Goal: Information Seeking & Learning: Learn about a topic

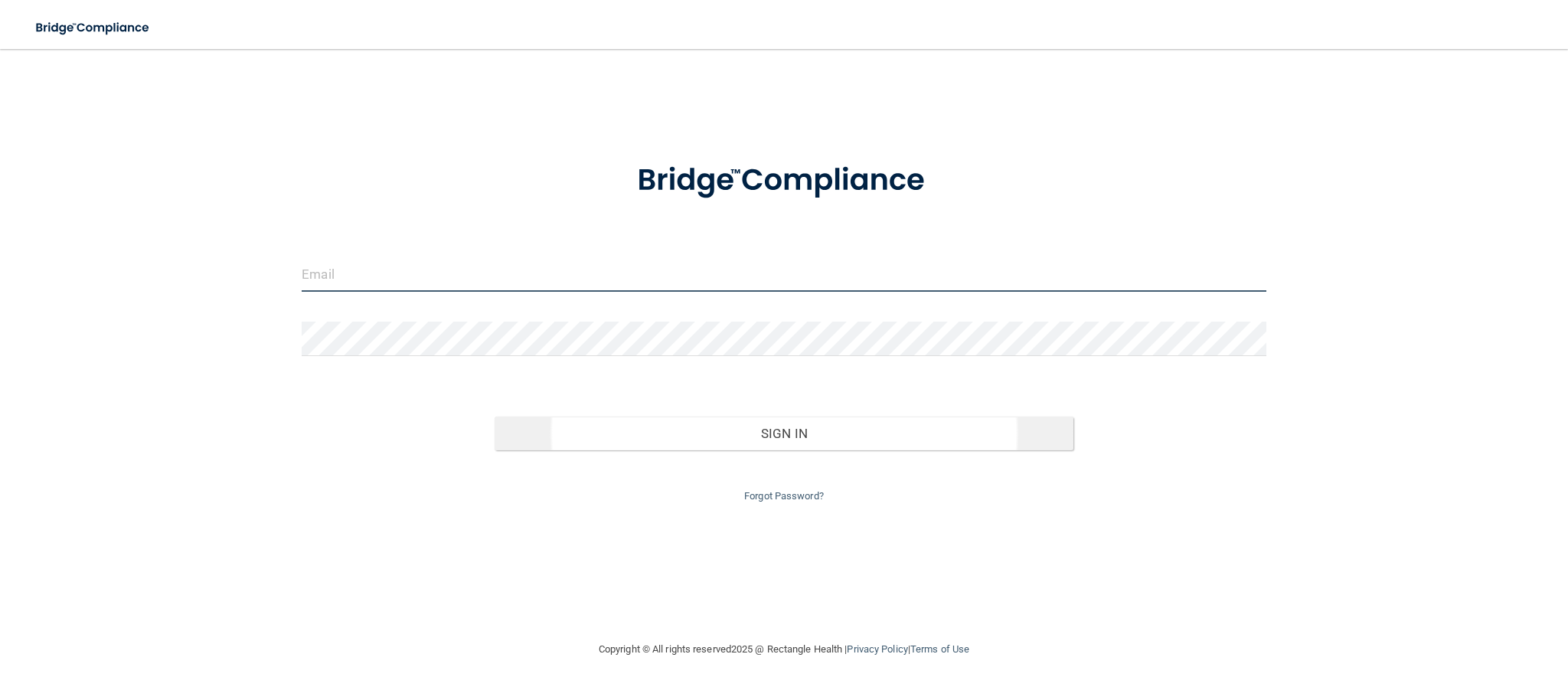
type input "[EMAIL_ADDRESS][DOMAIN_NAME]"
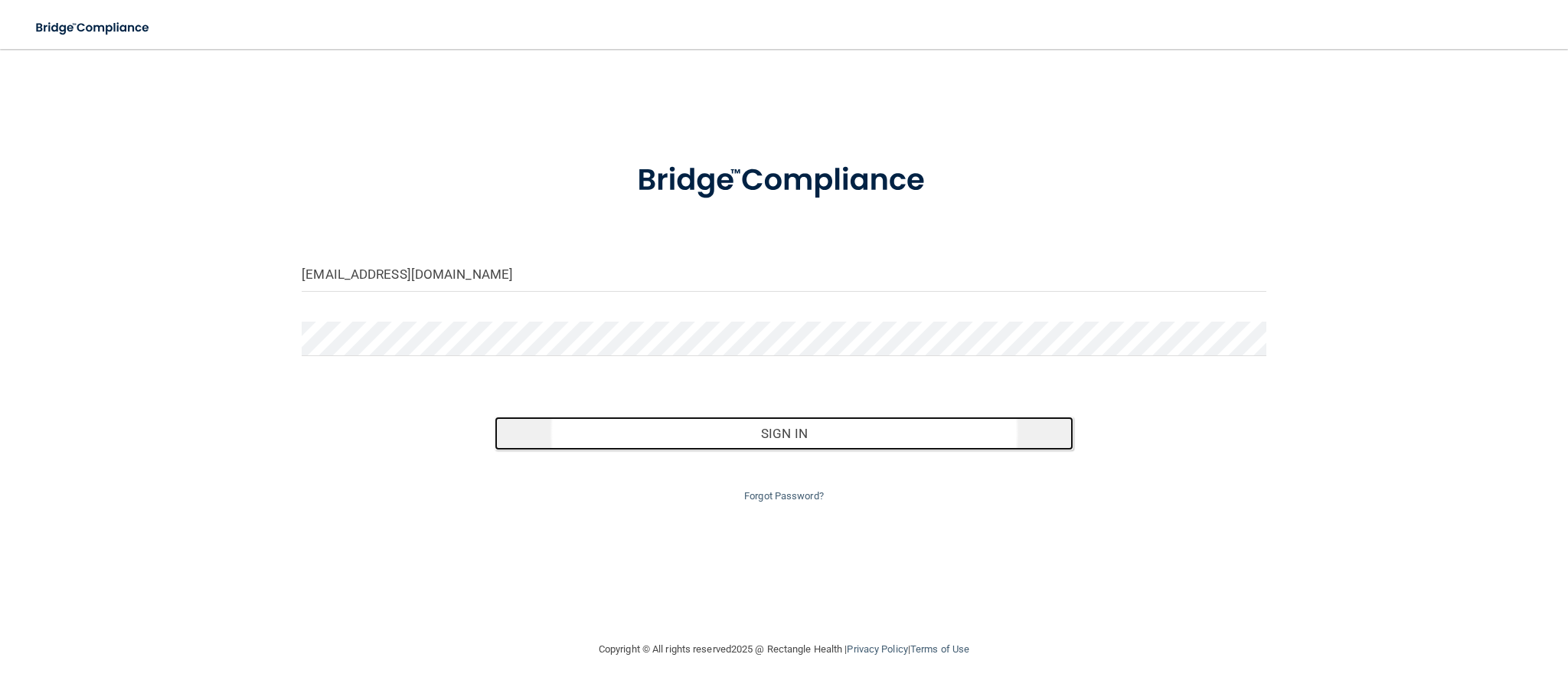
click at [720, 430] on button "Sign In" at bounding box center [784, 433] width 579 height 34
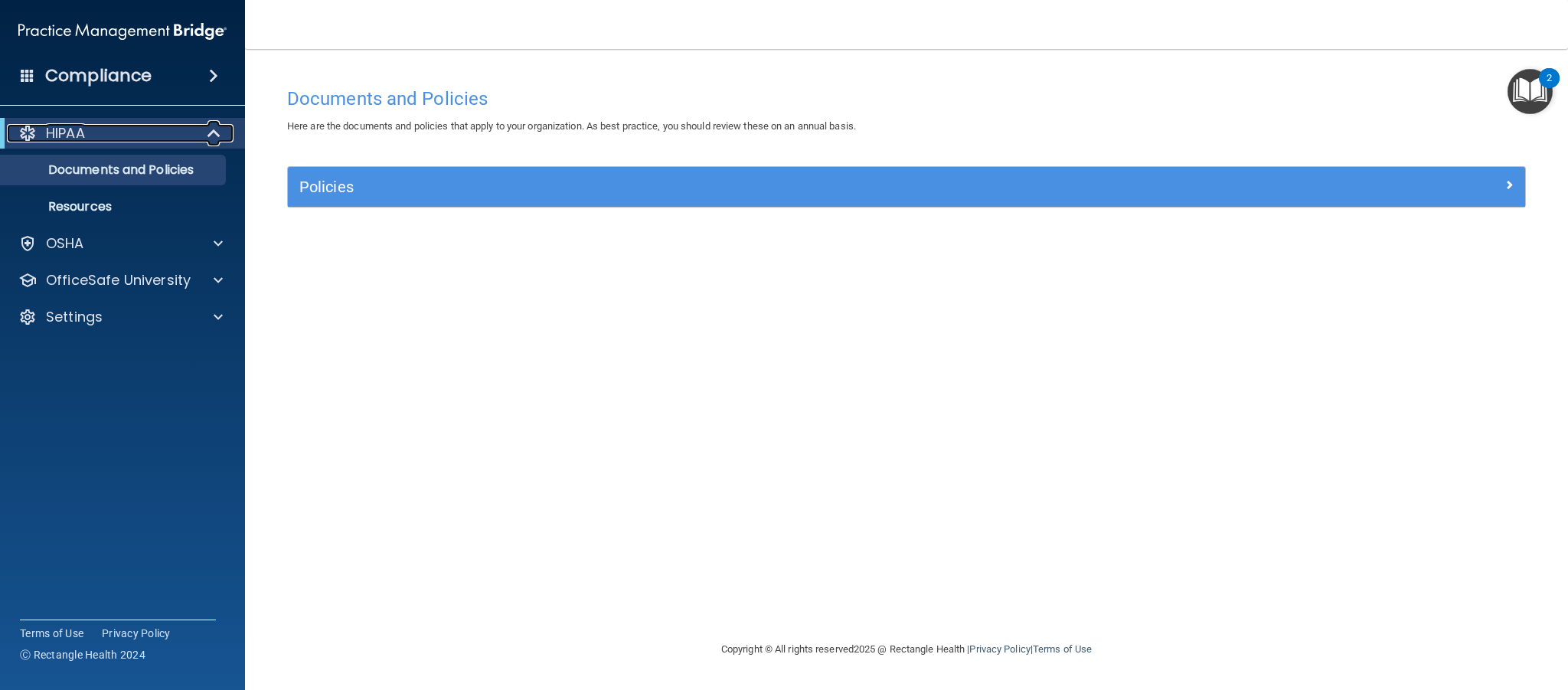
click at [92, 138] on div "HIPAA" at bounding box center [101, 133] width 189 height 18
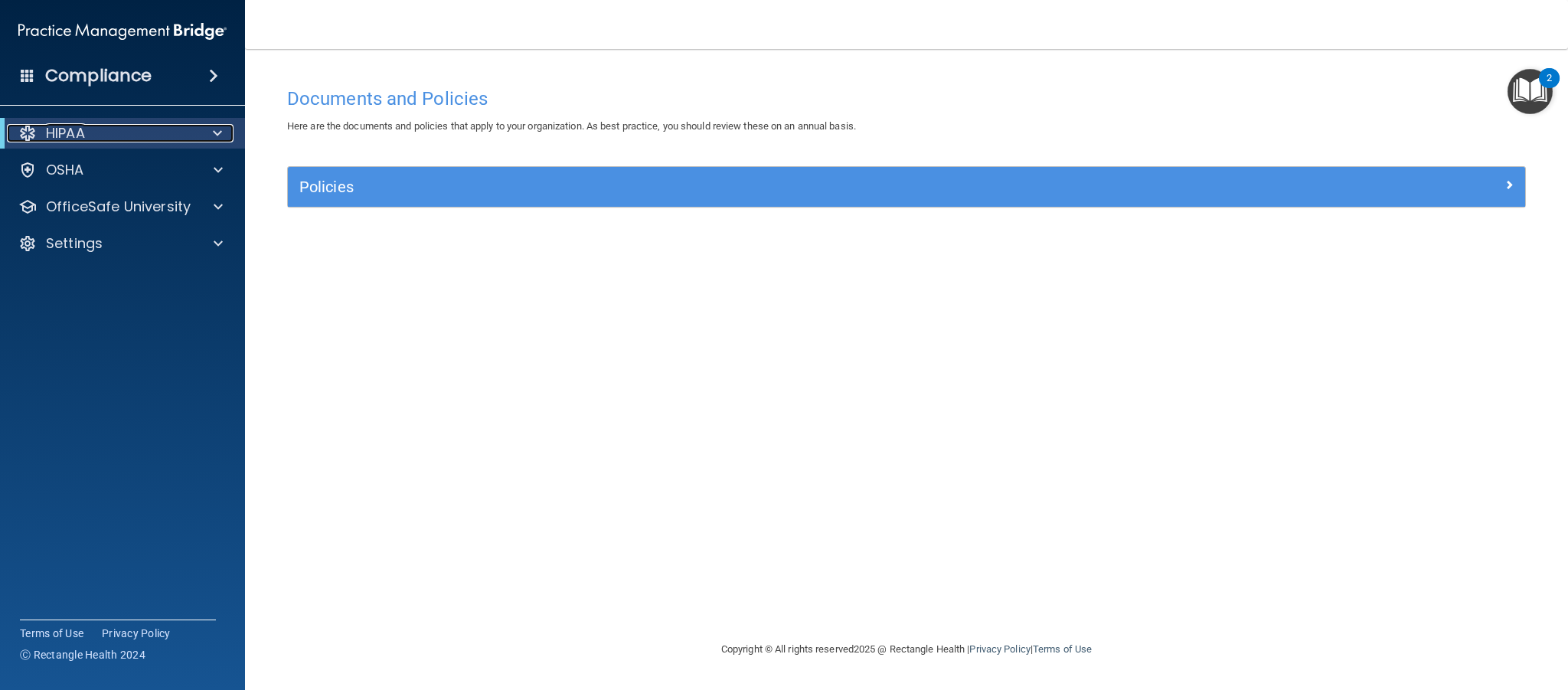
click at [92, 138] on div "HIPAA" at bounding box center [101, 133] width 189 height 18
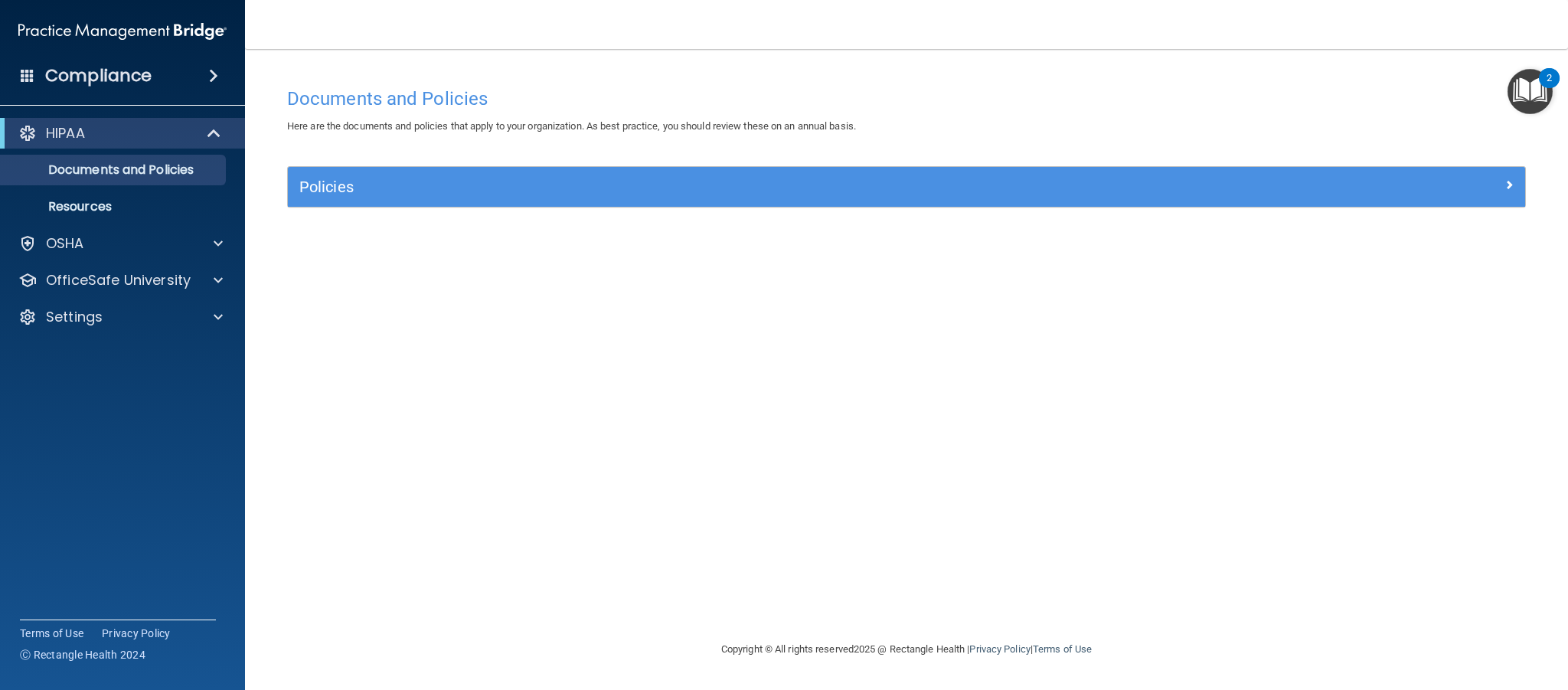
click at [209, 78] on span at bounding box center [213, 75] width 10 height 18
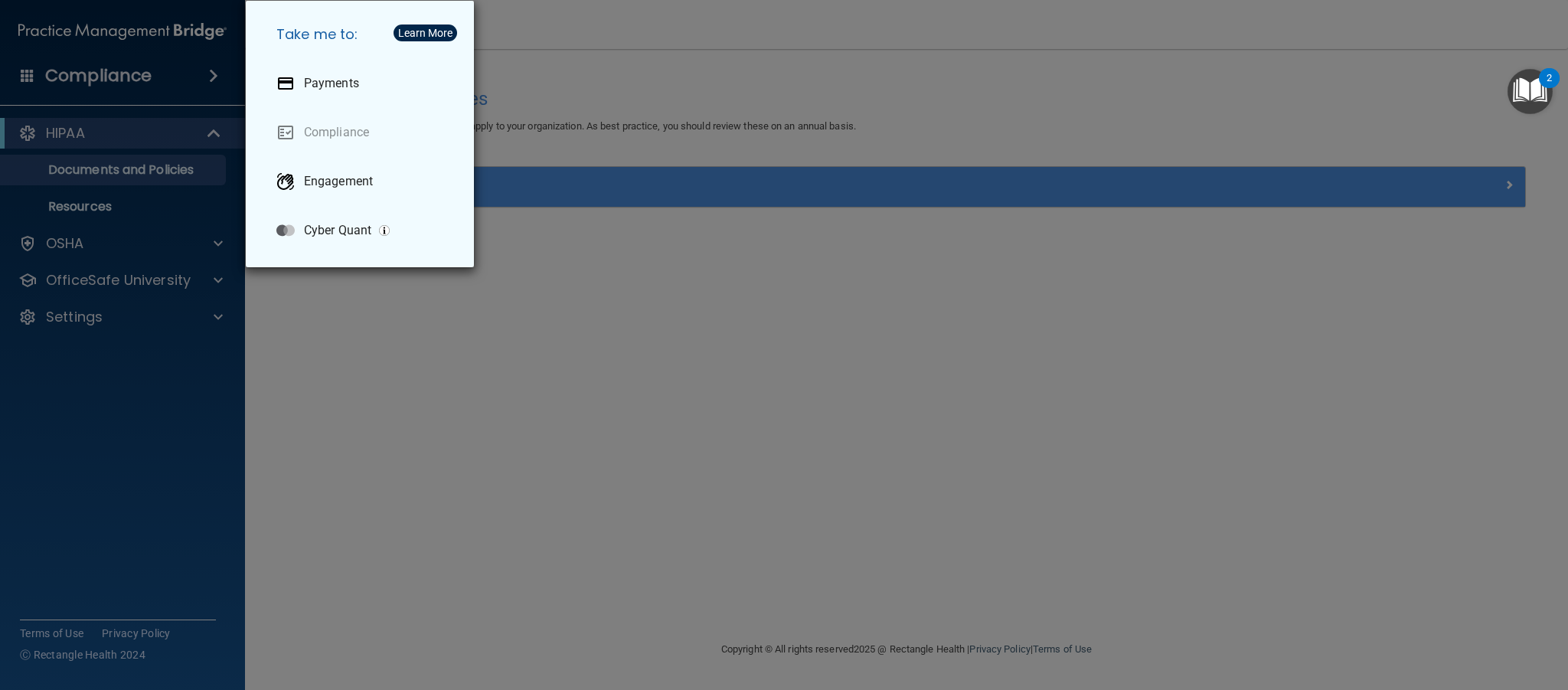
click at [115, 141] on div "Take me to: Payments Compliance Engagement Cyber Quant" at bounding box center [784, 345] width 1568 height 690
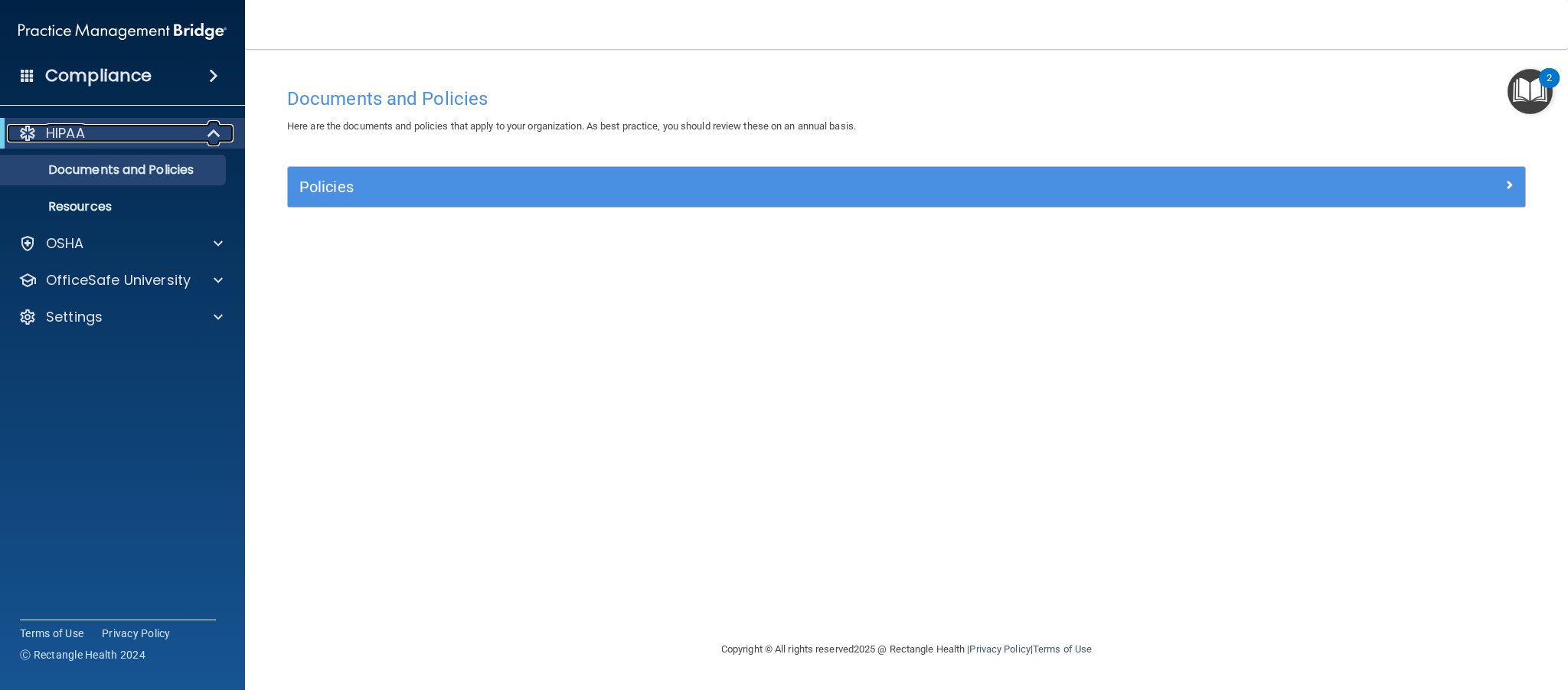
click at [68, 134] on p "HIPAA" at bounding box center [65, 133] width 39 height 18
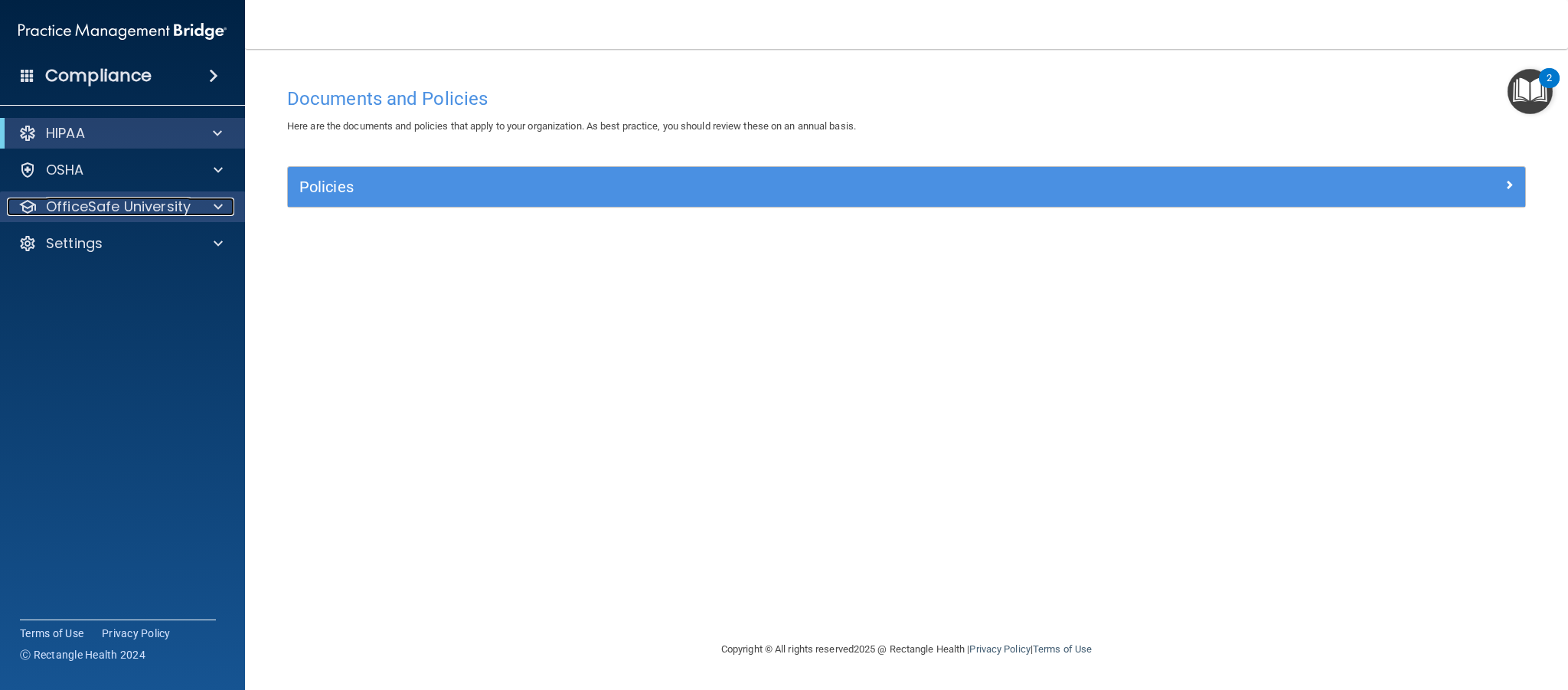
click at [87, 200] on p "OfficeSafe University" at bounding box center [118, 206] width 145 height 18
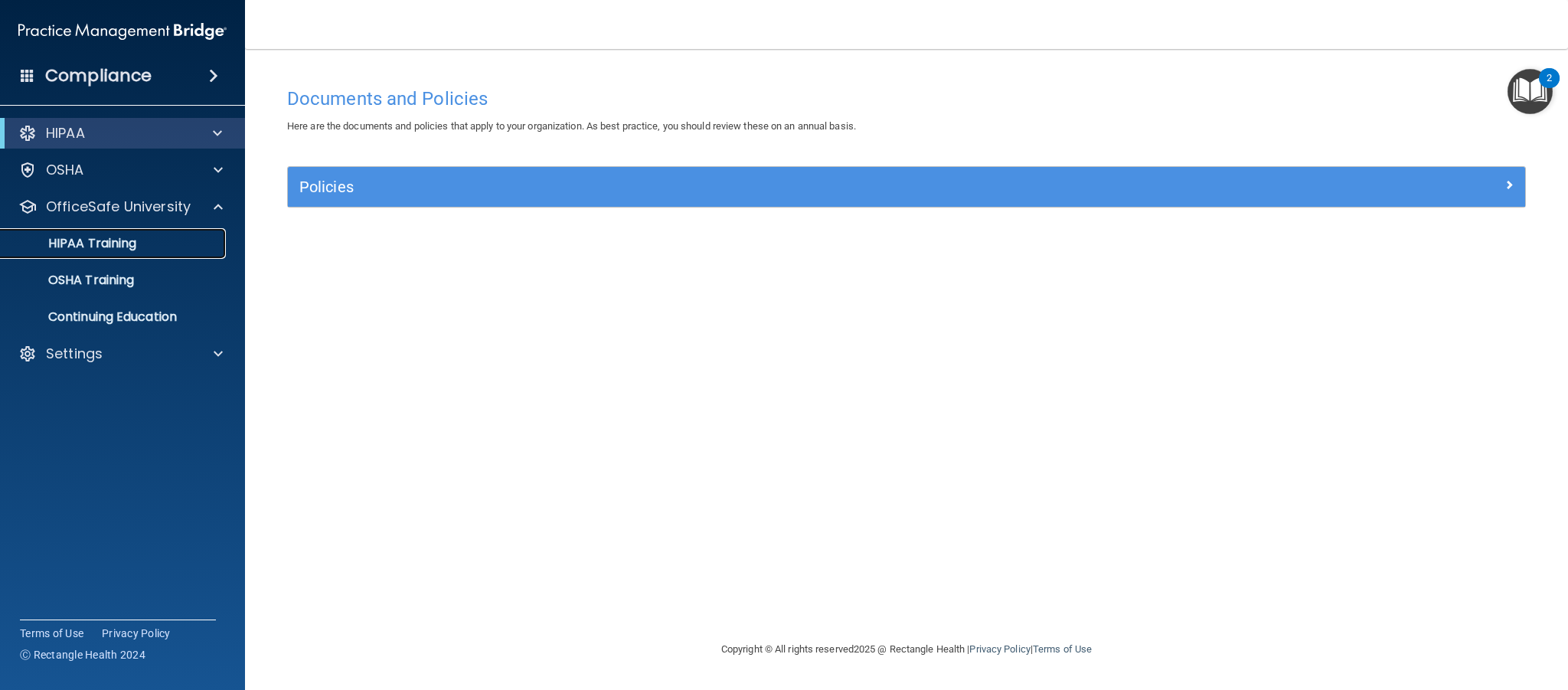
click at [94, 244] on p "HIPAA Training" at bounding box center [73, 244] width 127 height 16
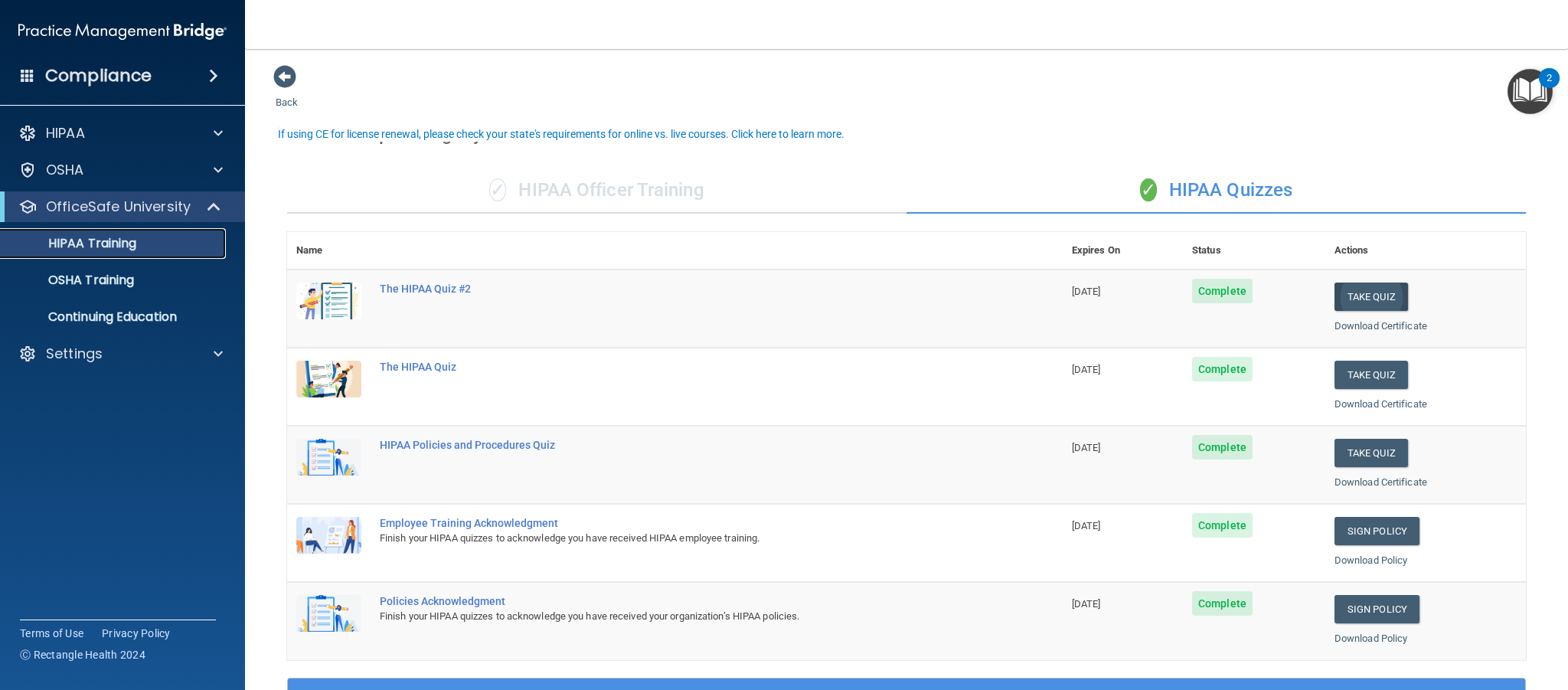
scroll to position [43, 0]
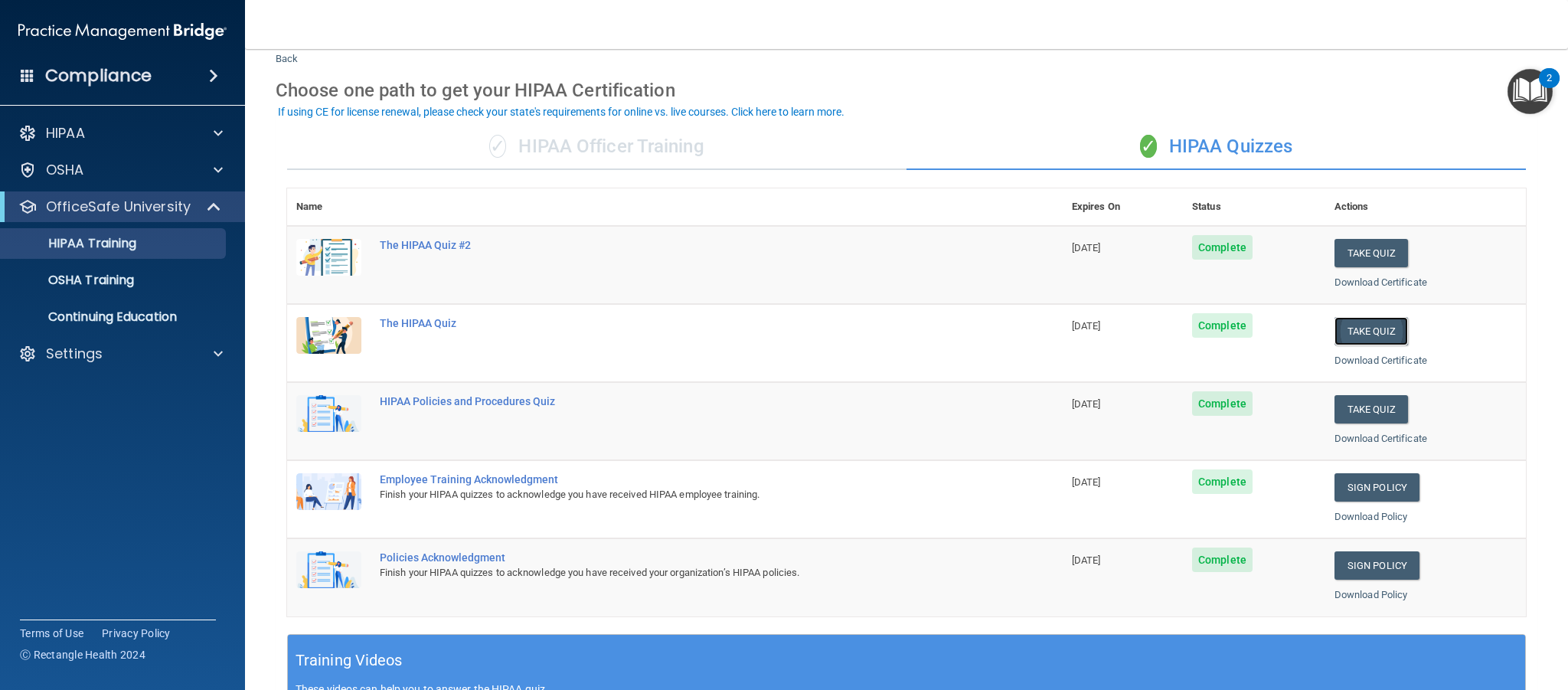
click at [1384, 326] on button "Take Quiz" at bounding box center [1371, 331] width 74 height 29
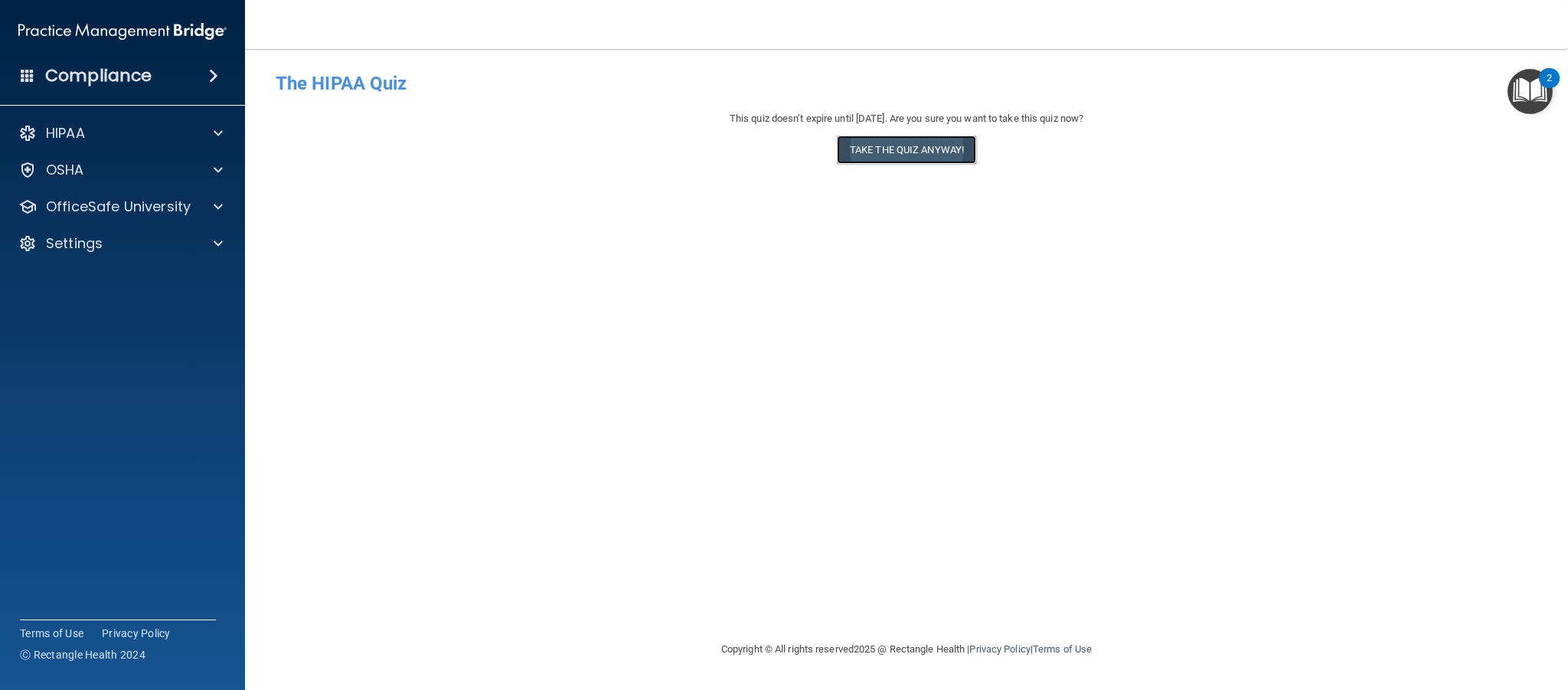
click at [932, 151] on button "Take the quiz anyway!" at bounding box center [907, 149] width 140 height 29
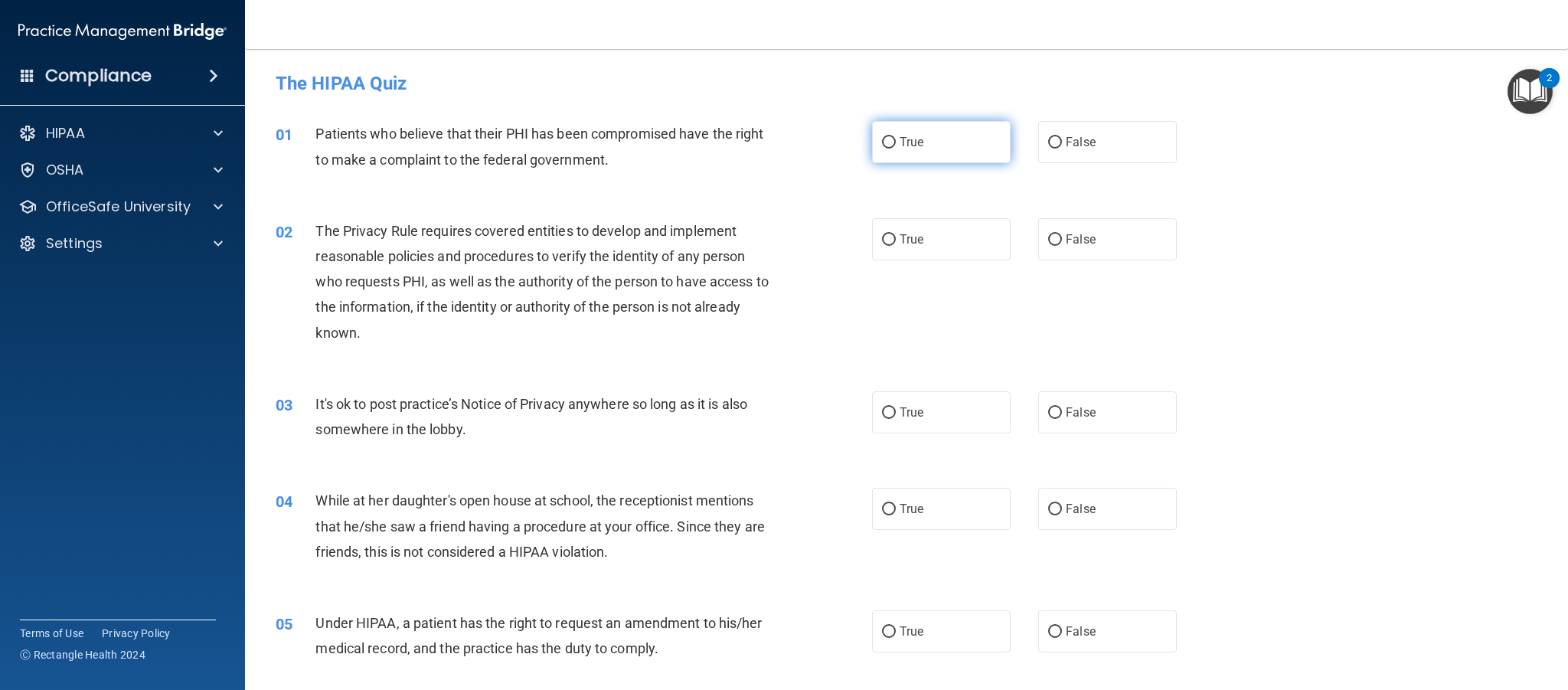
click at [914, 147] on span "True" at bounding box center [911, 141] width 23 height 15
click at [896, 147] on input "True" at bounding box center [889, 142] width 14 height 11
radio input "true"
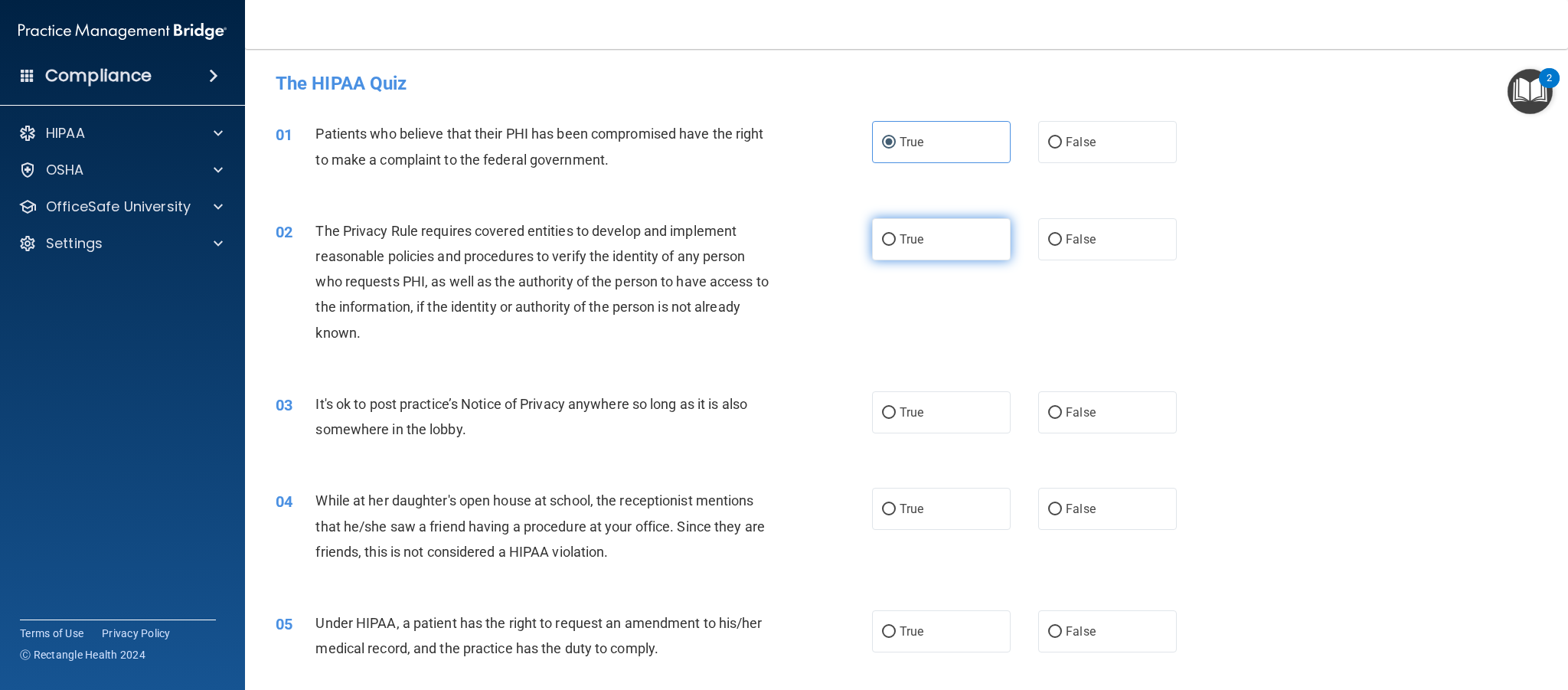
click at [927, 253] on label "True" at bounding box center [941, 239] width 139 height 42
click at [896, 246] on input "True" at bounding box center [889, 239] width 14 height 11
radio input "true"
click at [921, 410] on span "True" at bounding box center [911, 412] width 23 height 15
click at [896, 410] on input "True" at bounding box center [889, 413] width 14 height 11
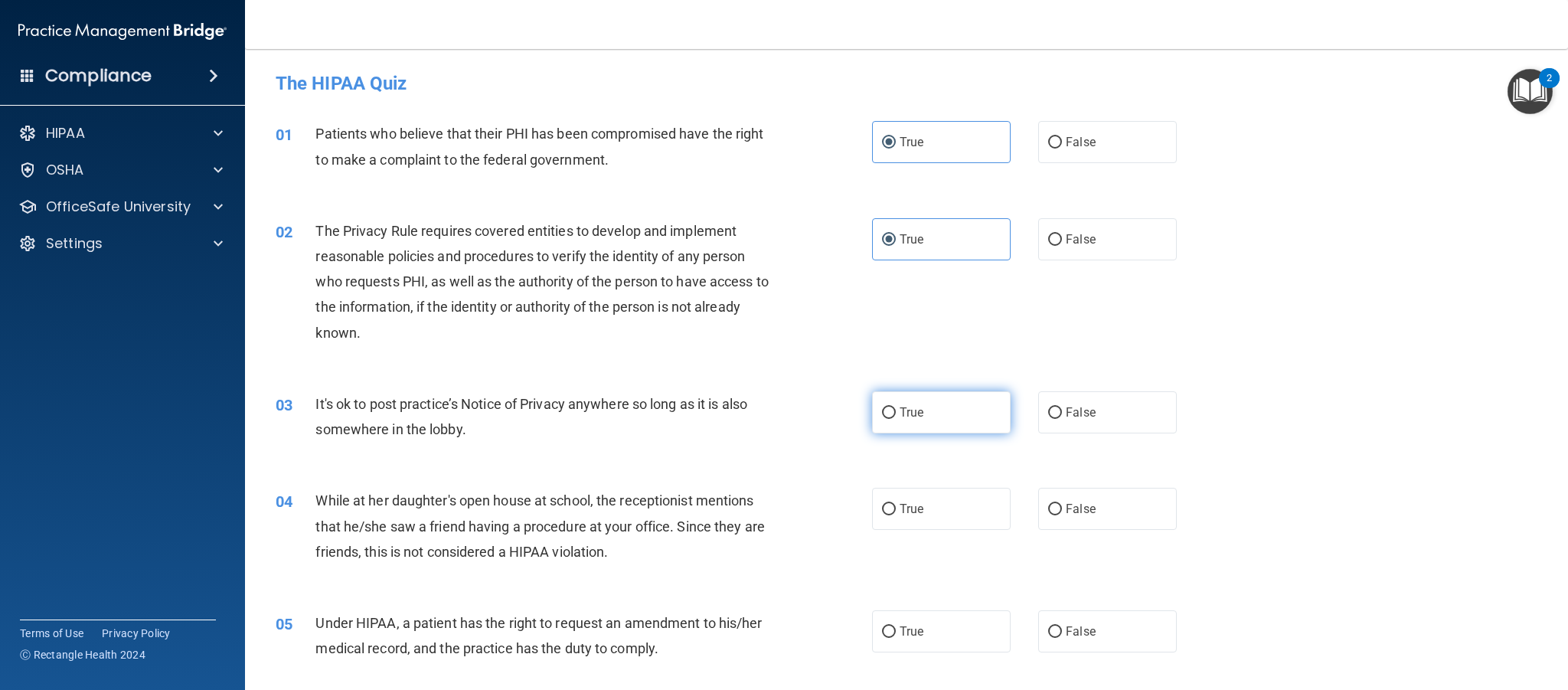
radio input "true"
click at [922, 507] on span "True" at bounding box center [911, 509] width 23 height 15
click at [896, 507] on input "True" at bounding box center [889, 509] width 14 height 11
radio input "true"
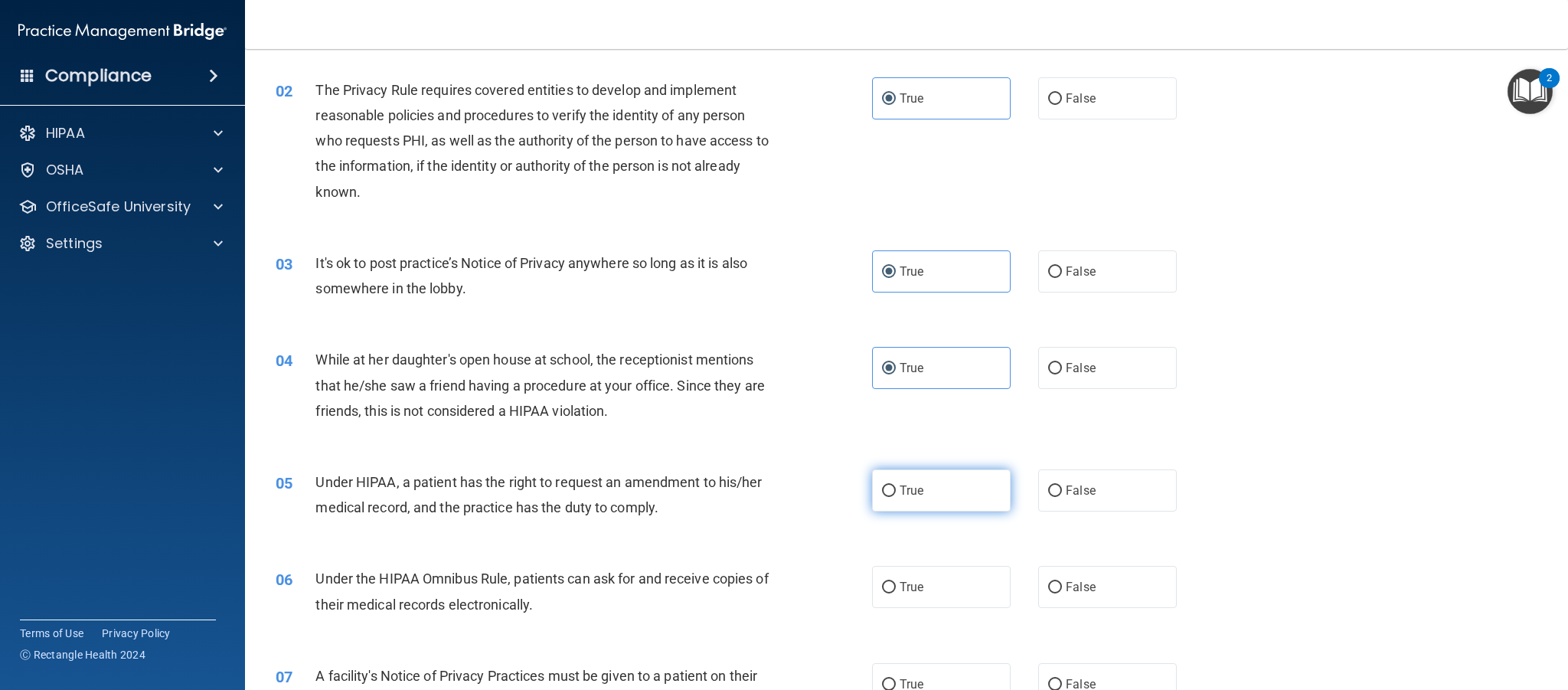
scroll to position [255, 0]
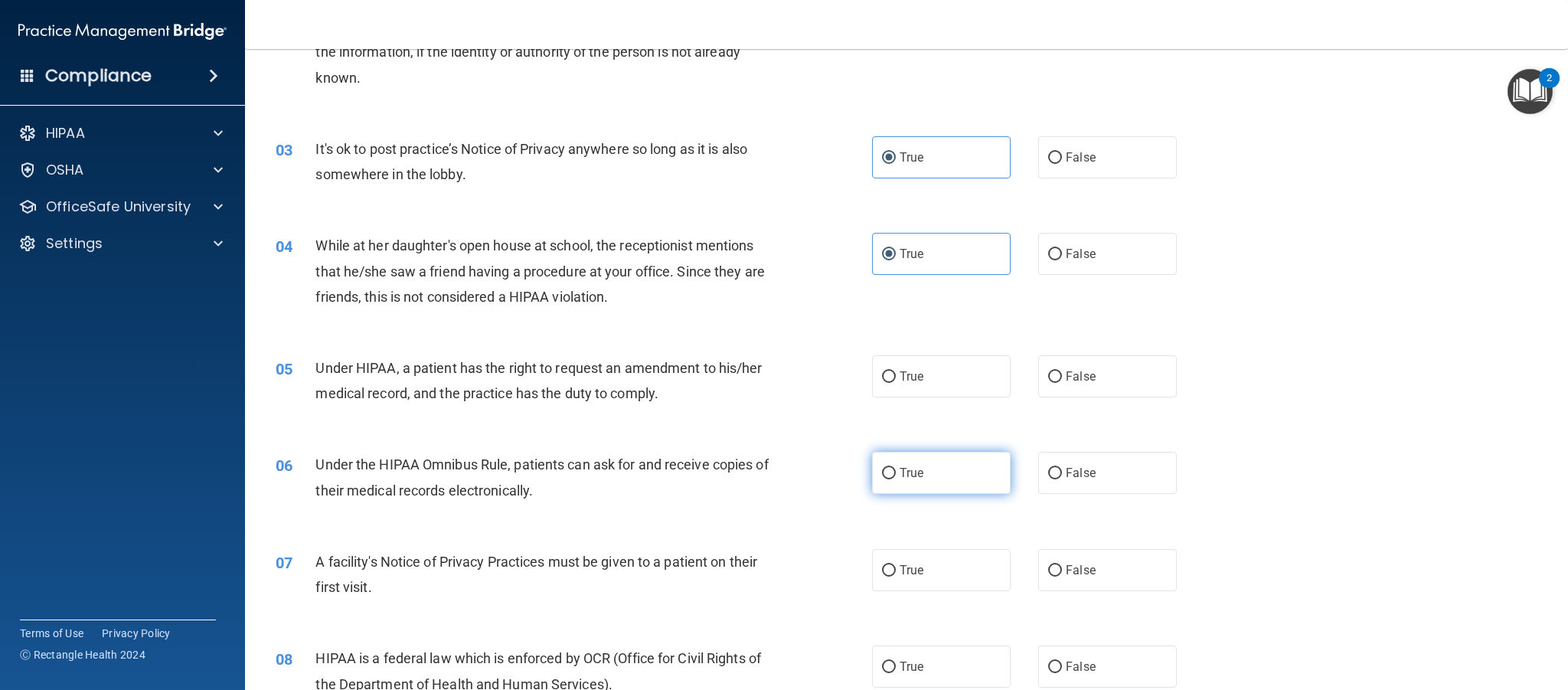
drag, startPoint x: 935, startPoint y: 370, endPoint x: 921, endPoint y: 462, distance: 93.1
click at [935, 371] on label "True" at bounding box center [941, 376] width 139 height 42
click at [896, 371] on input "True" at bounding box center [889, 376] width 14 height 11
radio input "true"
click at [922, 478] on span "True" at bounding box center [911, 472] width 23 height 15
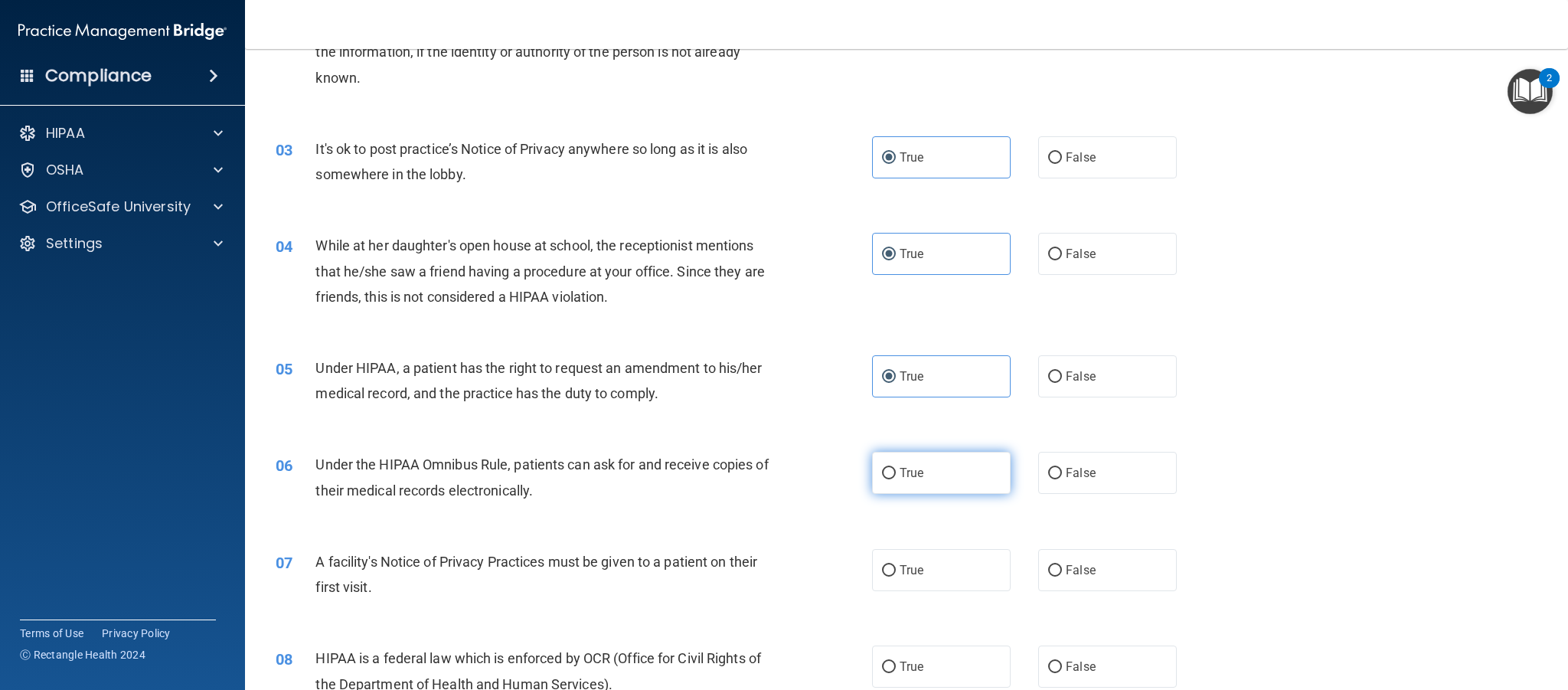
click at [896, 478] on input "True" at bounding box center [889, 473] width 14 height 11
radio input "true"
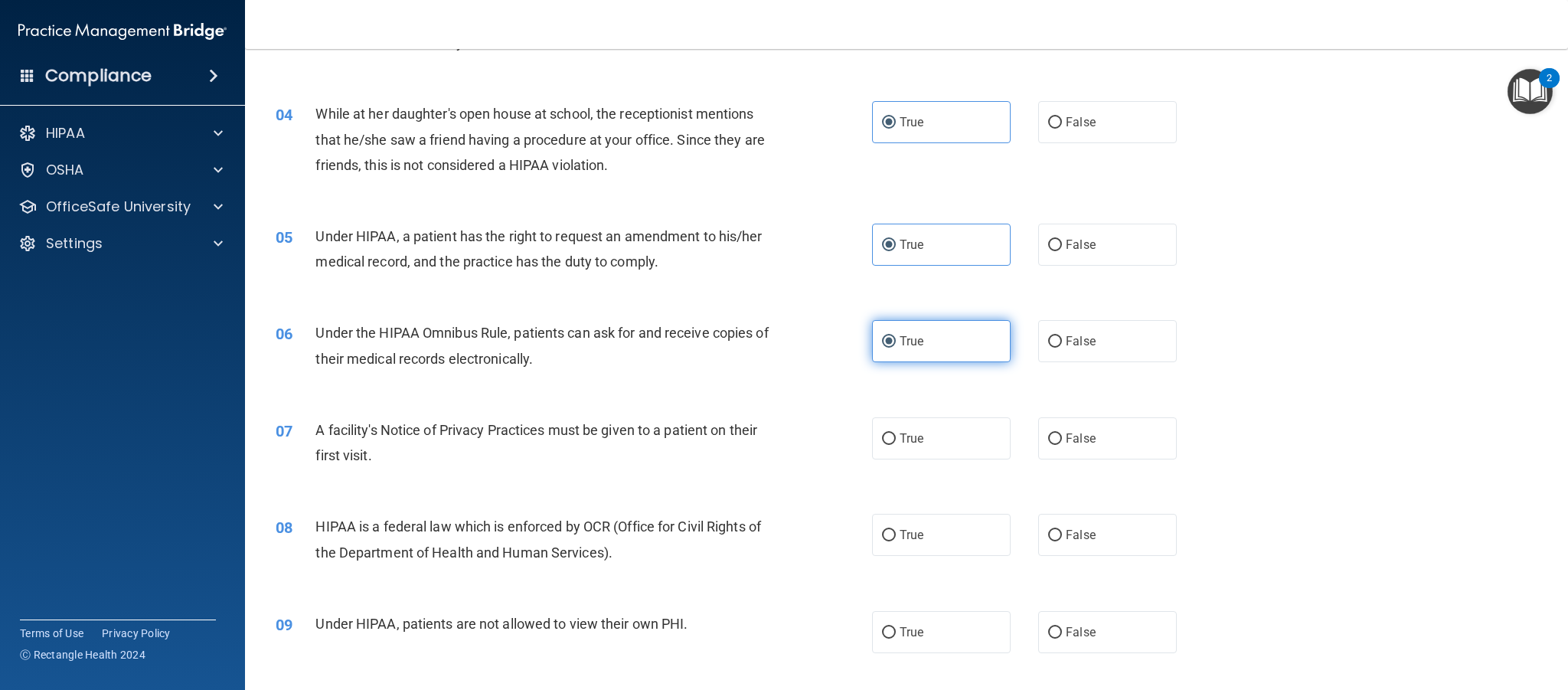
scroll to position [447, 0]
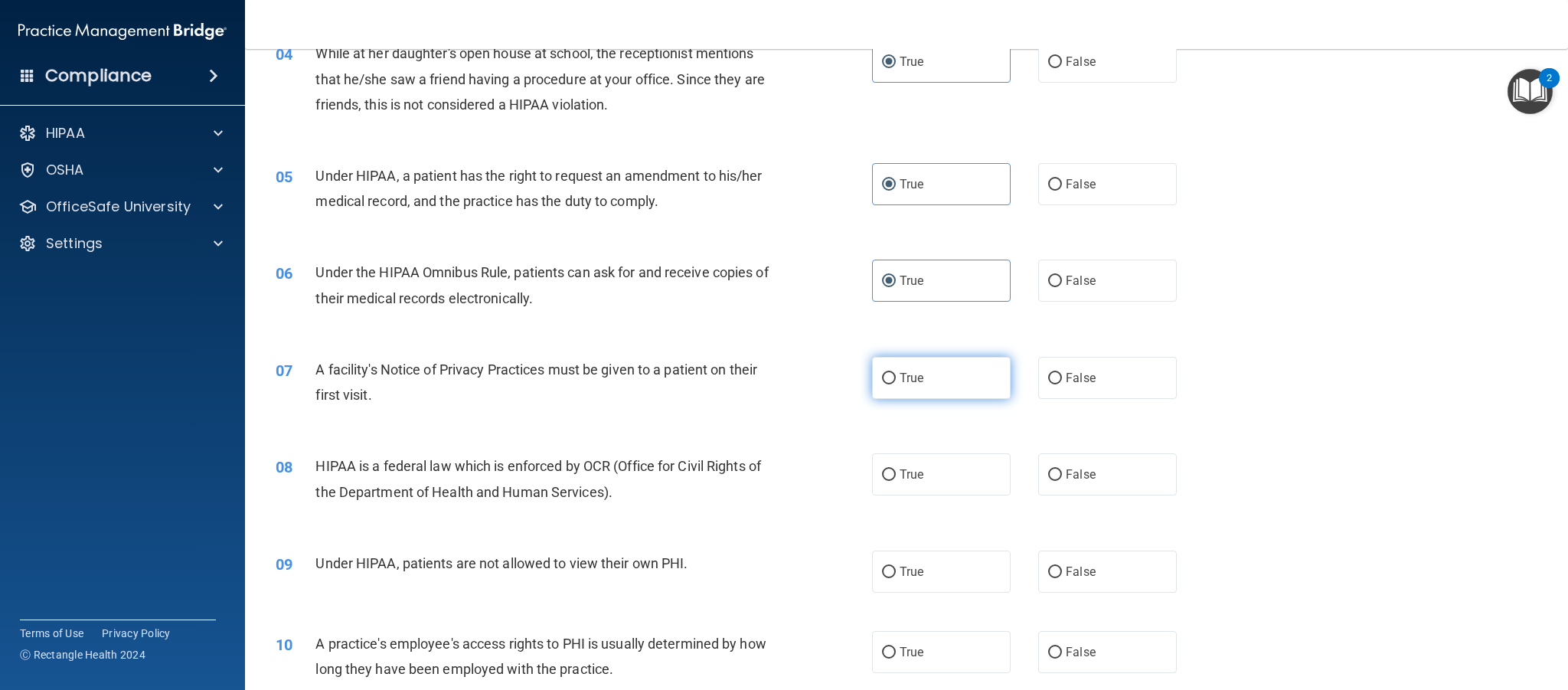
click at [938, 382] on label "True" at bounding box center [941, 378] width 139 height 42
click at [896, 382] on input "True" at bounding box center [889, 378] width 14 height 11
radio input "true"
click at [934, 467] on label "True" at bounding box center [941, 474] width 139 height 42
click at [896, 470] on input "True" at bounding box center [889, 475] width 14 height 11
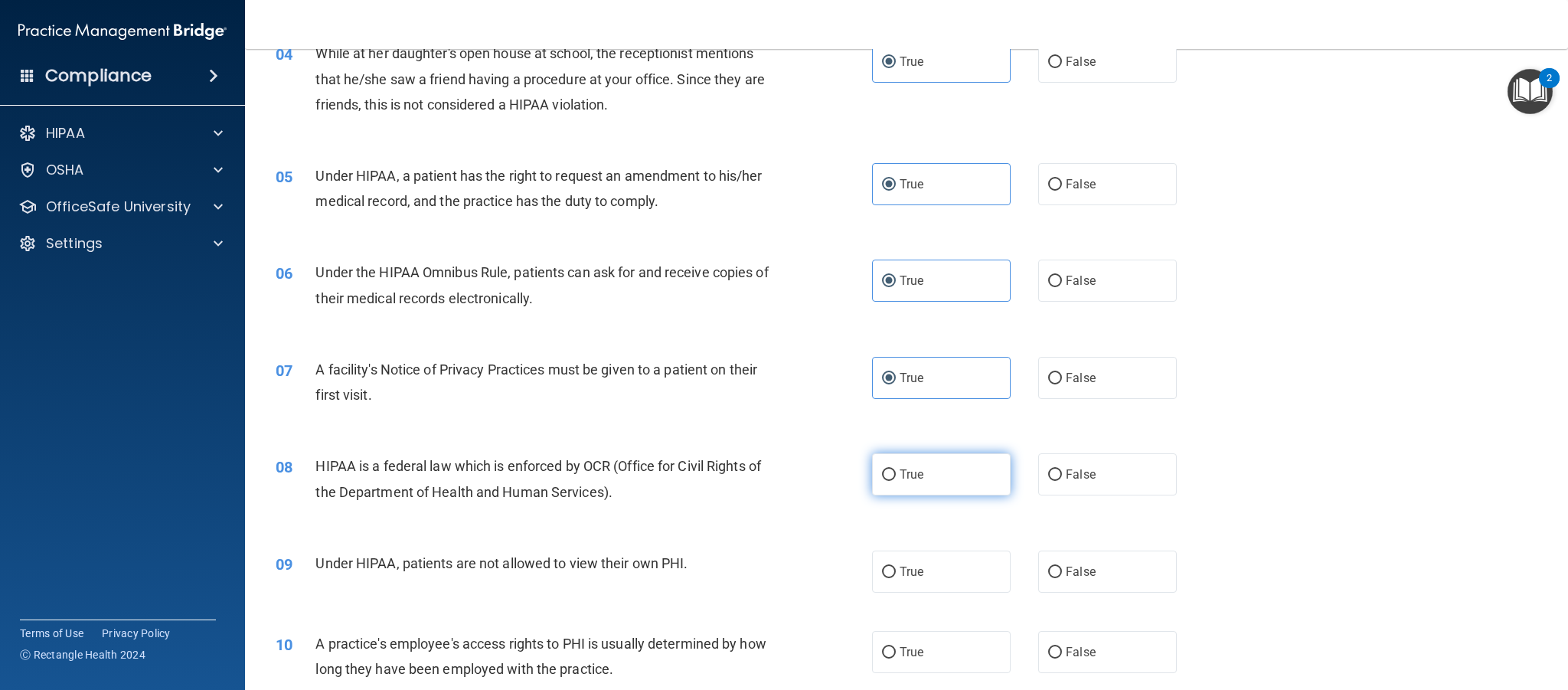
radio input "true"
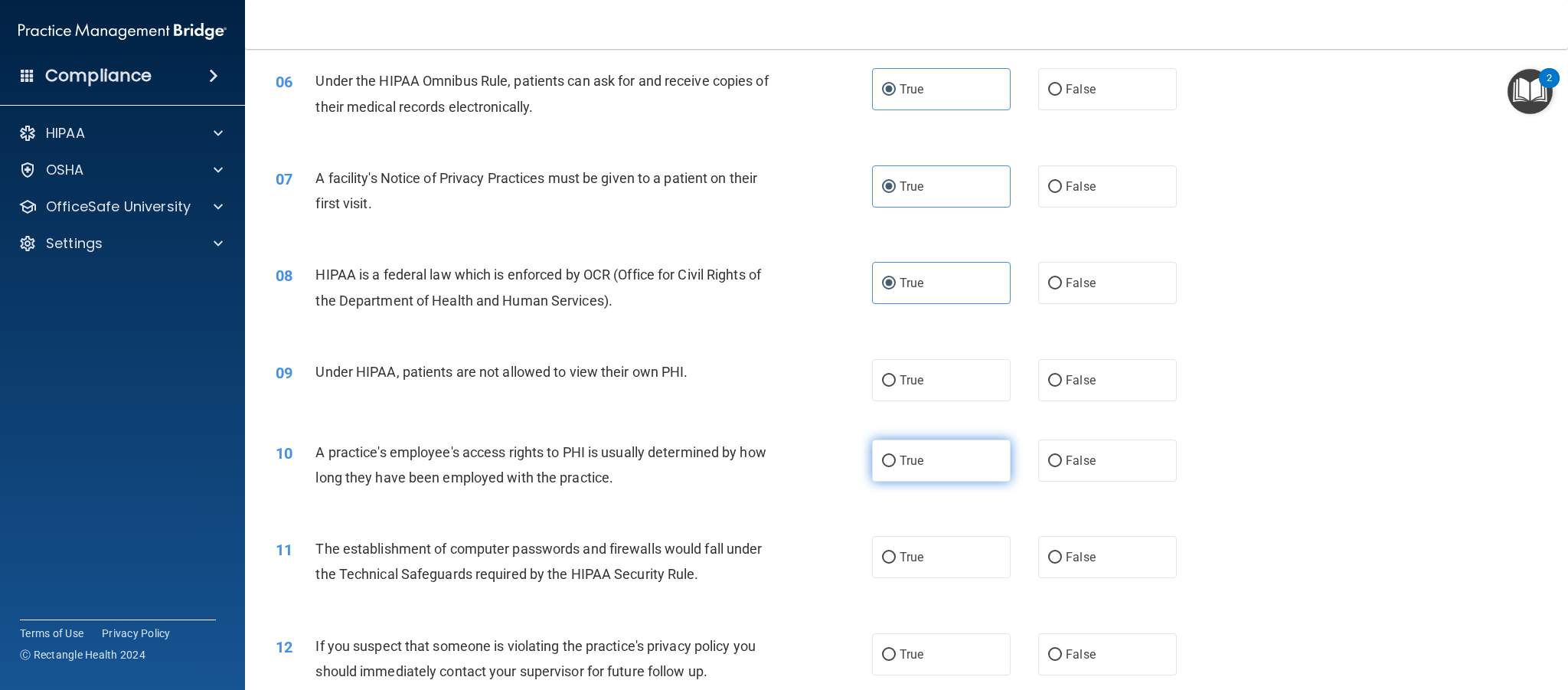
scroll to position [693, 0]
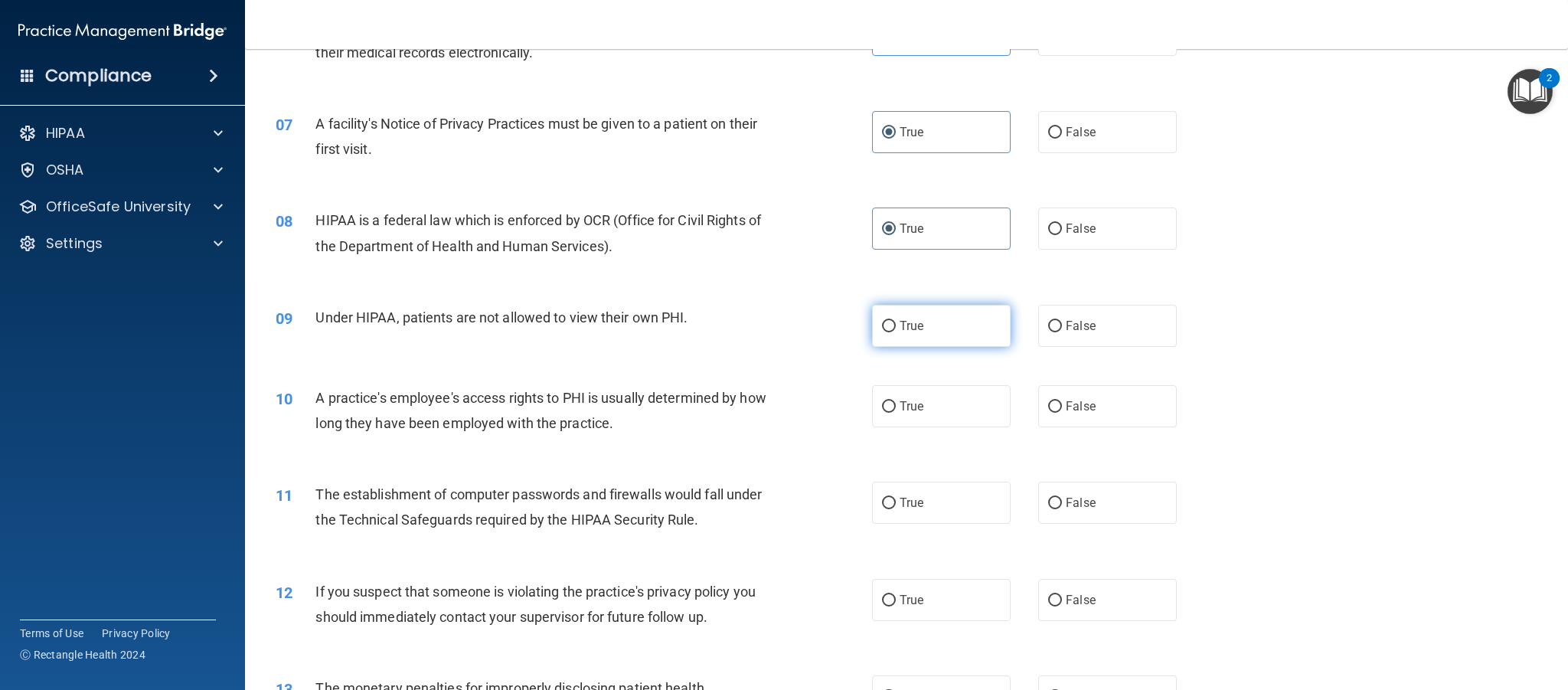
click at [947, 320] on label "True" at bounding box center [941, 326] width 139 height 42
click at [896, 321] on input "True" at bounding box center [889, 326] width 14 height 11
radio input "true"
click at [936, 408] on label "True" at bounding box center [941, 406] width 139 height 42
click at [896, 408] on input "True" at bounding box center [889, 407] width 14 height 11
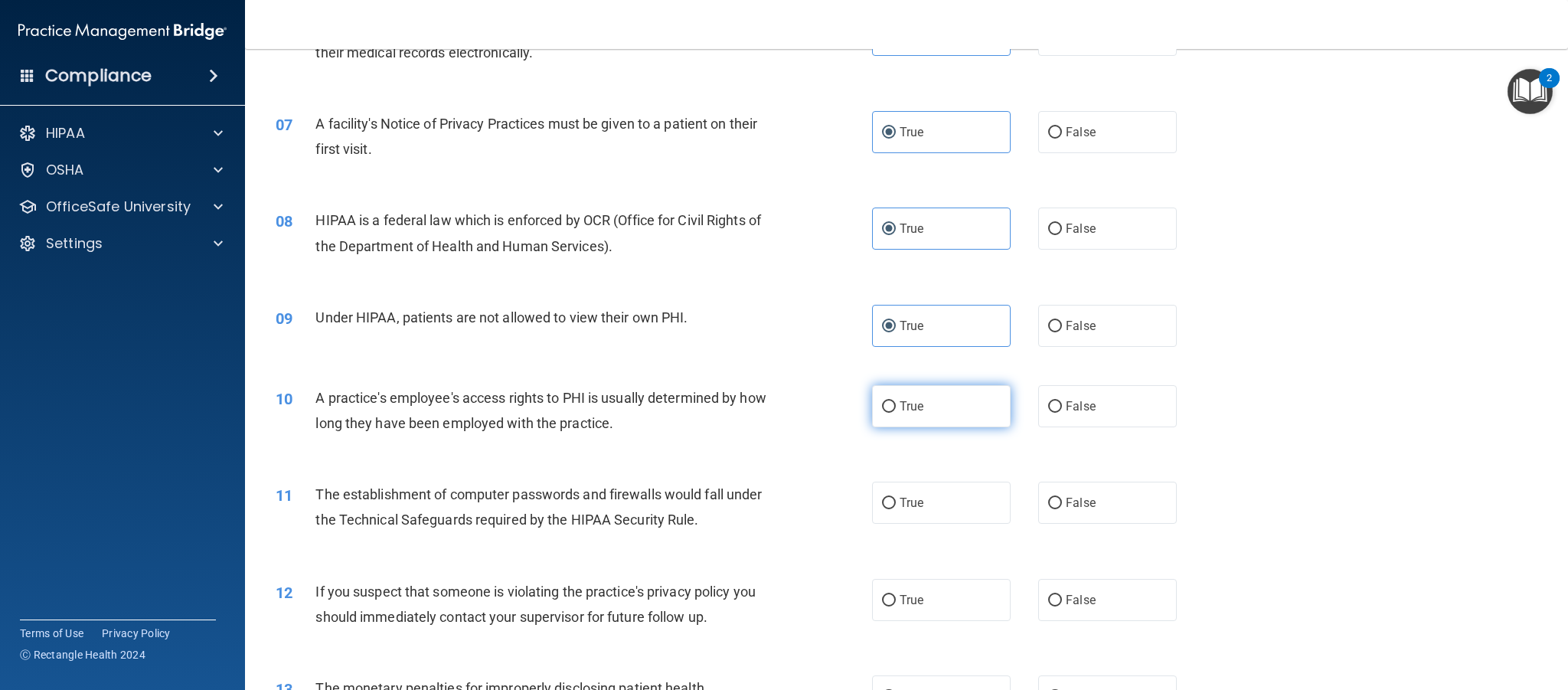
radio input "true"
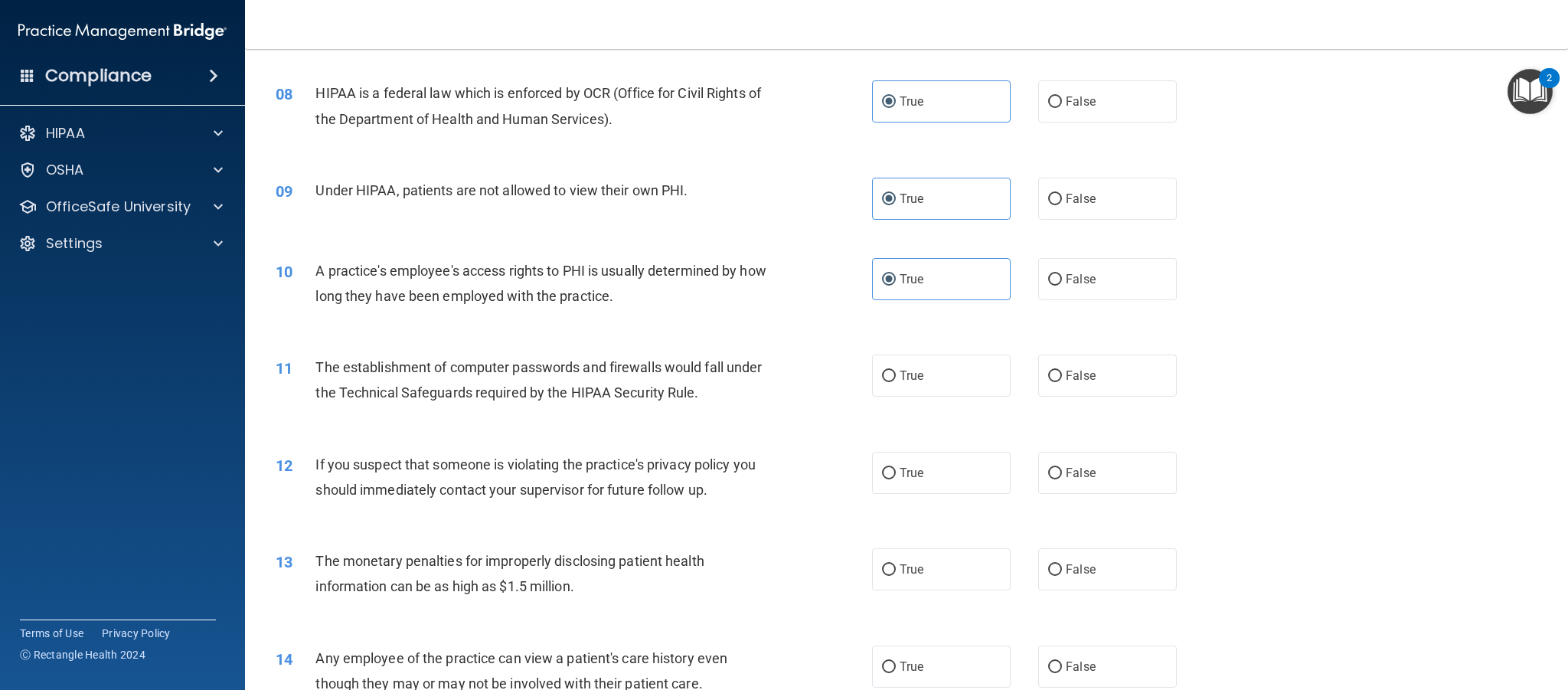
scroll to position [915, 0]
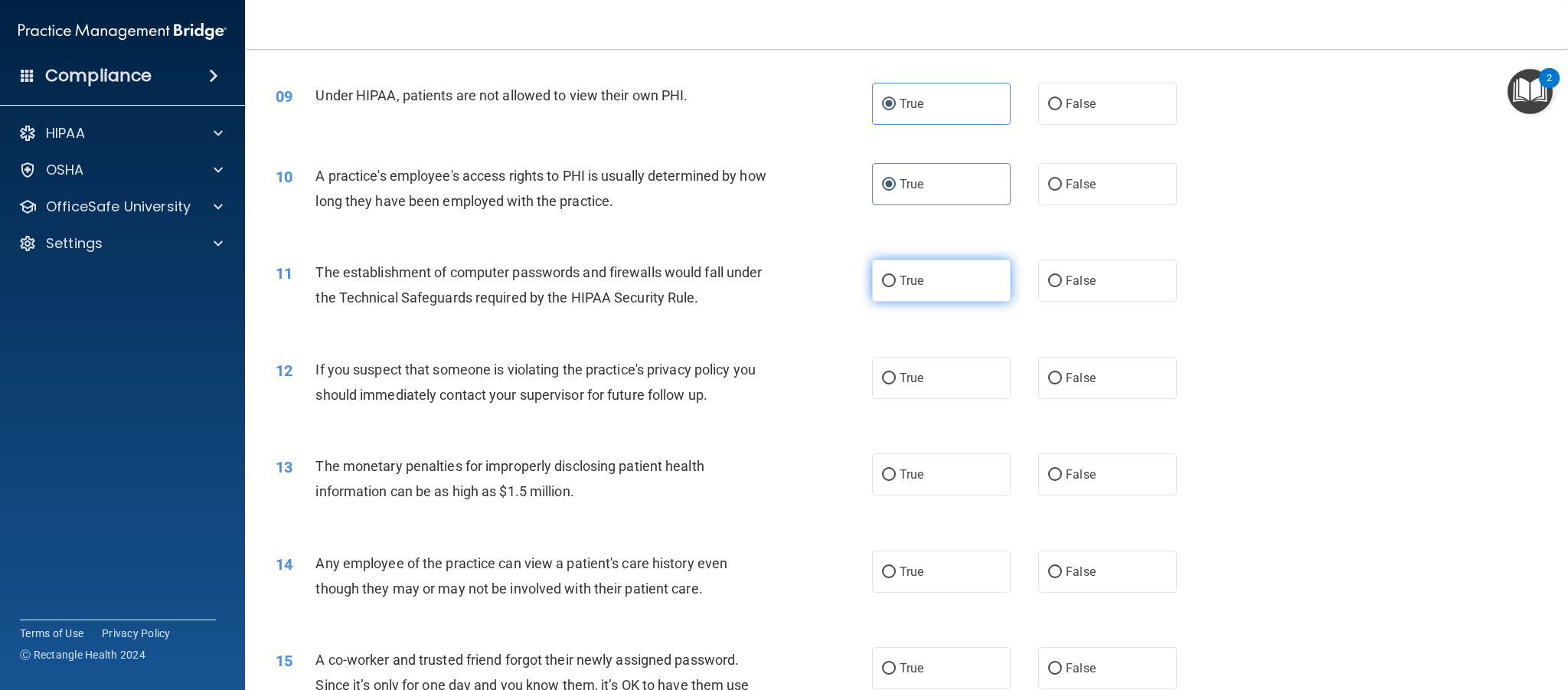
click at [932, 286] on label "True" at bounding box center [941, 280] width 139 height 42
click at [896, 286] on input "True" at bounding box center [889, 281] width 14 height 11
radio input "true"
drag, startPoint x: 930, startPoint y: 377, endPoint x: 934, endPoint y: 456, distance: 79.1
click at [930, 377] on label "True" at bounding box center [941, 378] width 139 height 42
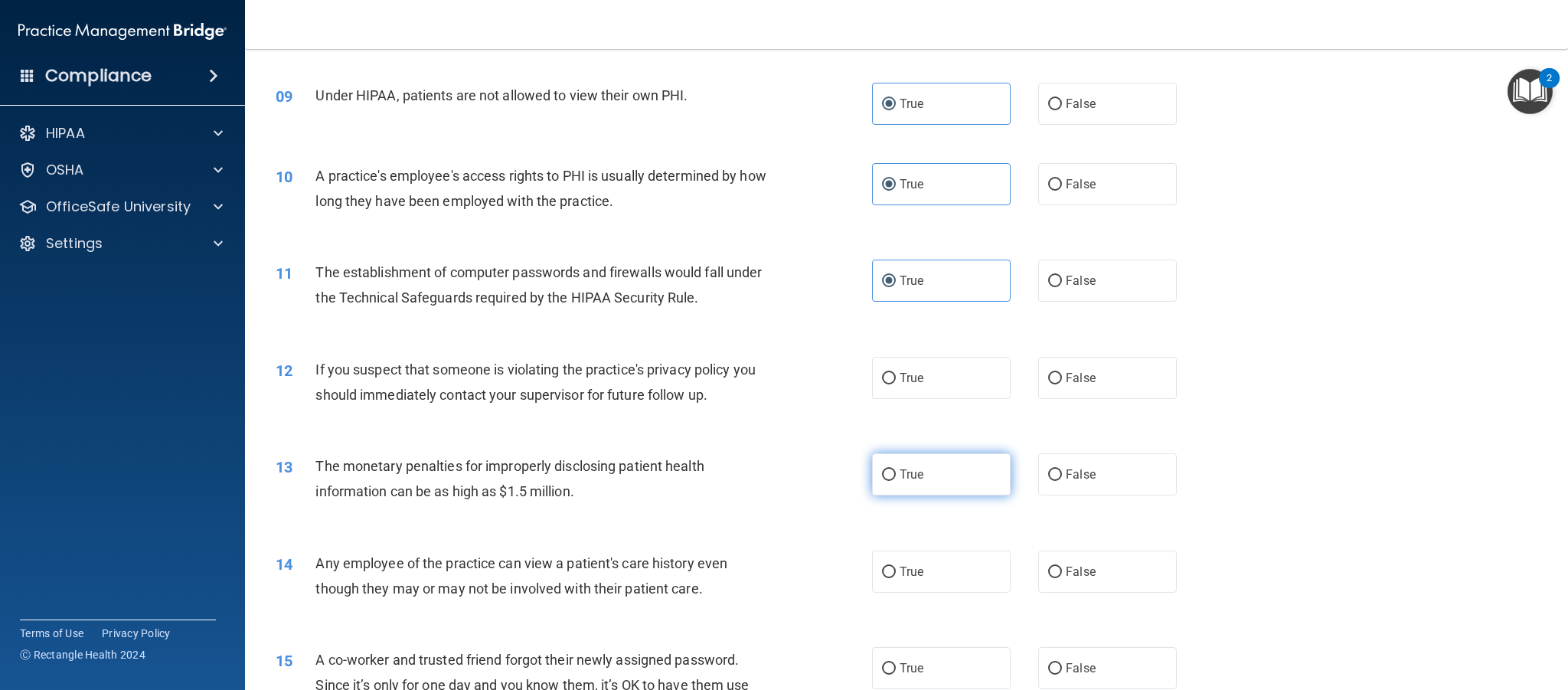
click at [896, 377] on input "True" at bounding box center [889, 378] width 14 height 11
radio input "true"
click at [937, 474] on label "True" at bounding box center [941, 474] width 139 height 42
click at [896, 474] on input "True" at bounding box center [889, 475] width 14 height 11
radio input "true"
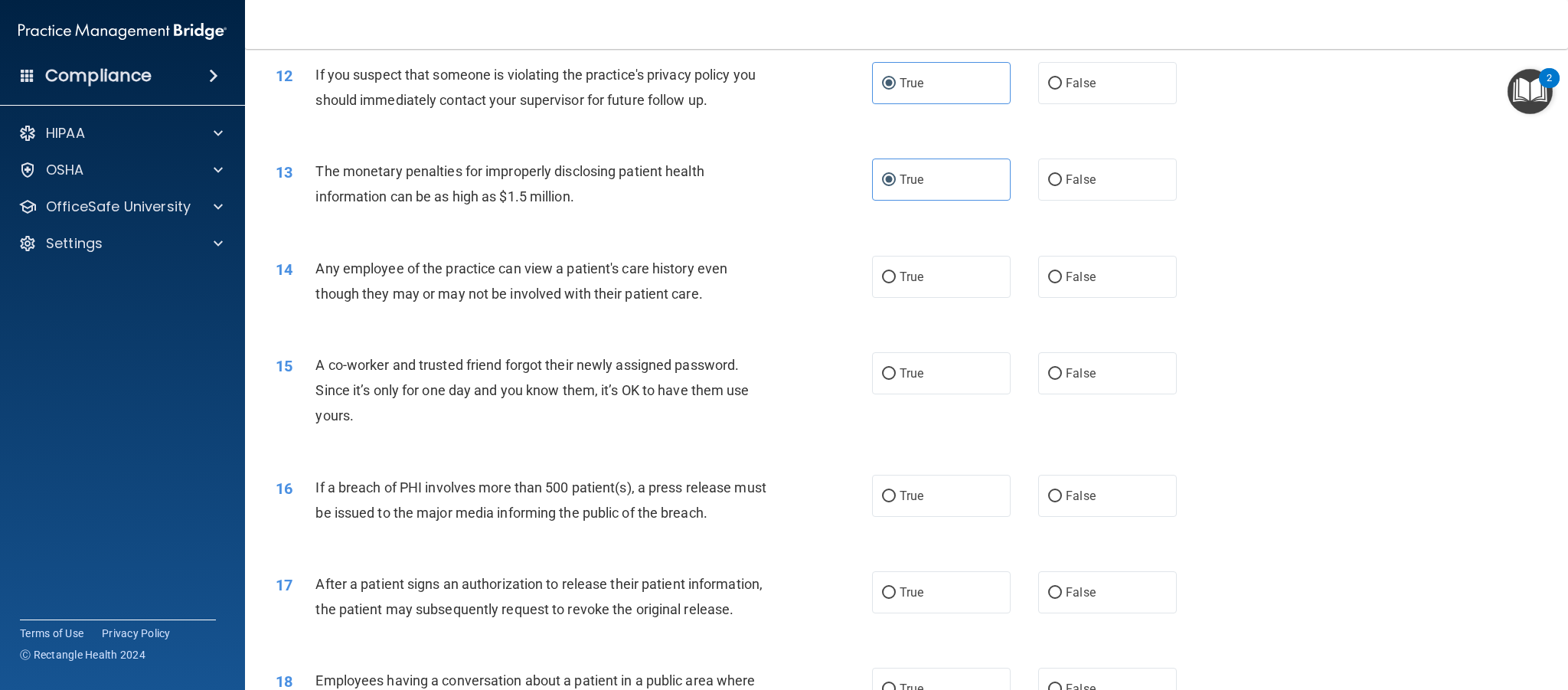
scroll to position [1226, 0]
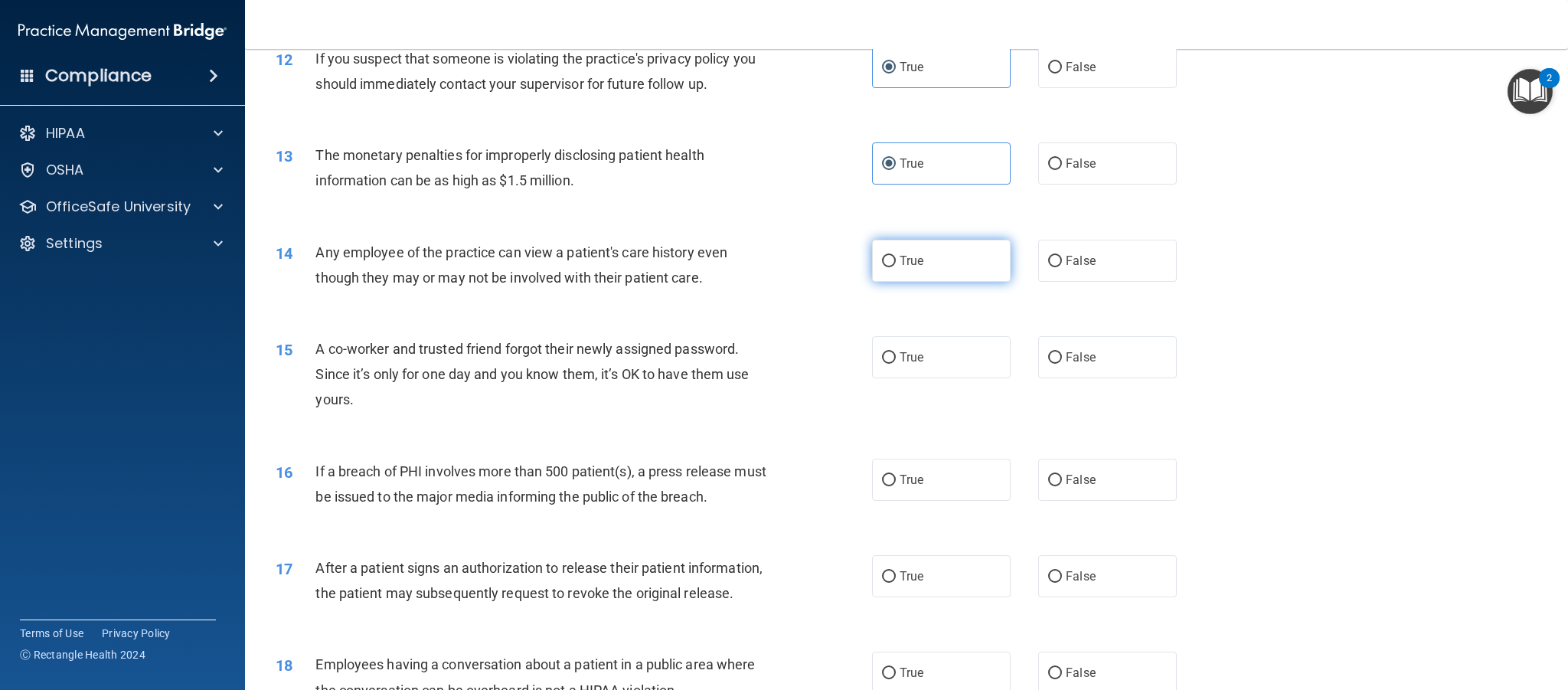
drag, startPoint x: 954, startPoint y: 259, endPoint x: 942, endPoint y: 347, distance: 88.8
click at [954, 259] on label "True" at bounding box center [941, 261] width 139 height 42
click at [896, 259] on input "True" at bounding box center [889, 261] width 14 height 11
radio input "true"
click at [941, 357] on label "True" at bounding box center [941, 357] width 139 height 42
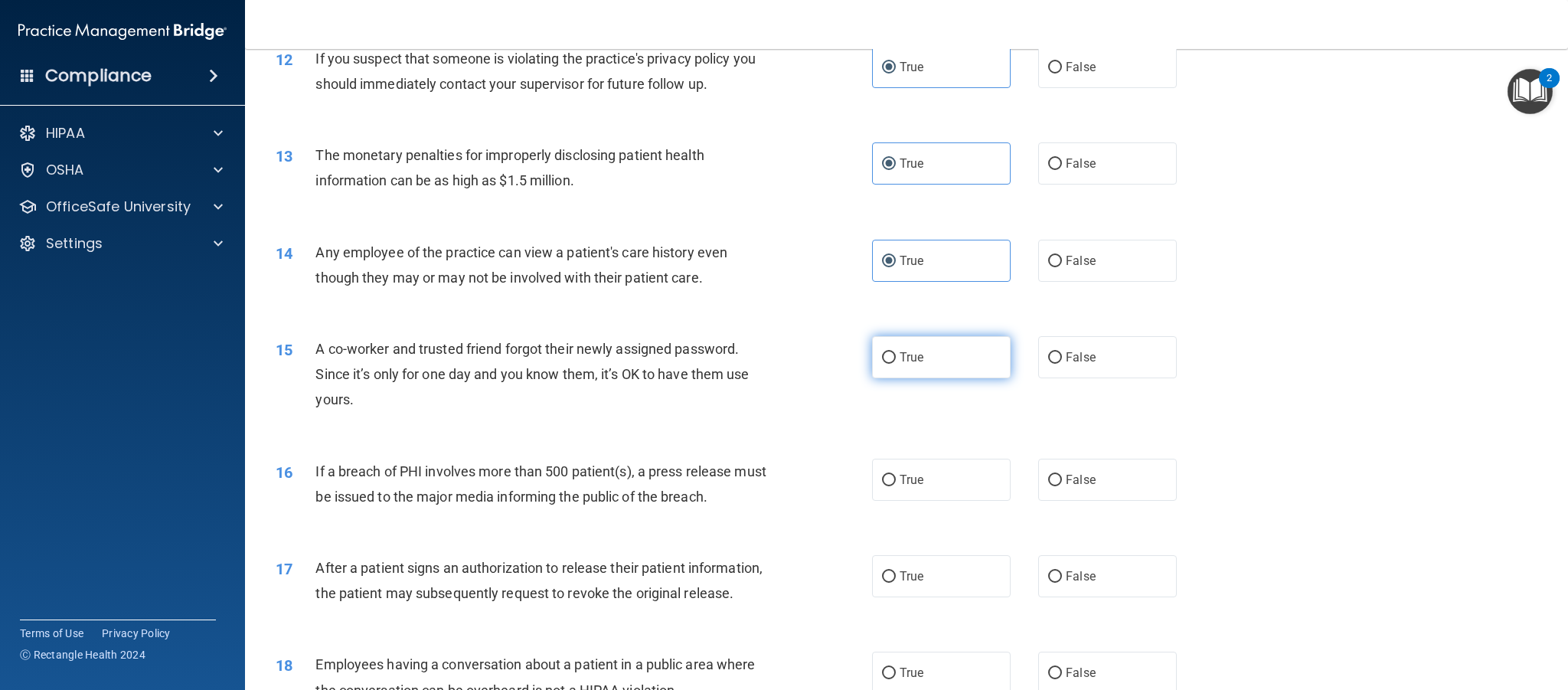
click at [896, 357] on input "True" at bounding box center [889, 357] width 14 height 11
radio input "true"
click at [927, 471] on label "True" at bounding box center [941, 479] width 139 height 42
click at [896, 475] on input "True" at bounding box center [889, 480] width 14 height 11
radio input "true"
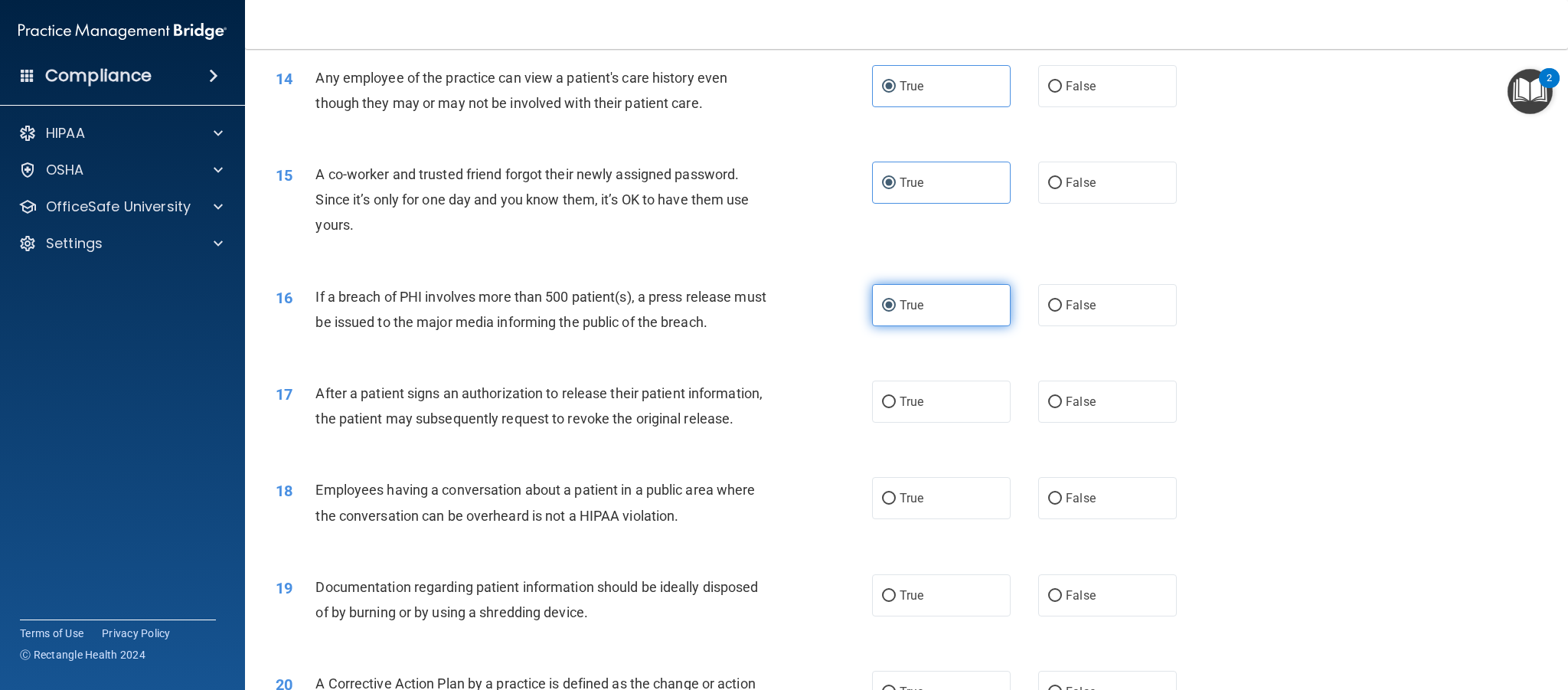
scroll to position [1533, 0]
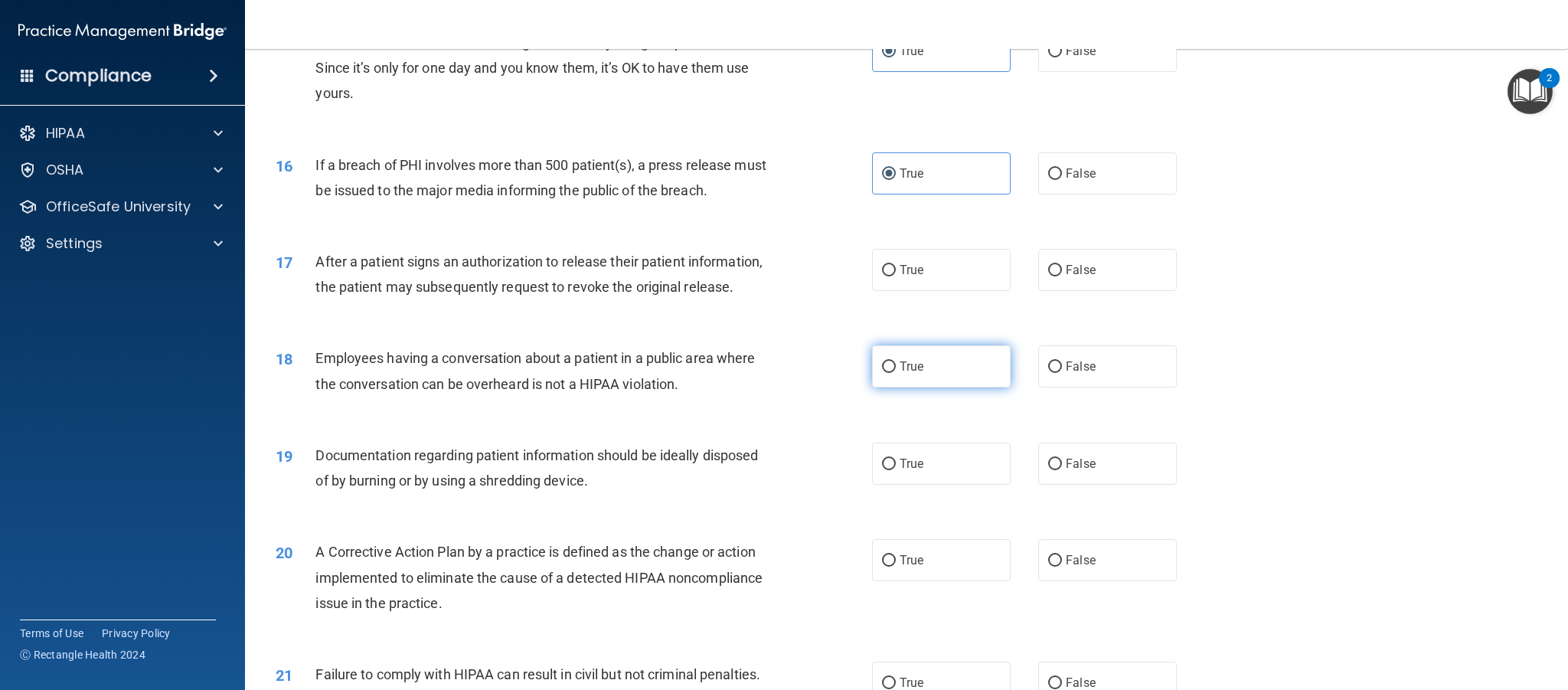
drag, startPoint x: 944, startPoint y: 274, endPoint x: 927, endPoint y: 358, distance: 85.7
click at [944, 274] on label "True" at bounding box center [941, 270] width 139 height 42
click at [896, 274] on input "True" at bounding box center [889, 270] width 14 height 11
radio input "true"
drag, startPoint x: 927, startPoint y: 378, endPoint x: 925, endPoint y: 387, distance: 9.2
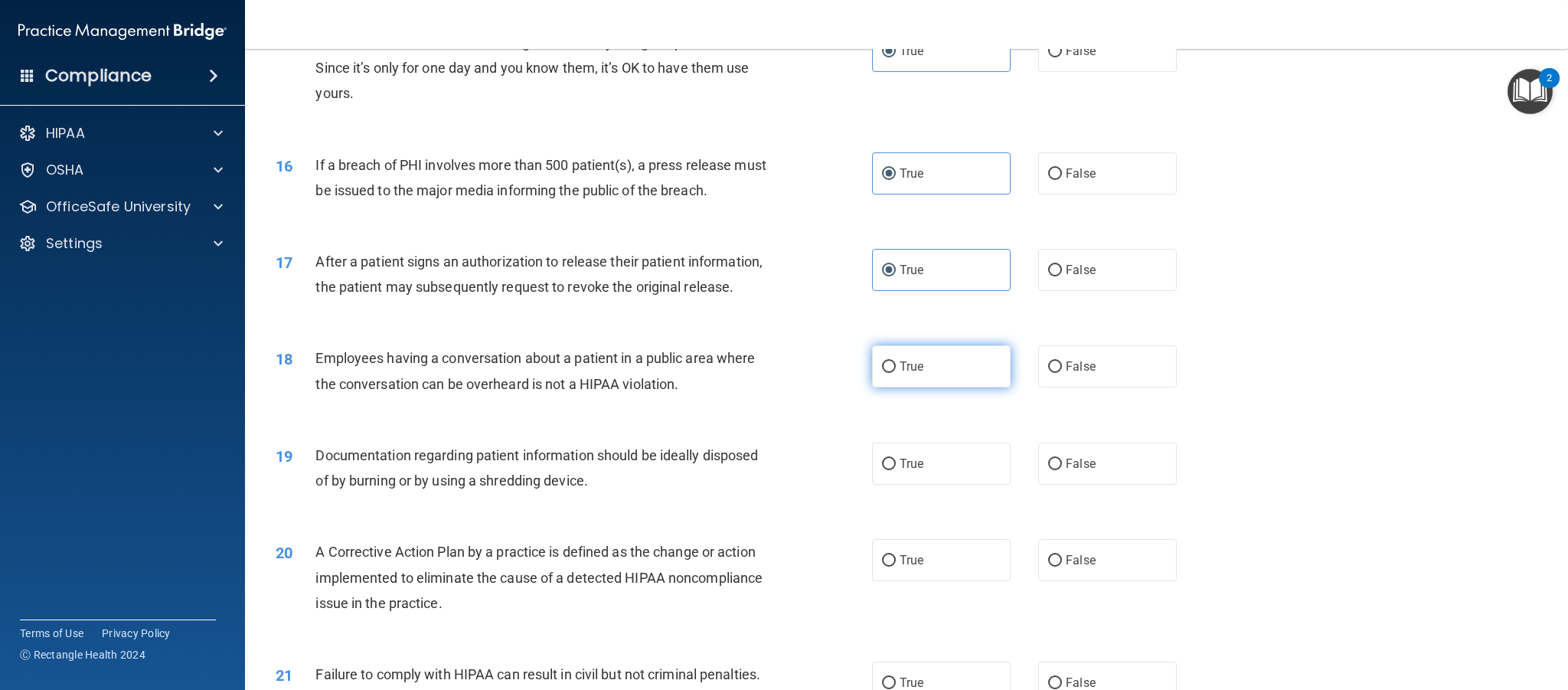
click at [927, 378] on label "True" at bounding box center [941, 366] width 139 height 42
click at [896, 373] on input "True" at bounding box center [889, 367] width 14 height 11
radio input "true"
drag, startPoint x: 920, startPoint y: 443, endPoint x: 918, endPoint y: 456, distance: 13.2
click at [917, 453] on label "True" at bounding box center [941, 464] width 139 height 42
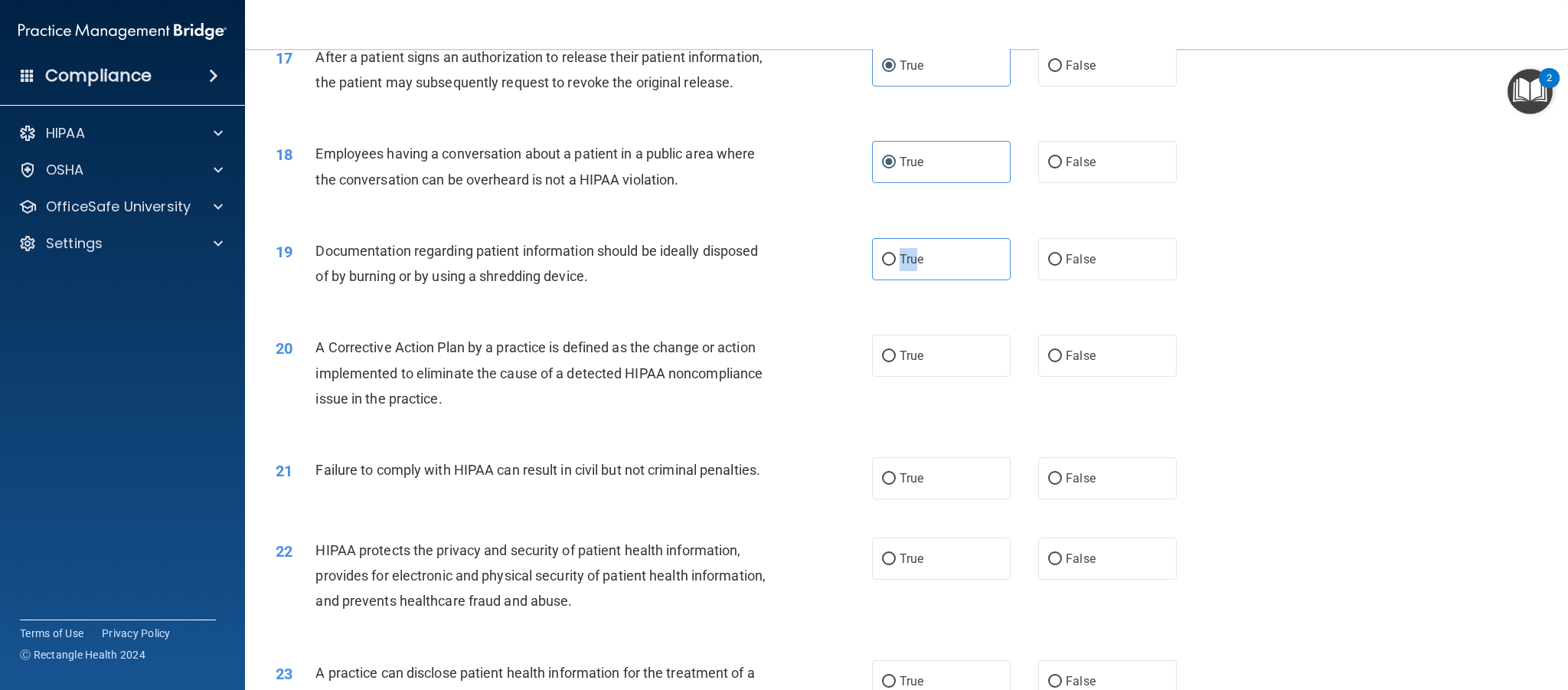
scroll to position [1750, 0]
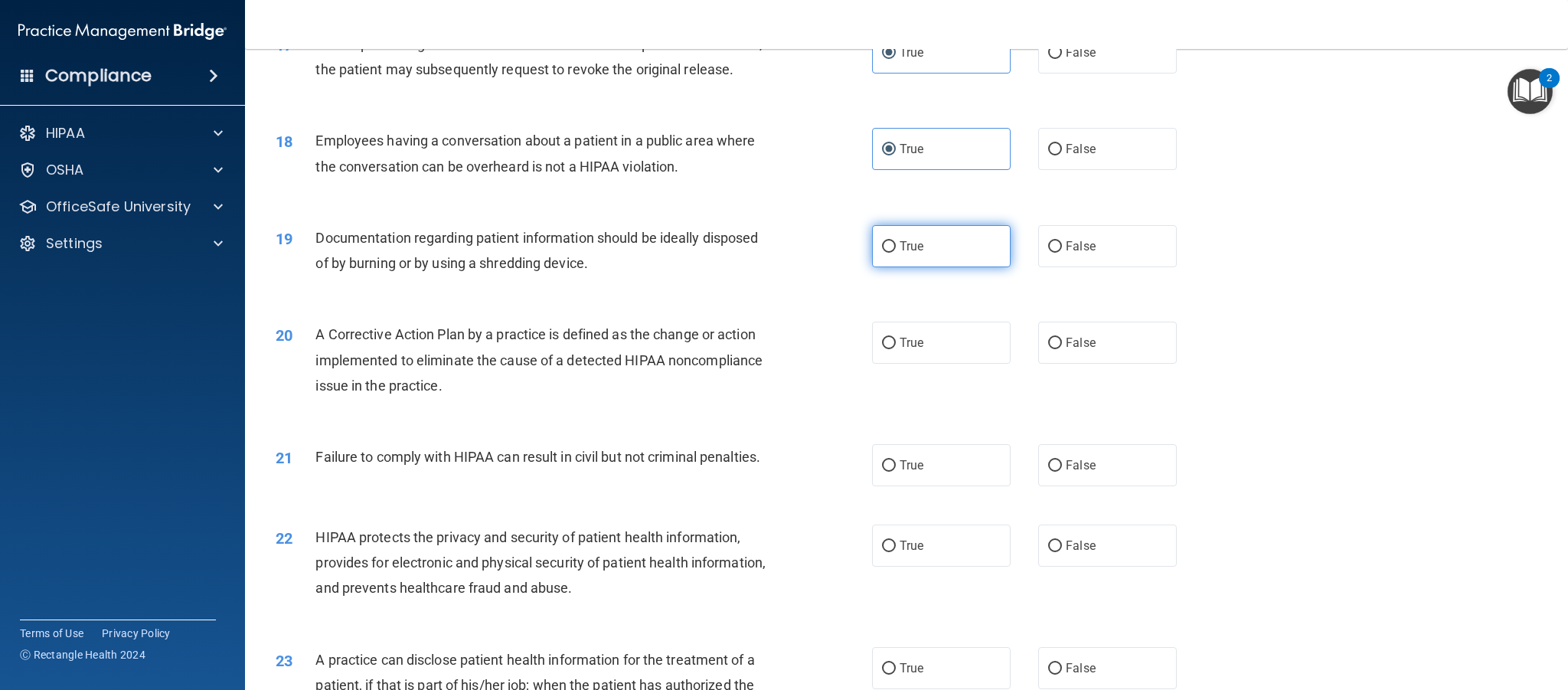
drag, startPoint x: 949, startPoint y: 240, endPoint x: 943, endPoint y: 256, distance: 17.1
click at [949, 240] on label "True" at bounding box center [941, 246] width 139 height 42
click at [896, 241] on input "True" at bounding box center [889, 246] width 14 height 11
radio input "true"
drag, startPoint x: 934, startPoint y: 338, endPoint x: 921, endPoint y: 435, distance: 97.9
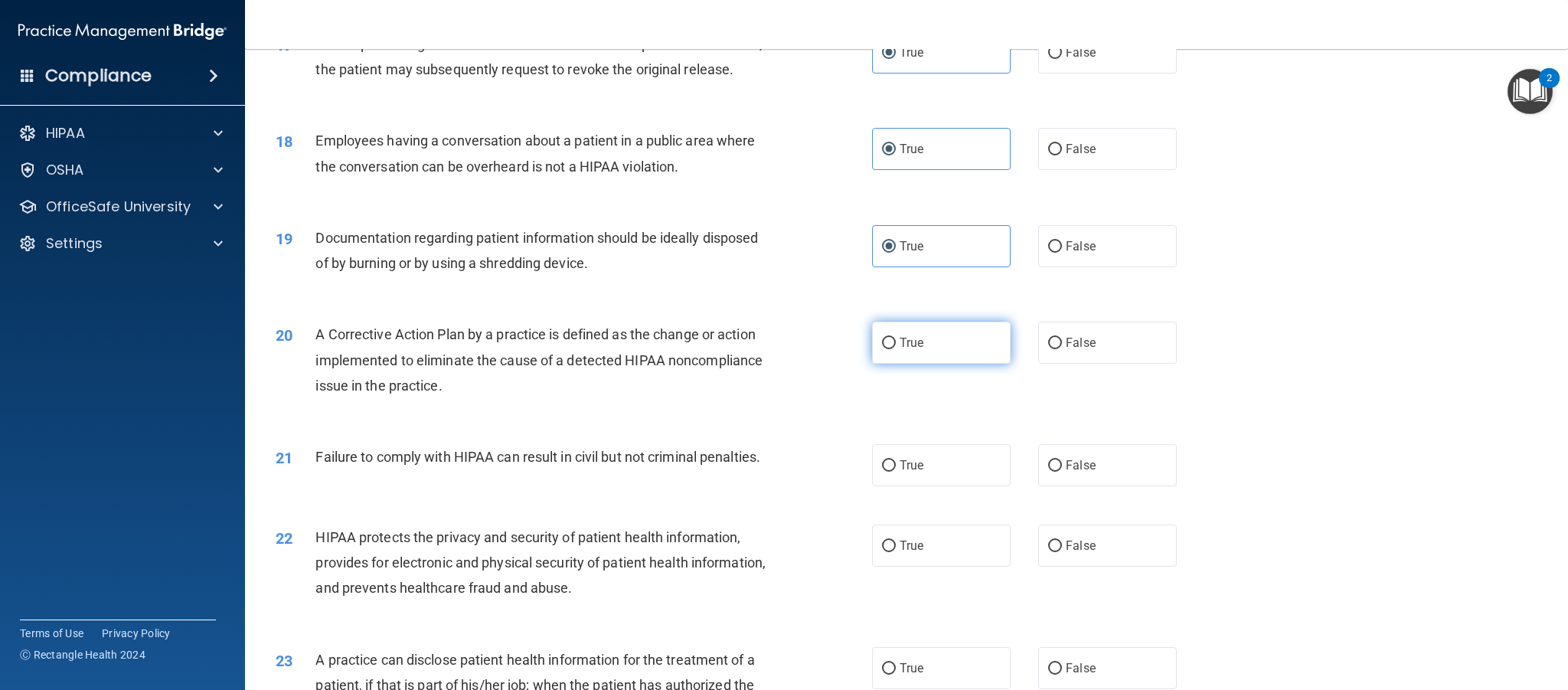
click at [934, 340] on label "True" at bounding box center [941, 342] width 139 height 42
click at [896, 340] on input "True" at bounding box center [889, 343] width 14 height 11
radio input "true"
click at [920, 464] on span "True" at bounding box center [911, 465] width 23 height 15
click at [896, 464] on input "True" at bounding box center [889, 465] width 14 height 11
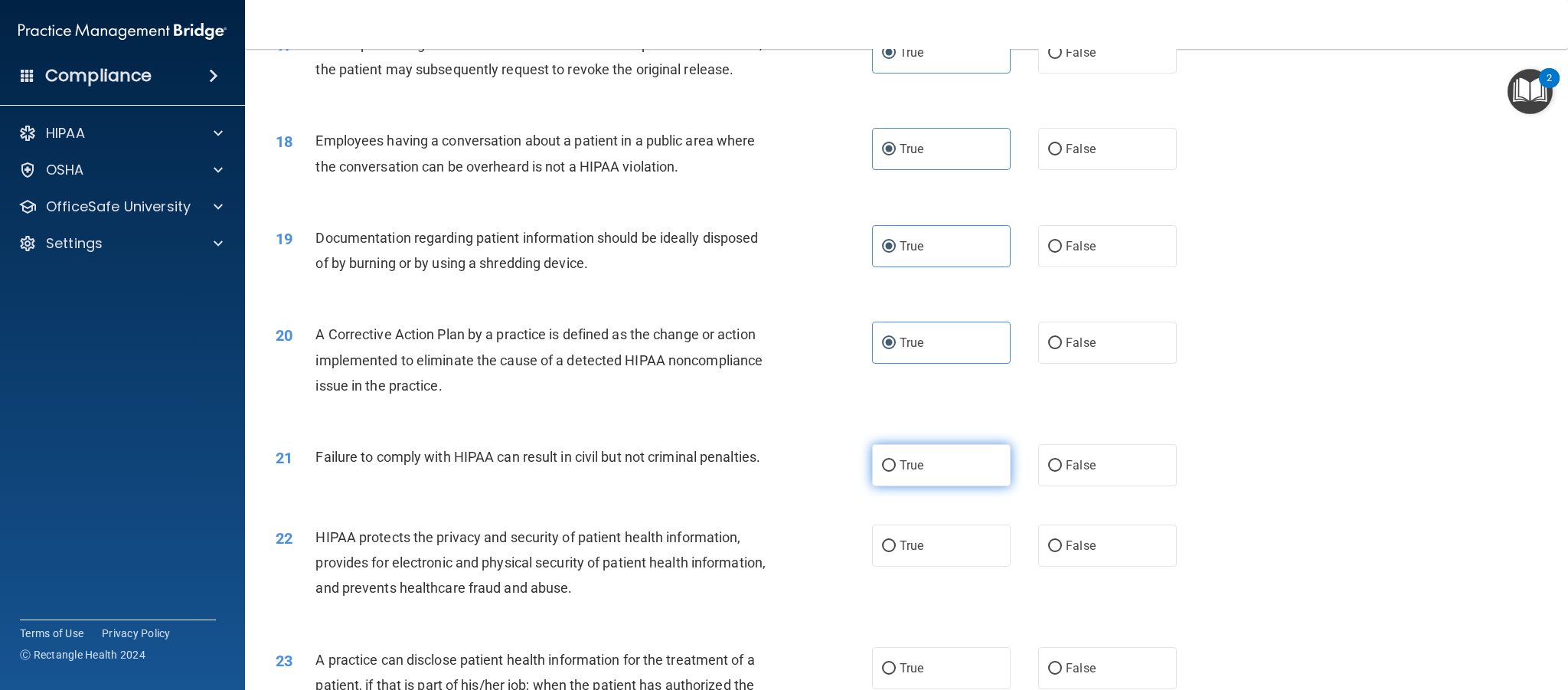
radio input "true"
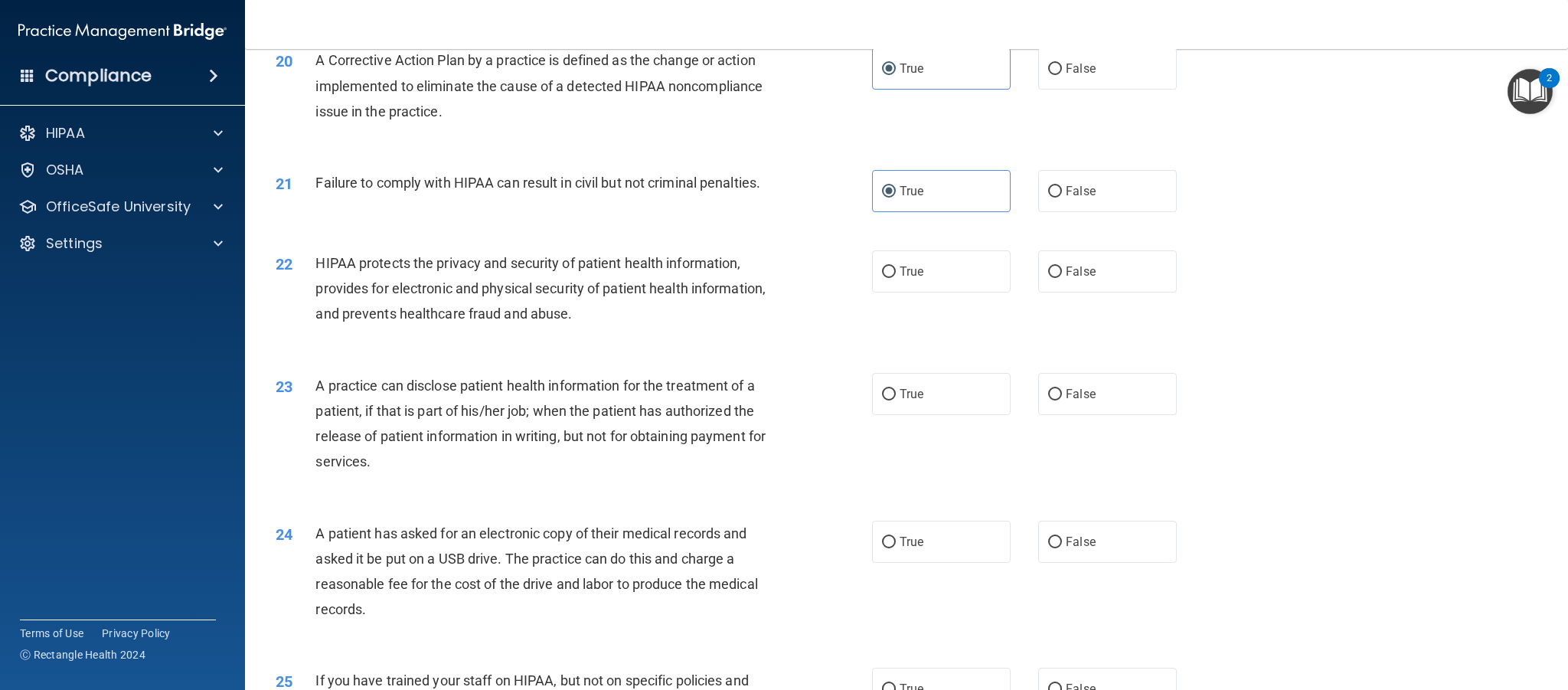
scroll to position [2030, 0]
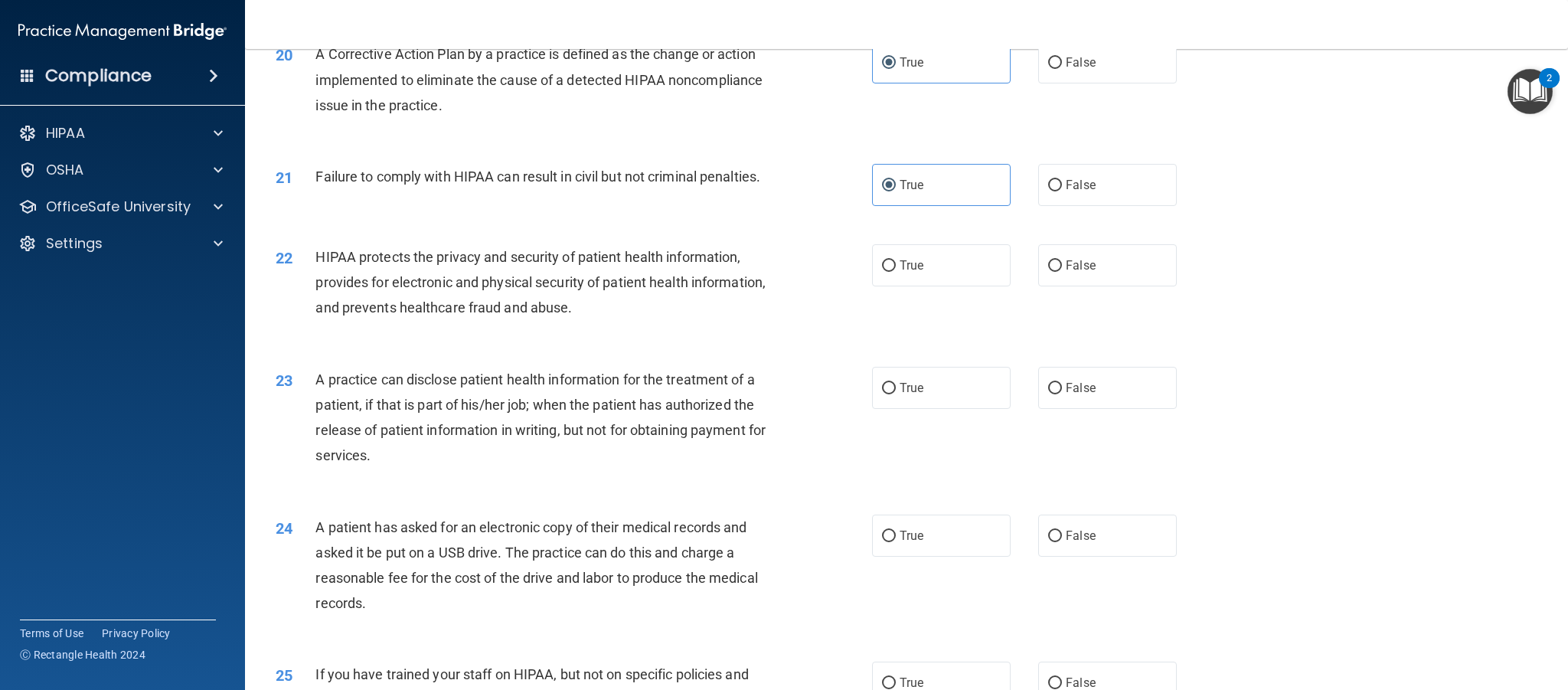
drag, startPoint x: 927, startPoint y: 271, endPoint x: 913, endPoint y: 359, distance: 89.1
click at [927, 271] on label "True" at bounding box center [941, 265] width 139 height 42
click at [896, 271] on input "True" at bounding box center [889, 265] width 14 height 11
radio input "true"
click at [911, 392] on span "True" at bounding box center [911, 387] width 23 height 15
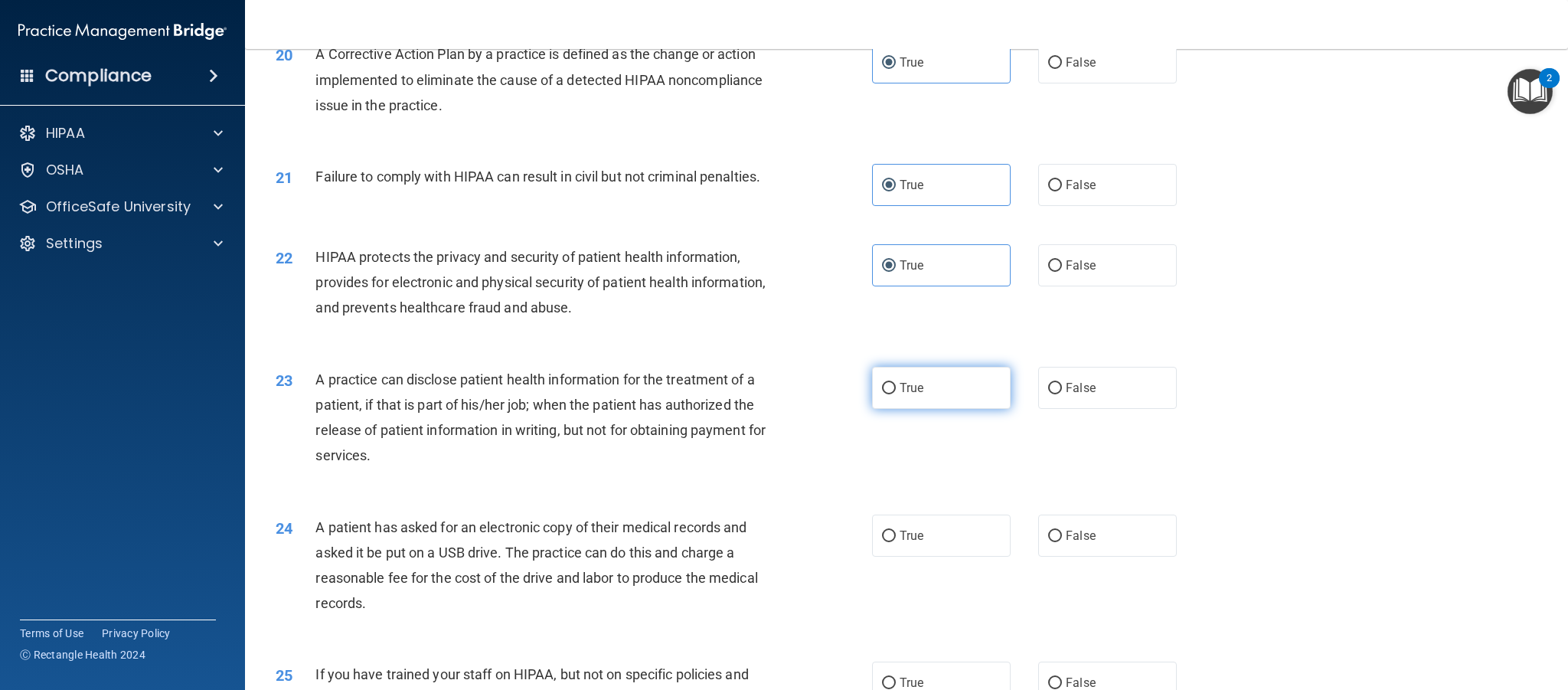
click at [896, 392] on input "True" at bounding box center [889, 388] width 14 height 11
radio input "true"
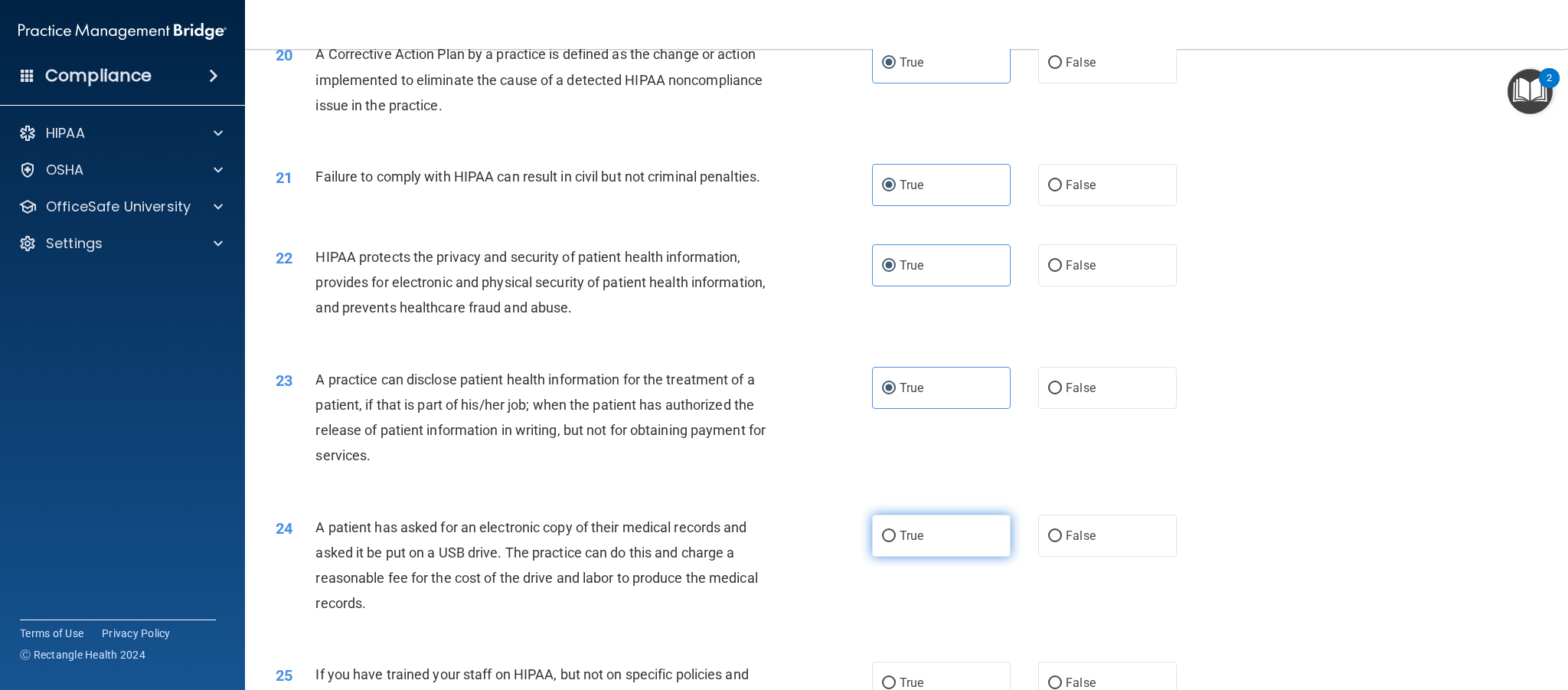
click at [914, 529] on span "True" at bounding box center [911, 536] width 23 height 15
click at [896, 531] on input "True" at bounding box center [889, 536] width 14 height 11
radio input "true"
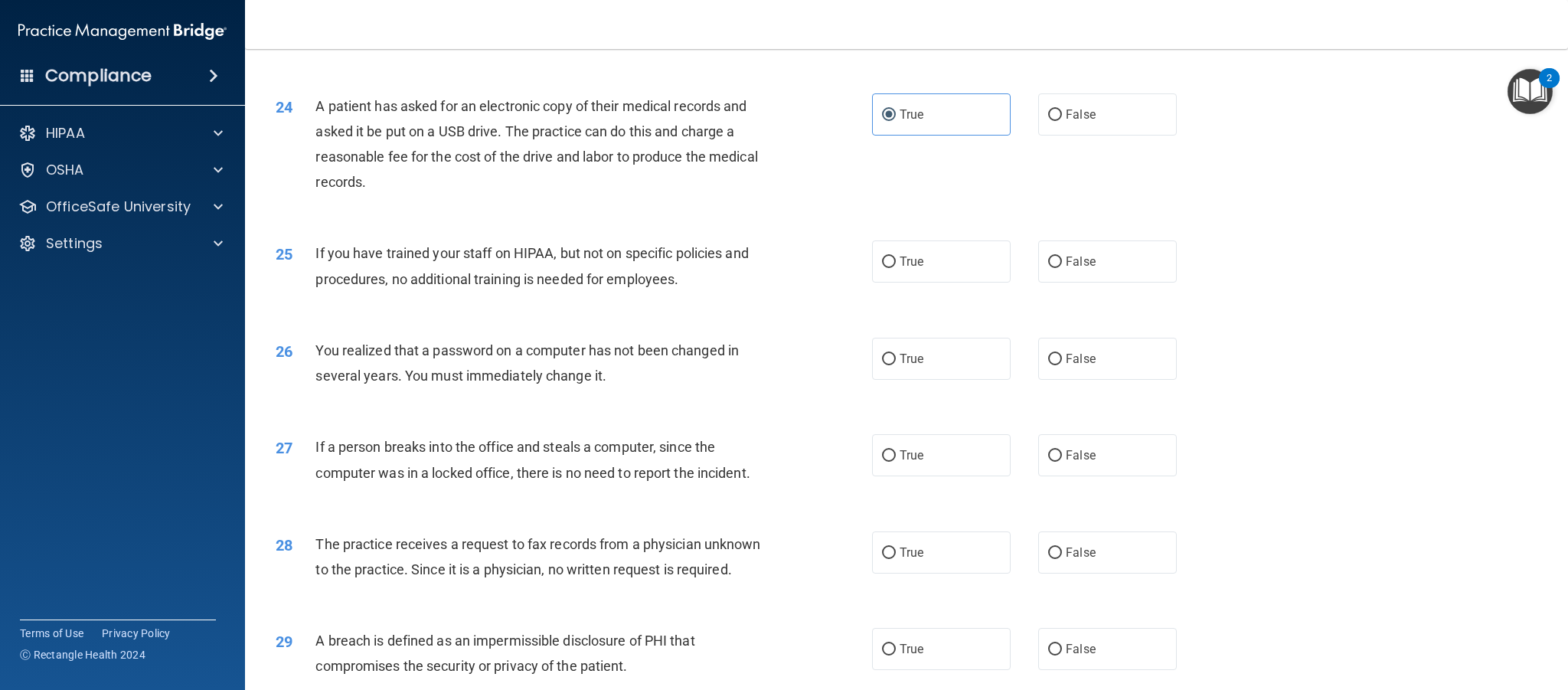
scroll to position [2458, 0]
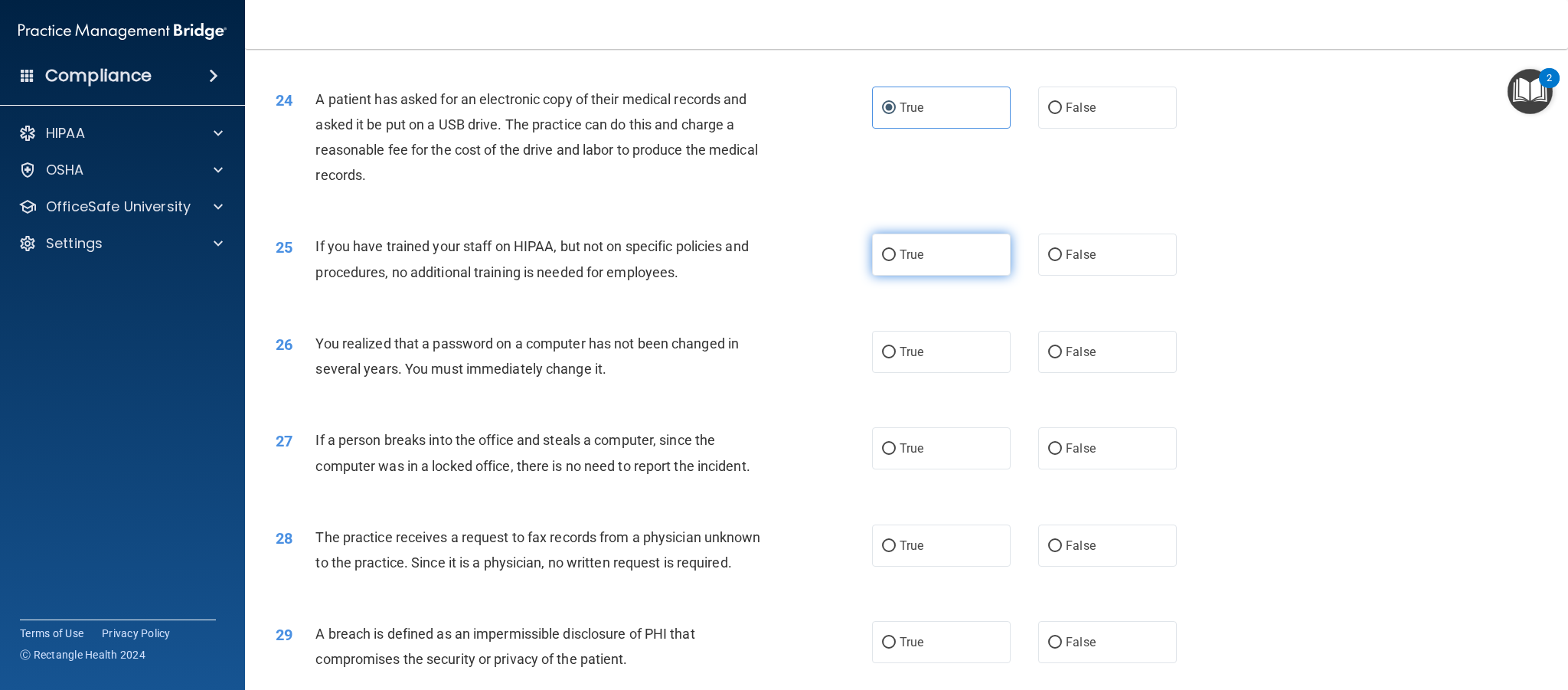
click at [915, 261] on span "True" at bounding box center [911, 254] width 23 height 15
click at [896, 261] on input "True" at bounding box center [889, 255] width 14 height 11
radio input "true"
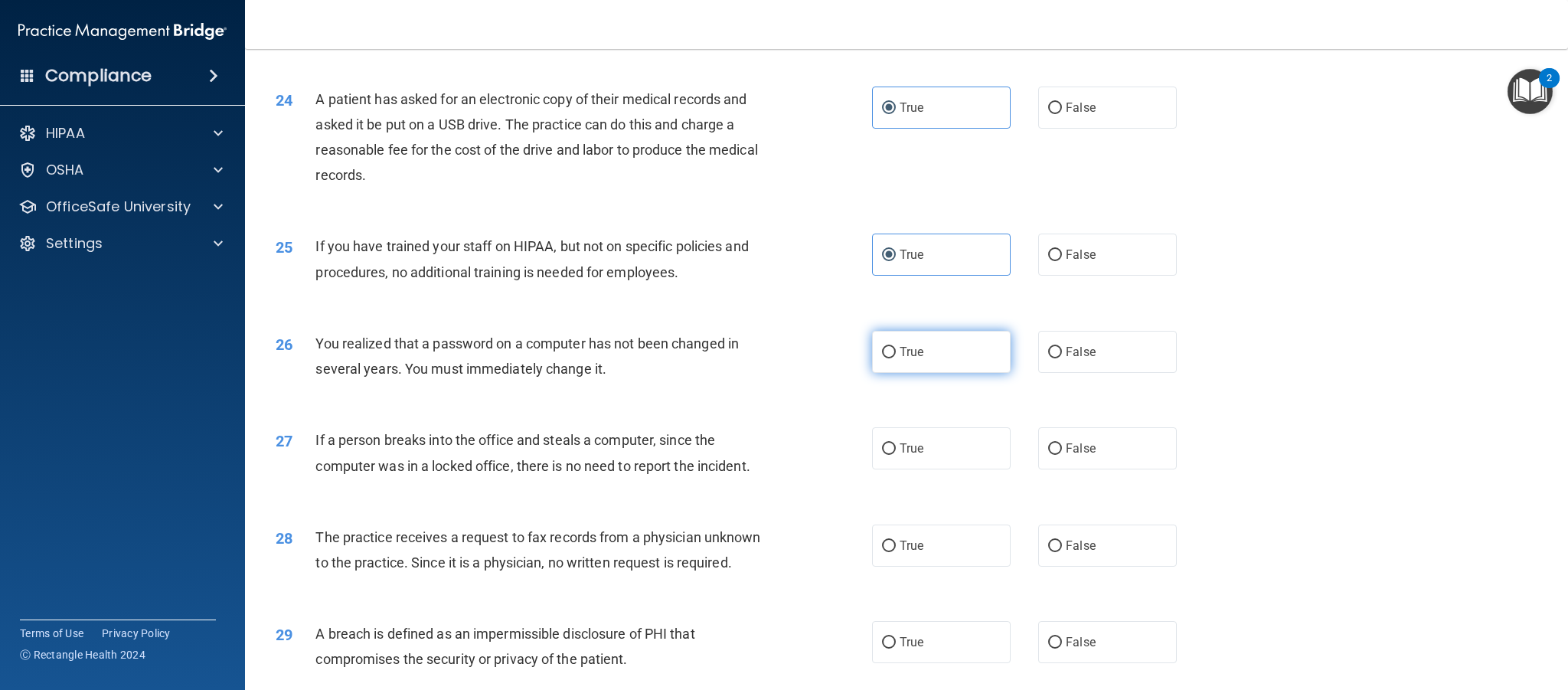
drag, startPoint x: 922, startPoint y: 356, endPoint x: 921, endPoint y: 368, distance: 12.0
click at [922, 356] on span "True" at bounding box center [911, 352] width 23 height 15
click at [896, 356] on input "True" at bounding box center [889, 352] width 14 height 11
radio input "true"
click at [909, 461] on label "True" at bounding box center [941, 448] width 139 height 42
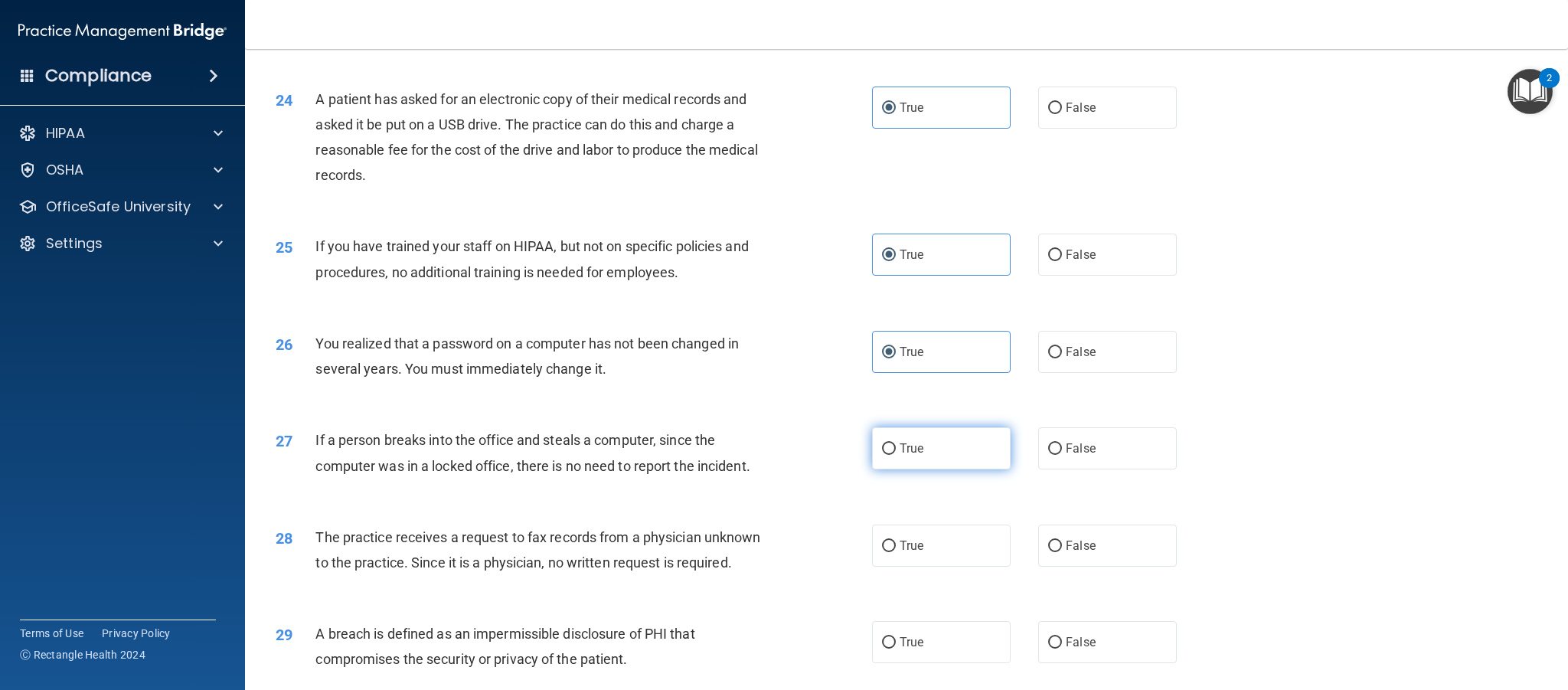
click at [896, 455] on input "True" at bounding box center [889, 448] width 14 height 11
radio input "true"
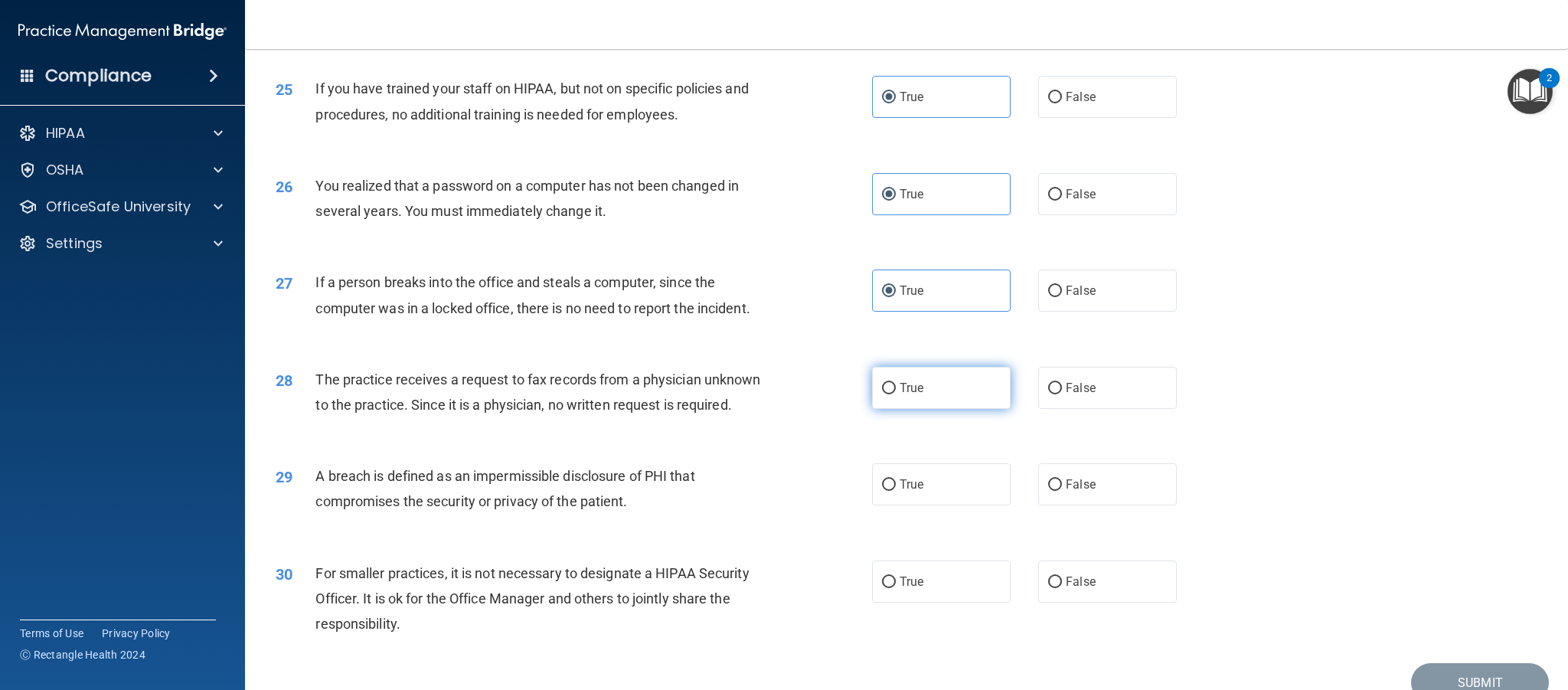
scroll to position [2689, 0]
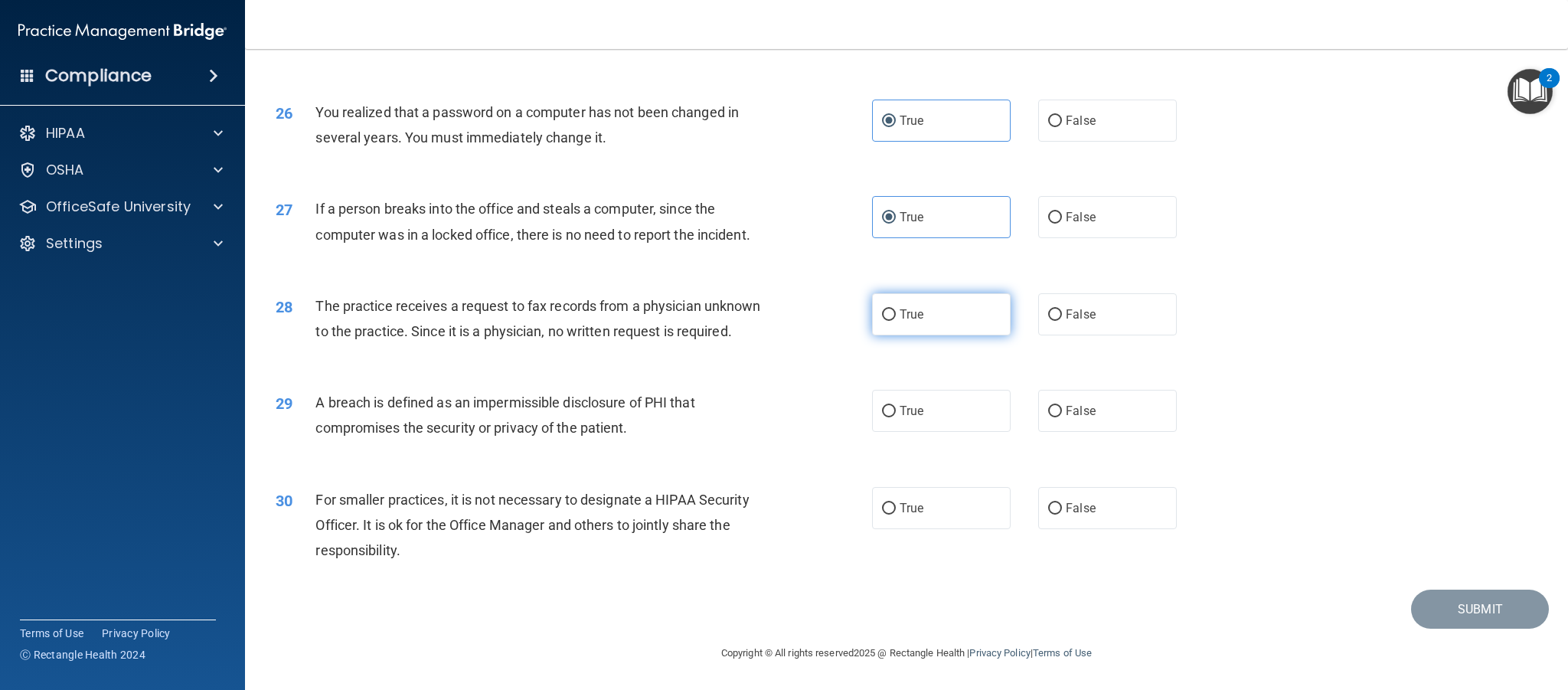
drag, startPoint x: 907, startPoint y: 317, endPoint x: 907, endPoint y: 342, distance: 25.0
click at [907, 317] on span "True" at bounding box center [911, 314] width 23 height 15
click at [896, 317] on input "True" at bounding box center [889, 315] width 14 height 11
radio input "true"
click at [914, 413] on span "True" at bounding box center [911, 411] width 23 height 15
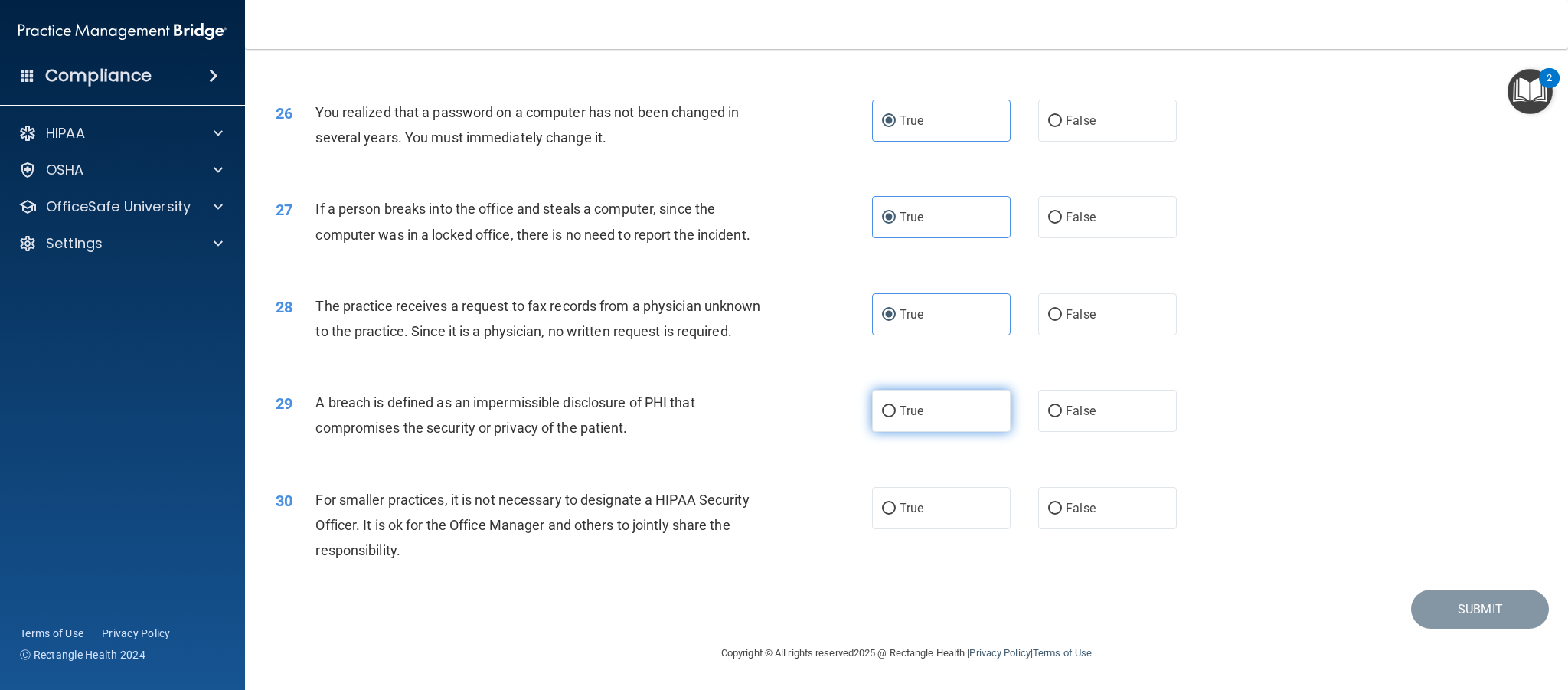
click at [896, 413] on input "True" at bounding box center [889, 411] width 14 height 11
radio input "true"
click at [927, 503] on label "True" at bounding box center [941, 508] width 139 height 42
click at [896, 503] on input "True" at bounding box center [889, 508] width 14 height 11
radio input "true"
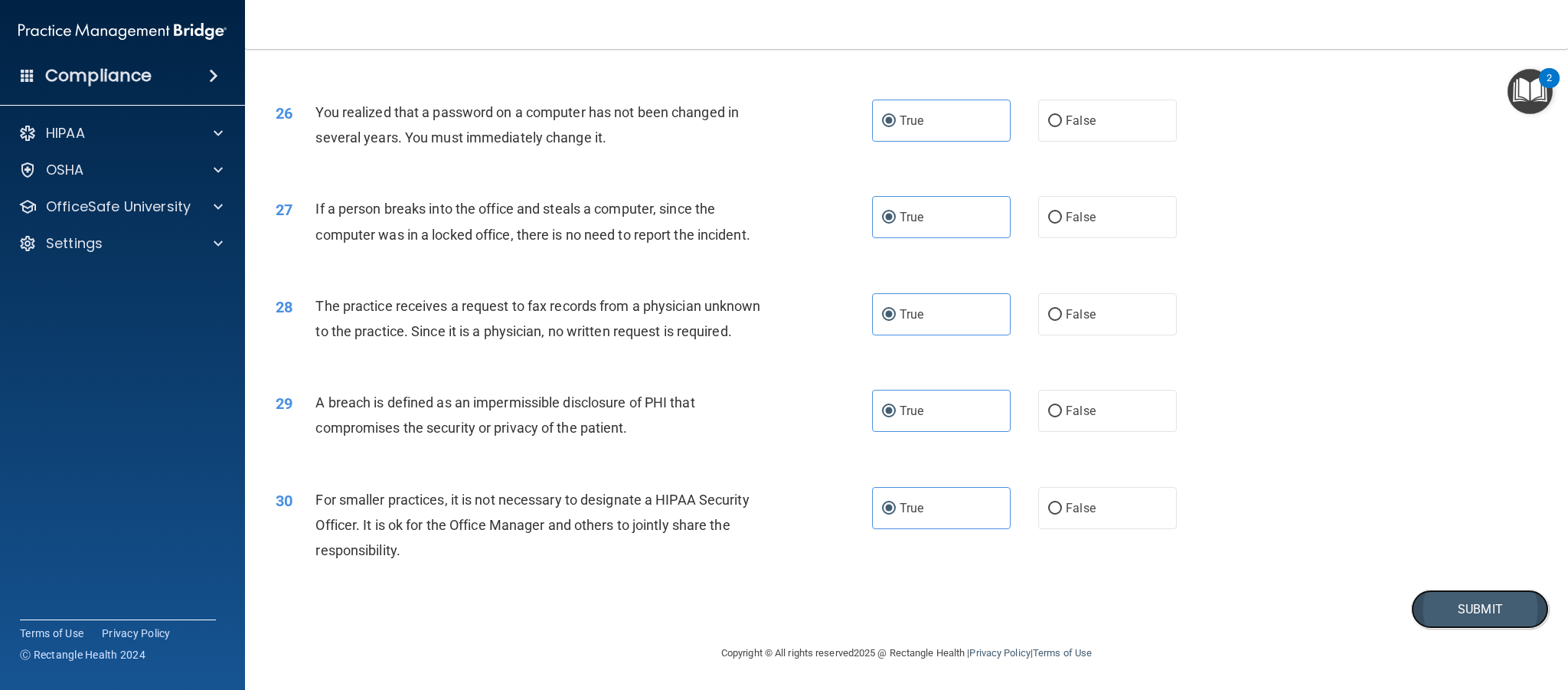
click at [1448, 607] on button "Submit" at bounding box center [1480, 609] width 138 height 39
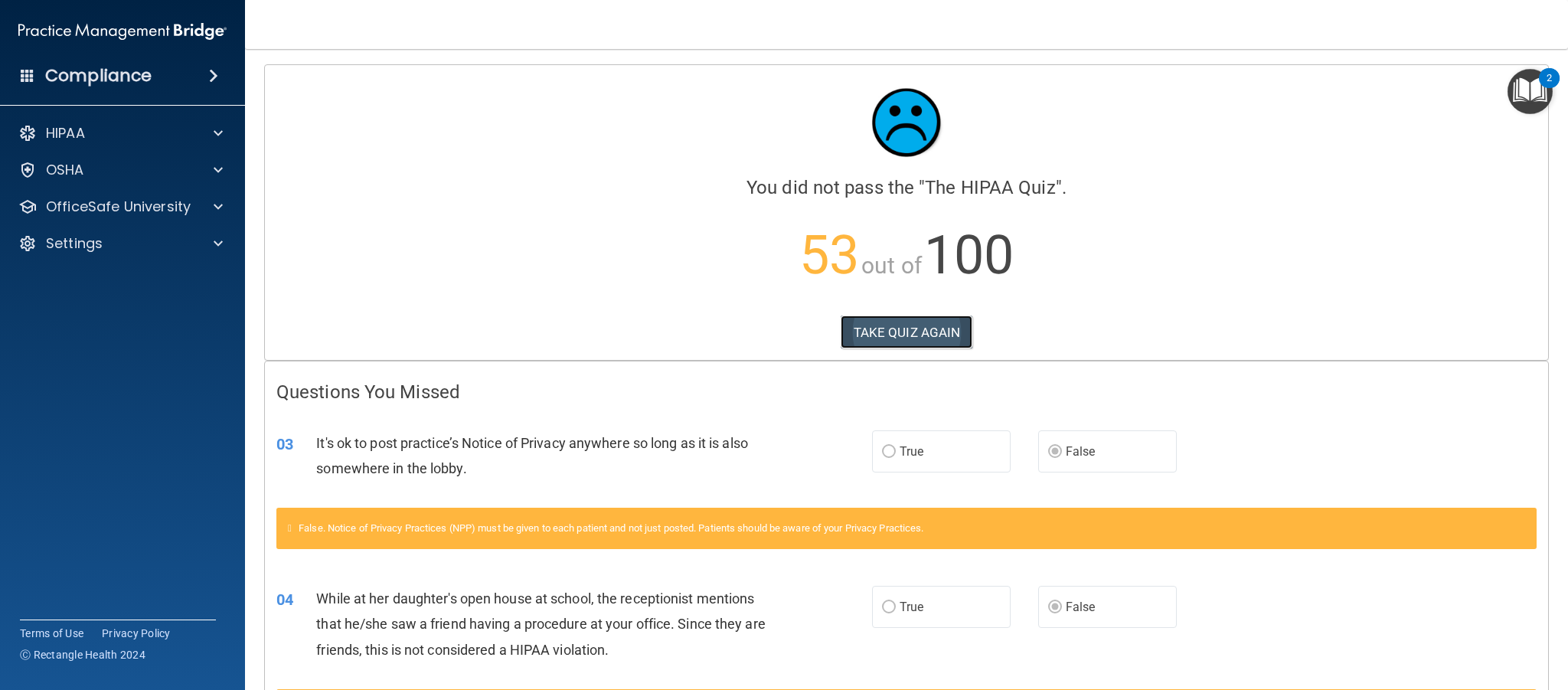
click at [887, 331] on button "TAKE QUIZ AGAIN" at bounding box center [907, 332] width 133 height 34
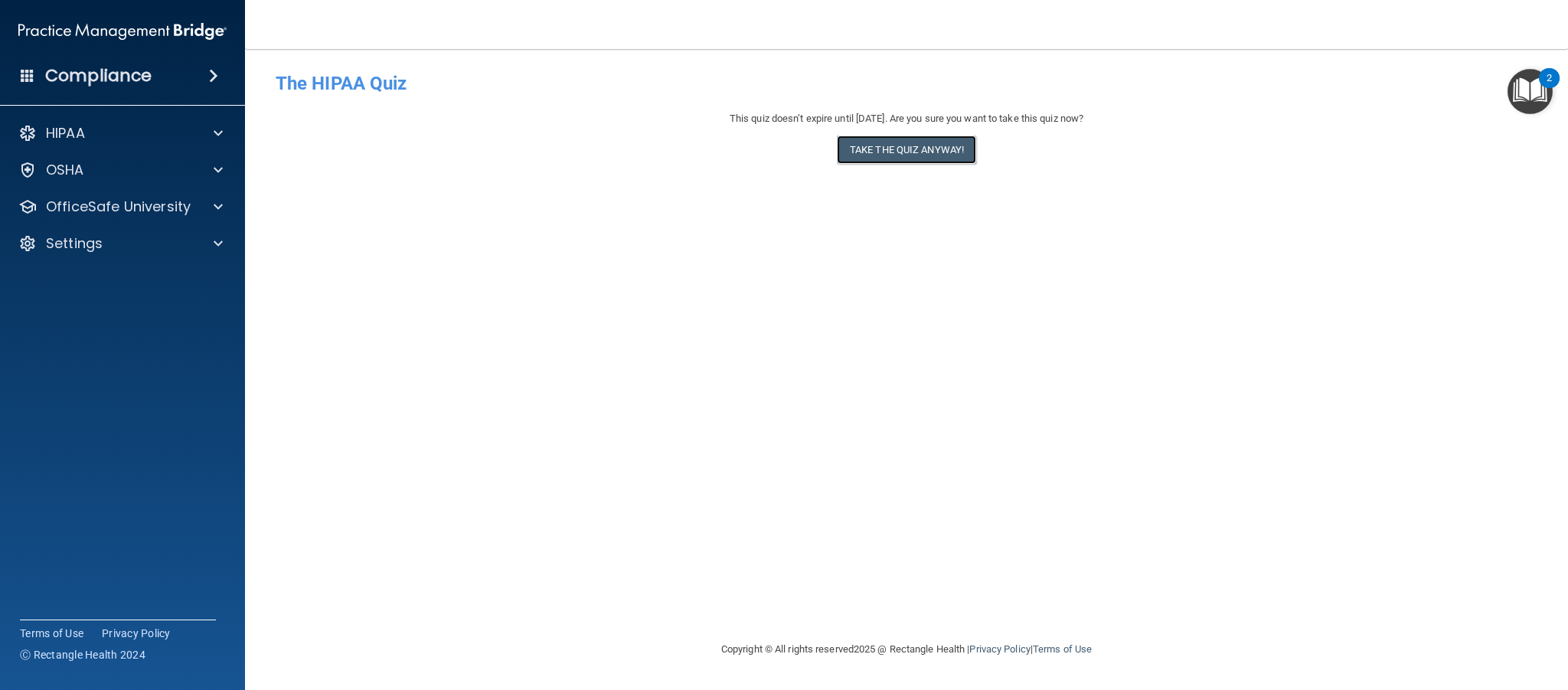
click at [902, 153] on button "Take the quiz anyway!" at bounding box center [907, 149] width 140 height 29
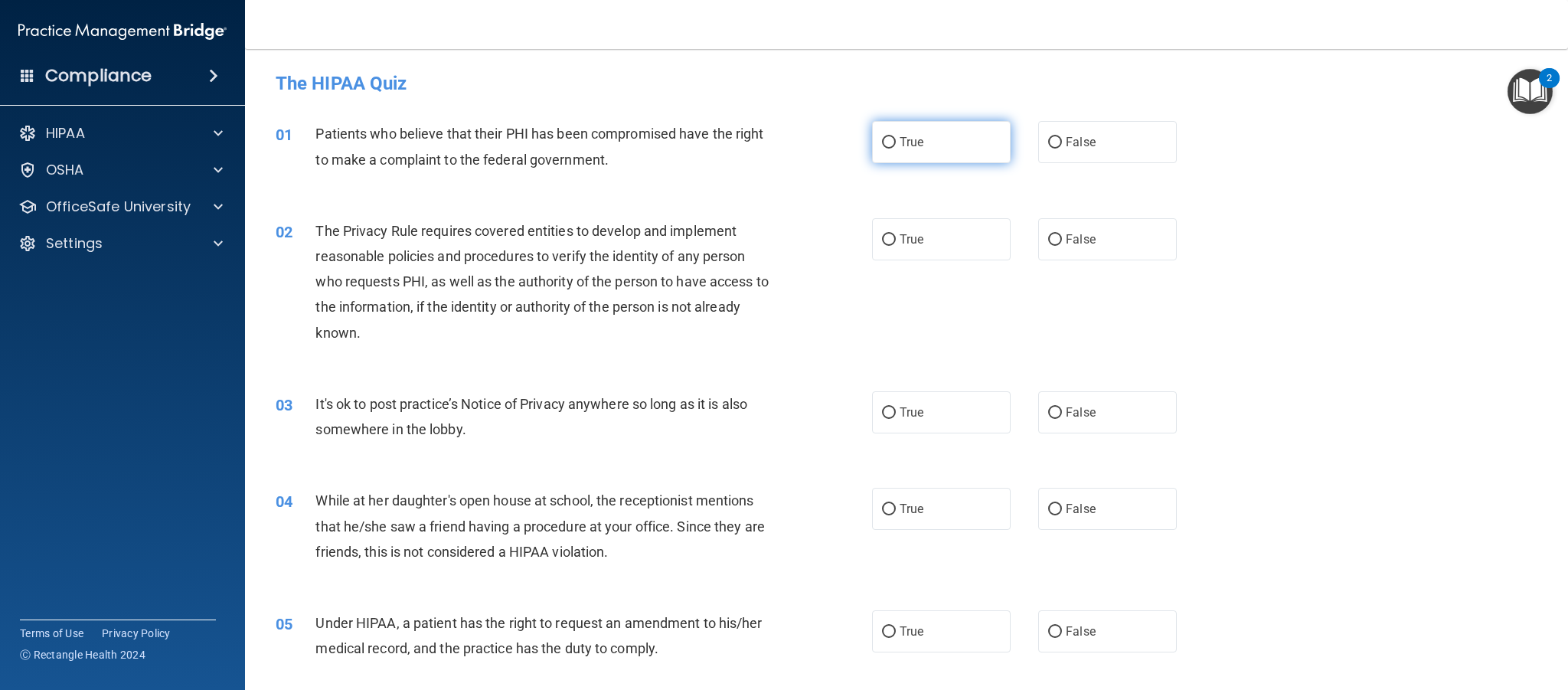
click at [931, 144] on label "True" at bounding box center [941, 142] width 139 height 42
click at [896, 144] on input "True" at bounding box center [889, 142] width 14 height 11
radio input "true"
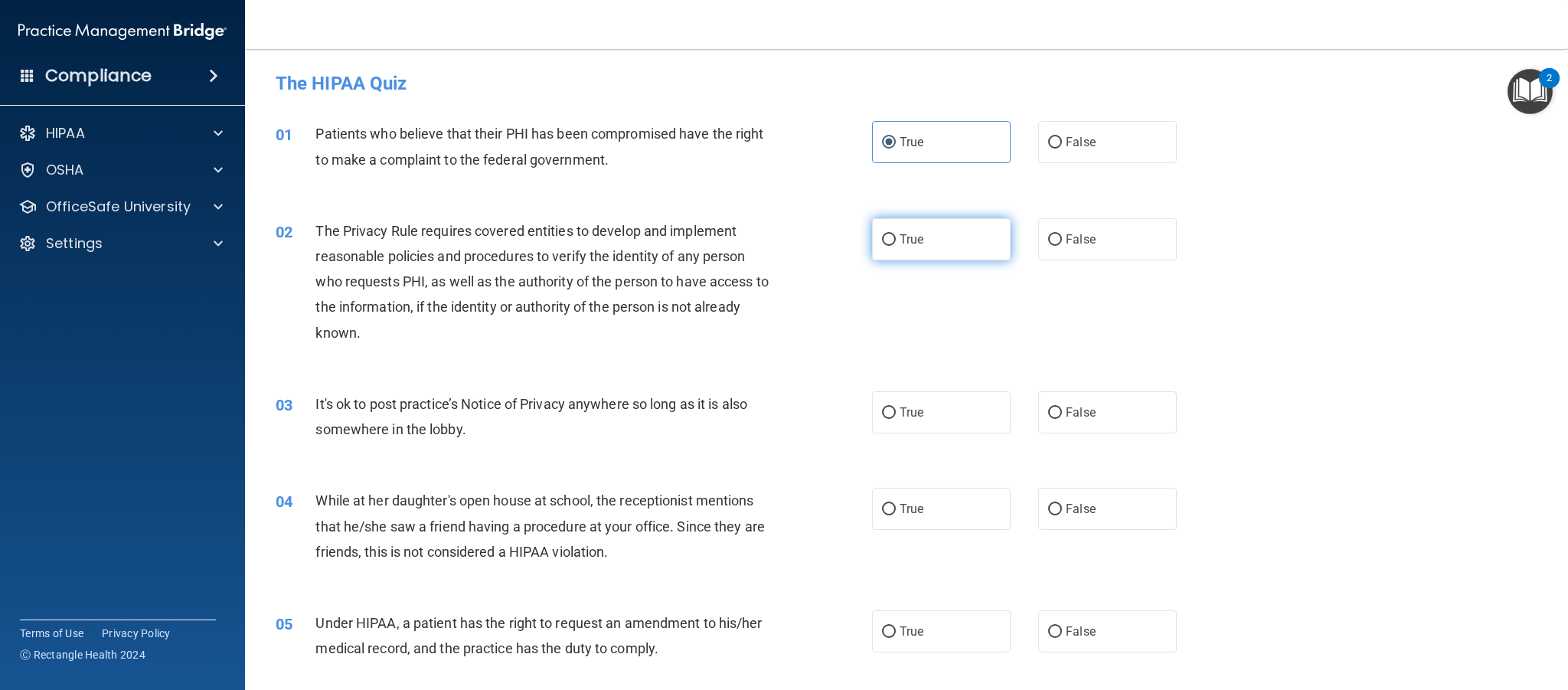
click at [921, 235] on span "True" at bounding box center [911, 239] width 23 height 15
click at [896, 235] on input "True" at bounding box center [889, 239] width 14 height 11
radio input "true"
drag, startPoint x: 1089, startPoint y: 418, endPoint x: 1103, endPoint y: 457, distance: 41.4
click at [1089, 418] on span "False" at bounding box center [1081, 412] width 29 height 15
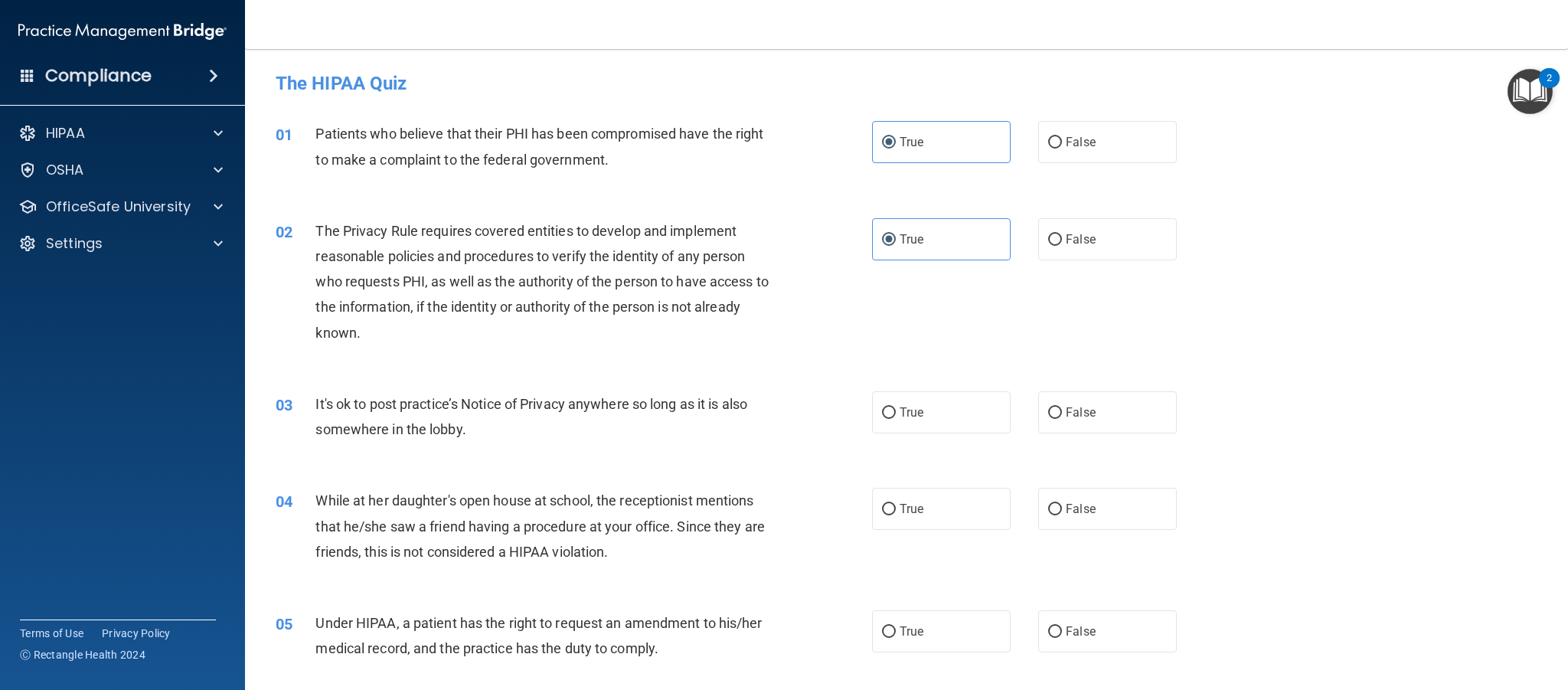
click at [1062, 418] on input "False" at bounding box center [1055, 413] width 14 height 11
radio input "true"
click at [1110, 506] on label "False" at bounding box center [1108, 509] width 139 height 42
click at [1062, 506] on input "False" at bounding box center [1055, 509] width 14 height 11
radio input "true"
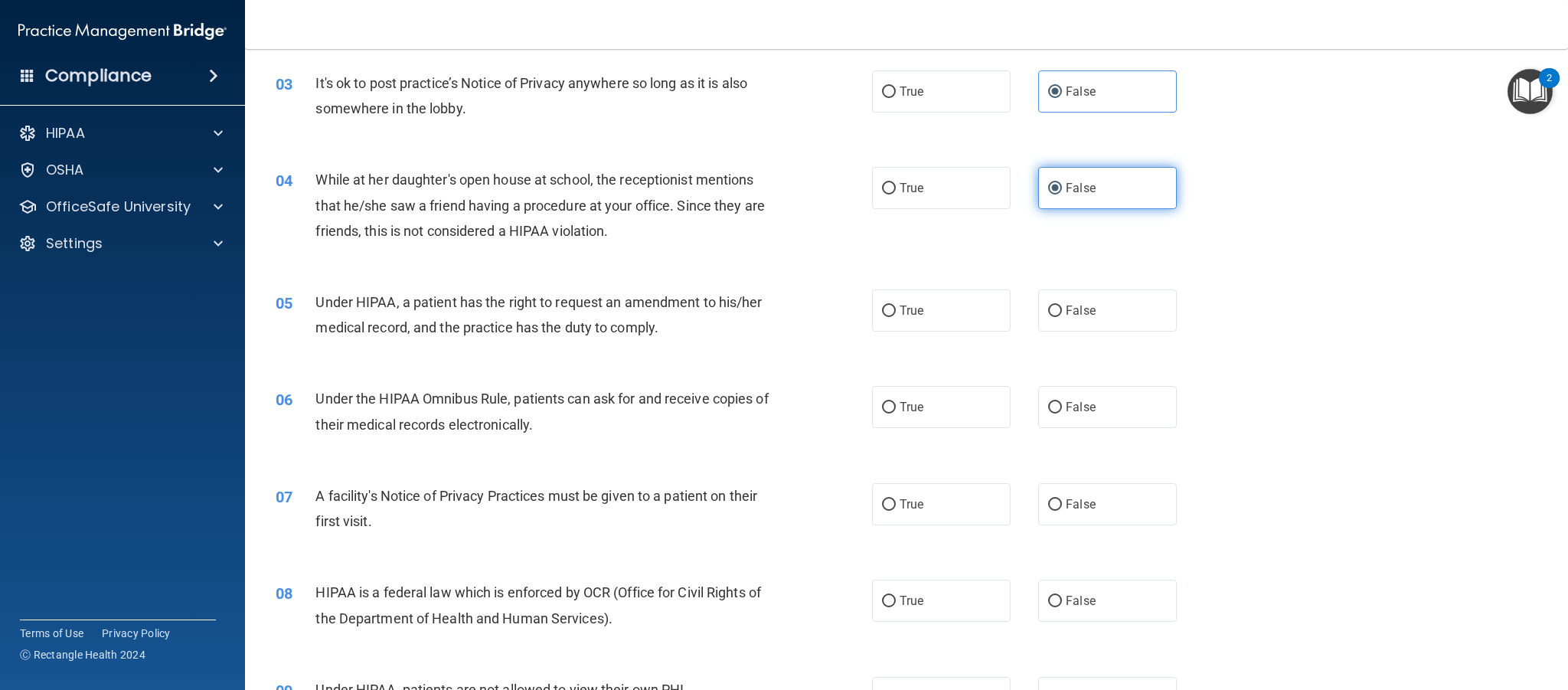
scroll to position [371, 0]
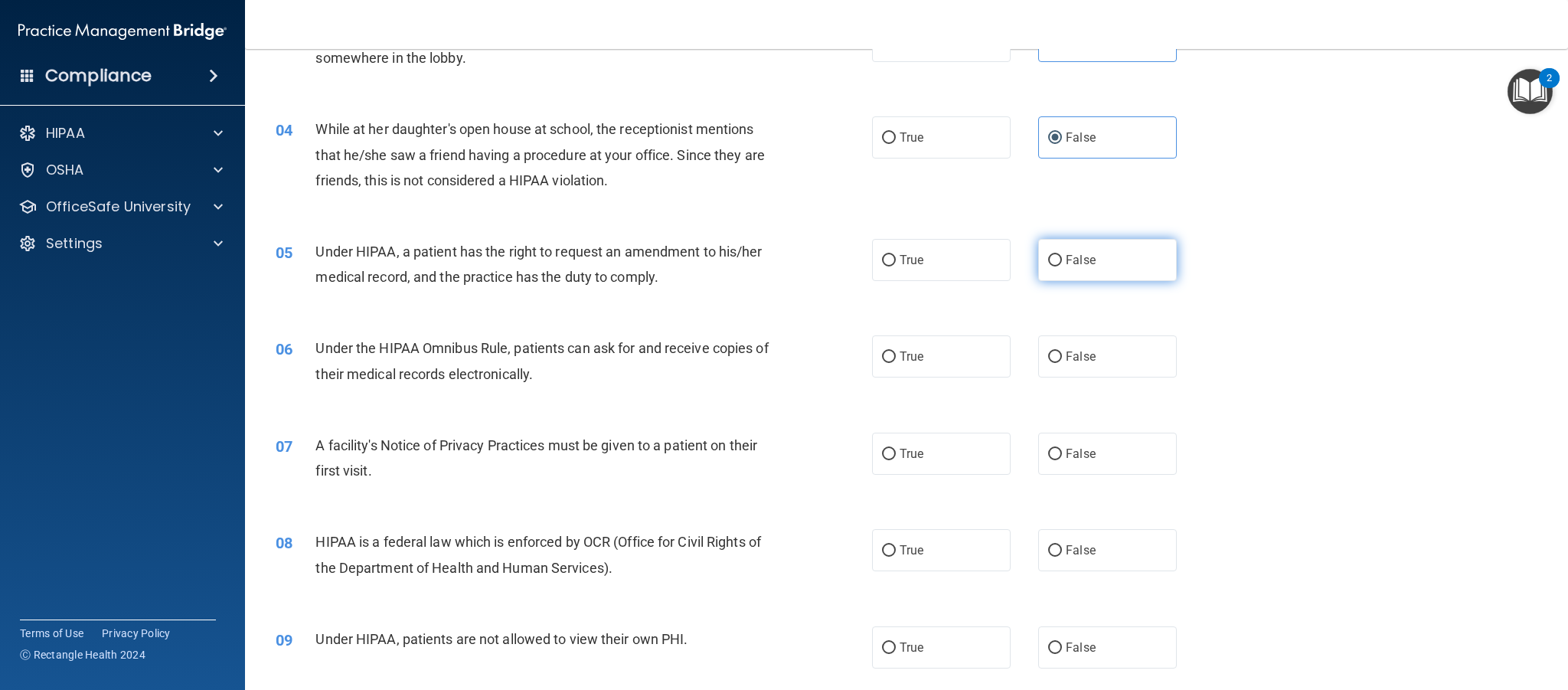
click at [1125, 266] on label "False" at bounding box center [1108, 260] width 139 height 42
click at [1062, 266] on input "False" at bounding box center [1055, 260] width 14 height 11
radio input "true"
drag, startPoint x: 959, startPoint y: 351, endPoint x: 945, endPoint y: 413, distance: 63.6
click at [958, 351] on label "True" at bounding box center [941, 356] width 139 height 42
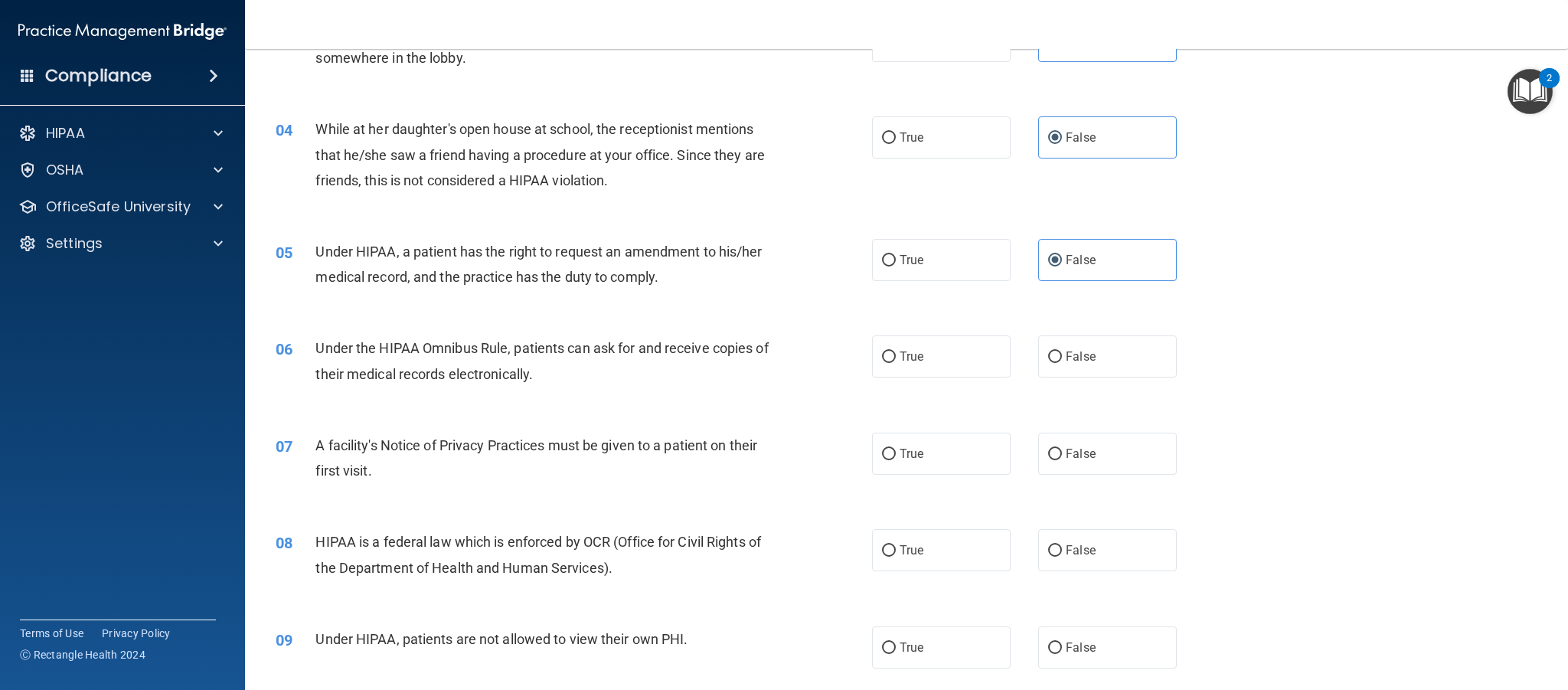
click at [896, 351] on input "True" at bounding box center [889, 356] width 14 height 11
radio input "true"
click at [929, 452] on label "True" at bounding box center [941, 453] width 139 height 42
click at [896, 452] on input "True" at bounding box center [889, 454] width 14 height 11
radio input "true"
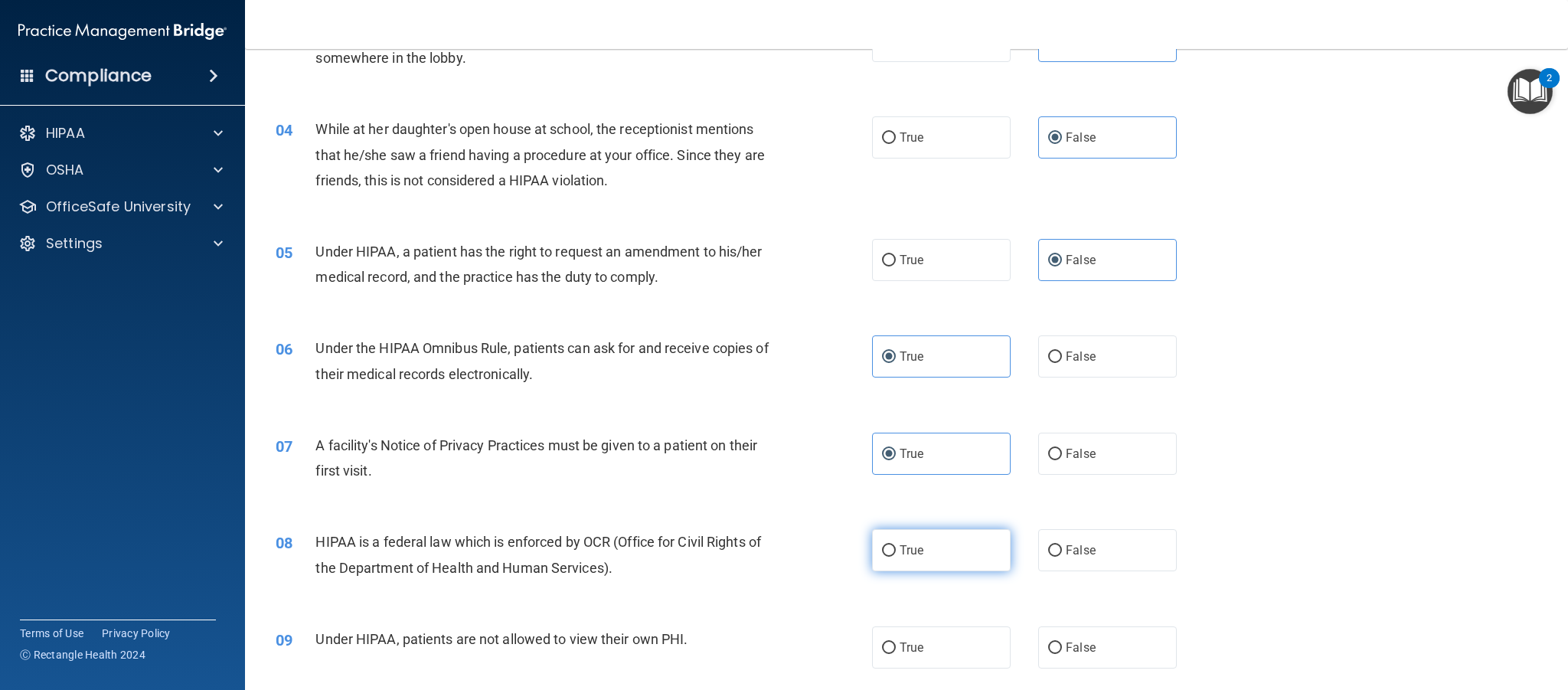
click at [917, 546] on span "True" at bounding box center [911, 550] width 23 height 15
click at [896, 546] on input "True" at bounding box center [889, 550] width 14 height 11
radio input "true"
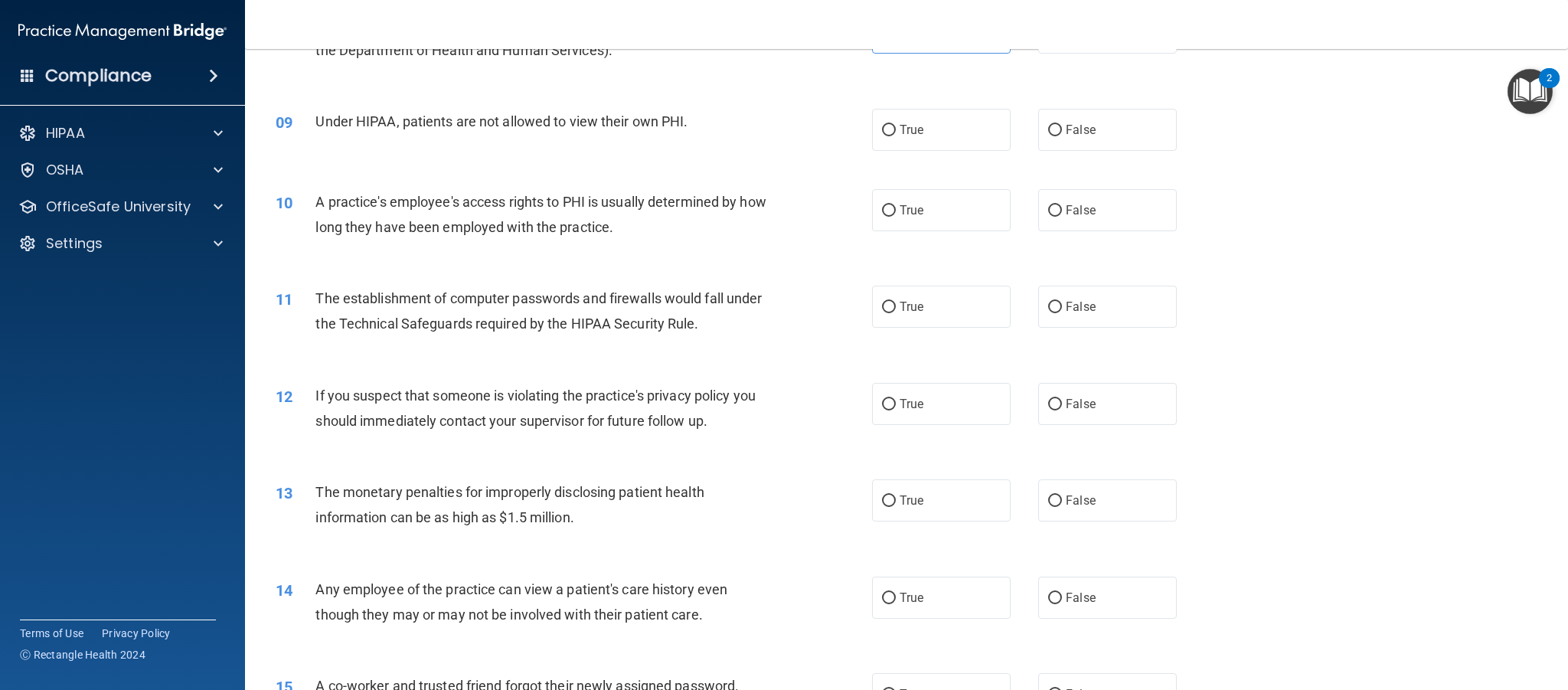
scroll to position [887, 0]
click at [1104, 144] on label "False" at bounding box center [1108, 132] width 139 height 42
click at [1062, 139] on input "False" at bounding box center [1055, 133] width 14 height 11
radio input "true"
click at [1104, 207] on label "False" at bounding box center [1108, 212] width 139 height 42
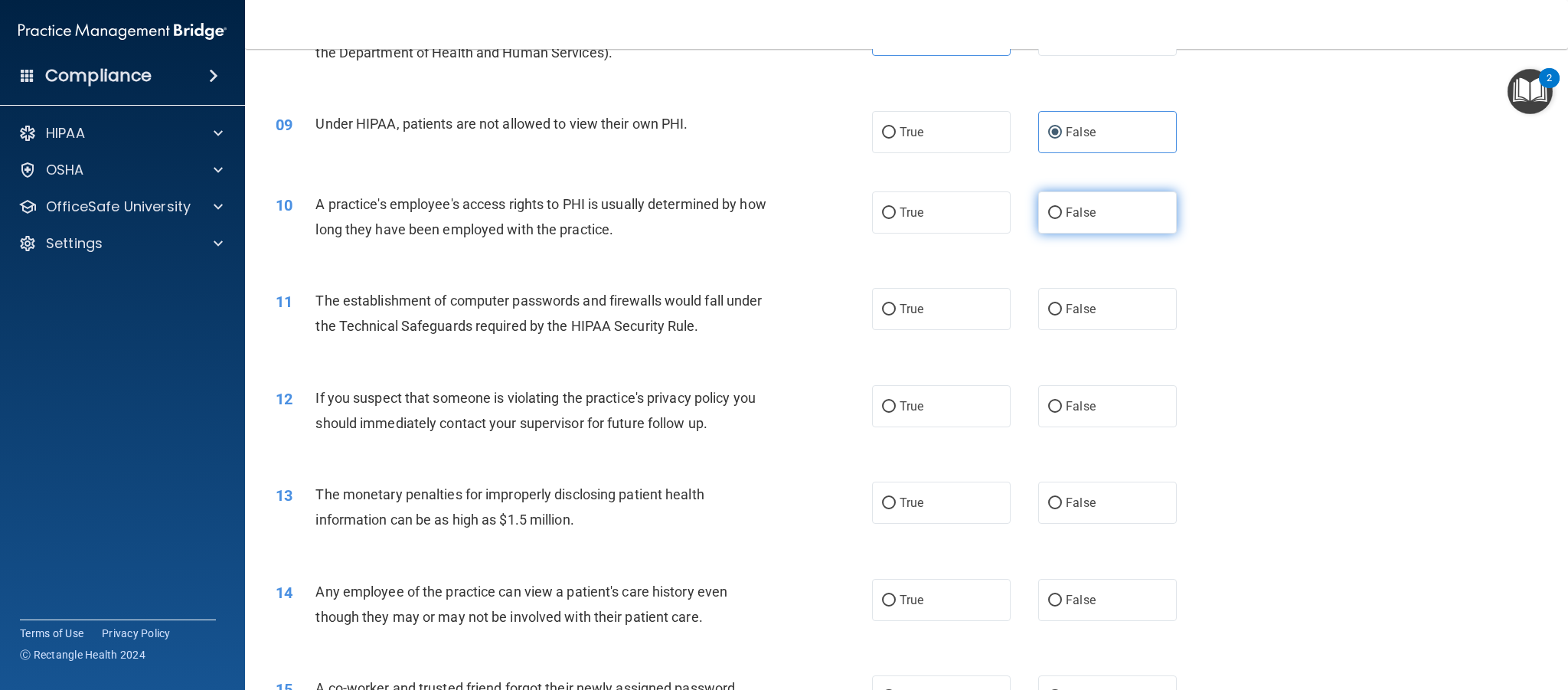
click at [1062, 207] on input "False" at bounding box center [1055, 212] width 14 height 11
radio input "true"
drag, startPoint x: 958, startPoint y: 313, endPoint x: 946, endPoint y: 354, distance: 42.7
click at [957, 313] on label "True" at bounding box center [941, 309] width 139 height 42
click at [896, 313] on input "True" at bounding box center [889, 309] width 14 height 11
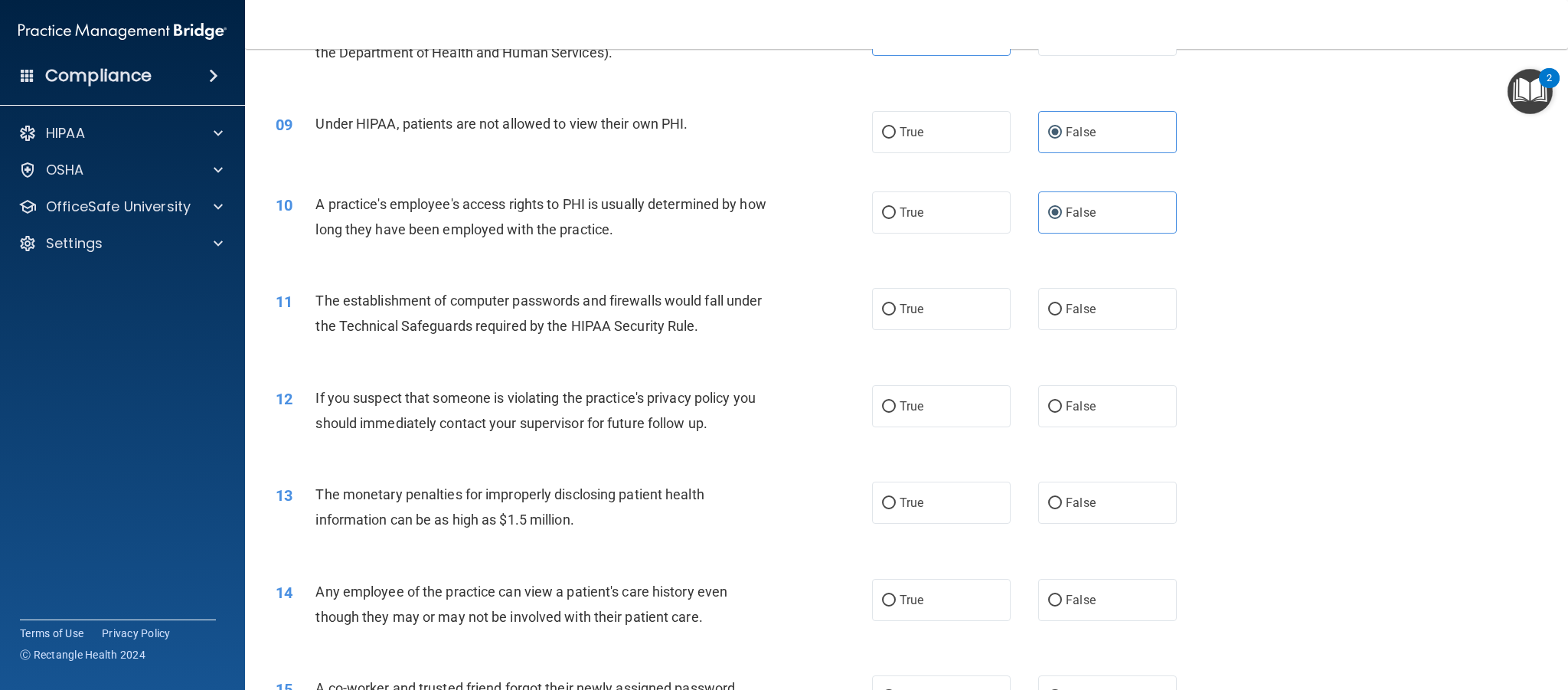
radio input "true"
click at [936, 414] on label "True" at bounding box center [941, 406] width 139 height 42
click at [896, 413] on input "True" at bounding box center [889, 407] width 14 height 11
radio input "true"
drag, startPoint x: 951, startPoint y: 498, endPoint x: 1147, endPoint y: 462, distance: 199.3
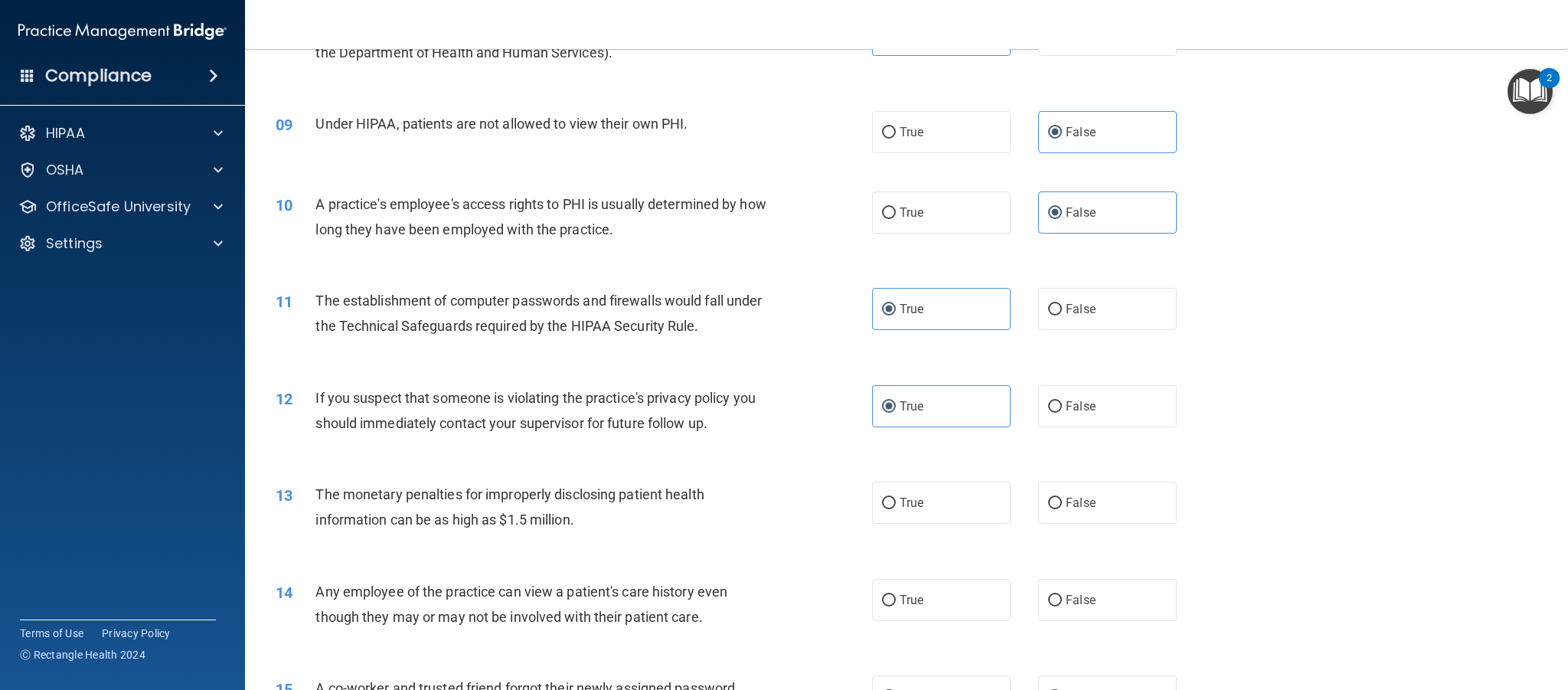
click at [950, 498] on label "True" at bounding box center [941, 503] width 139 height 42
click at [896, 498] on input "True" at bounding box center [889, 503] width 14 height 11
radio input "true"
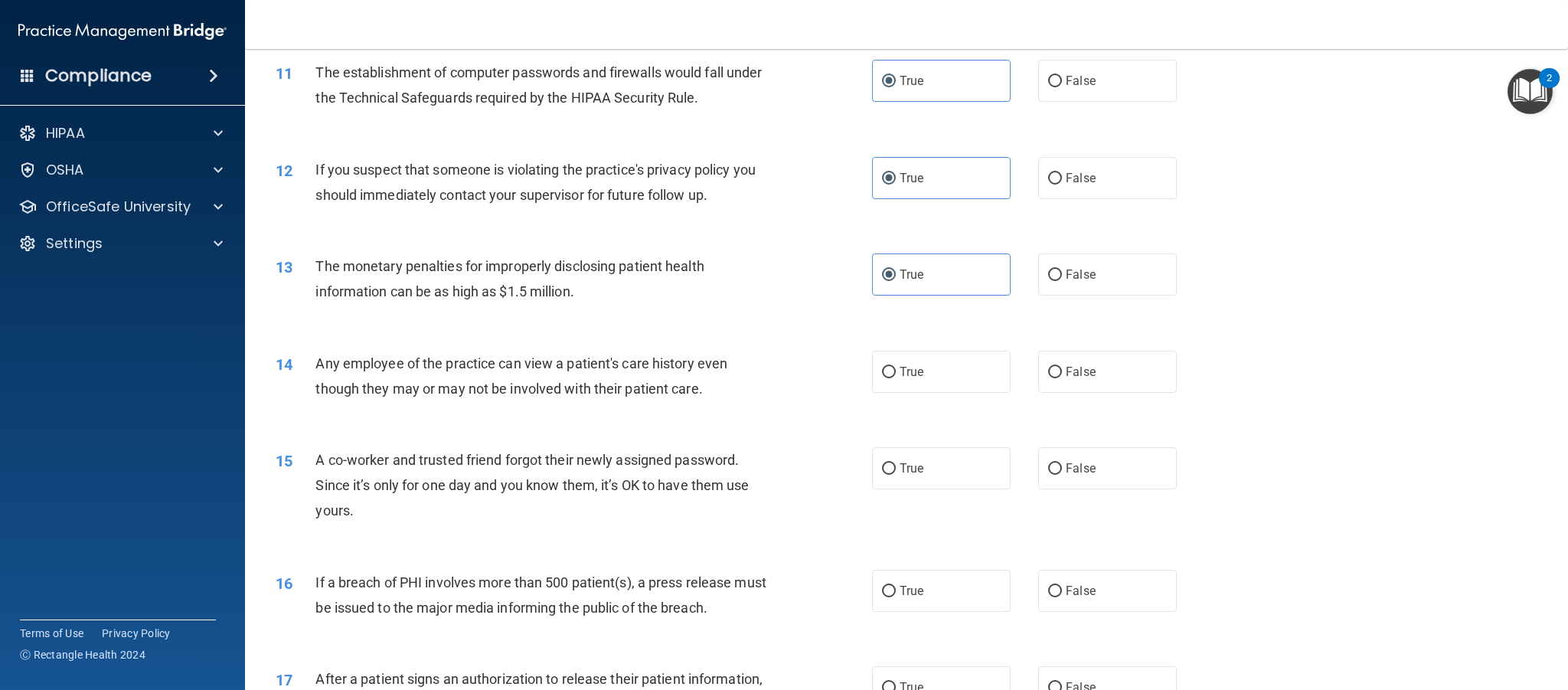
scroll to position [1137, 0]
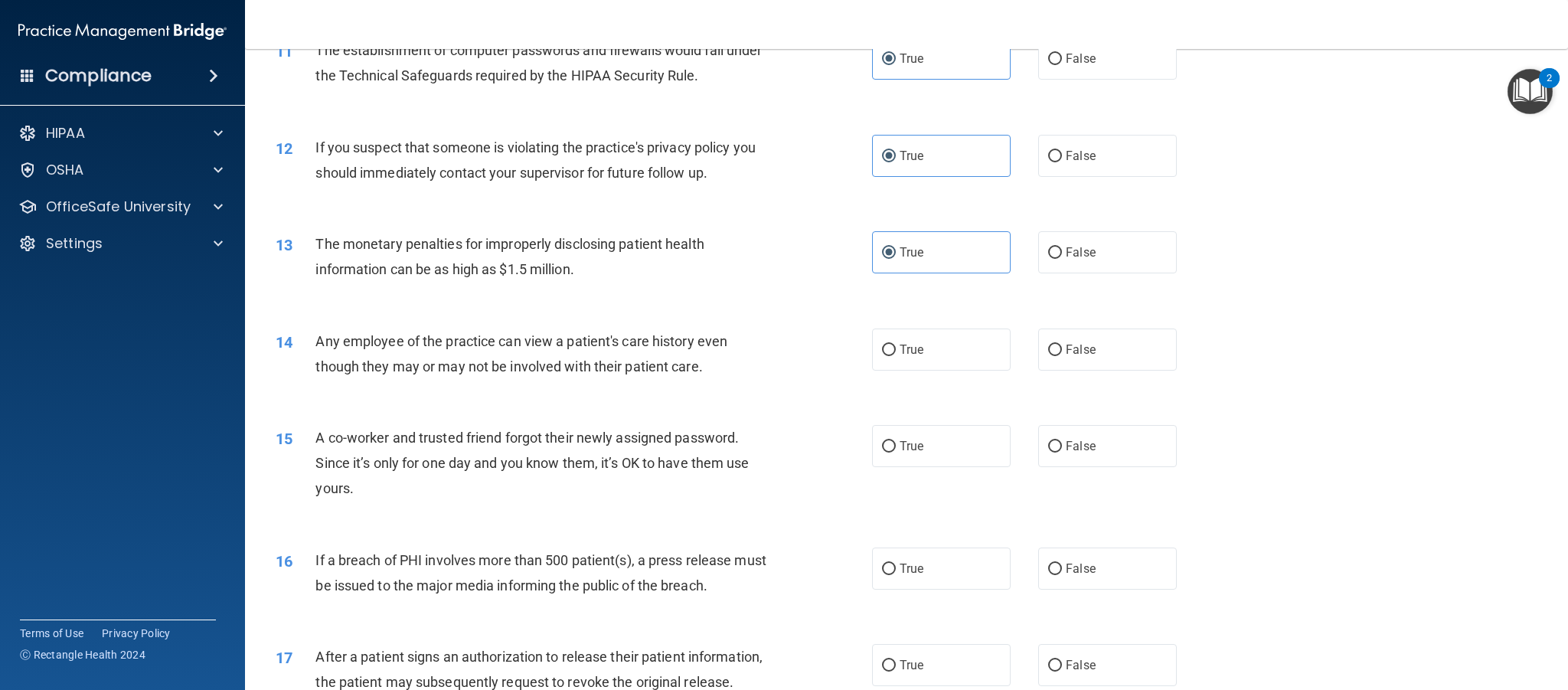
drag, startPoint x: 1122, startPoint y: 355, endPoint x: 1120, endPoint y: 380, distance: 25.1
click at [1121, 355] on label "False" at bounding box center [1108, 349] width 139 height 42
click at [1062, 355] on input "False" at bounding box center [1055, 350] width 14 height 11
radio input "true"
drag, startPoint x: 1120, startPoint y: 447, endPoint x: 1130, endPoint y: 444, distance: 10.4
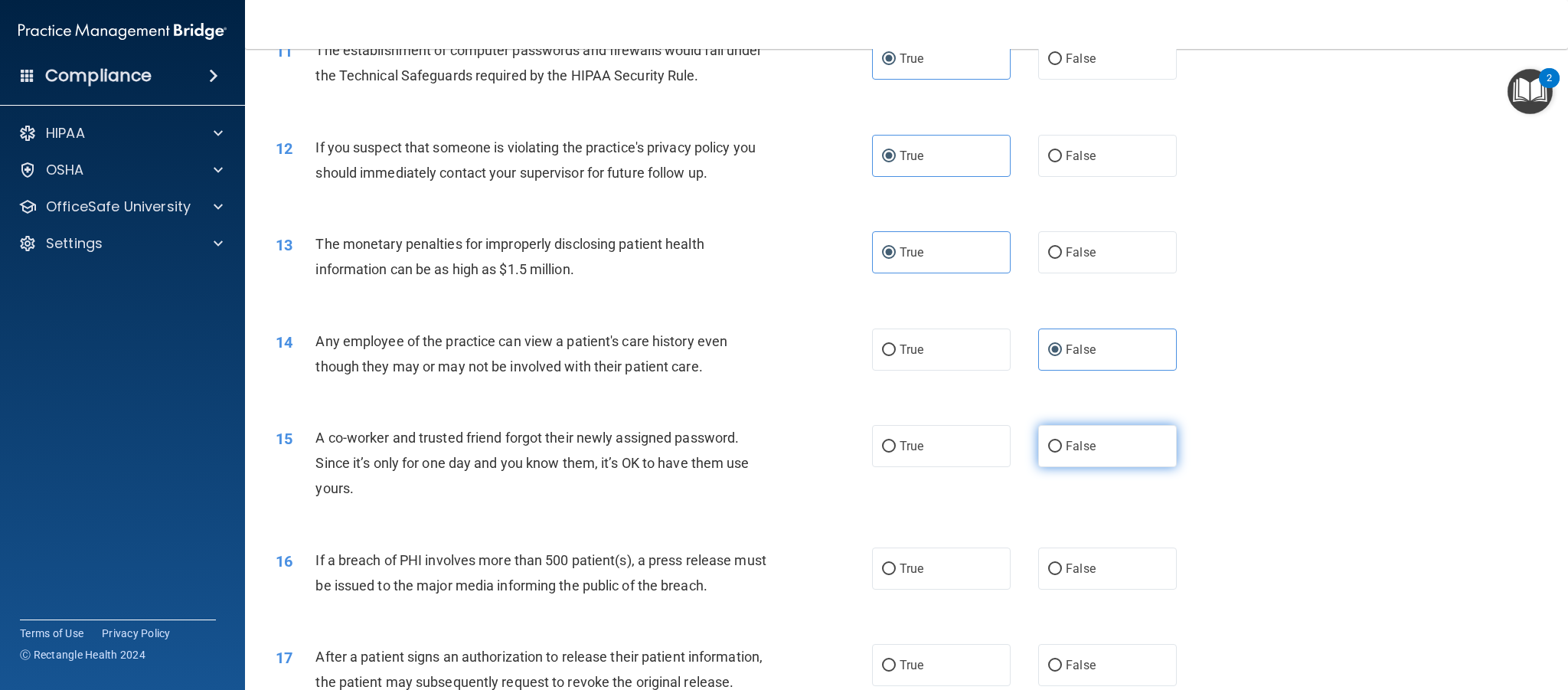
click at [1121, 446] on label "False" at bounding box center [1108, 446] width 139 height 42
click at [1062, 446] on input "False" at bounding box center [1055, 446] width 14 height 11
radio input "true"
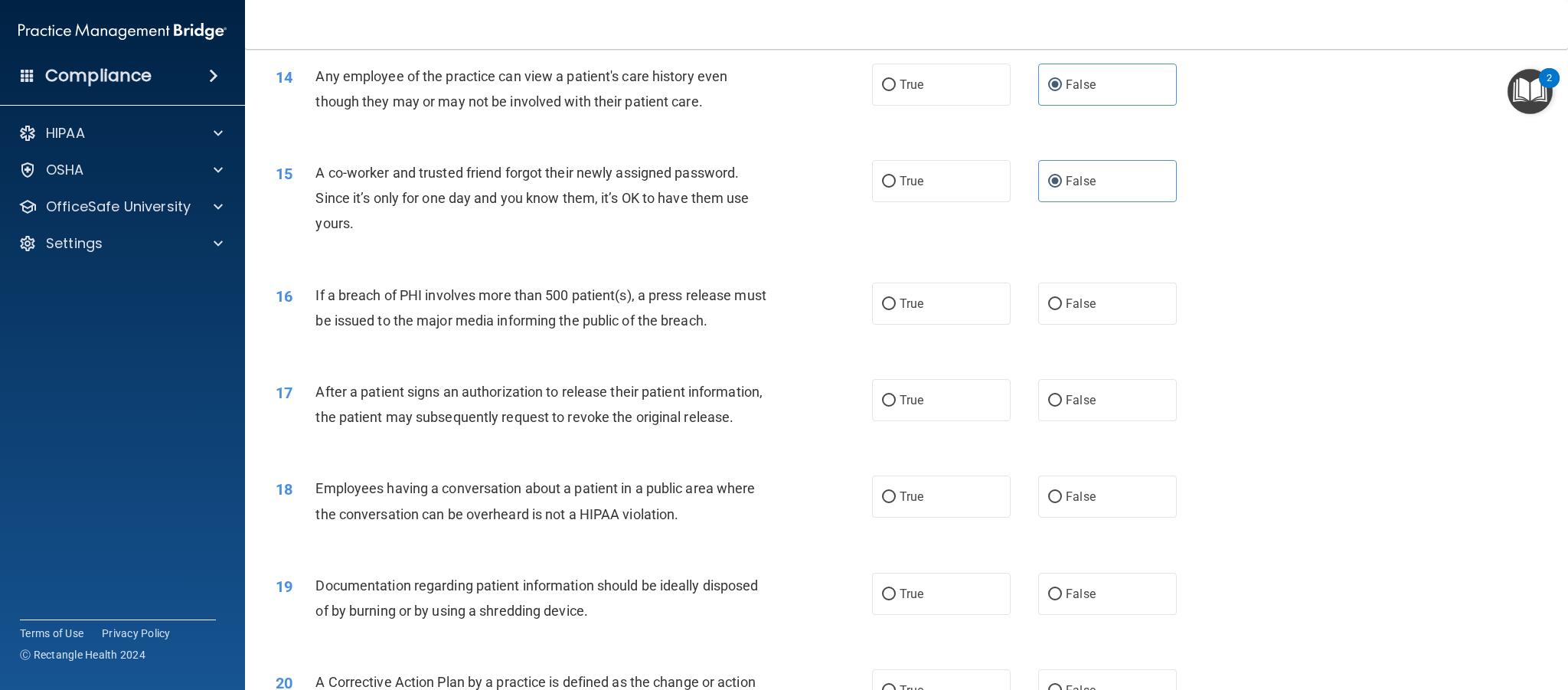
scroll to position [1403, 0]
click at [900, 301] on span "True" at bounding box center [911, 303] width 23 height 15
click at [896, 301] on input "True" at bounding box center [889, 303] width 14 height 11
radio input "true"
click at [934, 409] on label "True" at bounding box center [941, 399] width 139 height 42
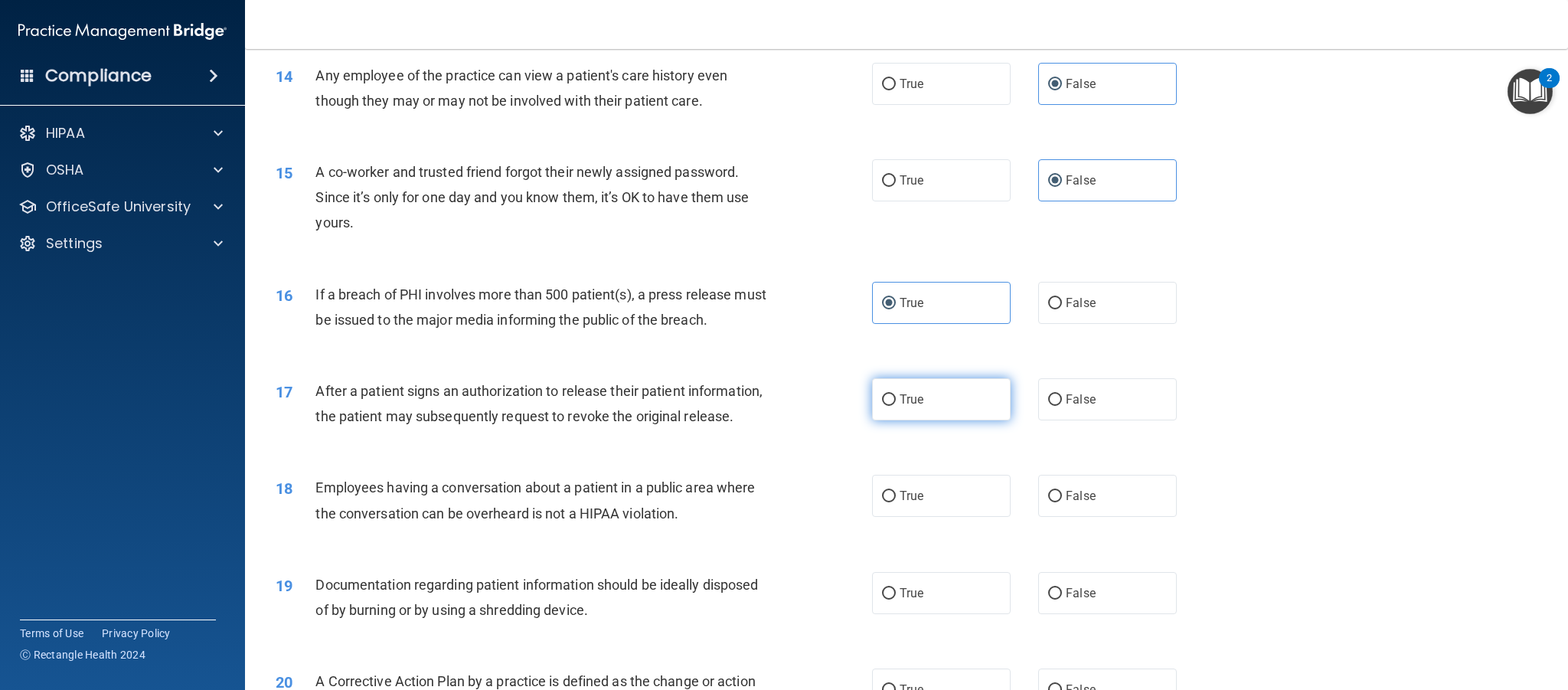
click at [896, 406] on input "True" at bounding box center [889, 400] width 14 height 11
radio input "true"
click at [1076, 503] on span "False" at bounding box center [1081, 496] width 29 height 15
click at [1062, 503] on input "False" at bounding box center [1055, 496] width 14 height 11
radio input "true"
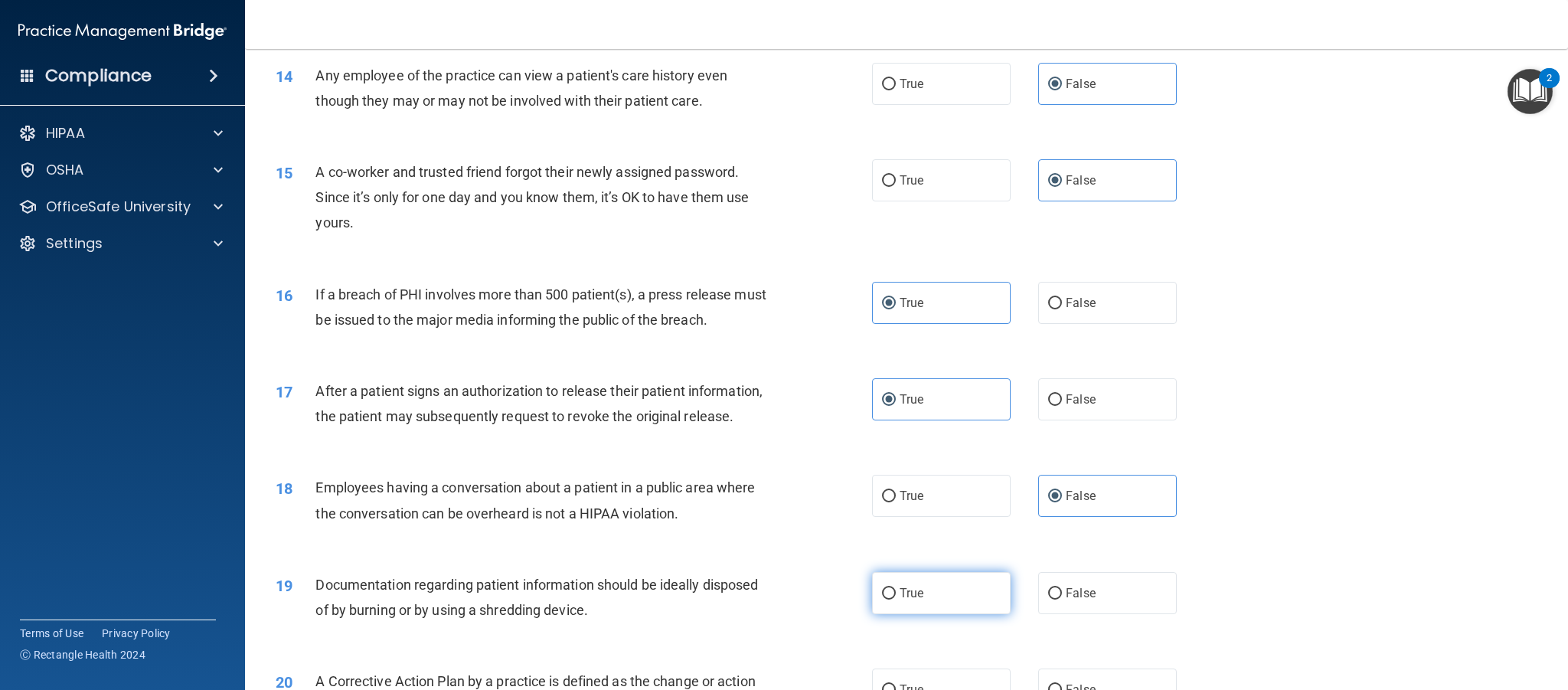
drag, startPoint x: 943, startPoint y: 599, endPoint x: 1009, endPoint y: 575, distance: 70.2
click at [944, 598] on label "True" at bounding box center [941, 593] width 139 height 42
click at [896, 598] on input "True" at bounding box center [889, 593] width 14 height 11
radio input "true"
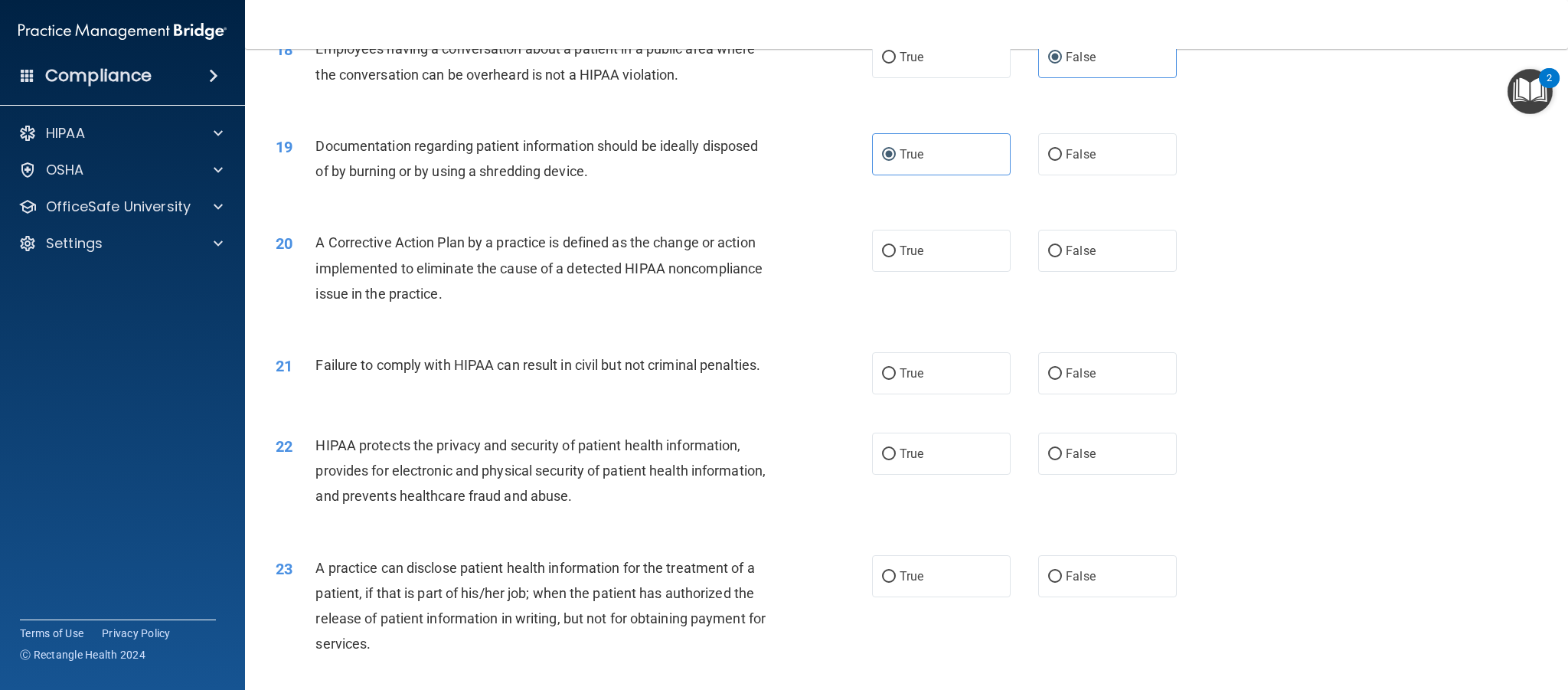
scroll to position [1871, 0]
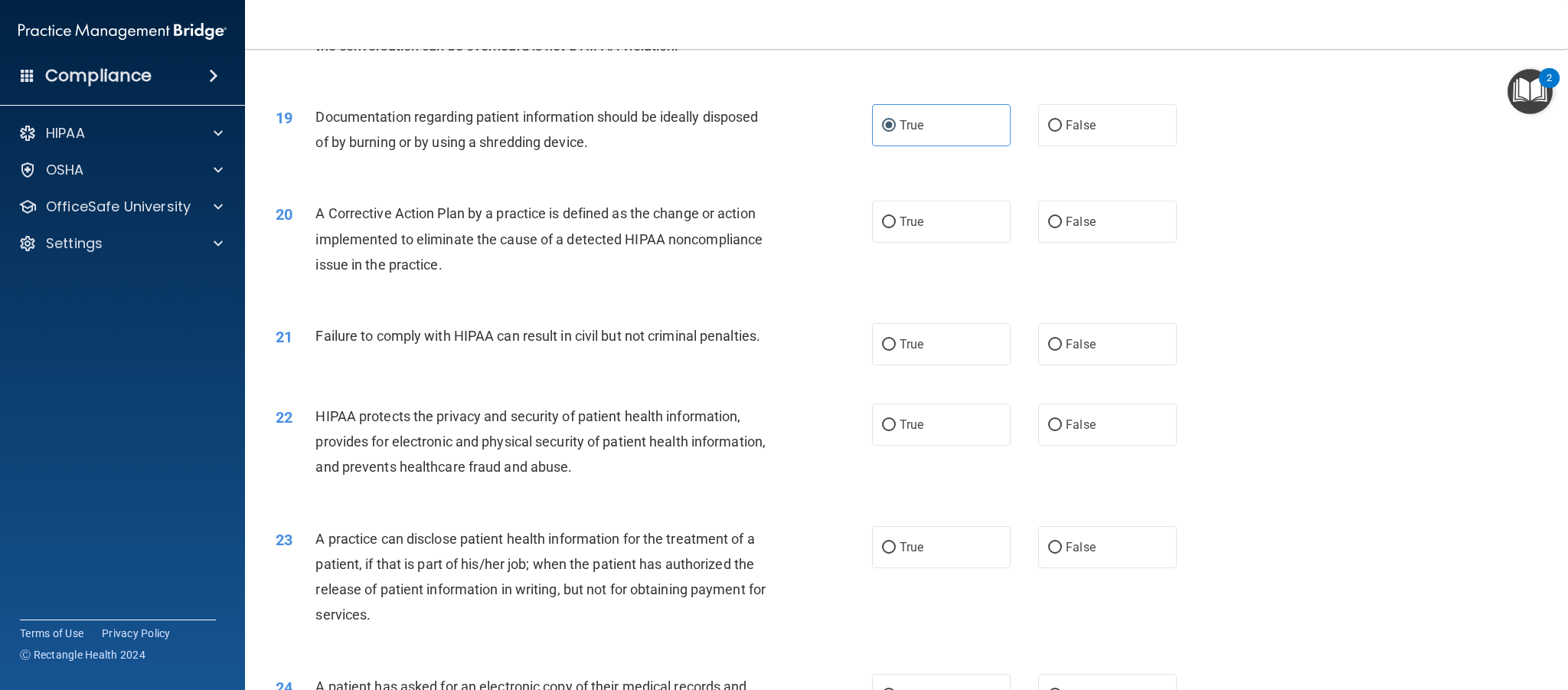
drag, startPoint x: 940, startPoint y: 230, endPoint x: 974, endPoint y: 255, distance: 42.2
click at [940, 230] on label "True" at bounding box center [941, 221] width 139 height 42
click at [896, 228] on input "True" at bounding box center [889, 222] width 14 height 11
radio input "true"
click at [1103, 345] on label "False" at bounding box center [1108, 344] width 139 height 42
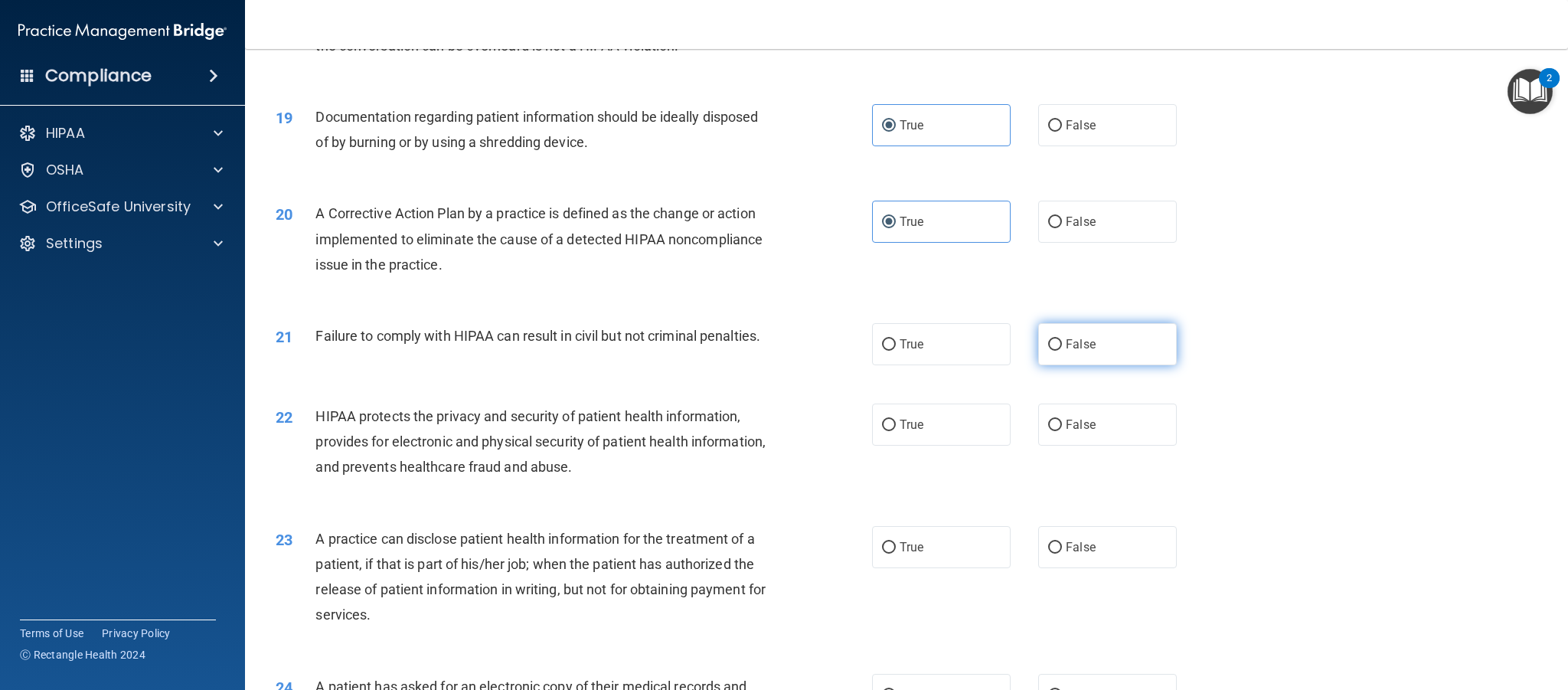
click at [1062, 345] on input "False" at bounding box center [1055, 344] width 14 height 11
radio input "true"
click at [936, 433] on label "True" at bounding box center [941, 425] width 139 height 42
click at [896, 431] on input "True" at bounding box center [889, 425] width 14 height 11
radio input "true"
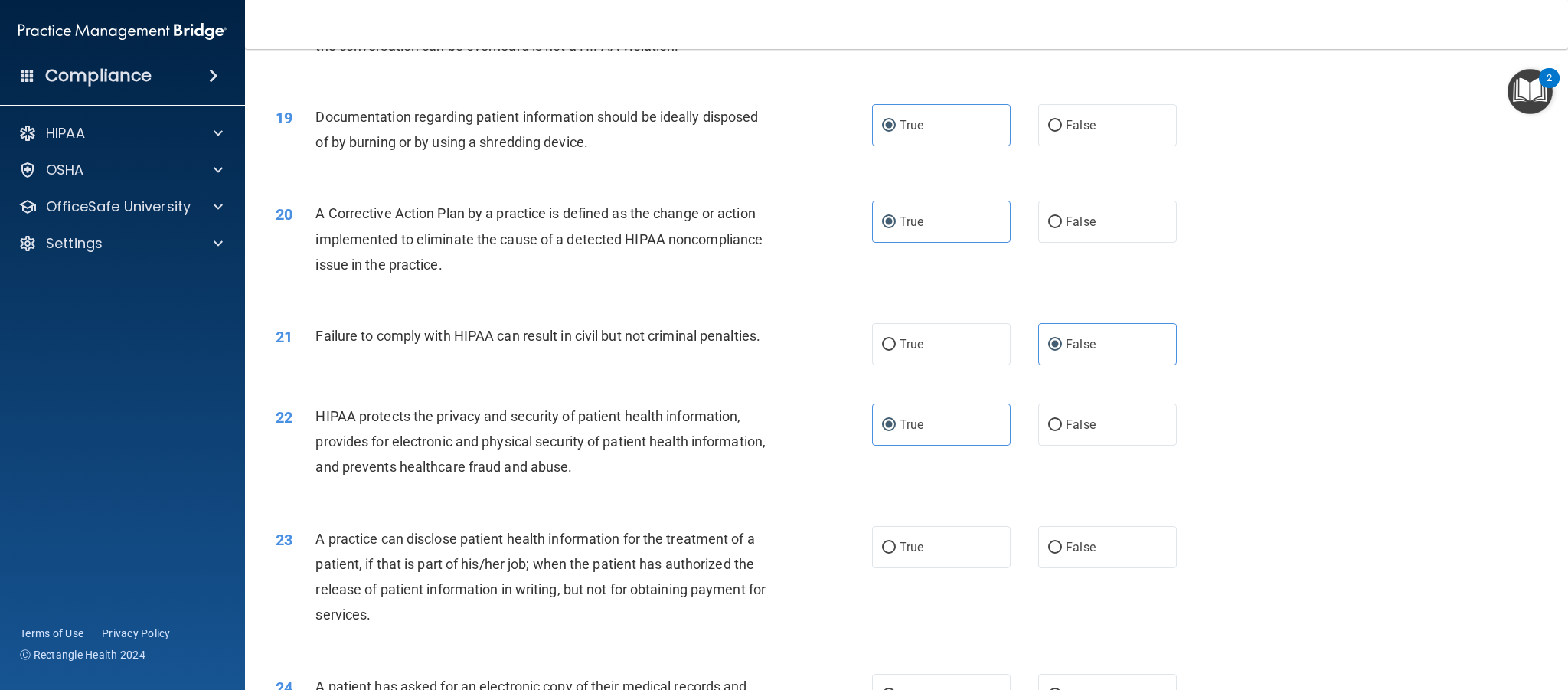
drag, startPoint x: 1080, startPoint y: 557, endPoint x: 1203, endPoint y: 535, distance: 125.0
click at [1080, 557] on label "False" at bounding box center [1108, 547] width 139 height 42
click at [1062, 554] on input "False" at bounding box center [1055, 547] width 14 height 11
radio input "true"
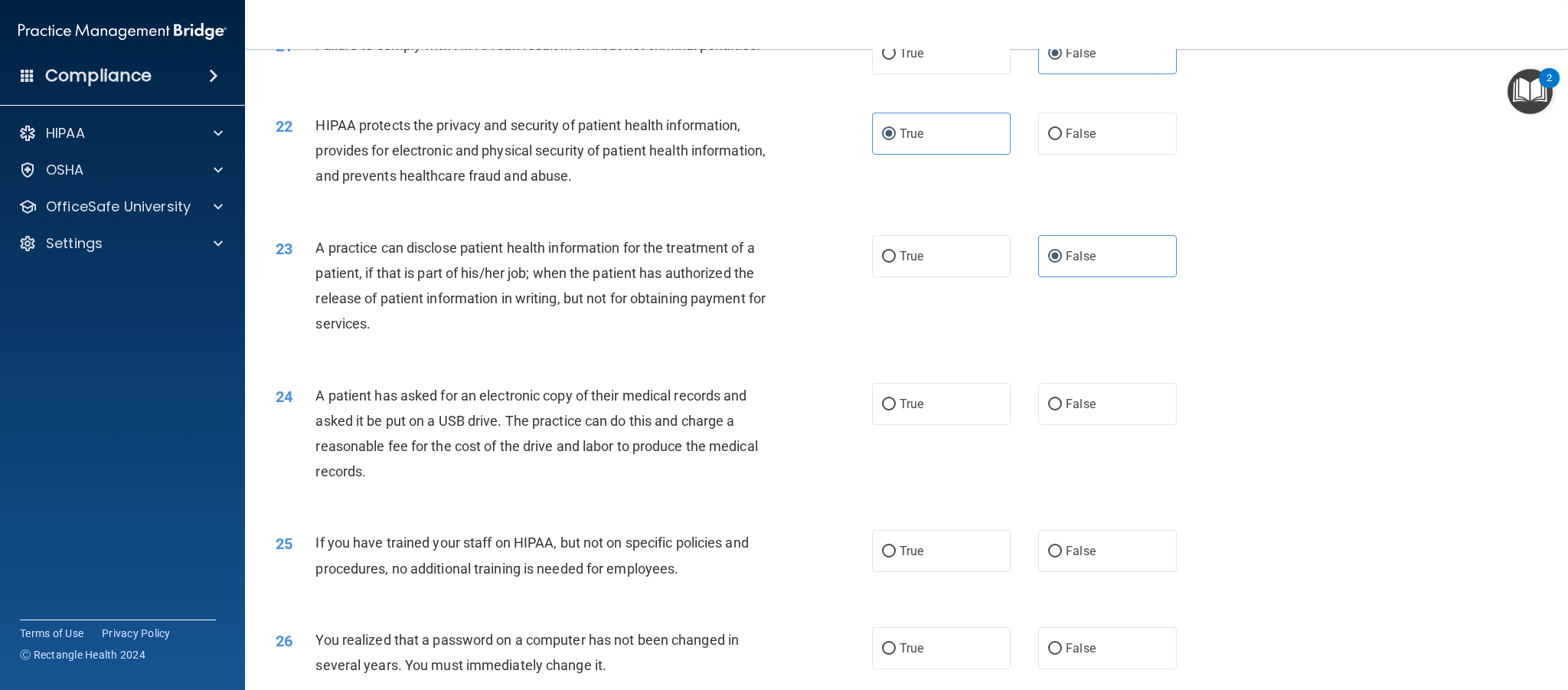
scroll to position [2209, 0]
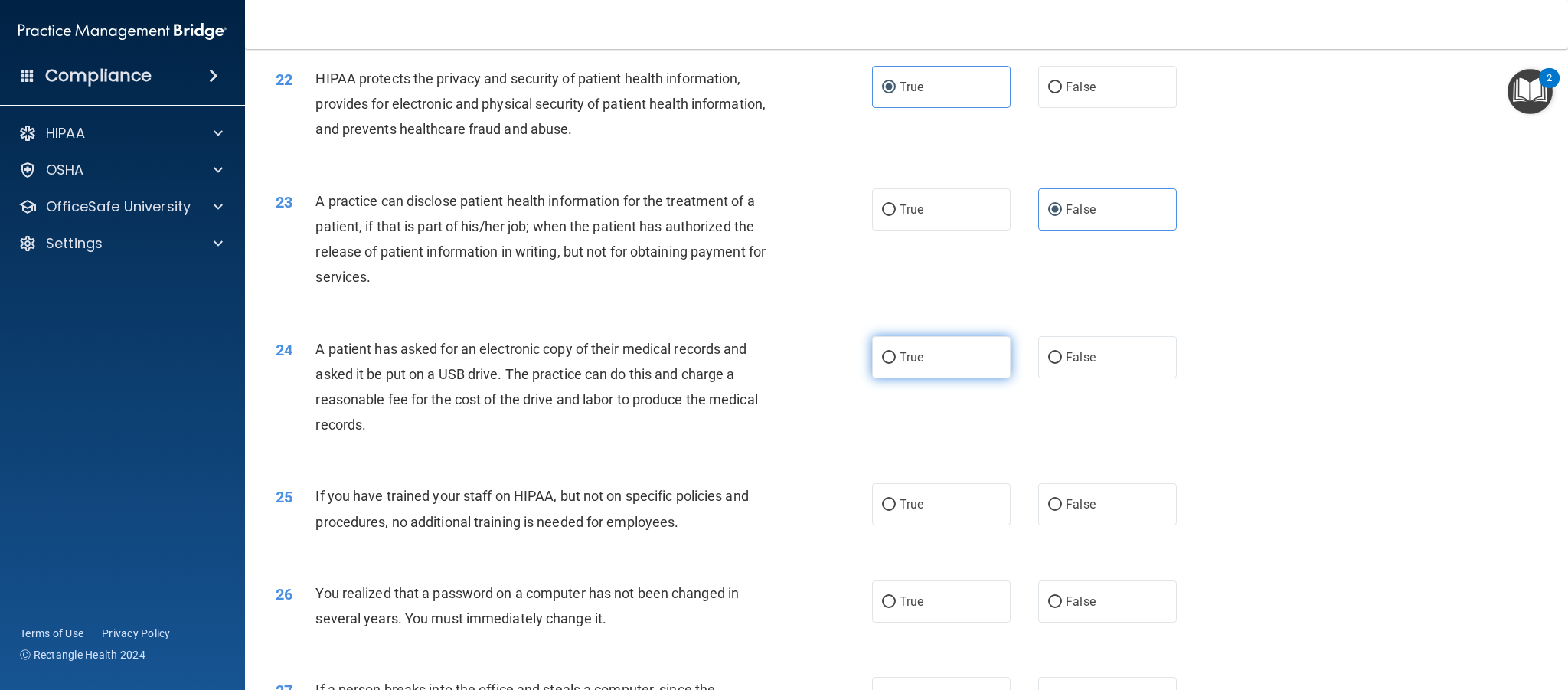
click at [950, 352] on label "True" at bounding box center [941, 357] width 139 height 42
click at [896, 352] on input "True" at bounding box center [889, 357] width 14 height 11
radio input "true"
click at [1120, 508] on label "False" at bounding box center [1108, 504] width 139 height 42
click at [1062, 508] on input "False" at bounding box center [1055, 504] width 14 height 11
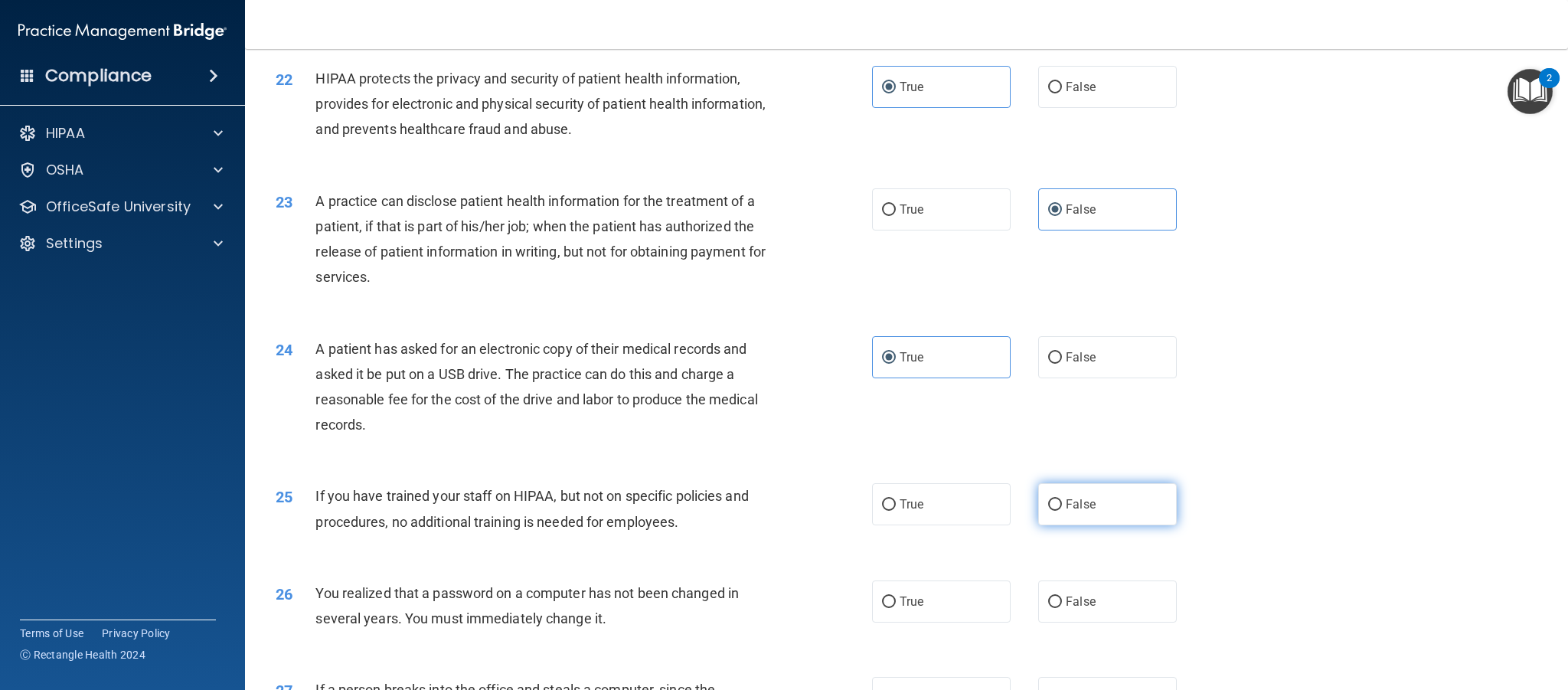
radio input "true"
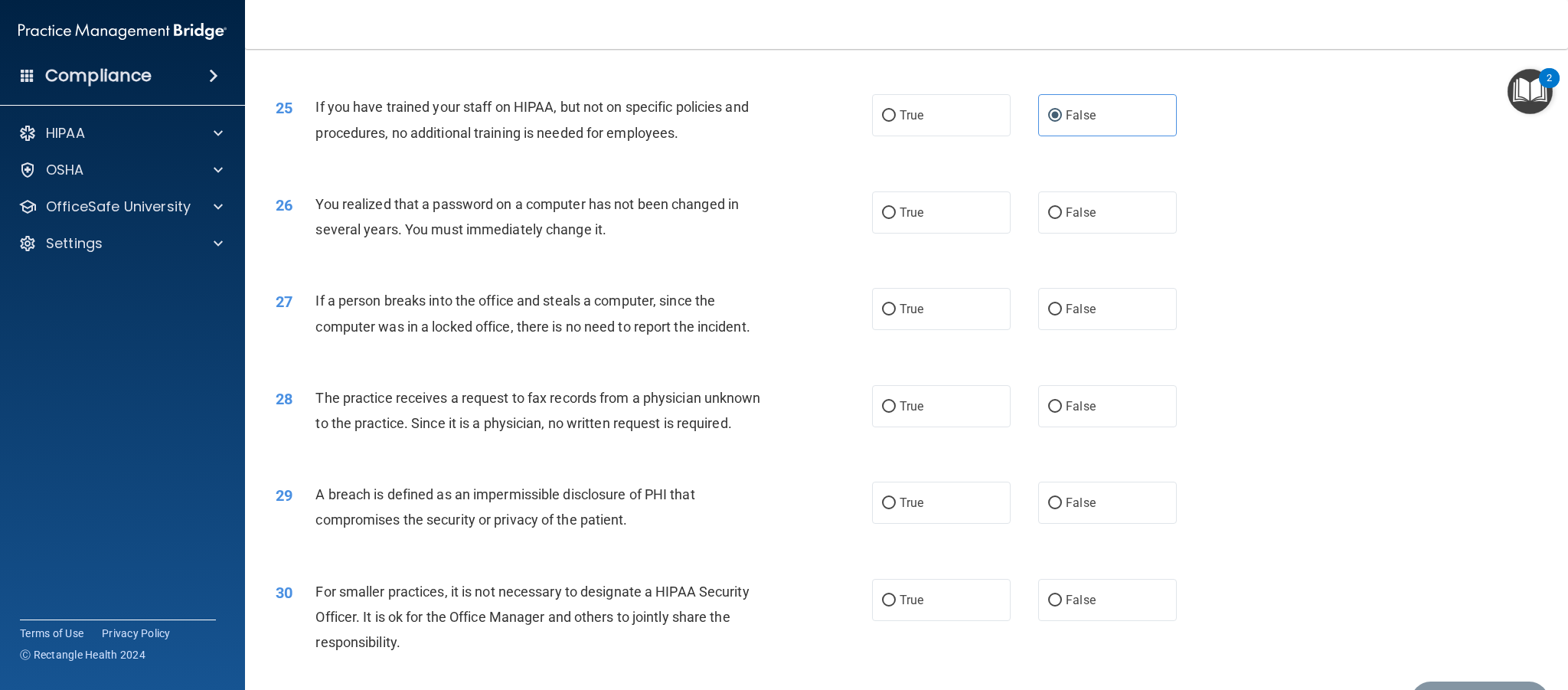
scroll to position [2612, 0]
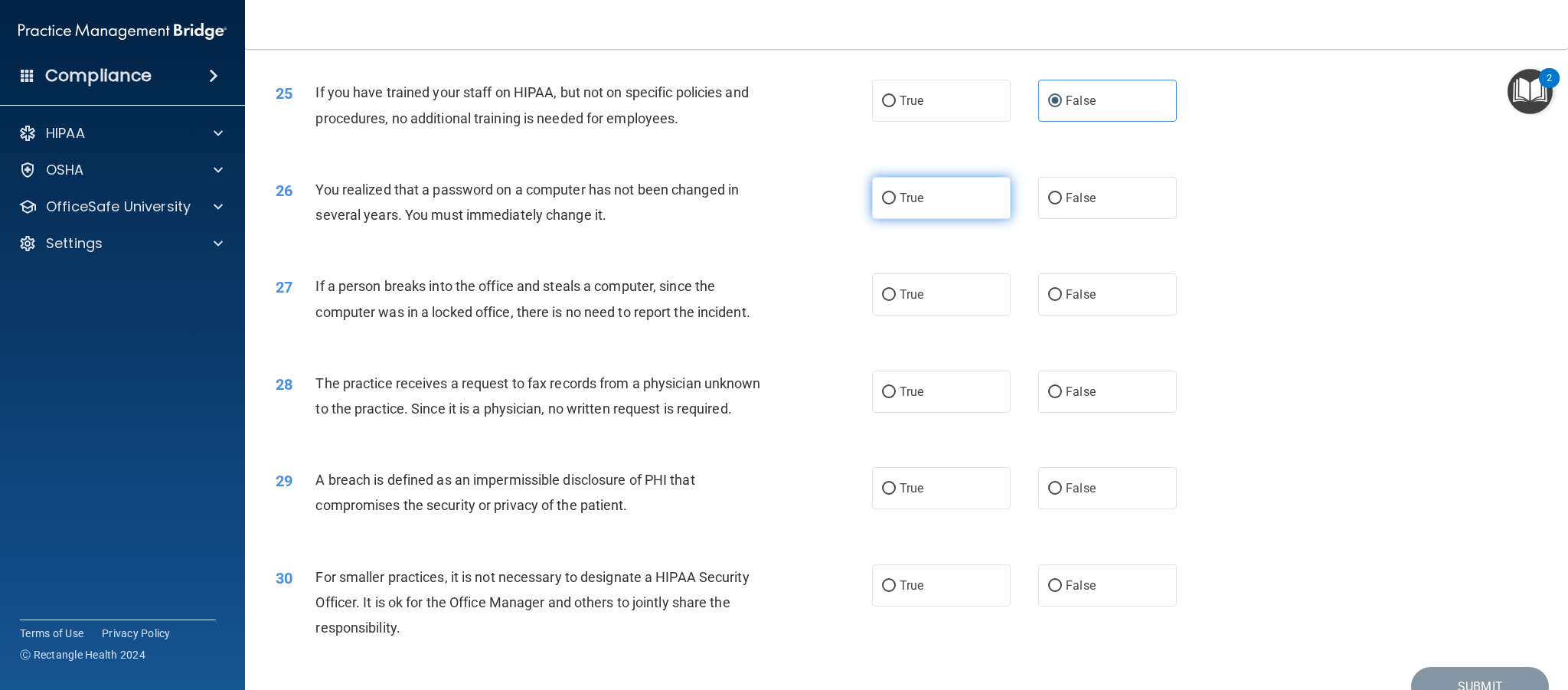
click at [929, 202] on label "True" at bounding box center [941, 198] width 139 height 42
click at [896, 202] on input "True" at bounding box center [889, 199] width 14 height 11
radio input "true"
click at [1079, 295] on span "False" at bounding box center [1081, 294] width 29 height 15
click at [1062, 295] on input "False" at bounding box center [1055, 295] width 14 height 11
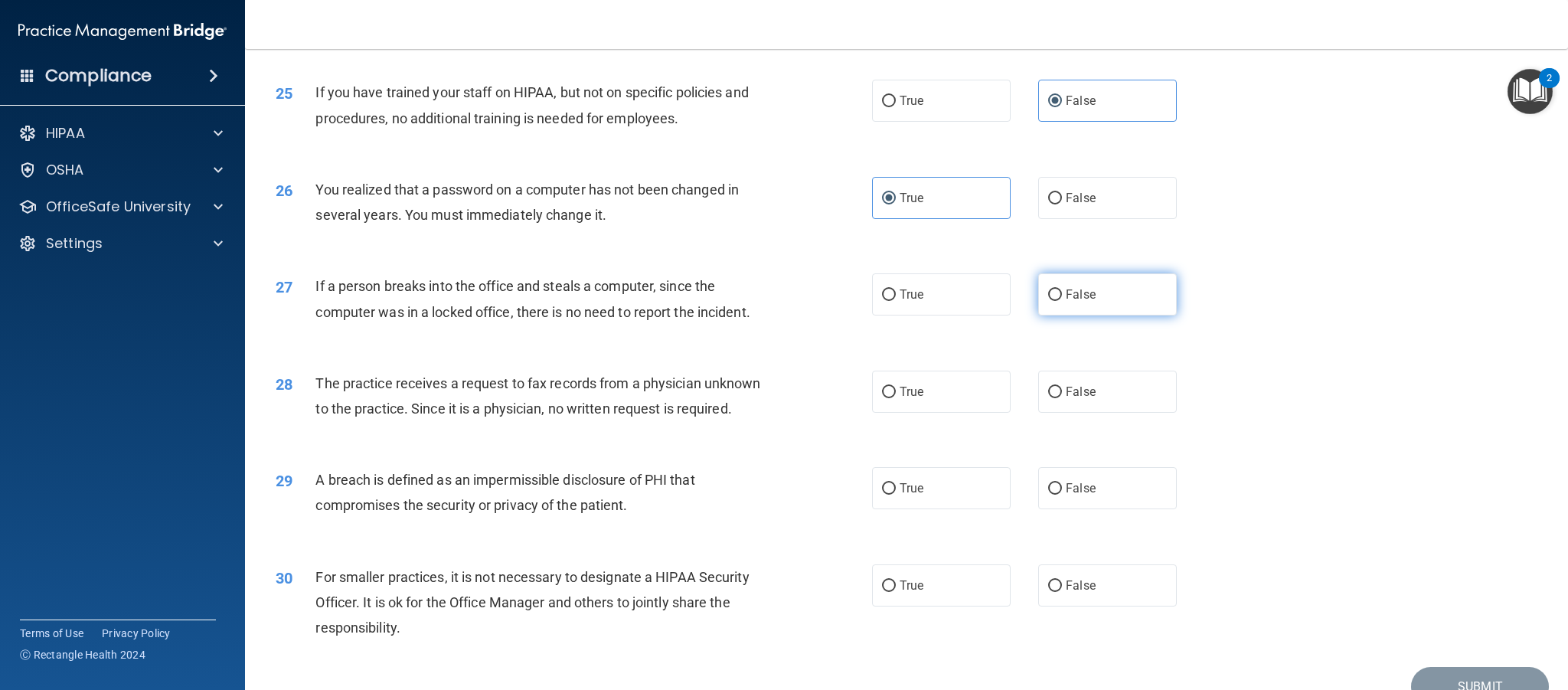
radio input "true"
click at [1086, 389] on span "False" at bounding box center [1081, 391] width 29 height 15
click at [1062, 389] on input "False" at bounding box center [1055, 392] width 14 height 11
radio input "true"
click at [908, 495] on span "True" at bounding box center [911, 488] width 23 height 15
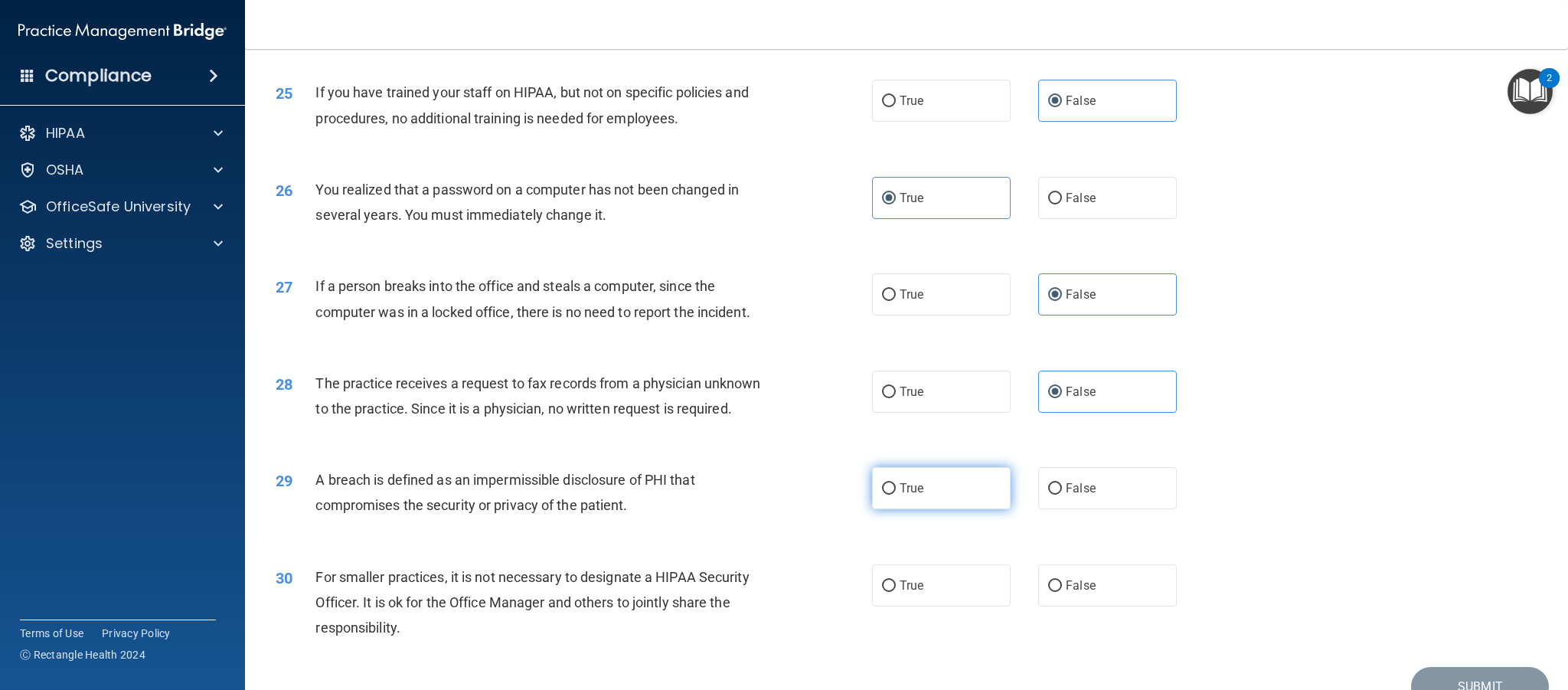
click at [896, 495] on input "True" at bounding box center [889, 488] width 14 height 11
radio input "true"
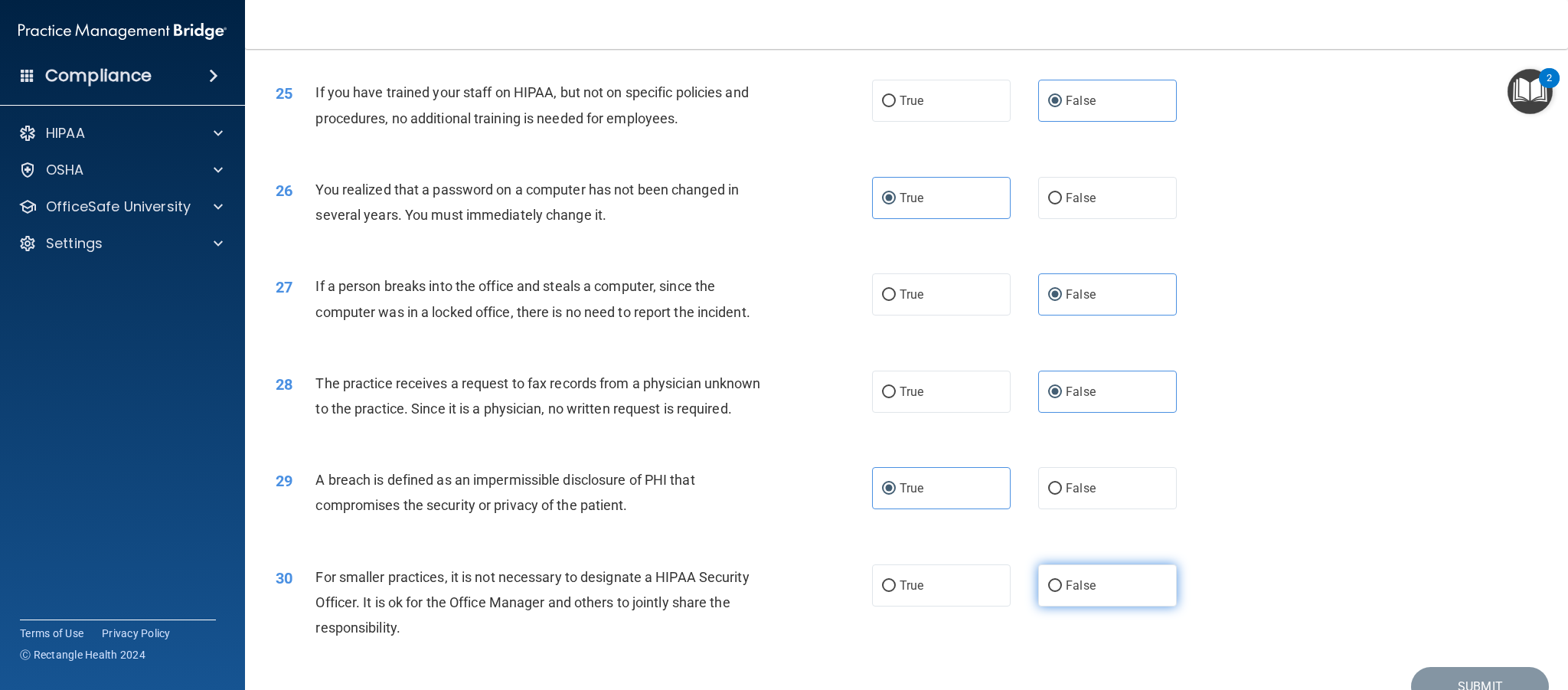
click at [1096, 586] on label "False" at bounding box center [1108, 585] width 139 height 42
click at [1062, 586] on input "False" at bounding box center [1055, 586] width 14 height 11
radio input "true"
click at [1319, 516] on div "29 A breach is defined as an impermissible disclosure of PHI that compromises t…" at bounding box center [907, 496] width 1285 height 96
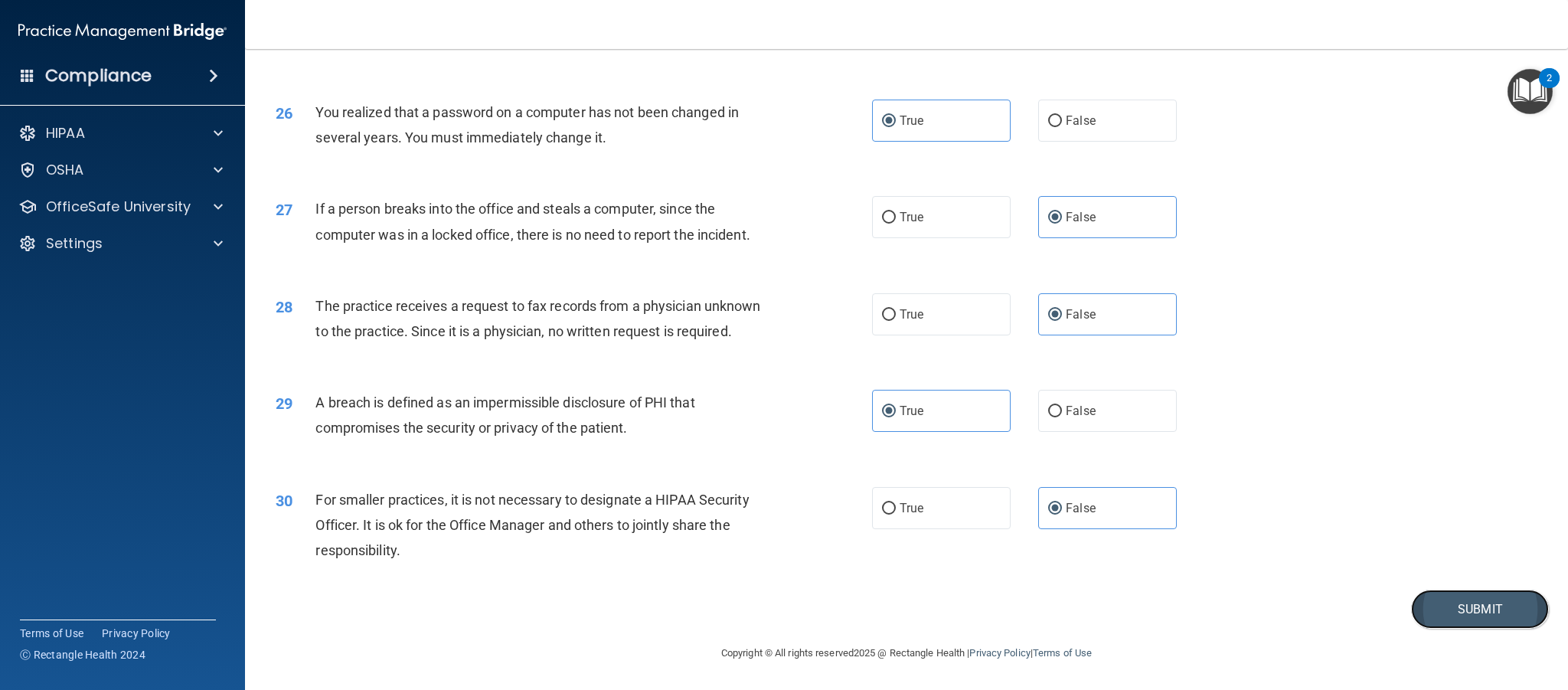
click at [1434, 614] on button "Submit" at bounding box center [1480, 609] width 138 height 39
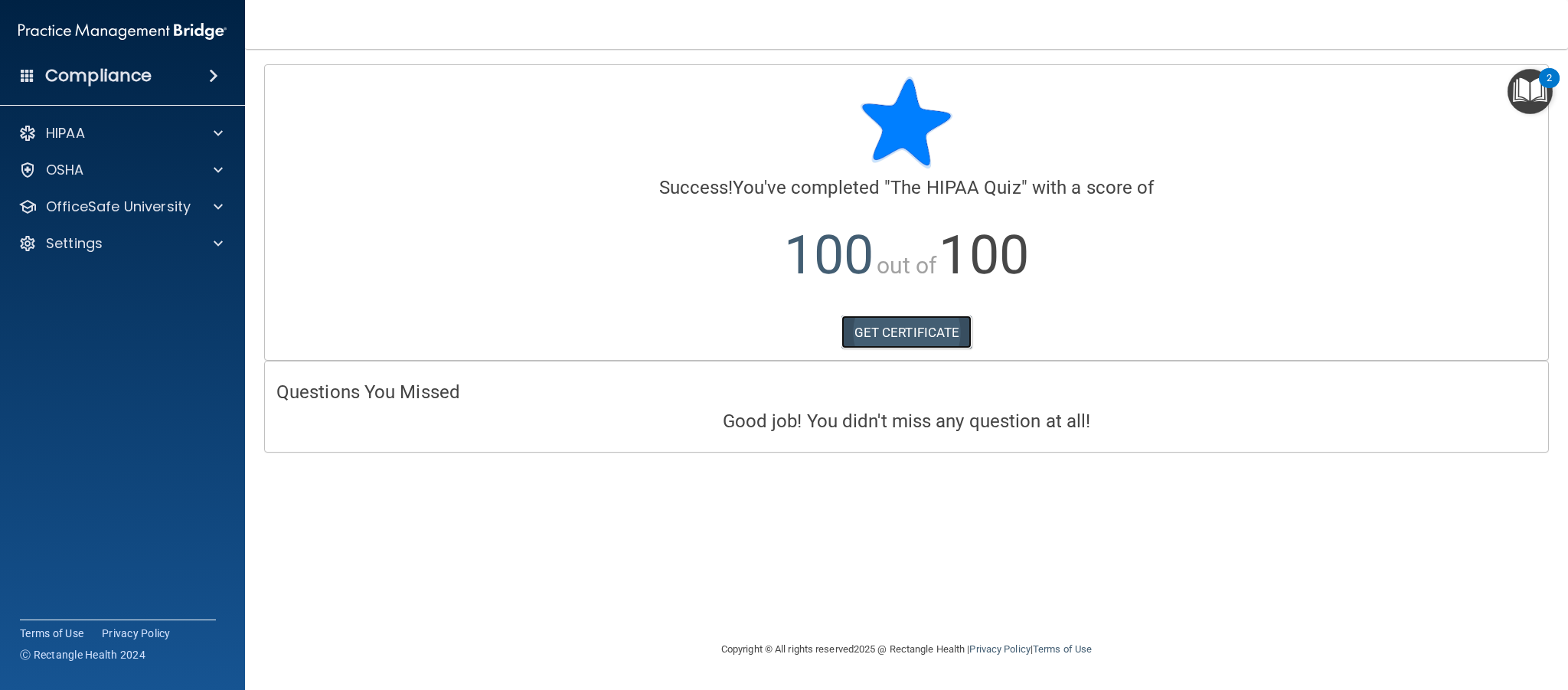
click at [895, 336] on link "GET CERTIFICATE" at bounding box center [907, 332] width 131 height 34
click at [193, 207] on div "OfficeSafe University" at bounding box center [101, 206] width 190 height 18
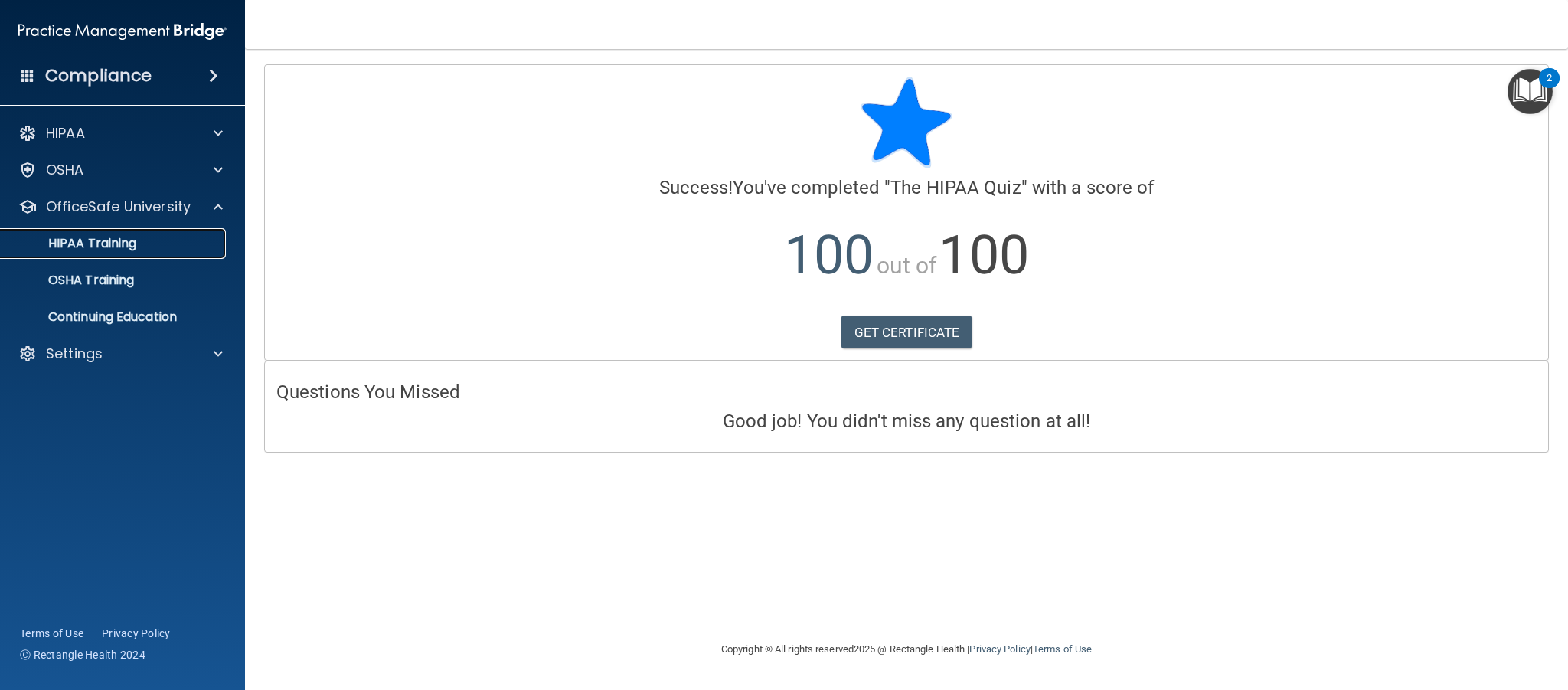
click at [127, 247] on p "HIPAA Training" at bounding box center [73, 244] width 127 height 16
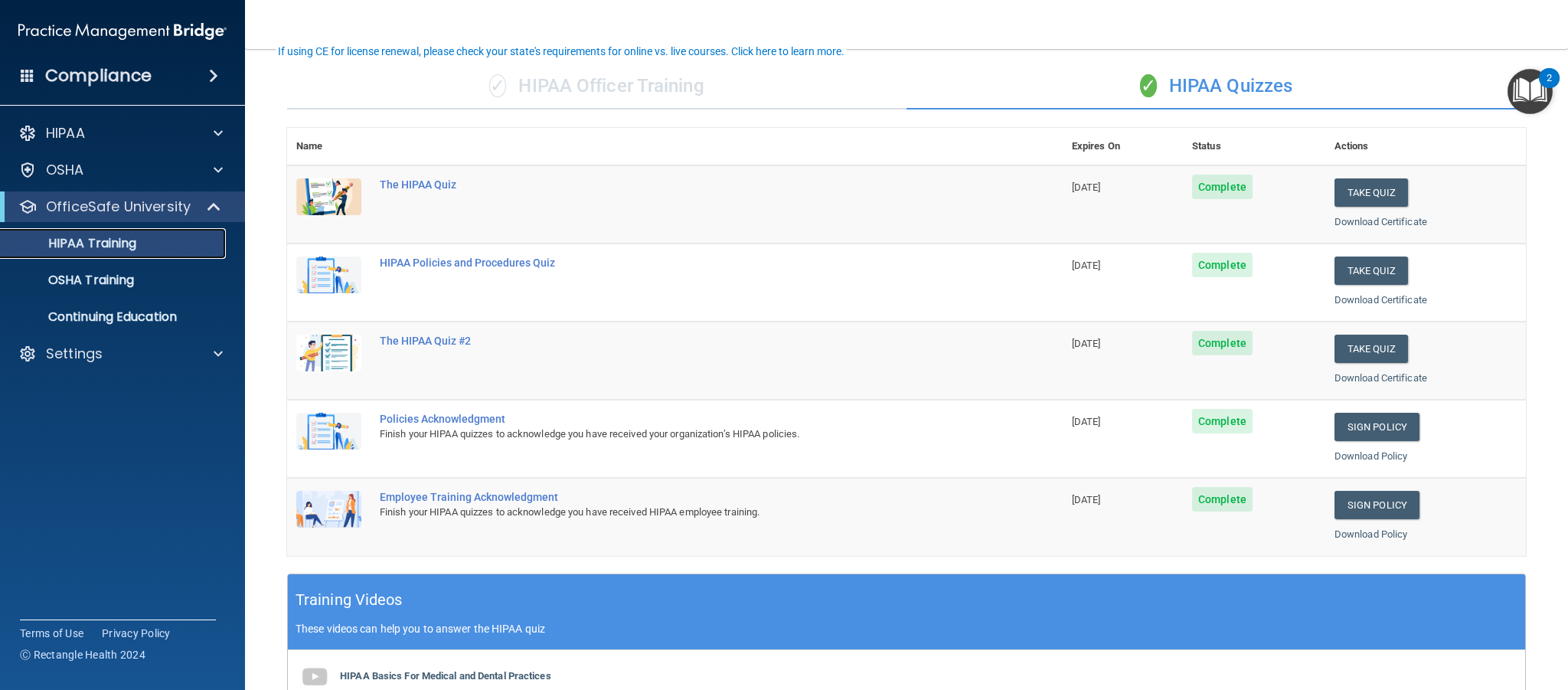
scroll to position [129, 0]
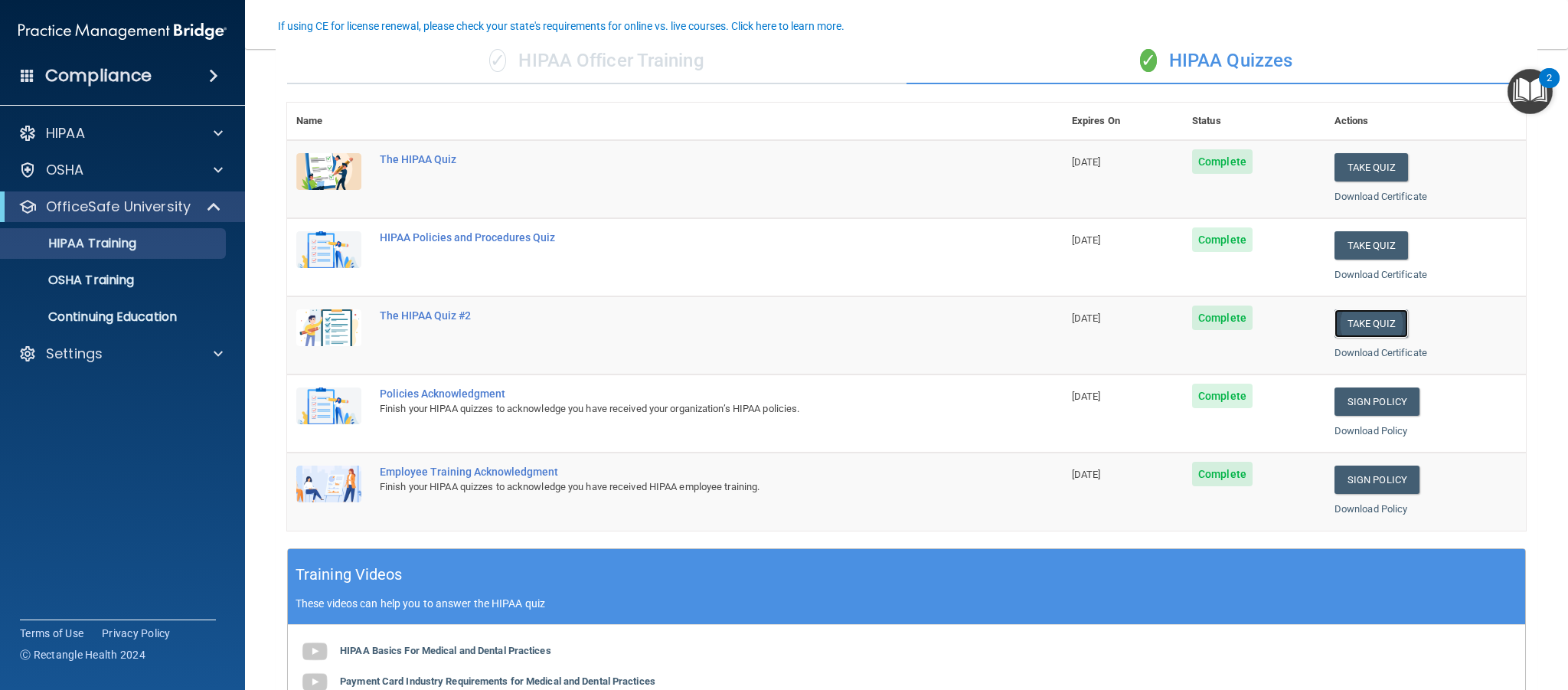
click at [1372, 326] on button "Take Quiz" at bounding box center [1371, 323] width 74 height 29
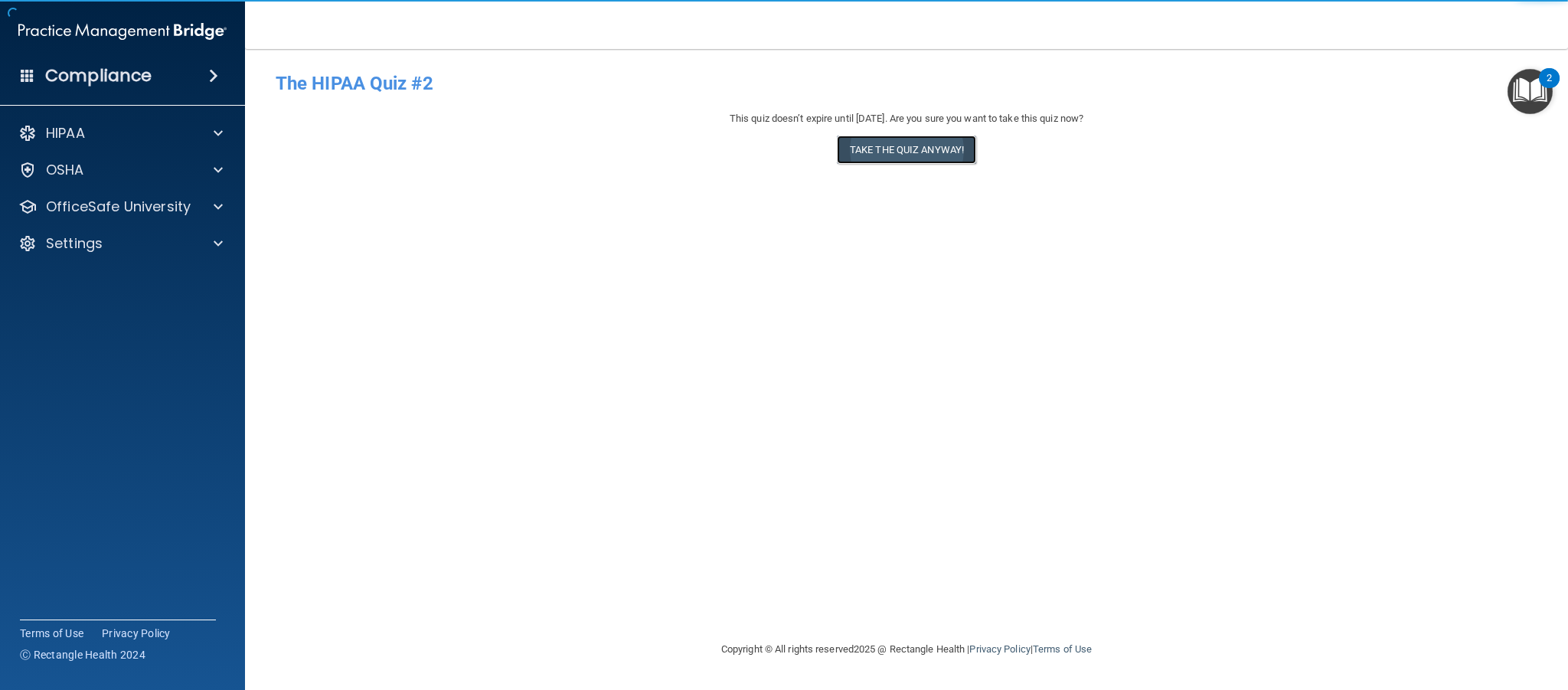
click at [901, 157] on button "Take the quiz anyway!" at bounding box center [907, 149] width 140 height 29
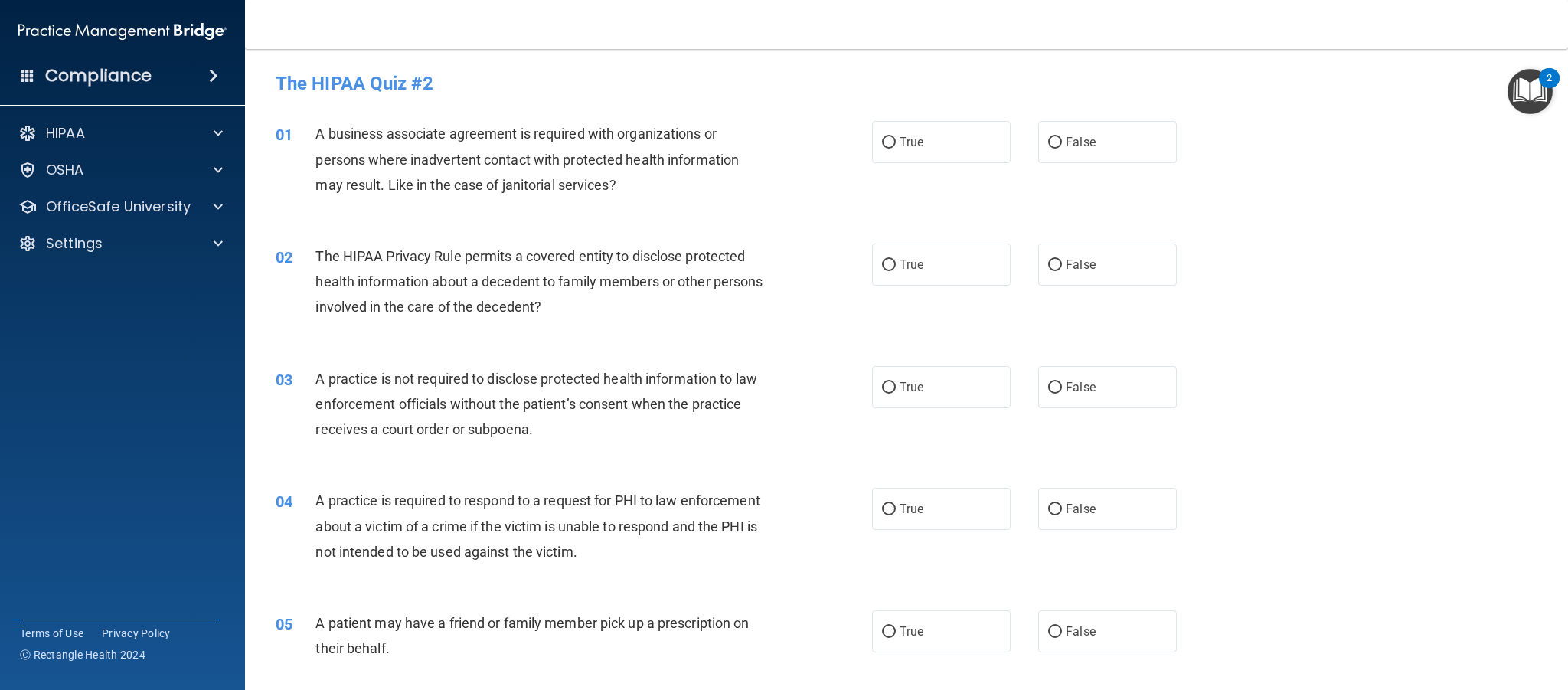
click at [901, 157] on label "True" at bounding box center [941, 142] width 139 height 42
click at [896, 148] on input "True" at bounding box center [889, 142] width 14 height 11
radio input "true"
drag, startPoint x: 924, startPoint y: 277, endPoint x: 923, endPoint y: 290, distance: 13.0
click at [924, 277] on label "True" at bounding box center [941, 264] width 139 height 42
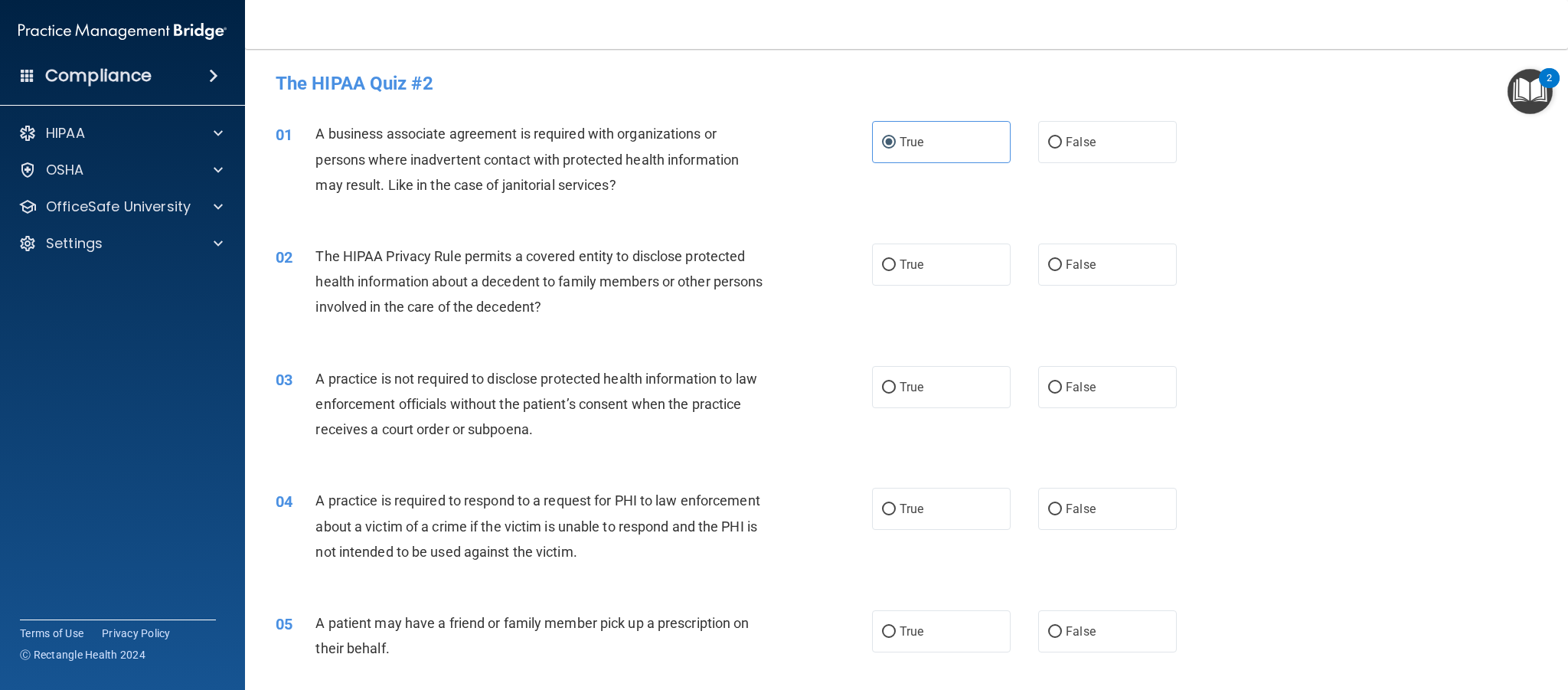
click at [896, 271] on input "True" at bounding box center [889, 264] width 14 height 11
radio input "true"
click at [926, 392] on label "True" at bounding box center [941, 387] width 139 height 42
click at [896, 392] on input "True" at bounding box center [889, 387] width 14 height 11
radio input "true"
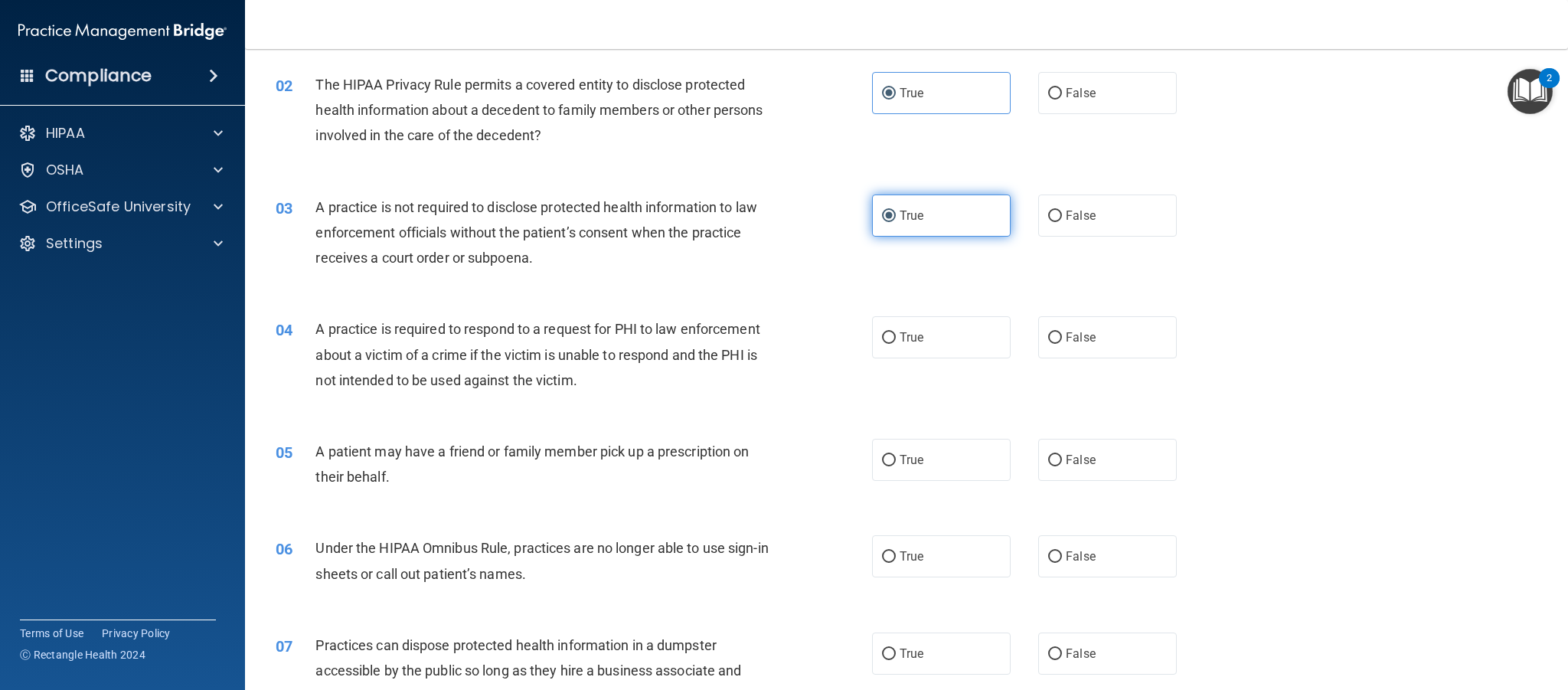
scroll to position [195, 0]
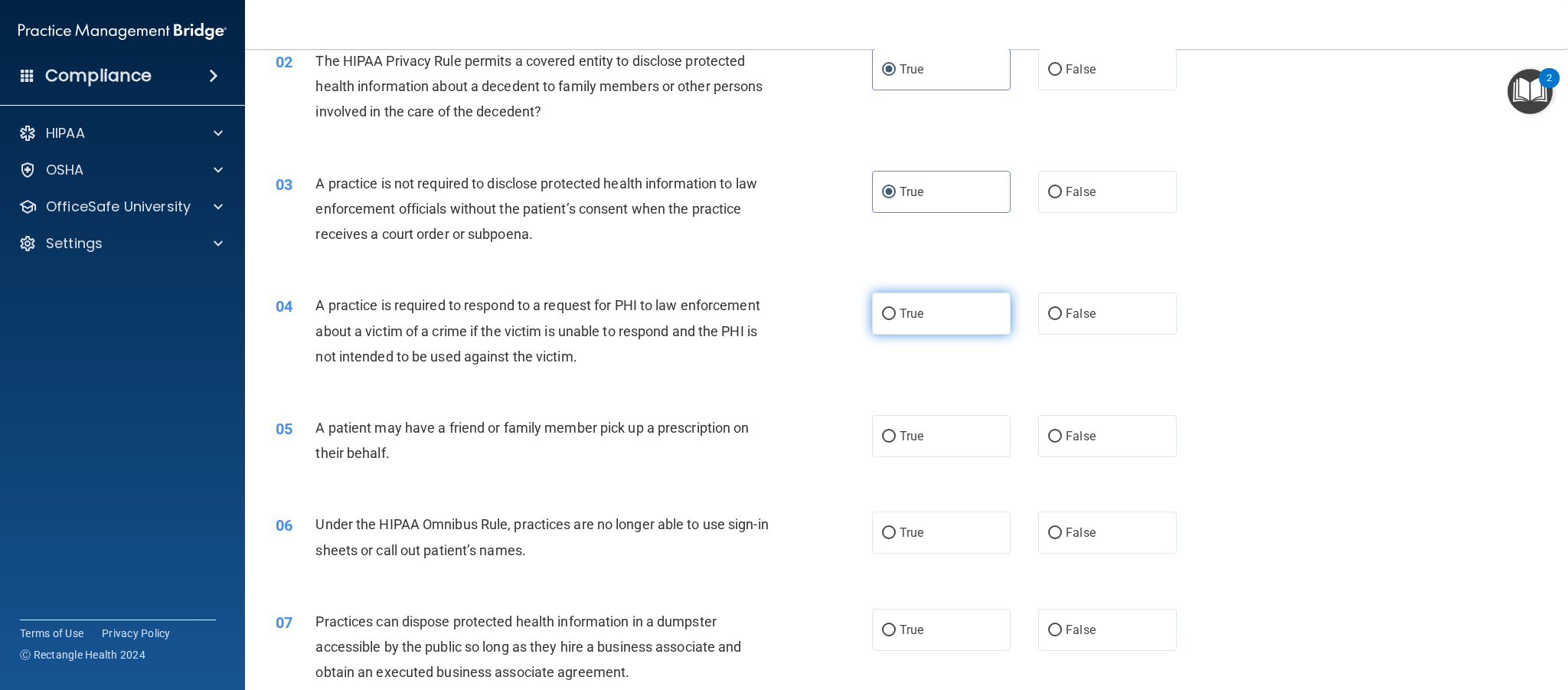
click at [930, 310] on label "True" at bounding box center [941, 313] width 139 height 42
click at [896, 310] on input "True" at bounding box center [889, 314] width 14 height 11
radio input "true"
drag, startPoint x: 929, startPoint y: 434, endPoint x: 929, endPoint y: 478, distance: 44.0
click at [929, 436] on label "True" at bounding box center [941, 436] width 139 height 42
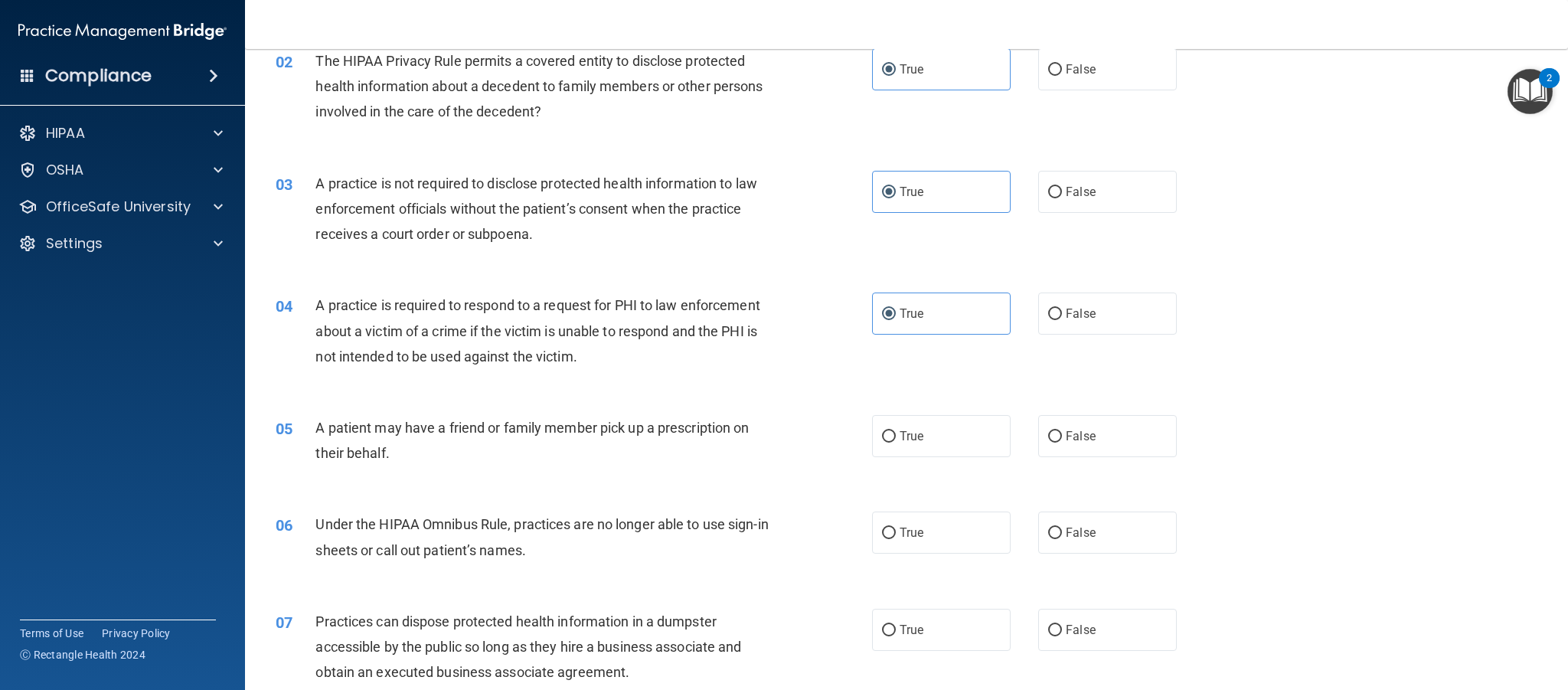
click at [896, 436] on input "True" at bounding box center [889, 436] width 14 height 11
radio input "true"
click at [928, 531] on label "True" at bounding box center [941, 532] width 139 height 42
click at [896, 531] on input "True" at bounding box center [889, 533] width 14 height 11
radio input "true"
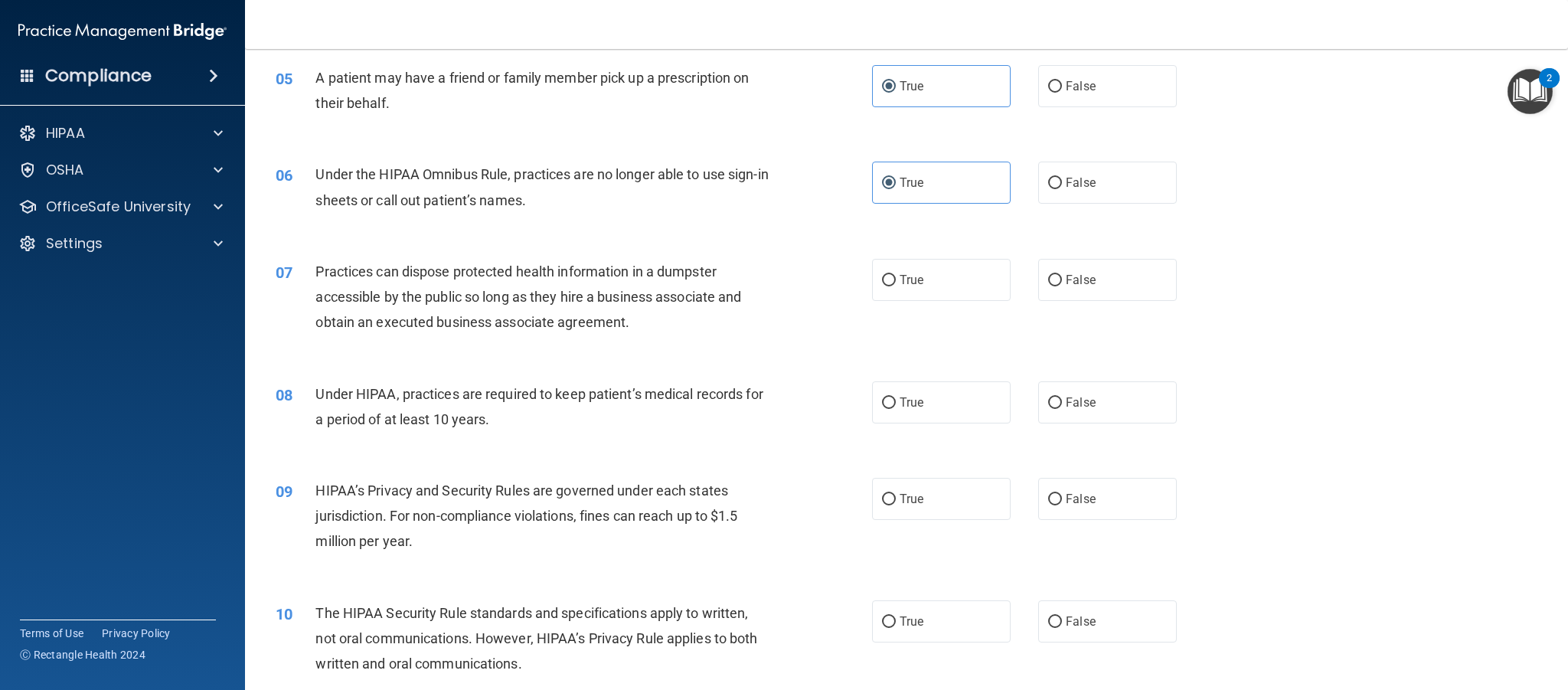
scroll to position [562, 0]
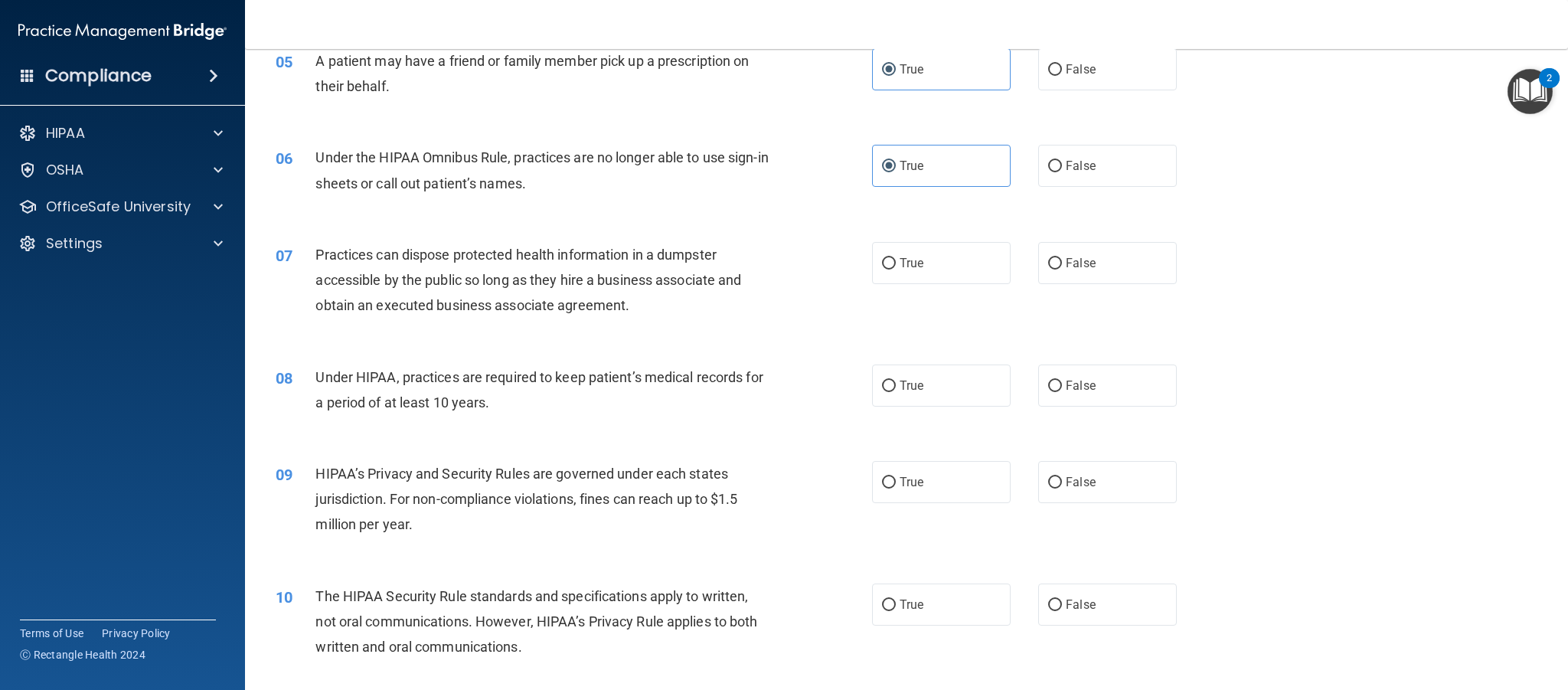
drag, startPoint x: 934, startPoint y: 265, endPoint x: 932, endPoint y: 322, distance: 57.0
click at [934, 265] on label "True" at bounding box center [941, 263] width 139 height 42
click at [896, 265] on input "True" at bounding box center [889, 264] width 14 height 11
radio input "true"
drag, startPoint x: 942, startPoint y: 391, endPoint x: 943, endPoint y: 456, distance: 65.0
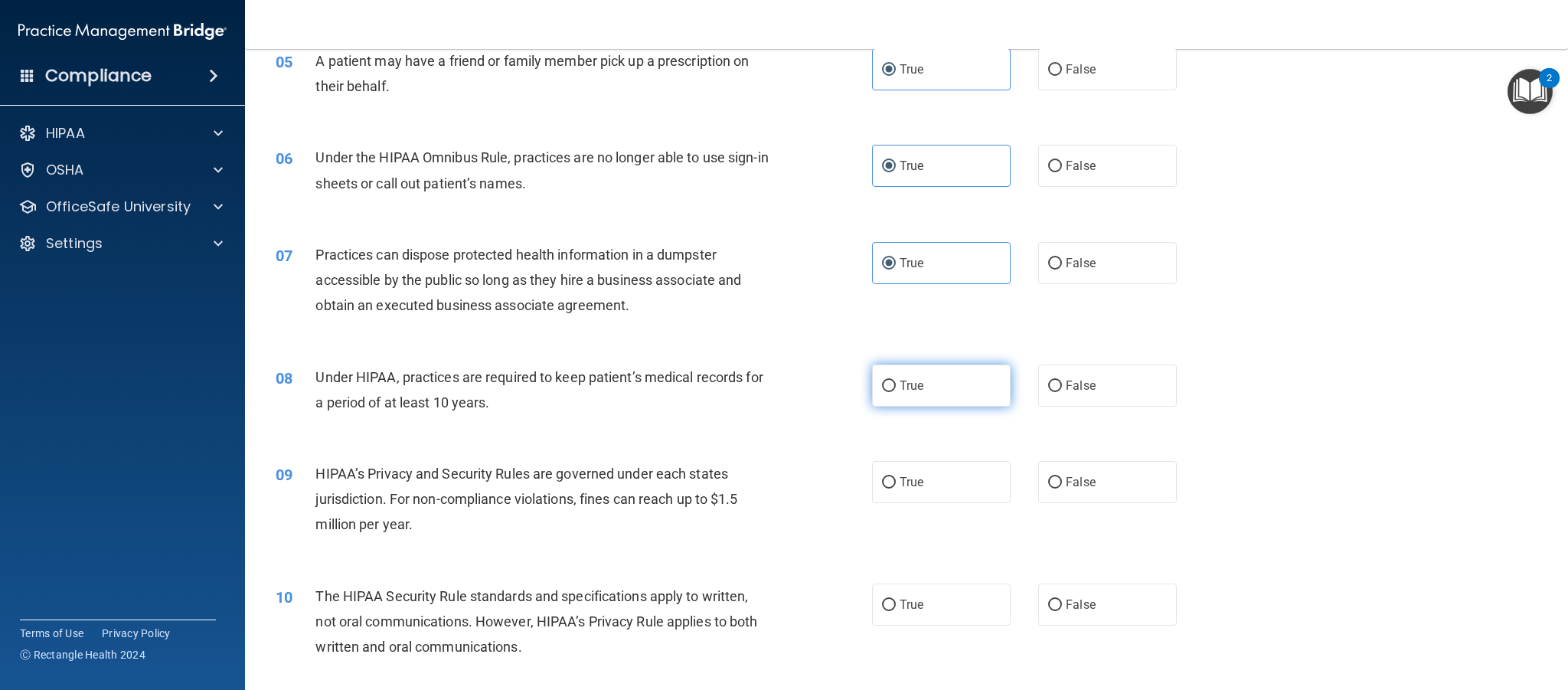
click at [942, 391] on label "True" at bounding box center [941, 385] width 139 height 42
click at [896, 391] on input "True" at bounding box center [889, 386] width 14 height 11
radio input "true"
click at [942, 476] on label "True" at bounding box center [941, 482] width 139 height 42
click at [896, 477] on input "True" at bounding box center [889, 482] width 14 height 11
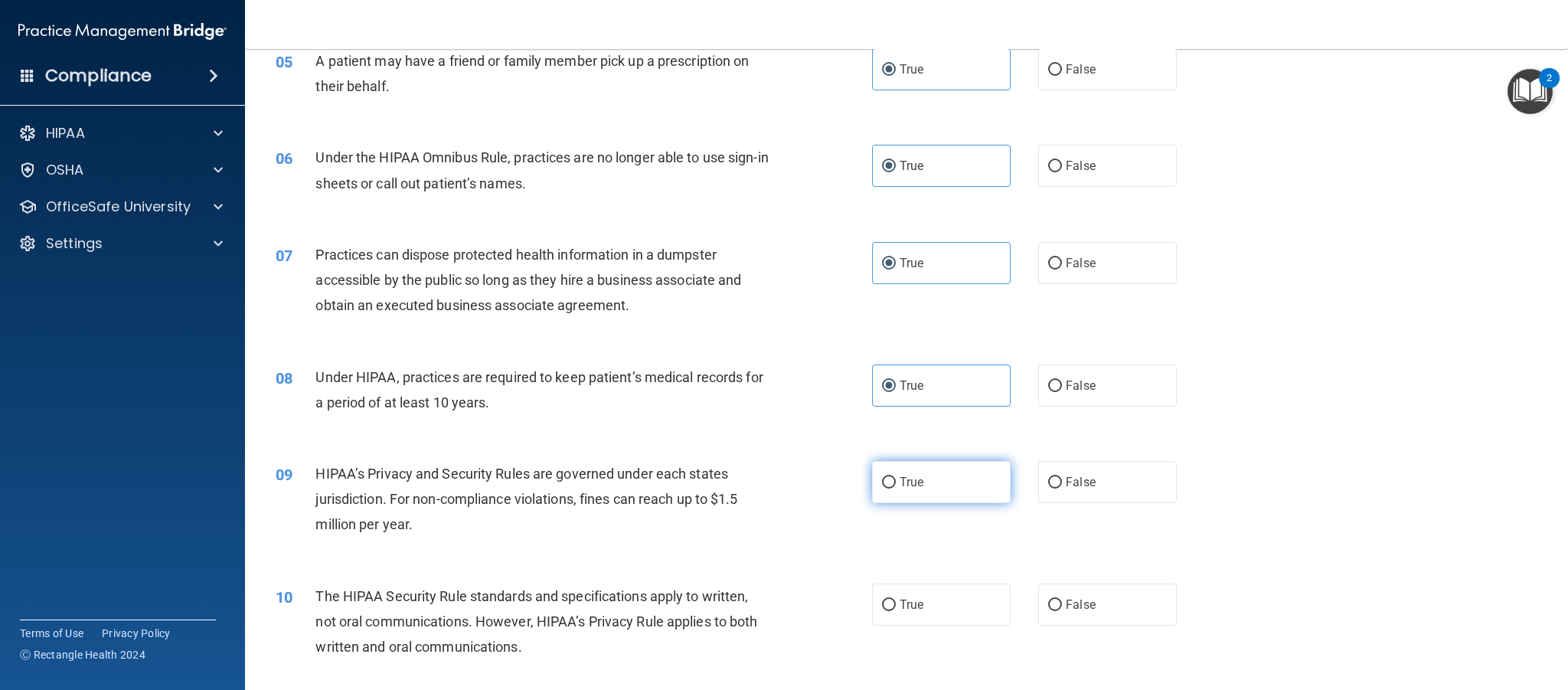
radio input "true"
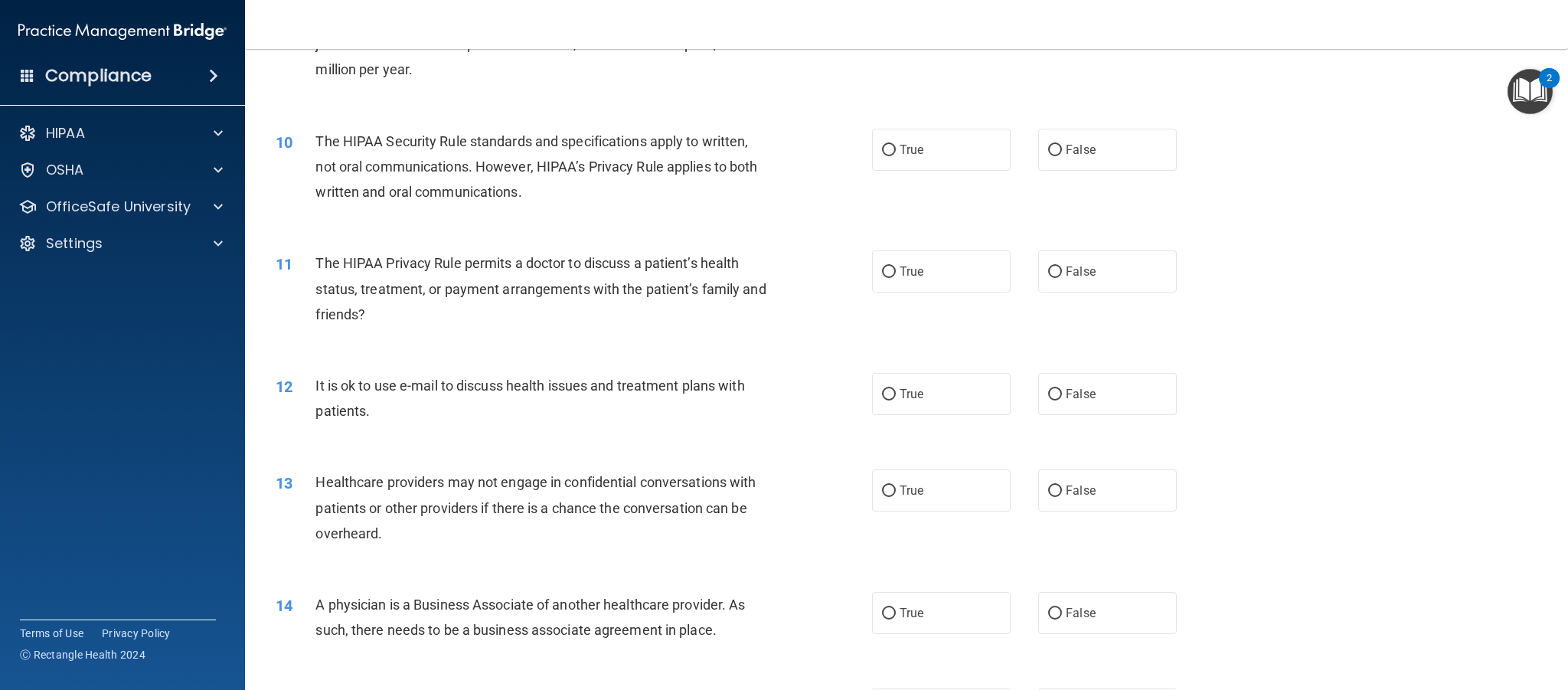
scroll to position [1039, 0]
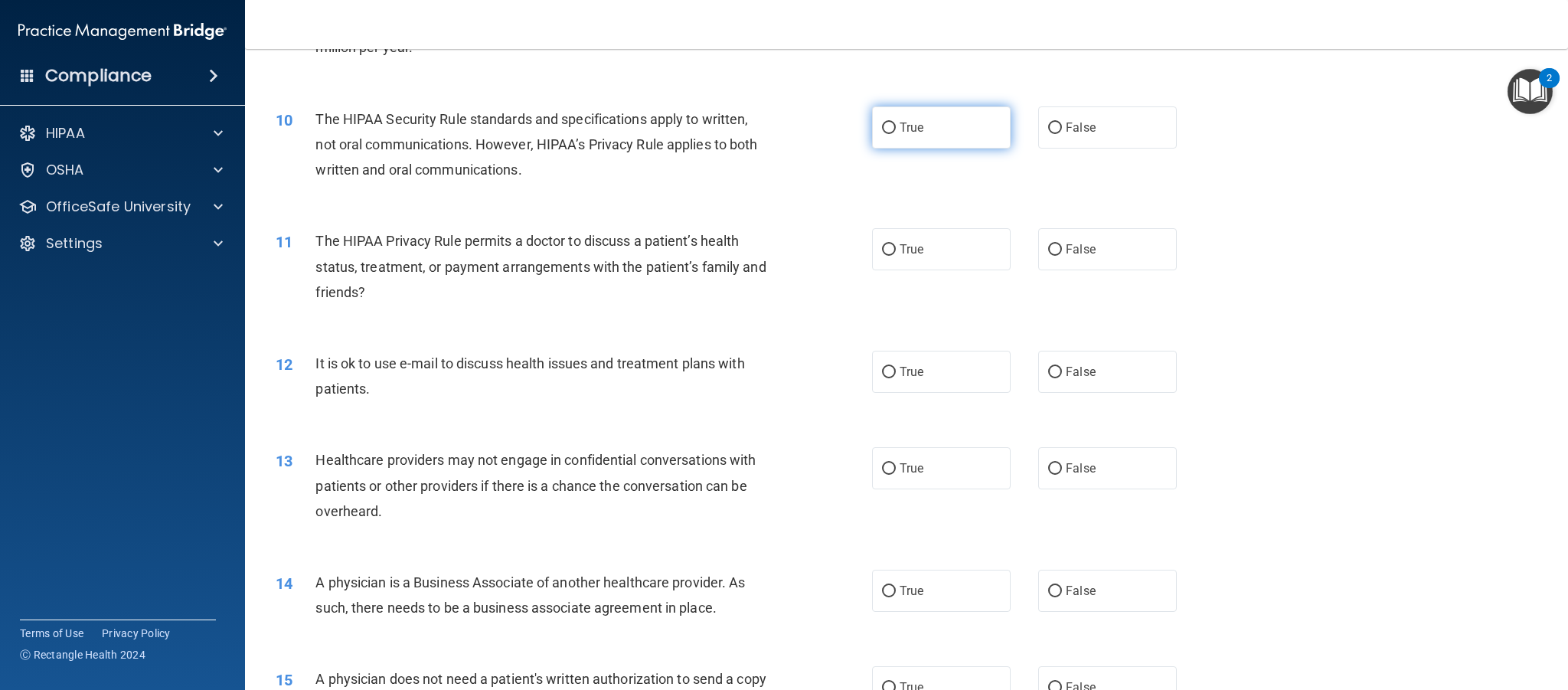
click at [950, 129] on label "True" at bounding box center [941, 127] width 139 height 42
click at [896, 129] on input "True" at bounding box center [889, 127] width 14 height 11
radio input "true"
drag, startPoint x: 938, startPoint y: 249, endPoint x: 934, endPoint y: 341, distance: 92.1
click at [938, 251] on label "True" at bounding box center [941, 249] width 139 height 42
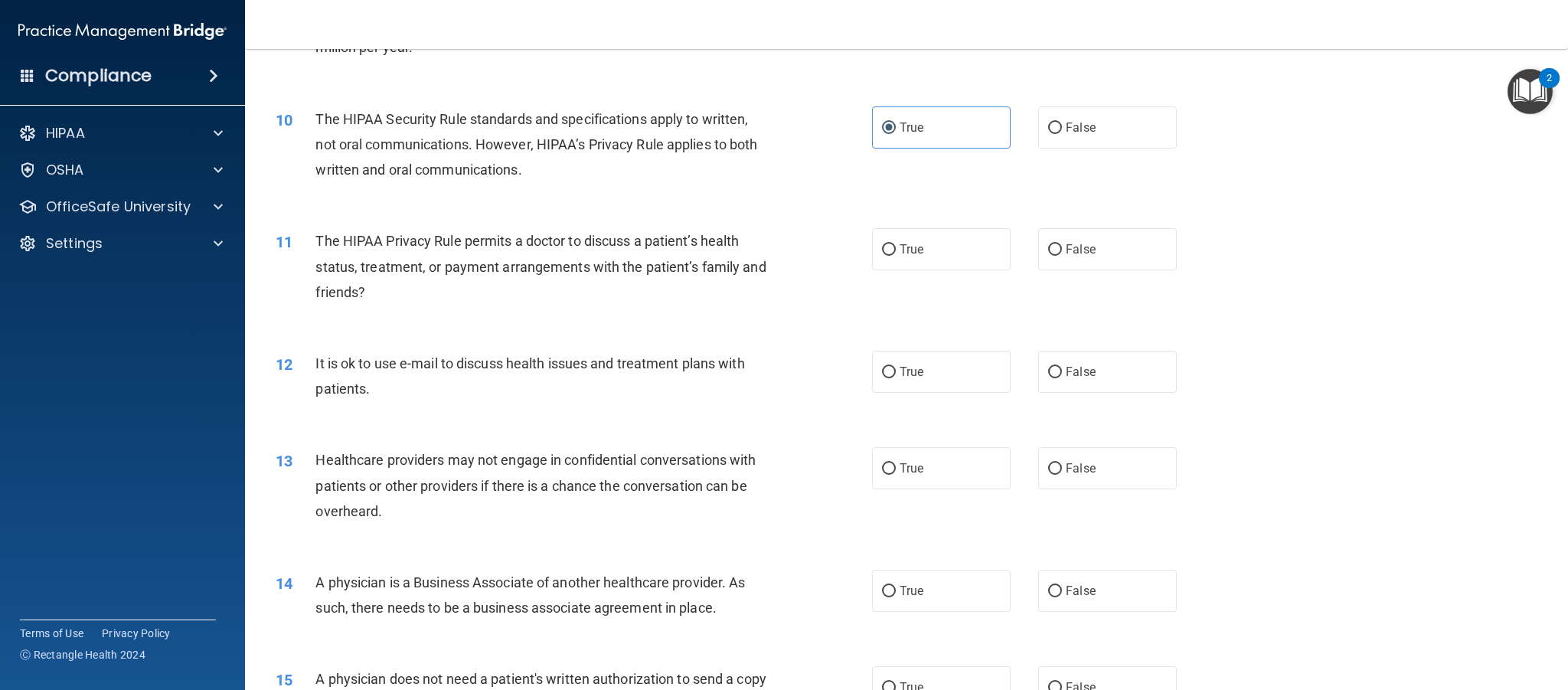
click at [896, 251] on input "True" at bounding box center [889, 250] width 14 height 11
radio input "true"
click at [934, 363] on label "True" at bounding box center [941, 372] width 139 height 42
click at [896, 367] on input "True" at bounding box center [889, 372] width 14 height 11
radio input "true"
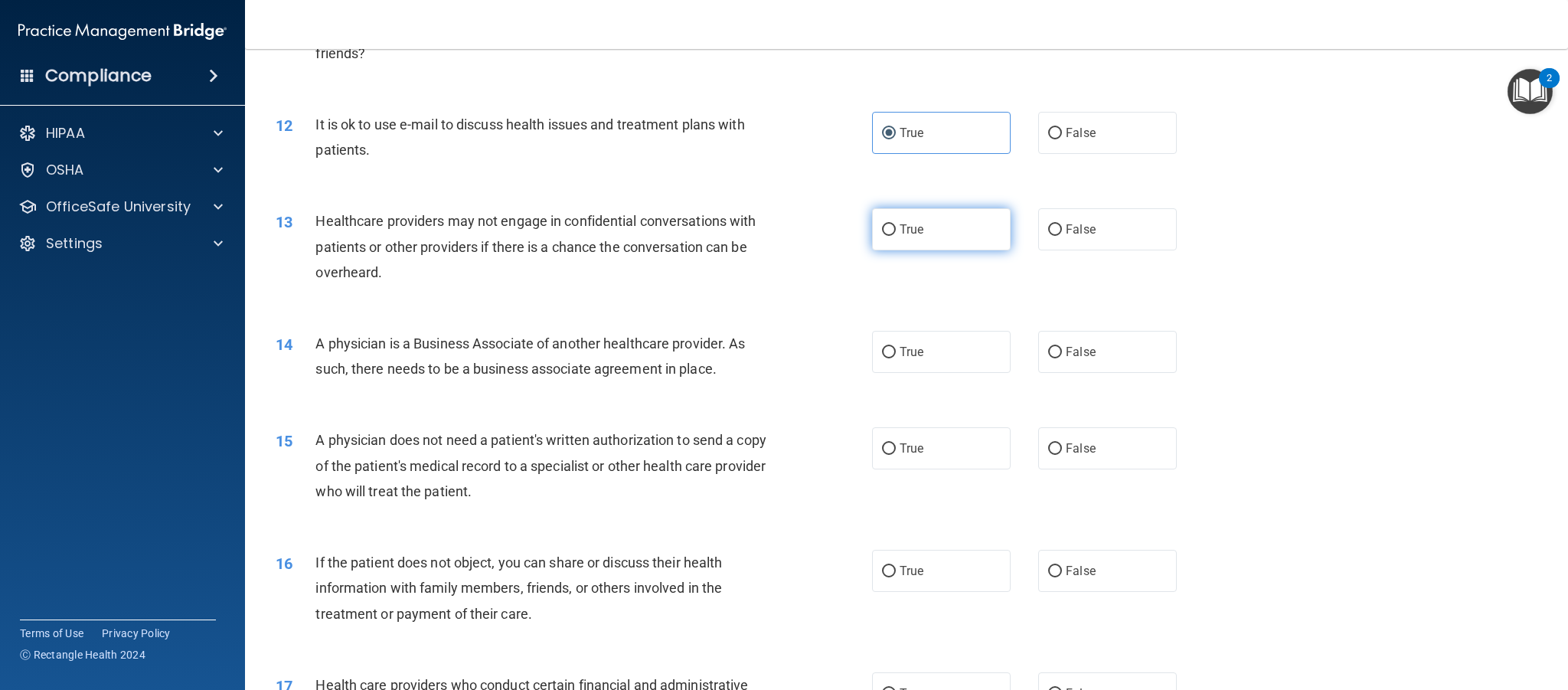
scroll to position [1275, 0]
click at [925, 244] on label "True" at bounding box center [941, 232] width 139 height 42
click at [896, 239] on input "True" at bounding box center [889, 232] width 14 height 11
radio input "true"
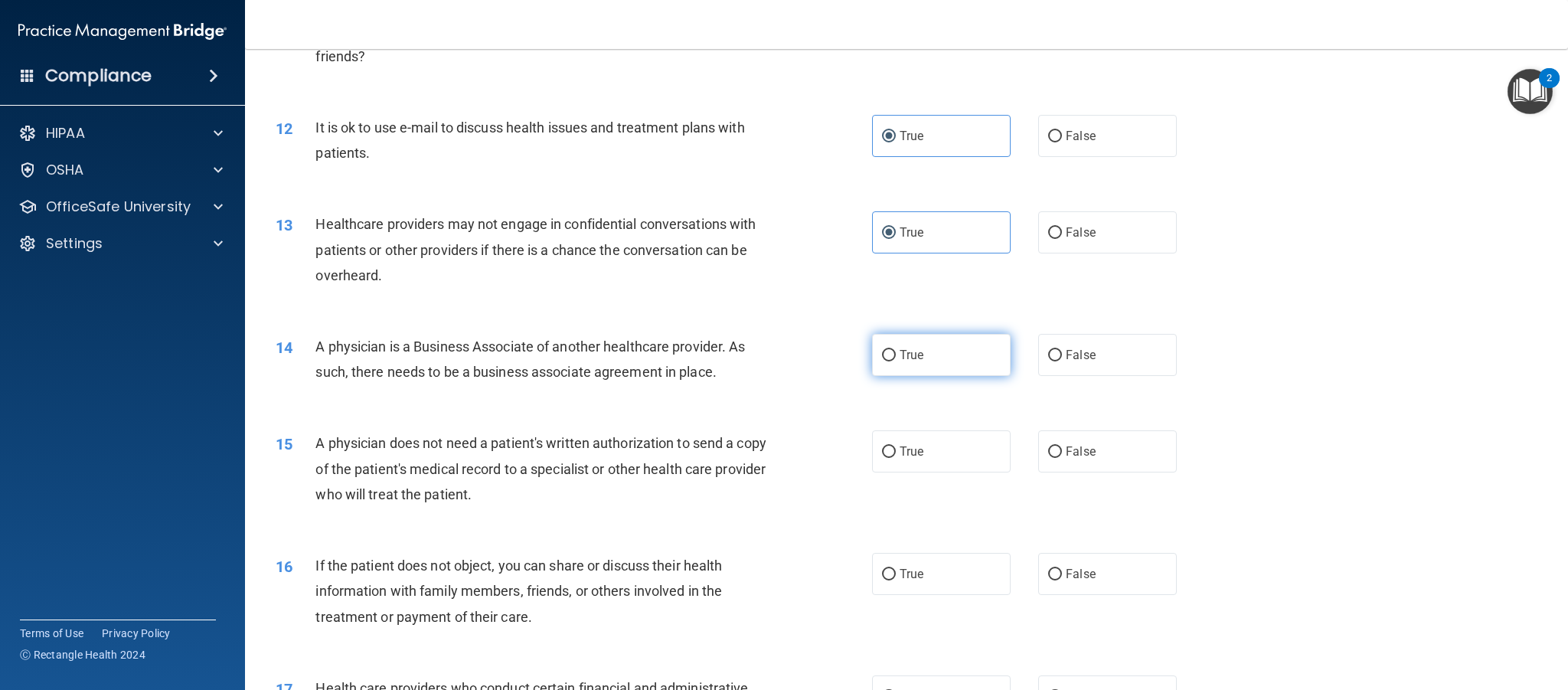
click at [936, 346] on label "True" at bounding box center [941, 355] width 139 height 42
click at [896, 350] on input "True" at bounding box center [889, 355] width 14 height 11
radio input "true"
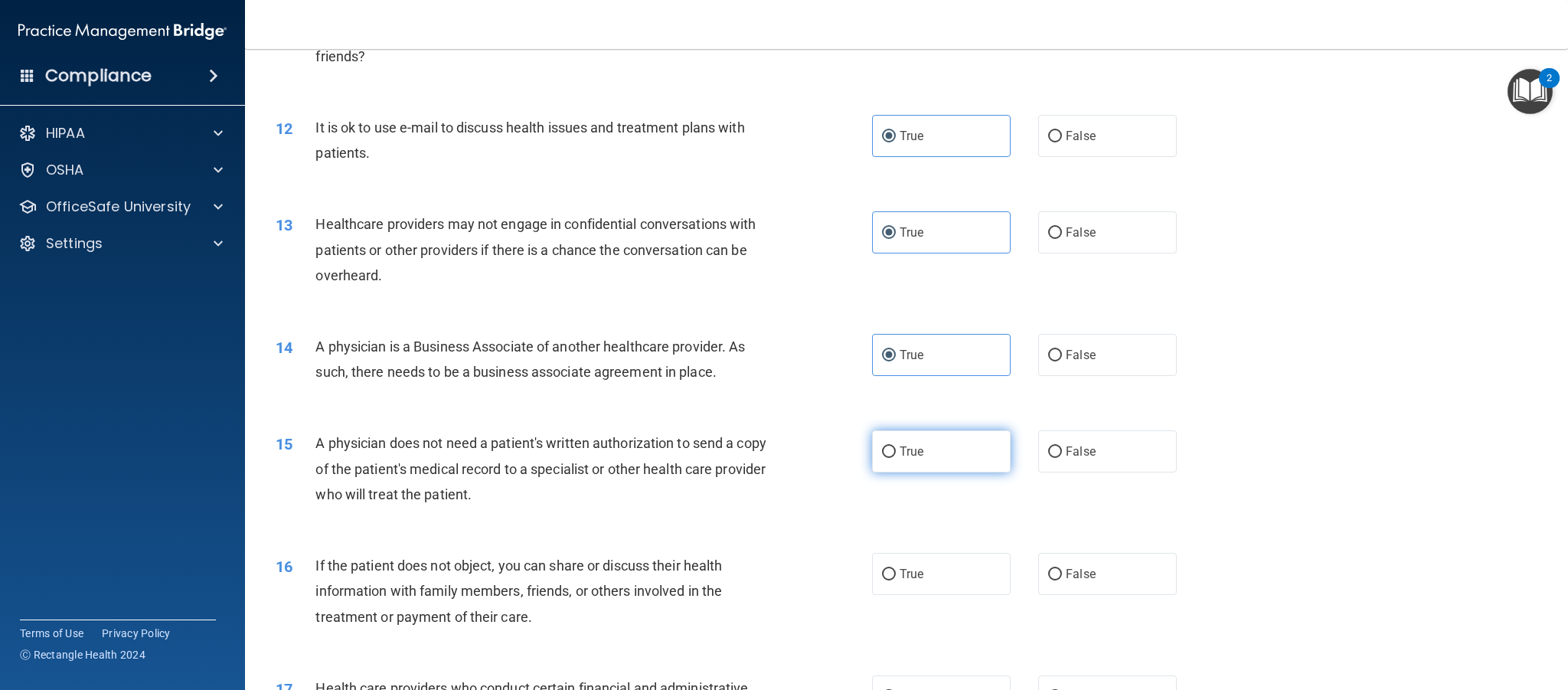
click at [913, 458] on span "True" at bounding box center [911, 451] width 23 height 15
click at [896, 458] on input "True" at bounding box center [889, 452] width 14 height 11
radio input "true"
drag, startPoint x: 940, startPoint y: 571, endPoint x: 916, endPoint y: 457, distance: 116.5
click at [940, 571] on label "True" at bounding box center [941, 574] width 139 height 42
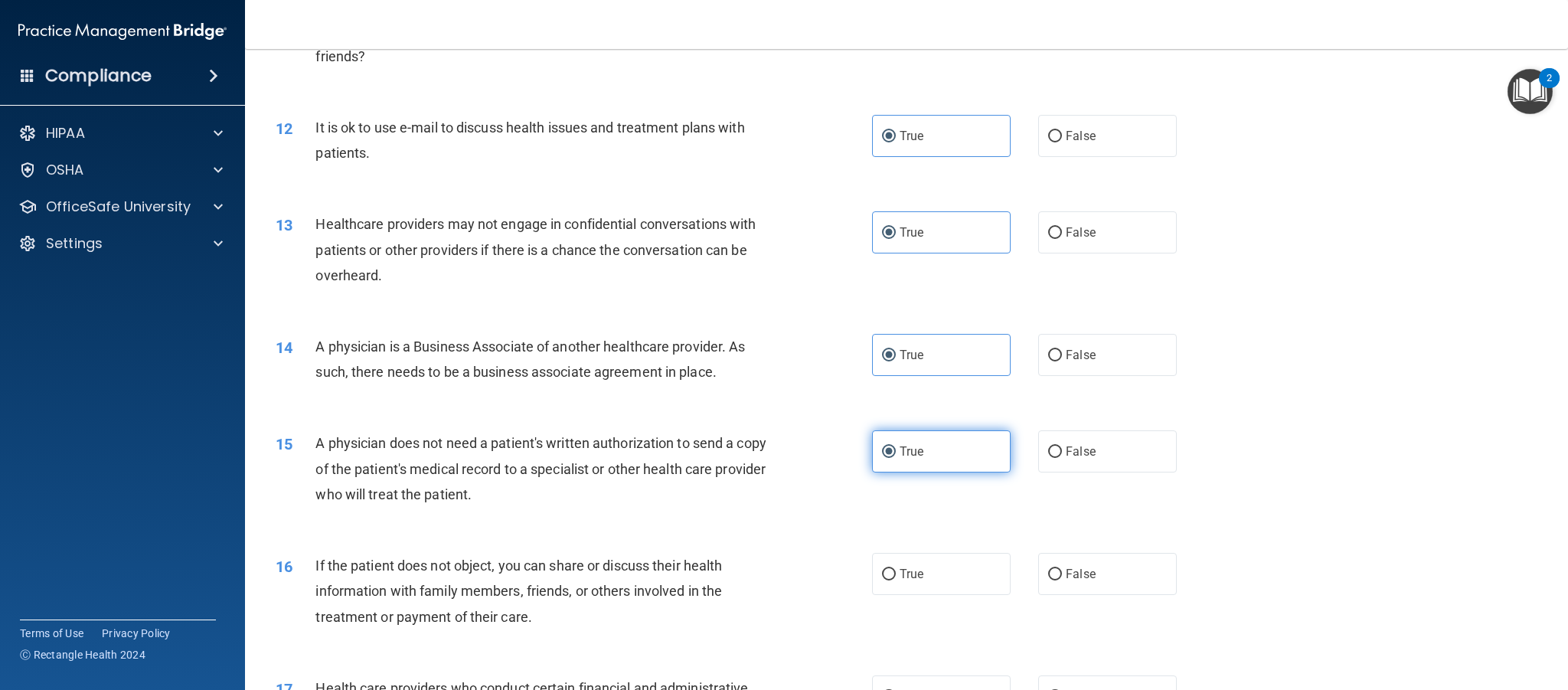
click at [896, 571] on input "True" at bounding box center [889, 574] width 14 height 11
radio input "true"
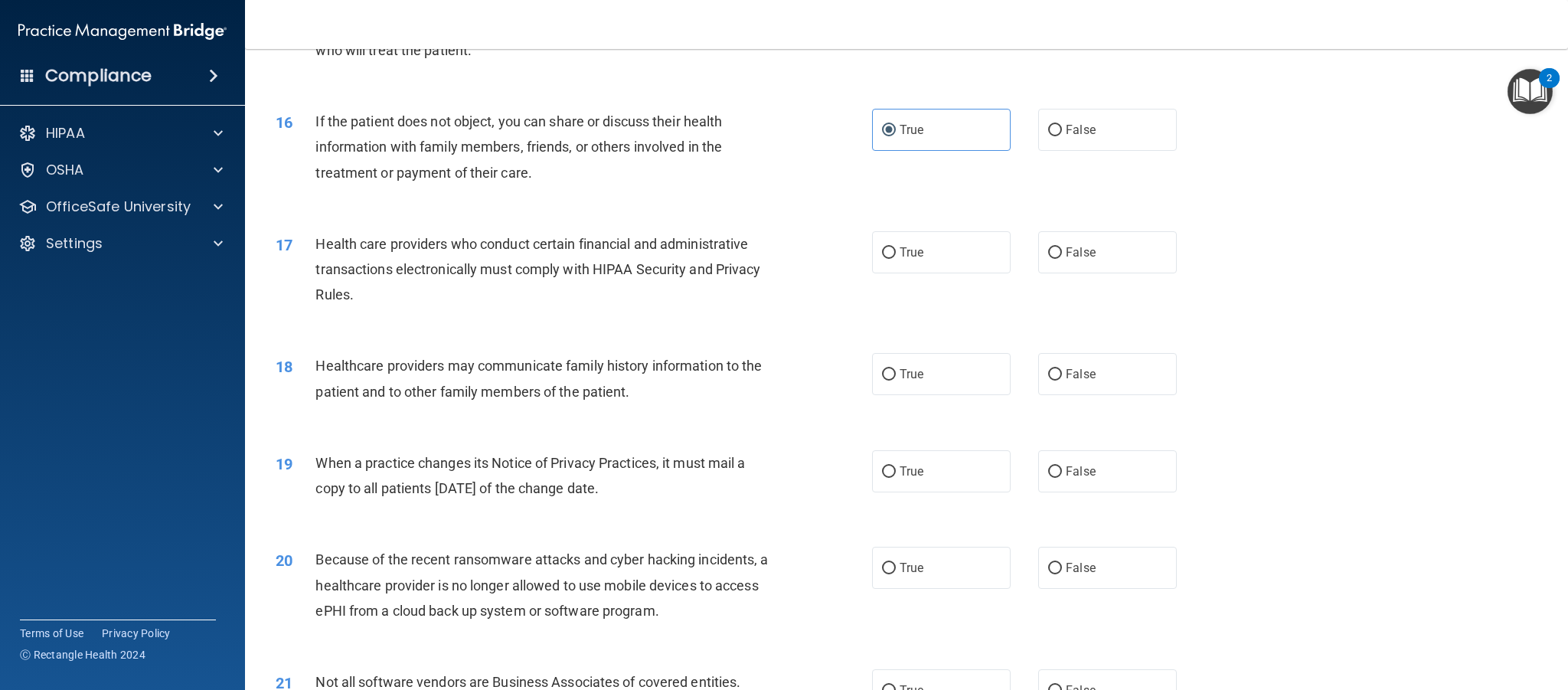
scroll to position [1724, 0]
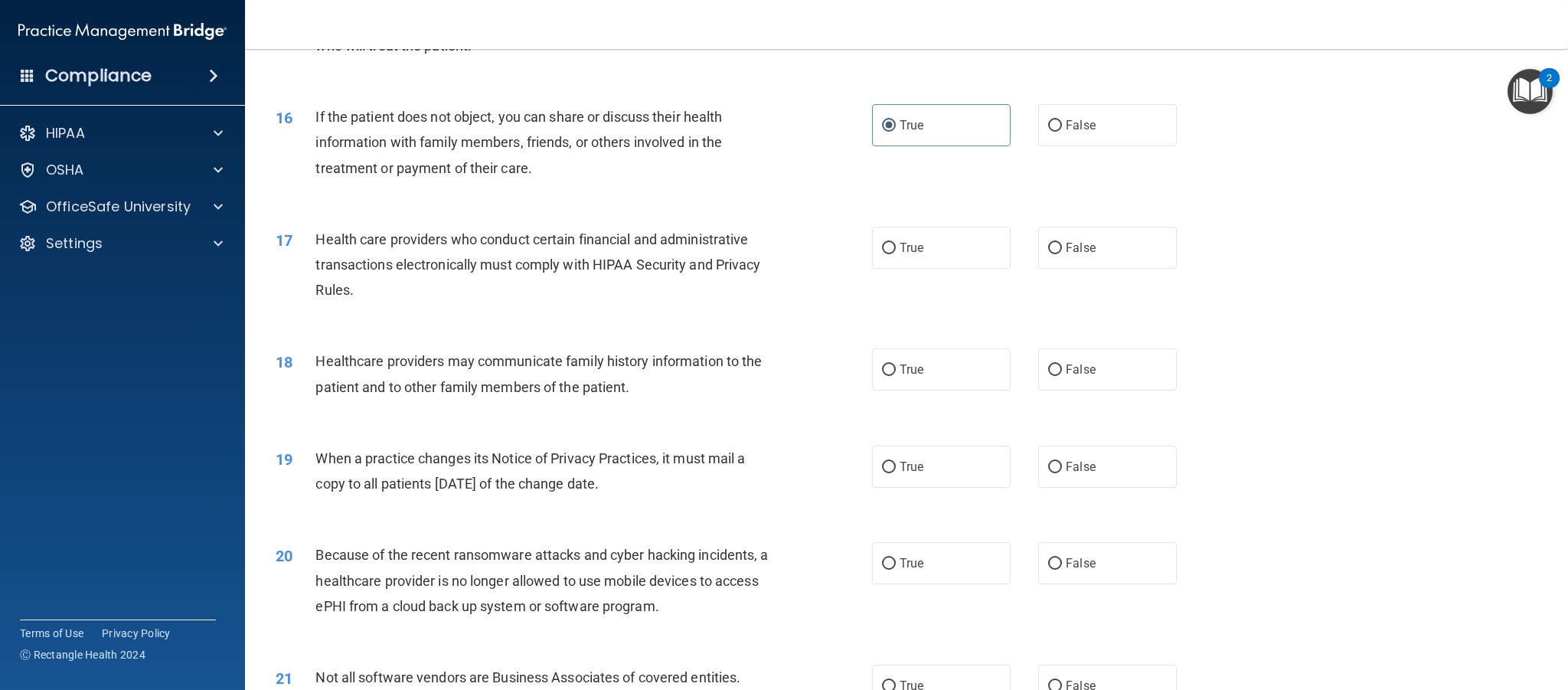
drag, startPoint x: 933, startPoint y: 246, endPoint x: 928, endPoint y: 307, distance: 61.2
click at [933, 246] on label "True" at bounding box center [941, 247] width 139 height 42
click at [896, 246] on input "True" at bounding box center [889, 248] width 14 height 11
radio input "true"
drag, startPoint x: 931, startPoint y: 372, endPoint x: 932, endPoint y: 404, distance: 32.0
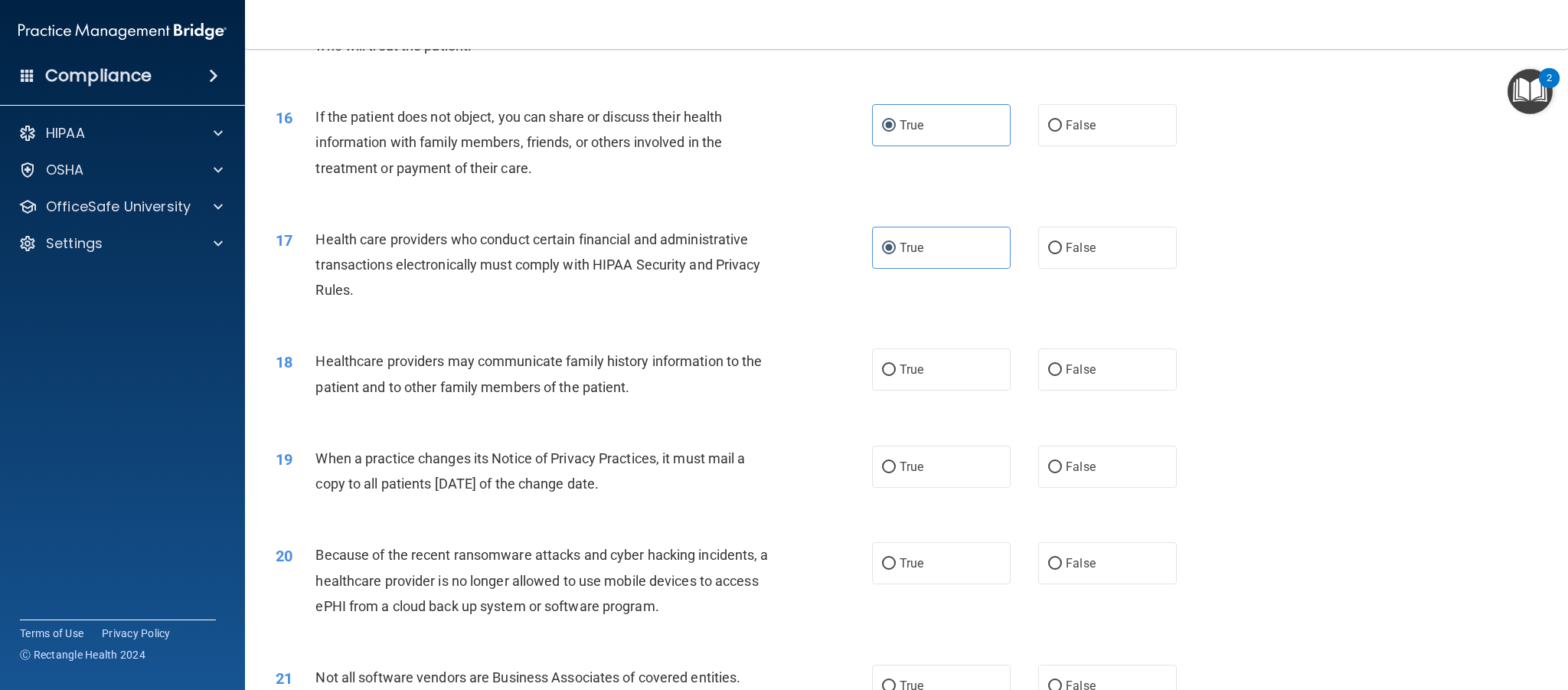
click at [931, 374] on label "True" at bounding box center [941, 369] width 139 height 42
click at [896, 374] on input "True" at bounding box center [889, 369] width 14 height 11
radio input "true"
drag, startPoint x: 932, startPoint y: 463, endPoint x: 869, endPoint y: 456, distance: 63.4
click at [929, 463] on label "True" at bounding box center [941, 466] width 139 height 42
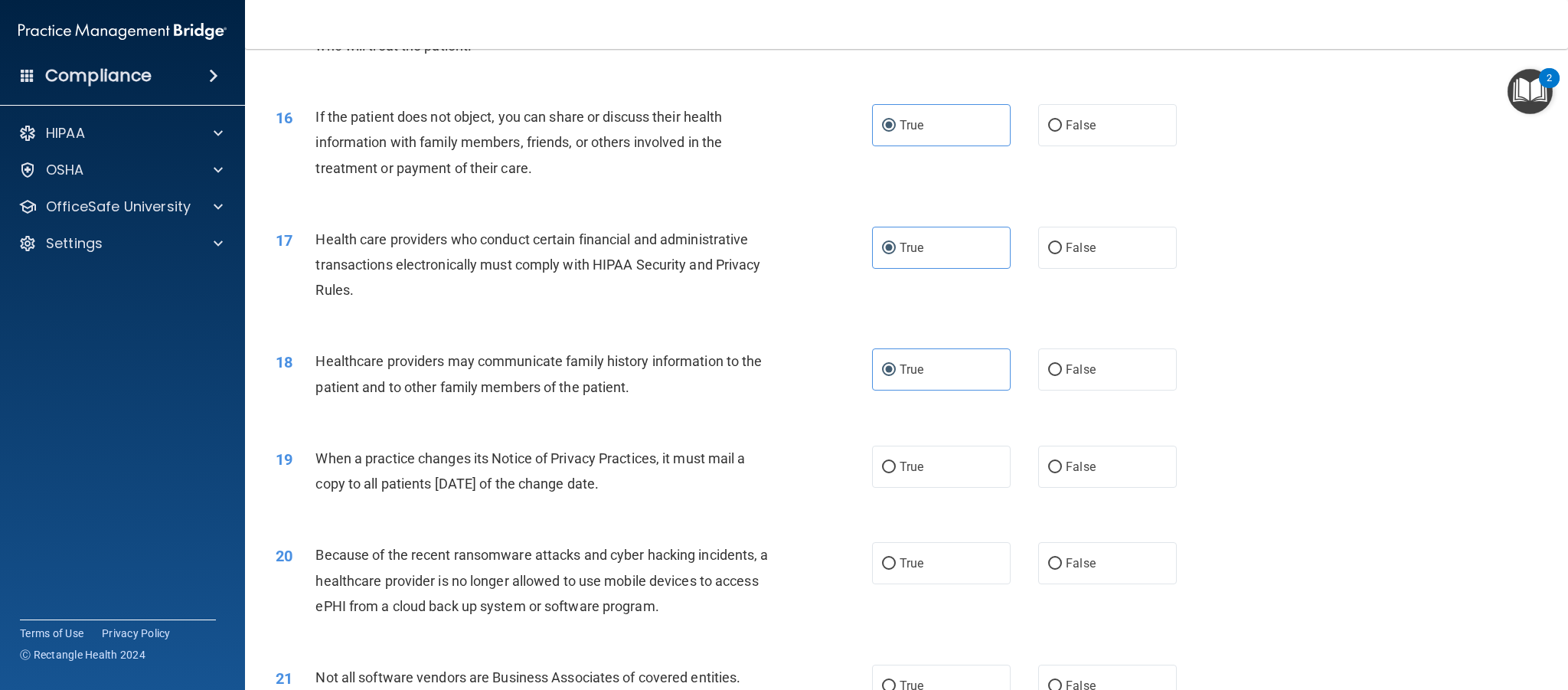
click at [896, 463] on input "True" at bounding box center [889, 467] width 14 height 11
radio input "true"
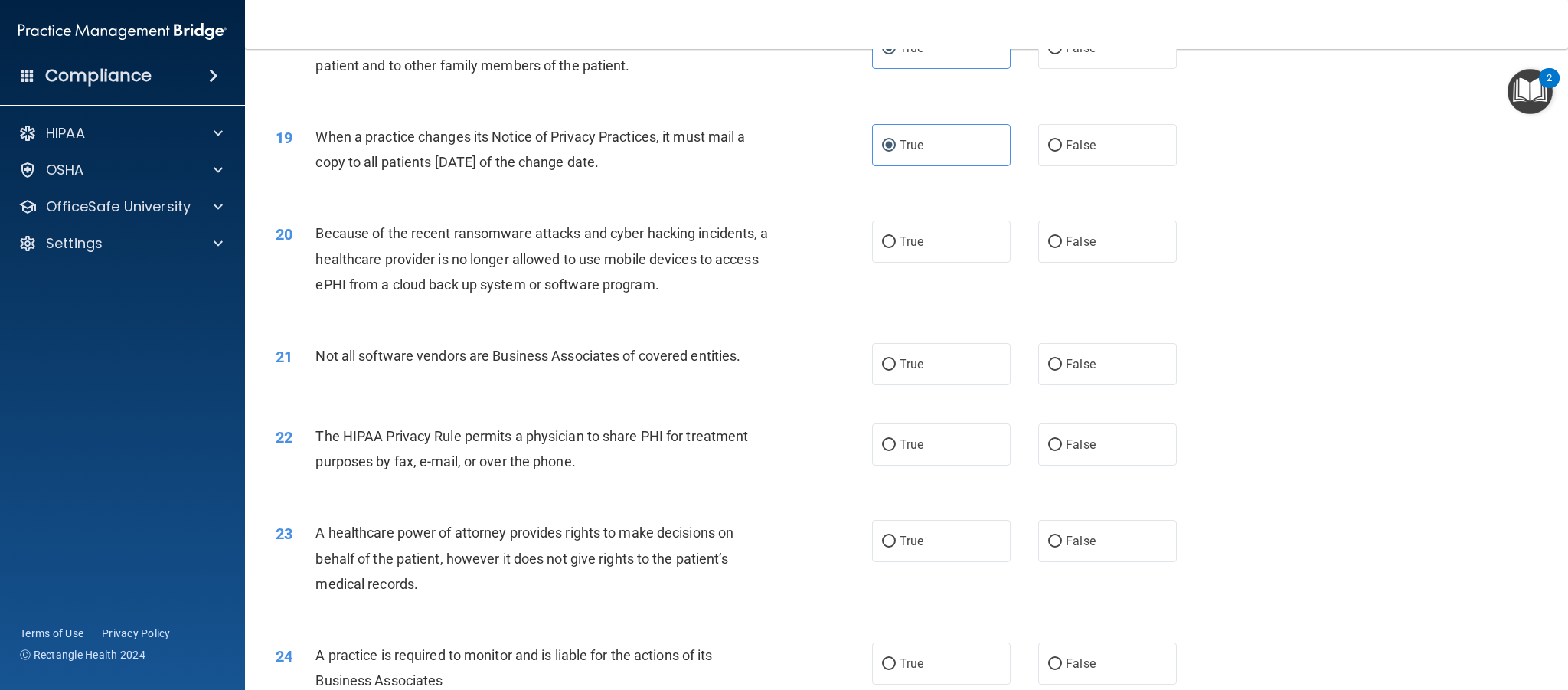
scroll to position [2056, 0]
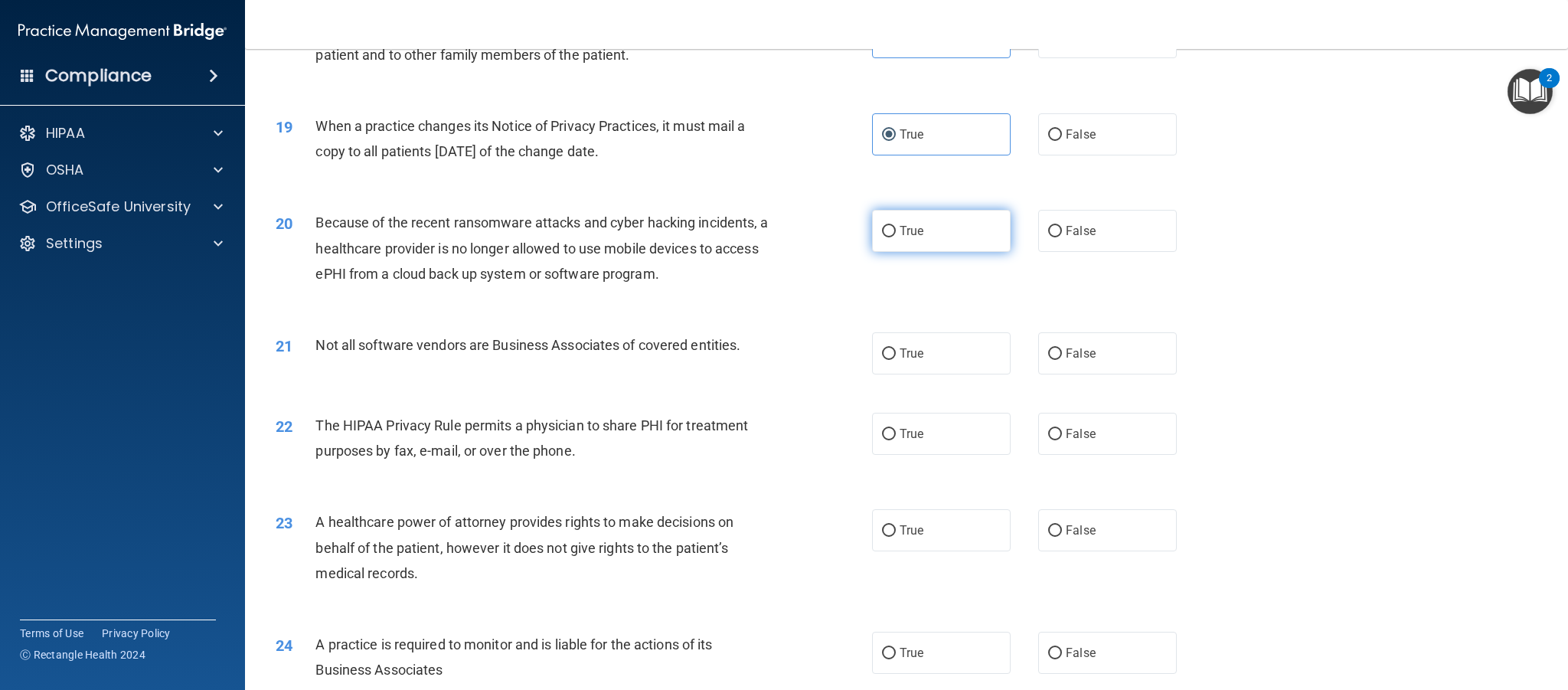
click at [916, 225] on span "True" at bounding box center [911, 231] width 23 height 15
click at [896, 226] on input "True" at bounding box center [889, 231] width 14 height 11
radio input "true"
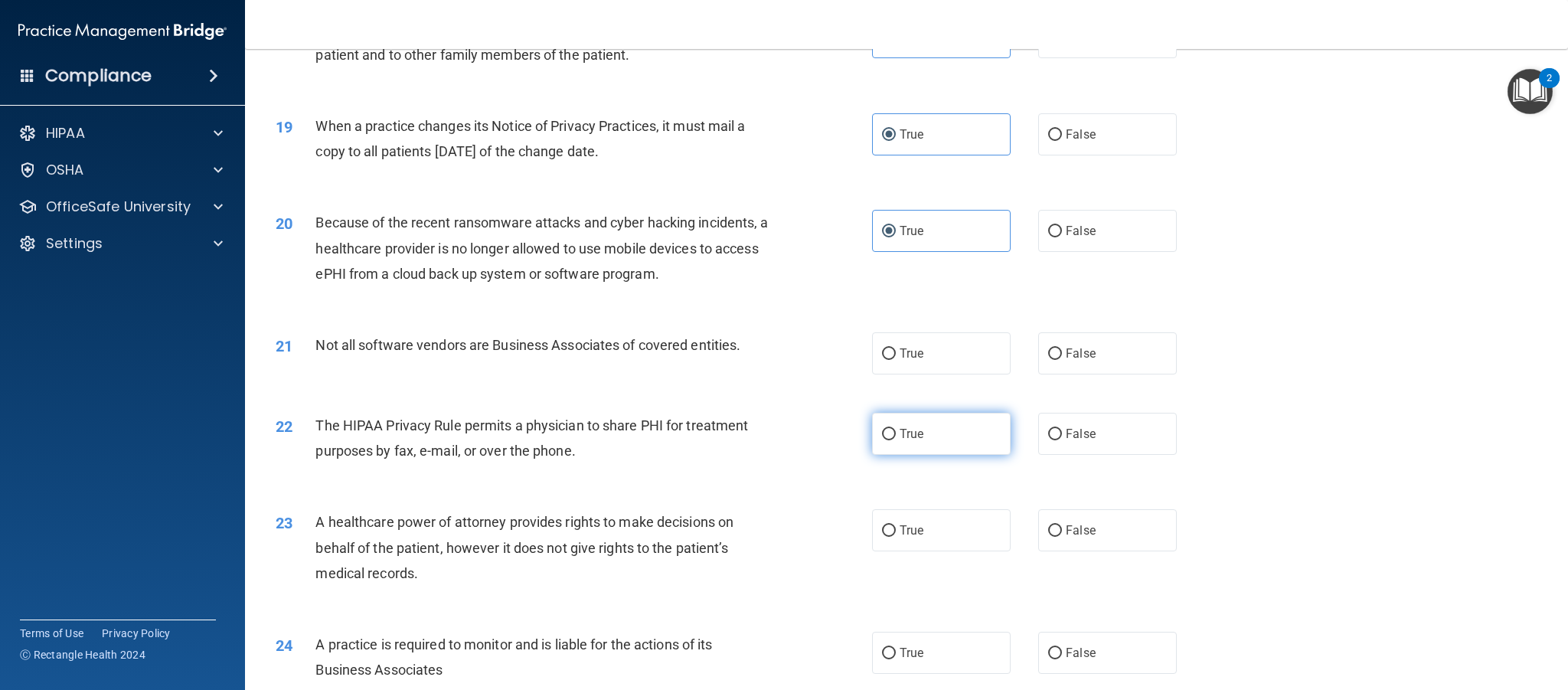
drag, startPoint x: 938, startPoint y: 351, endPoint x: 938, endPoint y: 415, distance: 64.0
click at [937, 353] on label "True" at bounding box center [941, 353] width 139 height 42
click at [896, 353] on input "True" at bounding box center [889, 354] width 14 height 11
radio input "true"
drag, startPoint x: 936, startPoint y: 433, endPoint x: 853, endPoint y: 426, distance: 83.3
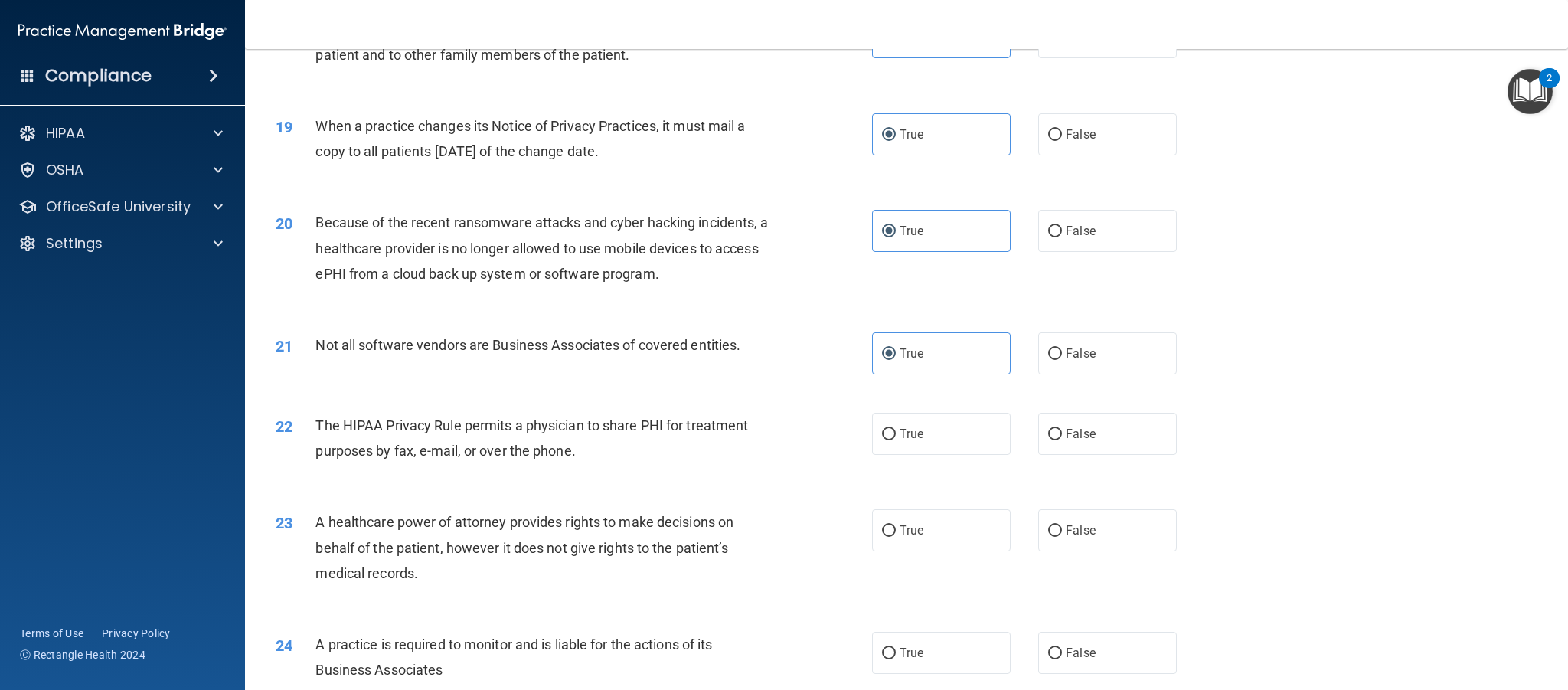
click at [936, 433] on label "True" at bounding box center [941, 433] width 139 height 42
click at [896, 433] on input "True" at bounding box center [889, 434] width 14 height 11
radio input "true"
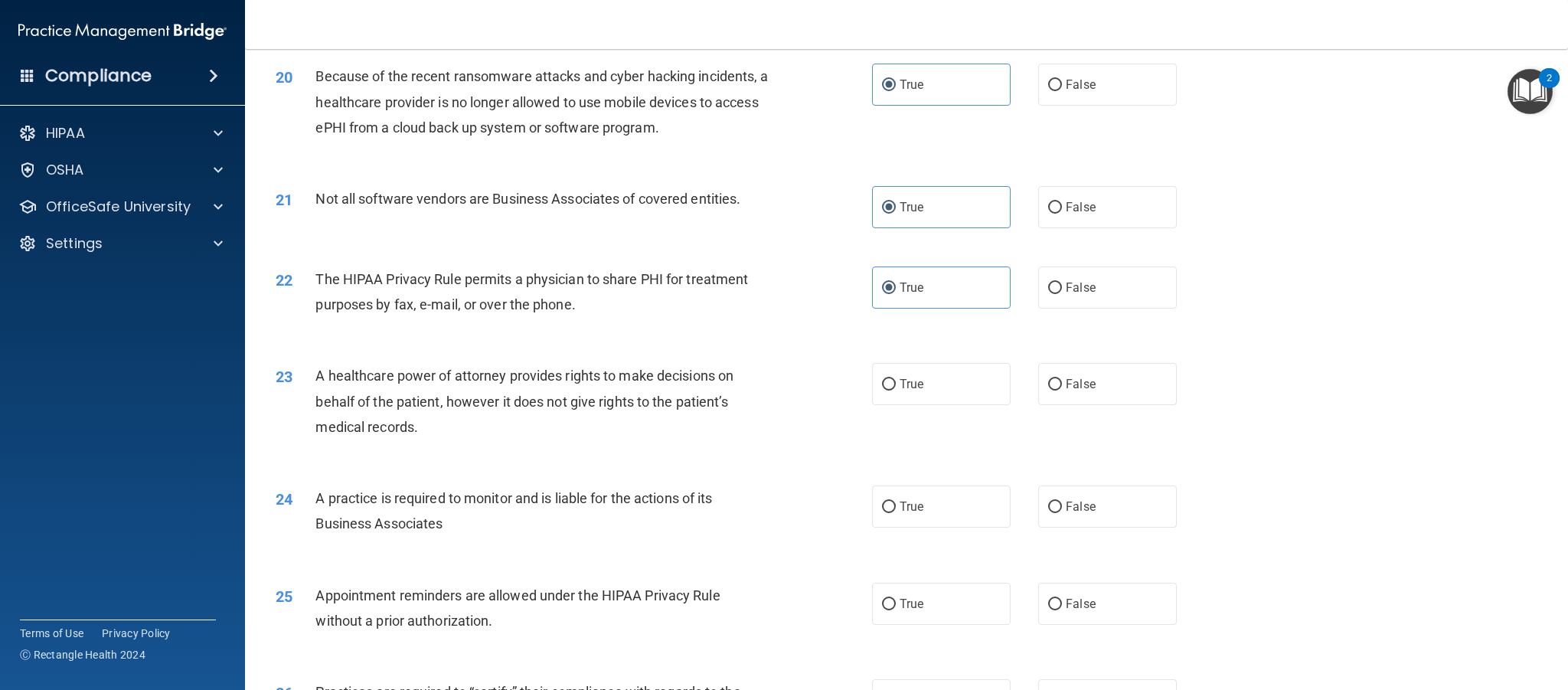
scroll to position [2231, 0]
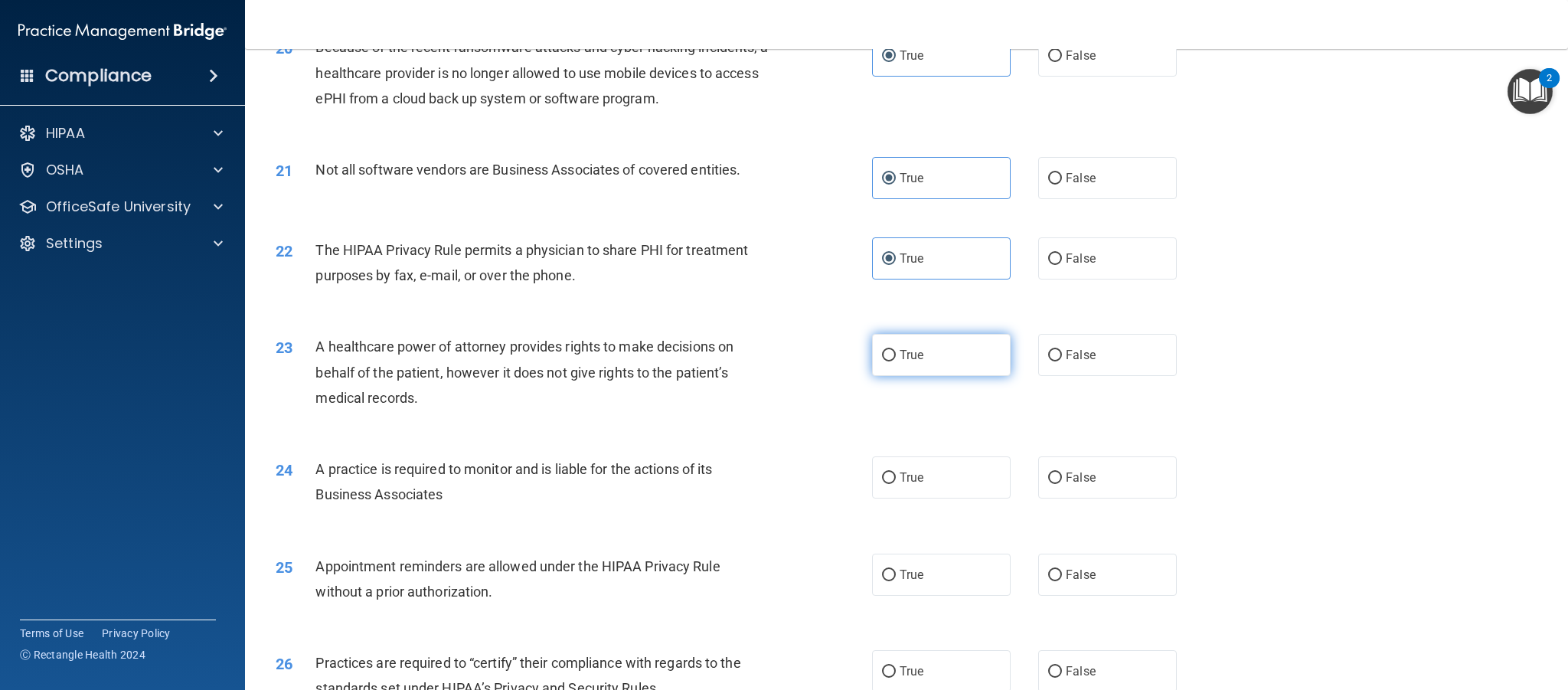
click at [901, 355] on span "True" at bounding box center [911, 355] width 23 height 15
click at [896, 355] on input "True" at bounding box center [889, 355] width 14 height 11
radio input "true"
drag, startPoint x: 933, startPoint y: 477, endPoint x: 914, endPoint y: 471, distance: 19.9
click at [932, 476] on label "True" at bounding box center [941, 478] width 139 height 42
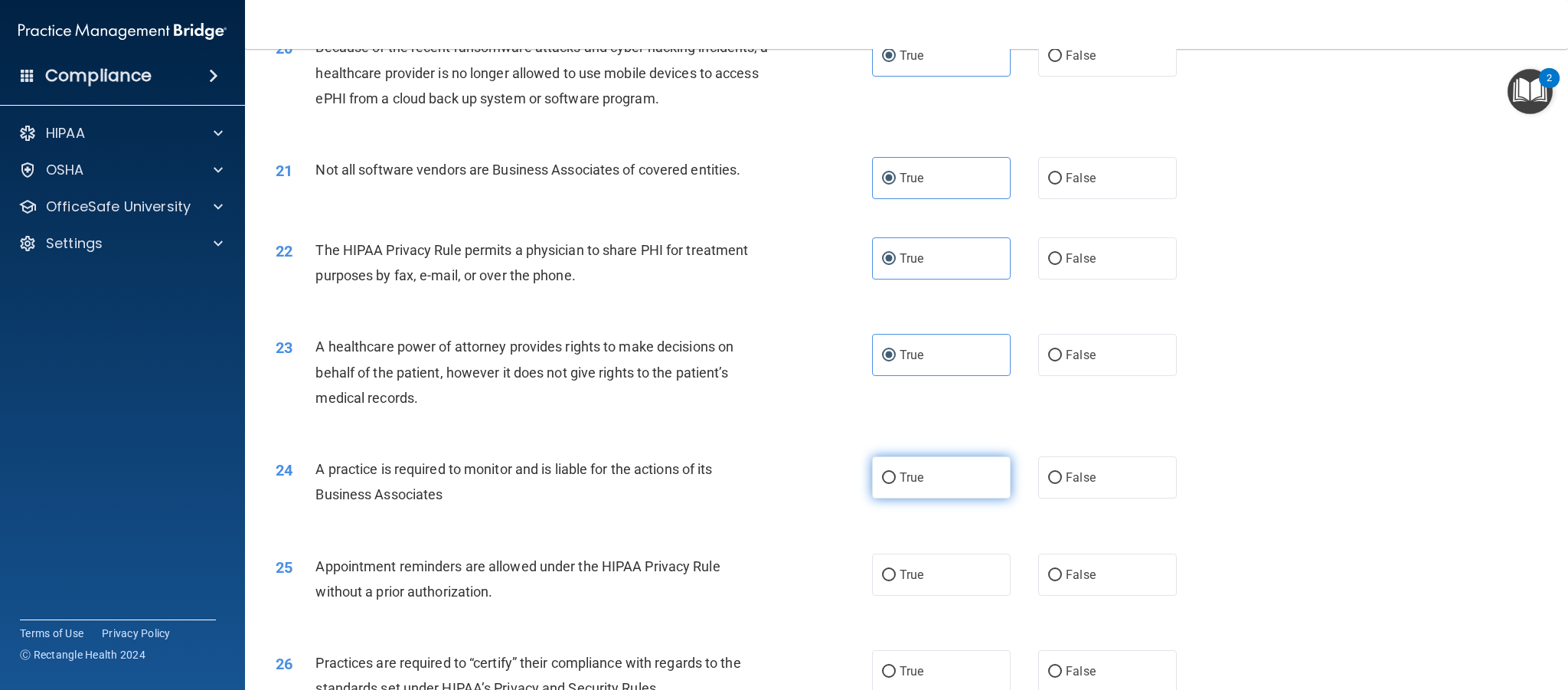
click at [896, 476] on input "True" at bounding box center [889, 478] width 14 height 11
radio input "true"
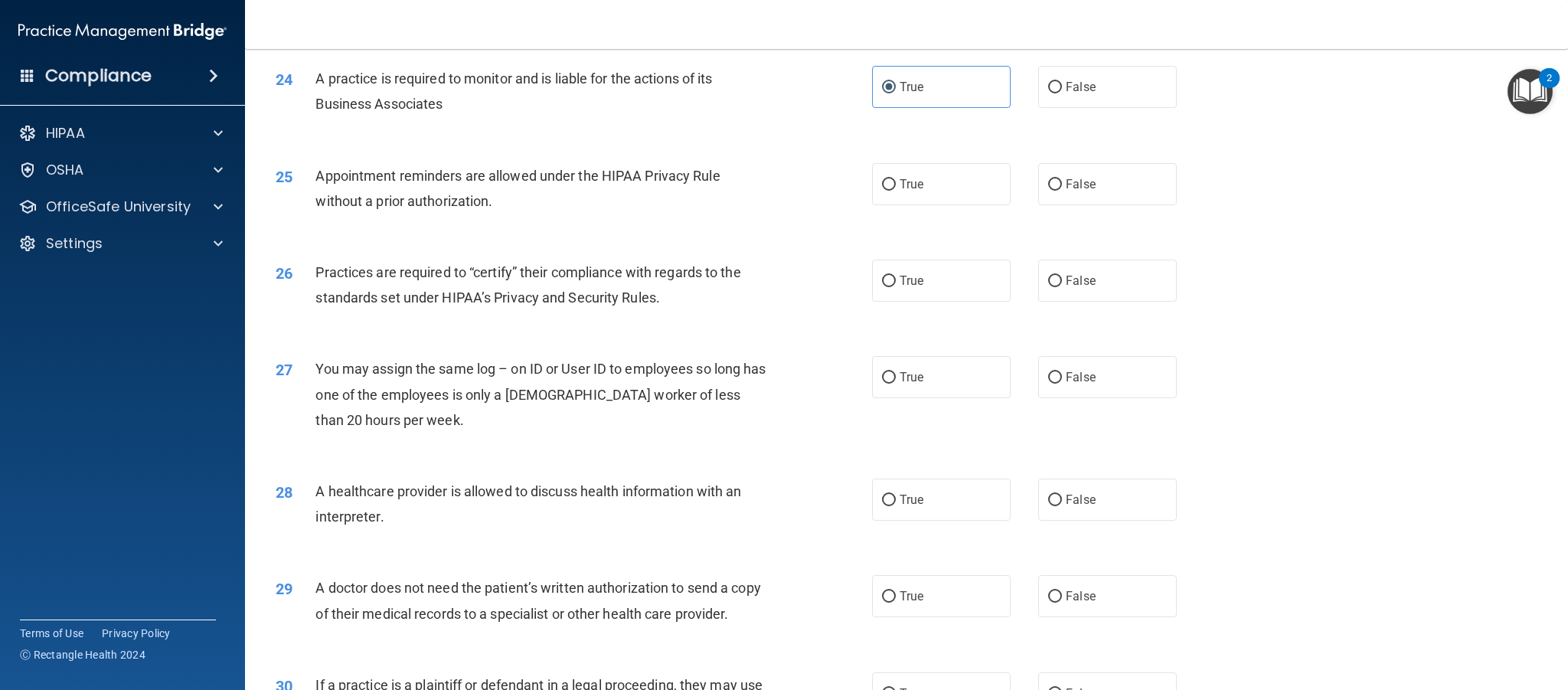
scroll to position [2624, 0]
drag, startPoint x: 938, startPoint y: 182, endPoint x: 924, endPoint y: 294, distance: 112.9
click at [938, 182] on label "True" at bounding box center [941, 182] width 139 height 42
click at [896, 182] on input "True" at bounding box center [889, 183] width 14 height 11
radio input "true"
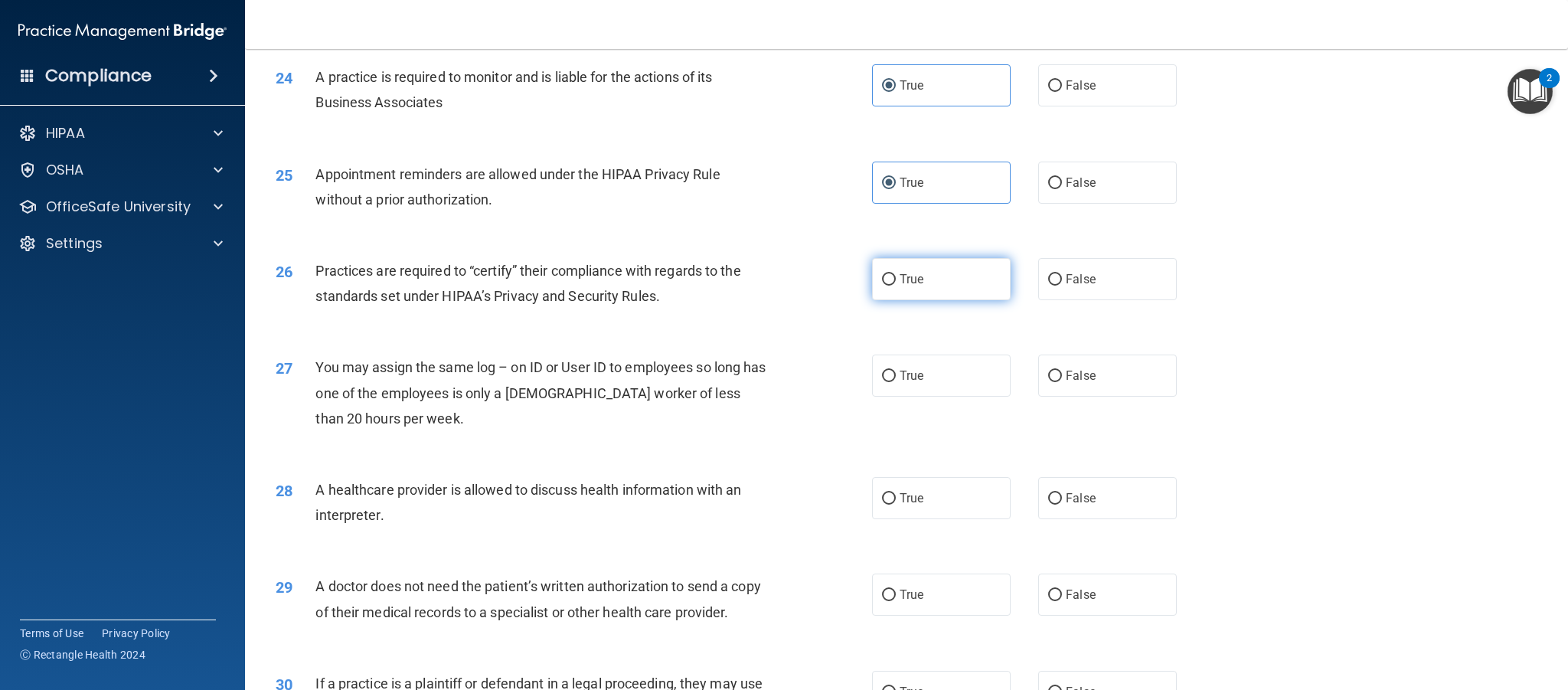
drag, startPoint x: 925, startPoint y: 286, endPoint x: 929, endPoint y: 364, distance: 78.1
click at [925, 286] on label "True" at bounding box center [941, 279] width 139 height 42
click at [896, 286] on input "True" at bounding box center [889, 279] width 14 height 11
radio input "true"
click at [930, 378] on label "True" at bounding box center [941, 375] width 139 height 42
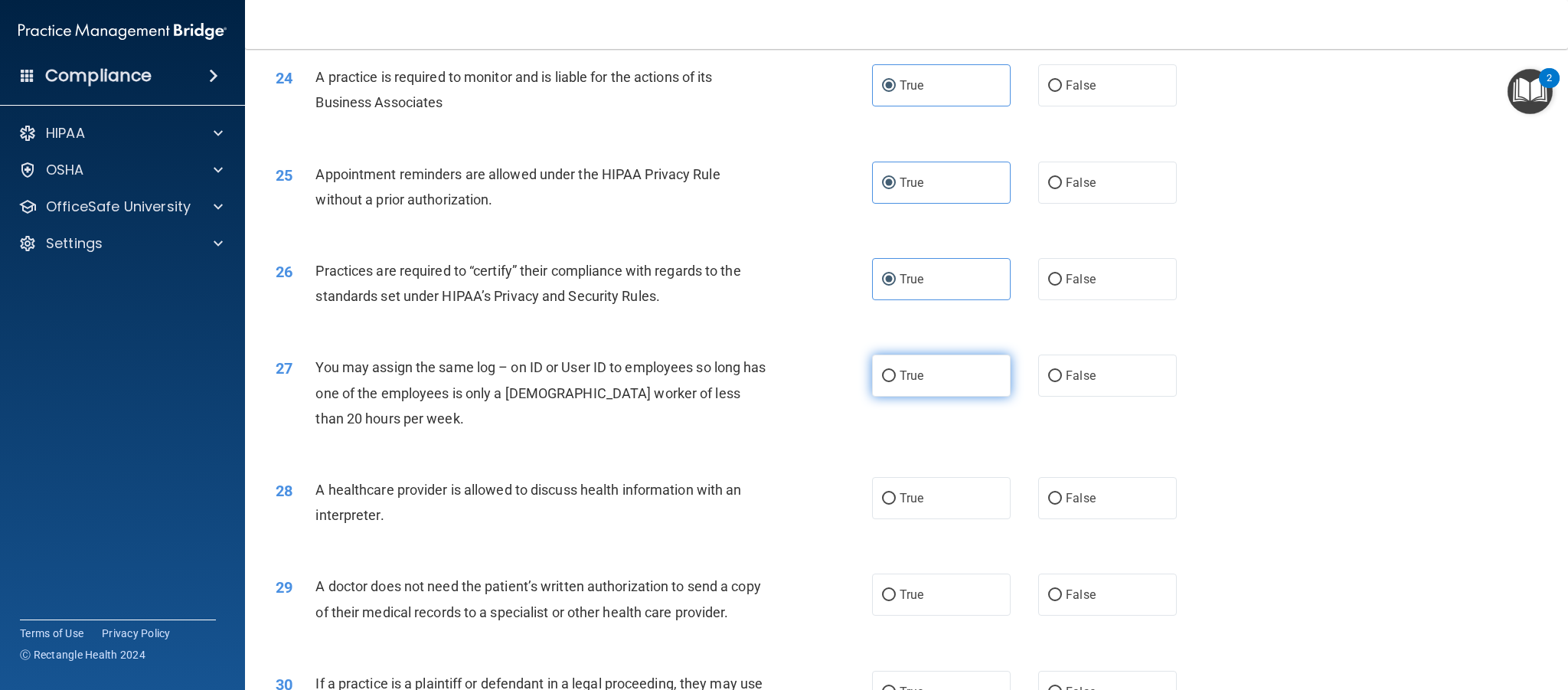
click at [896, 378] on input "True" at bounding box center [889, 376] width 14 height 11
radio input "true"
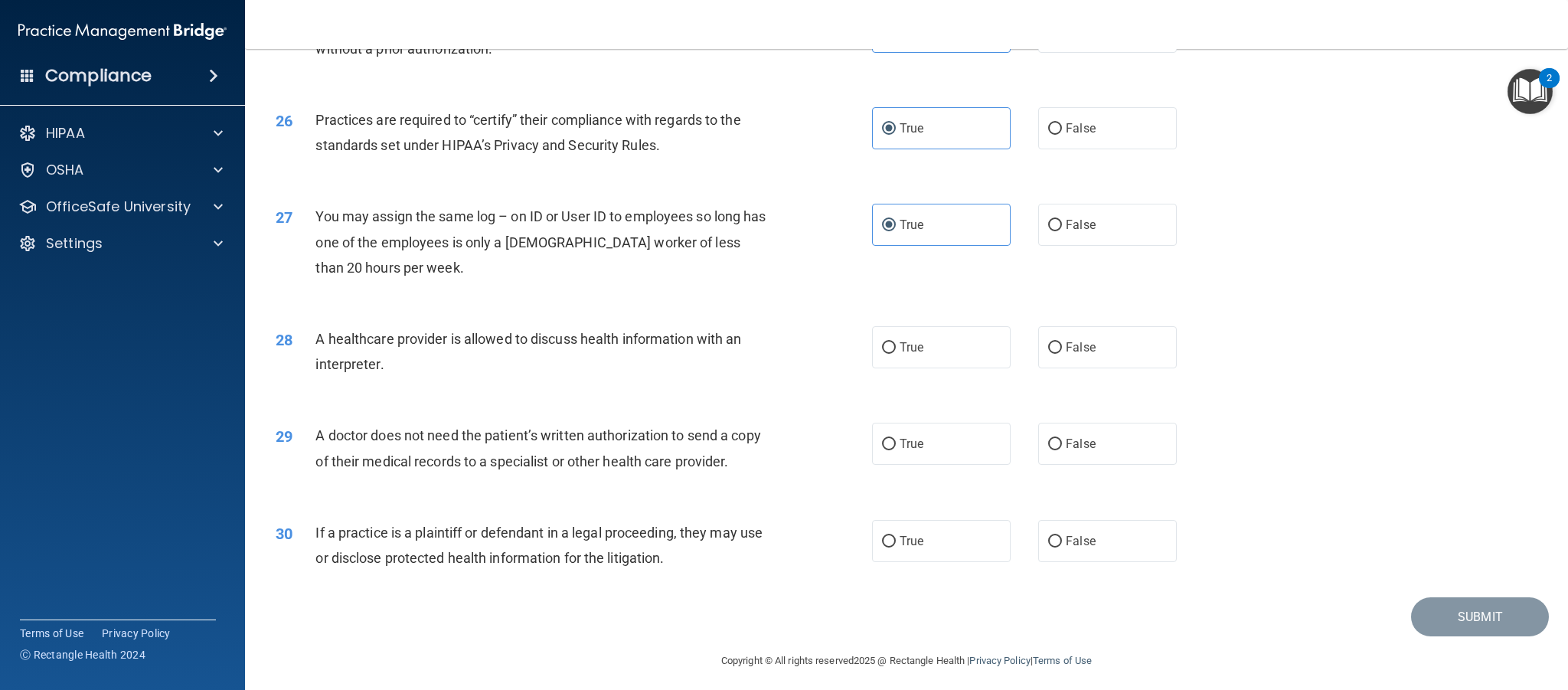
scroll to position [2782, 0]
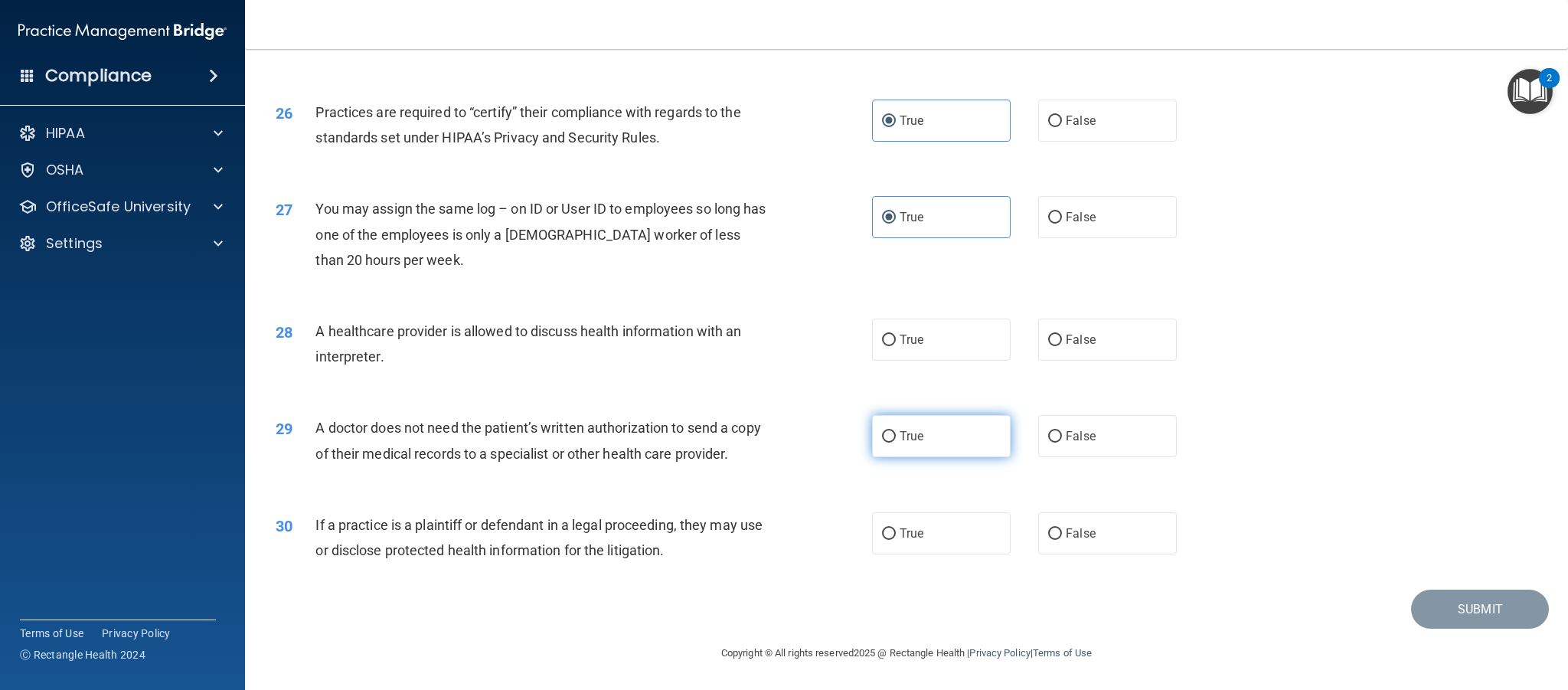
drag, startPoint x: 909, startPoint y: 348, endPoint x: 916, endPoint y: 436, distance: 88.3
click at [909, 348] on label "True" at bounding box center [941, 339] width 139 height 42
click at [896, 346] on input "True" at bounding box center [889, 340] width 14 height 11
radio input "true"
drag, startPoint x: 922, startPoint y: 440, endPoint x: 924, endPoint y: 483, distance: 43.0
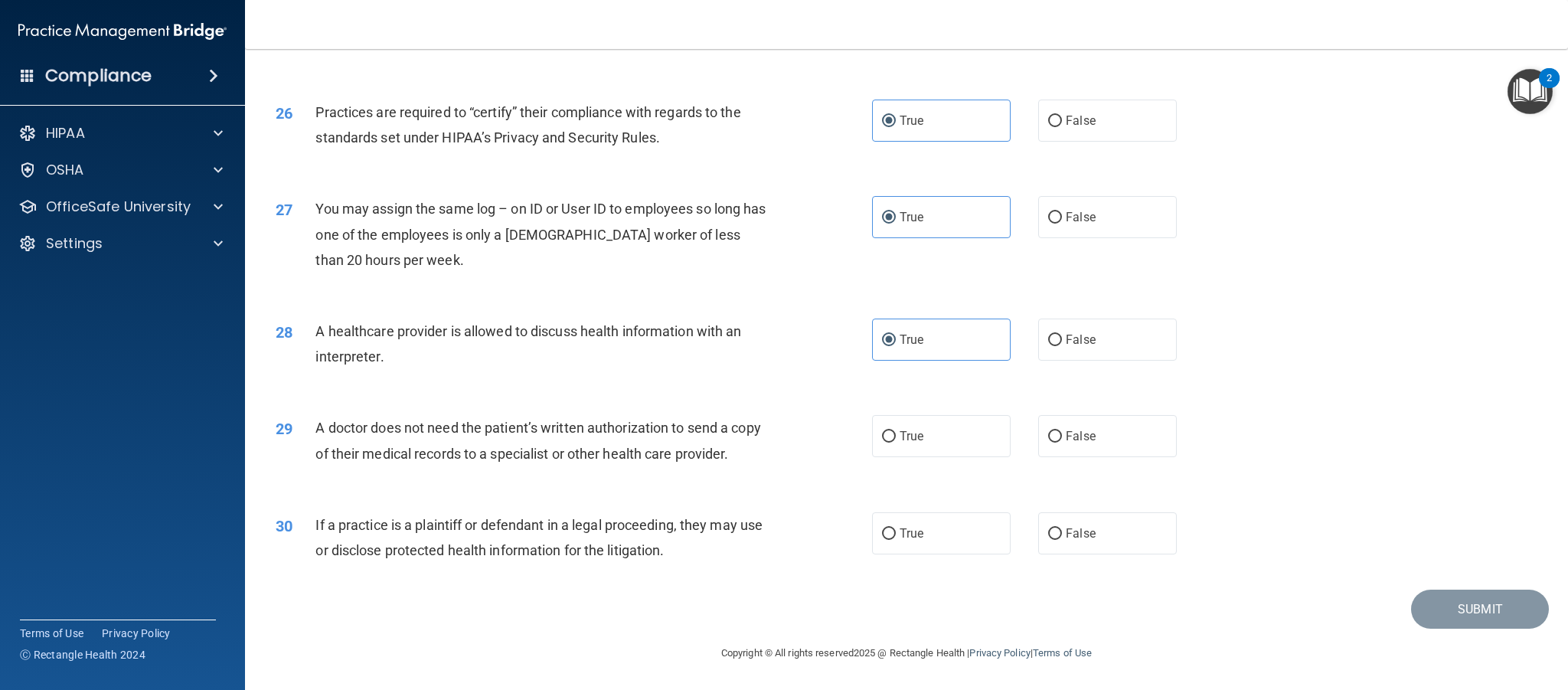
click at [922, 441] on span "True" at bounding box center [911, 436] width 23 height 15
click at [896, 441] on input "True" at bounding box center [889, 436] width 14 height 11
radio input "true"
click at [924, 543] on label "True" at bounding box center [941, 533] width 139 height 42
click at [896, 540] on input "True" at bounding box center [889, 534] width 14 height 11
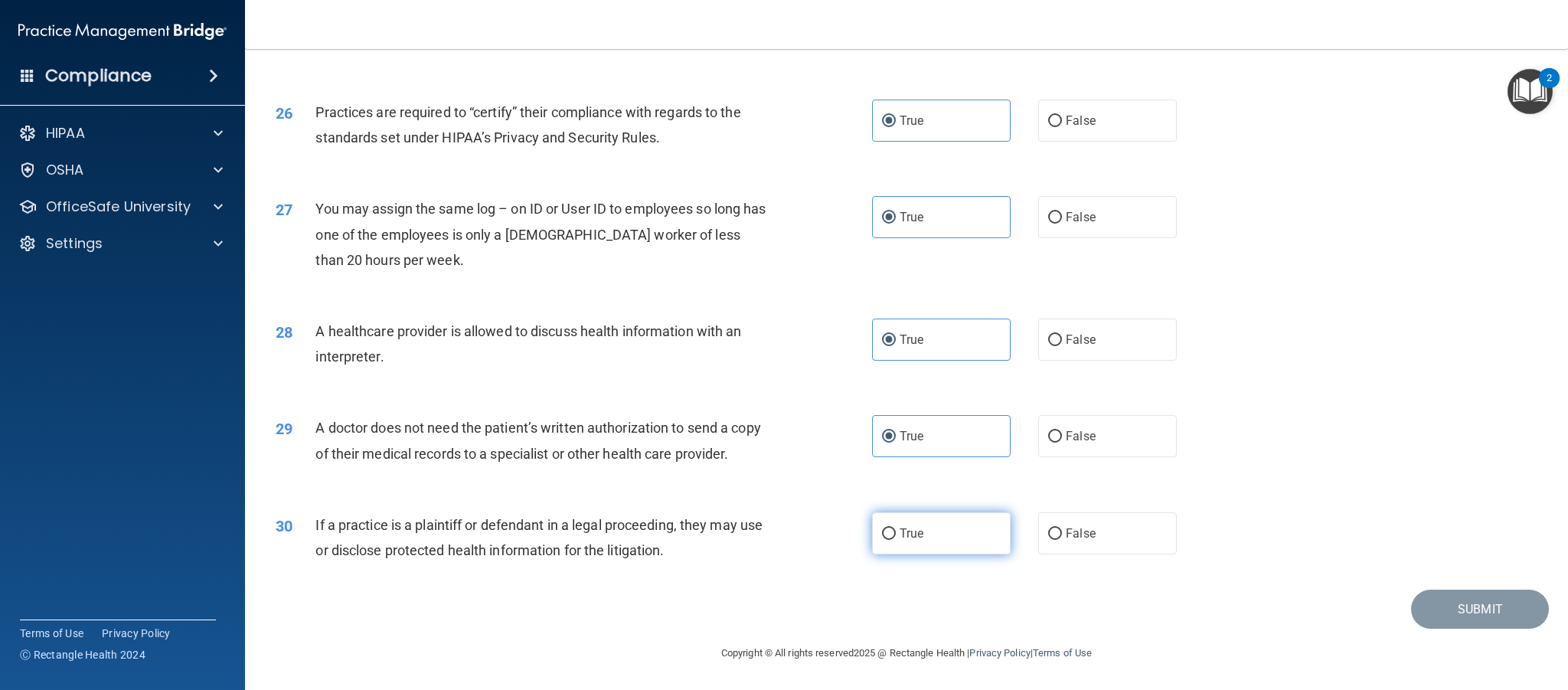
radio input "true"
click at [1442, 613] on button "Submit" at bounding box center [1480, 609] width 138 height 39
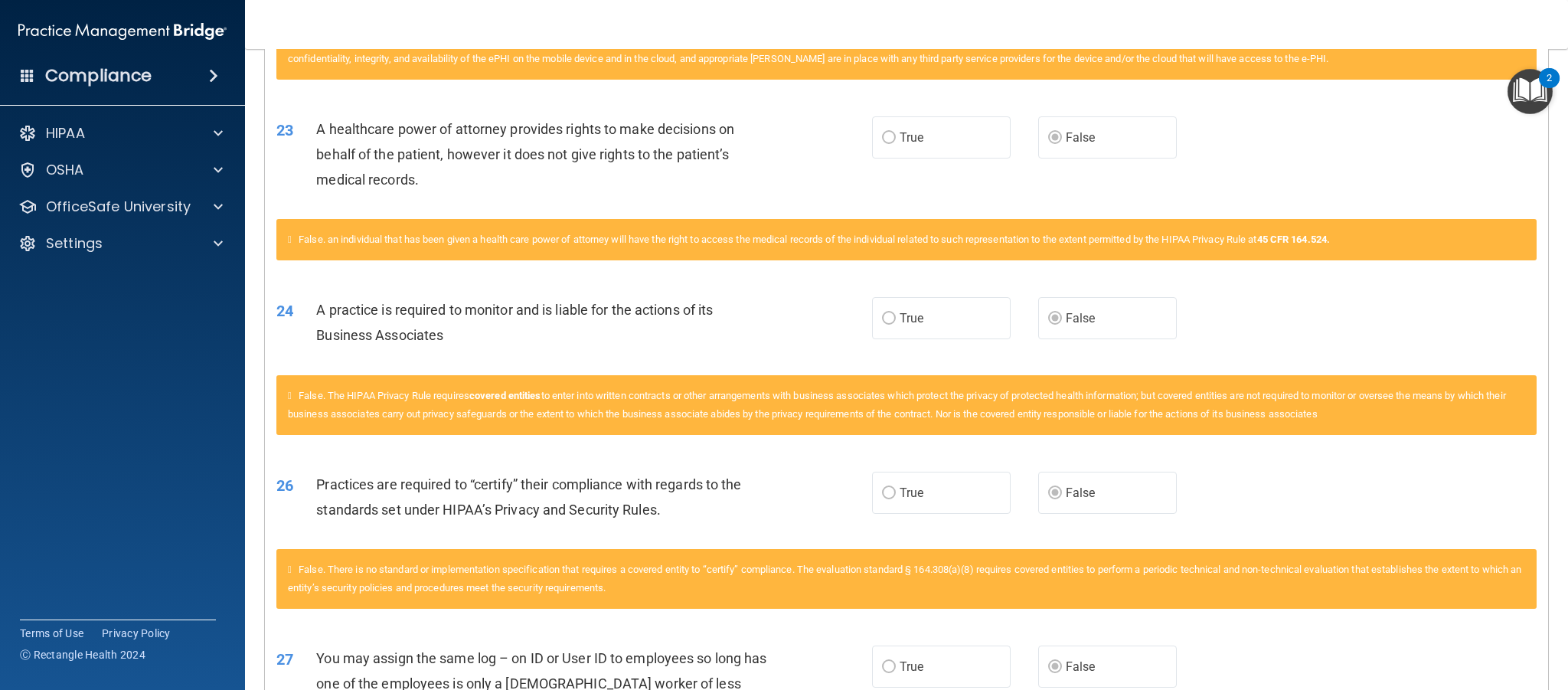
scroll to position [2500, 0]
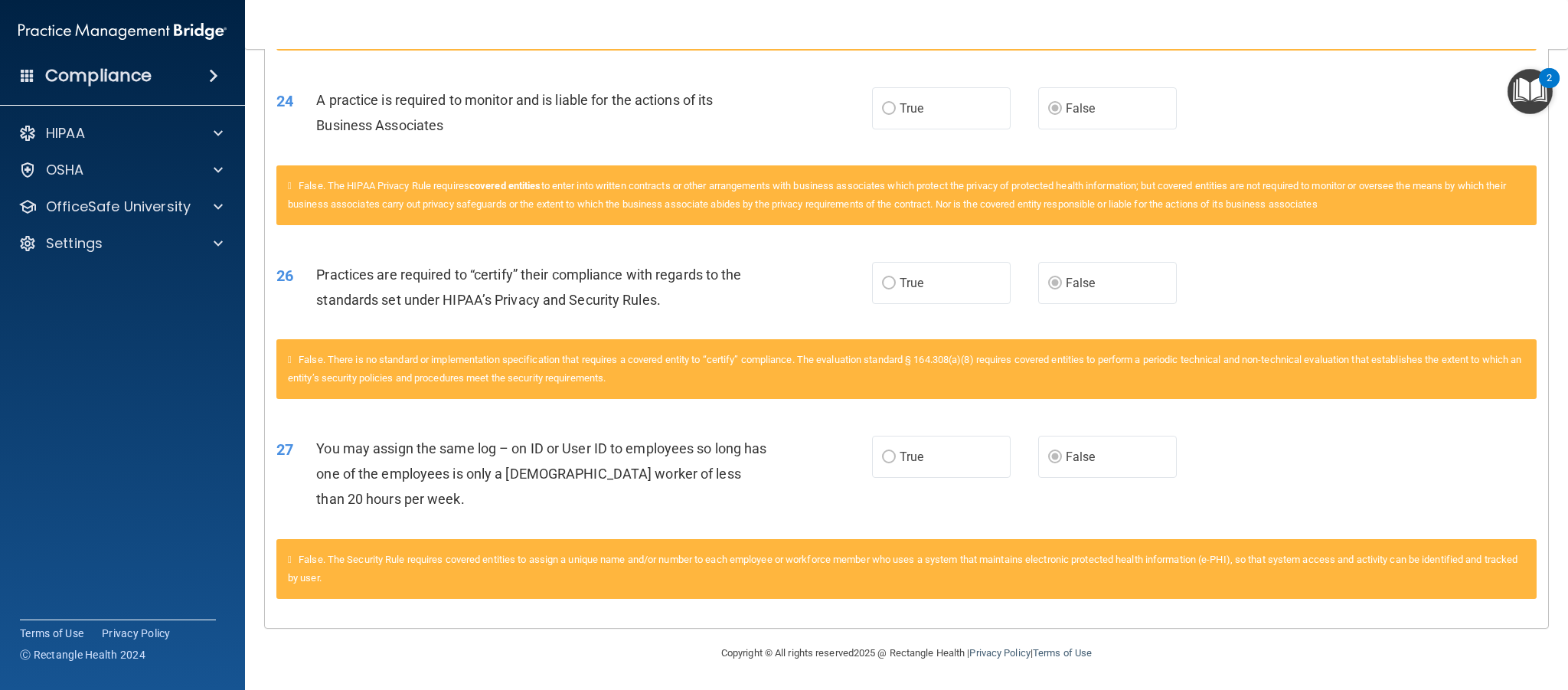
click at [352, 19] on nav "Toggle navigation Whitney Connor wconnor@newhopecounselingnc.com Manage My Ente…" at bounding box center [907, 24] width 1324 height 49
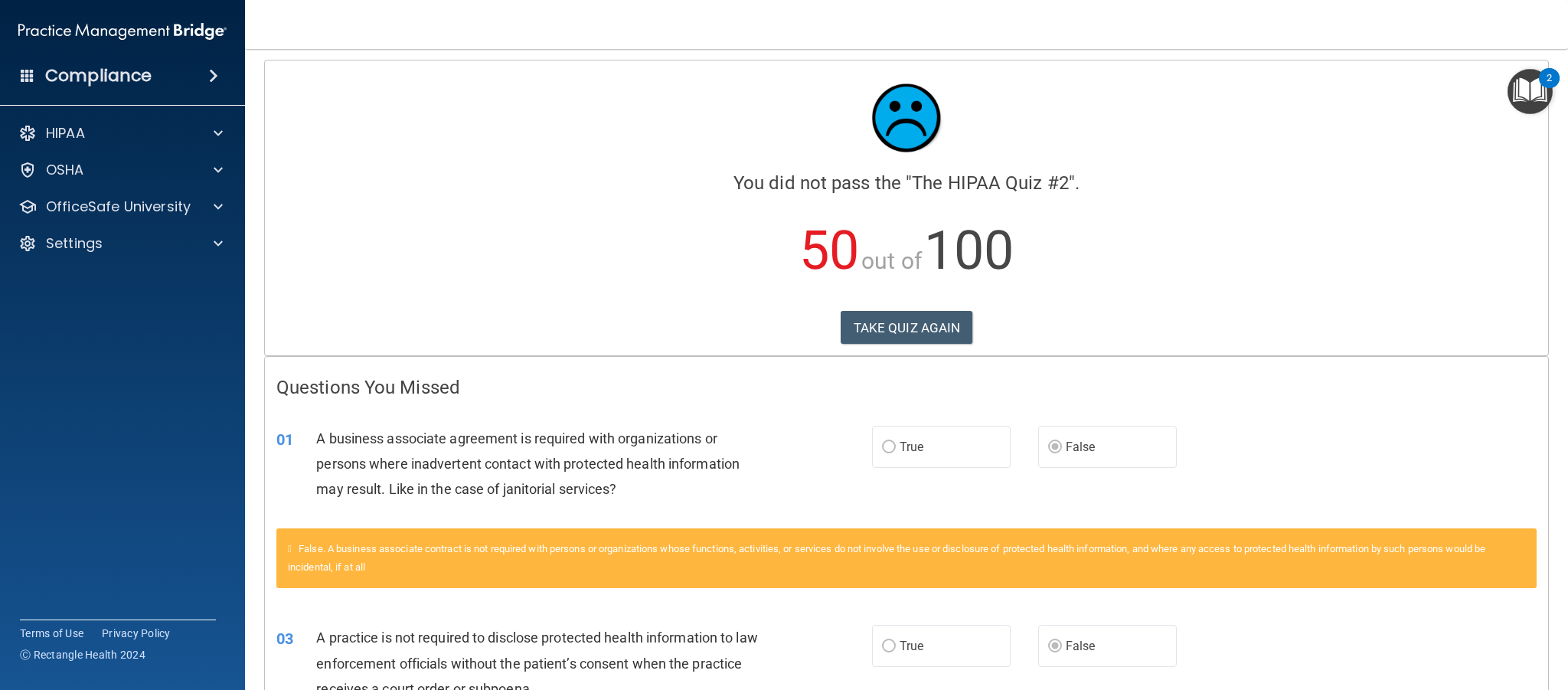
scroll to position [0, 0]
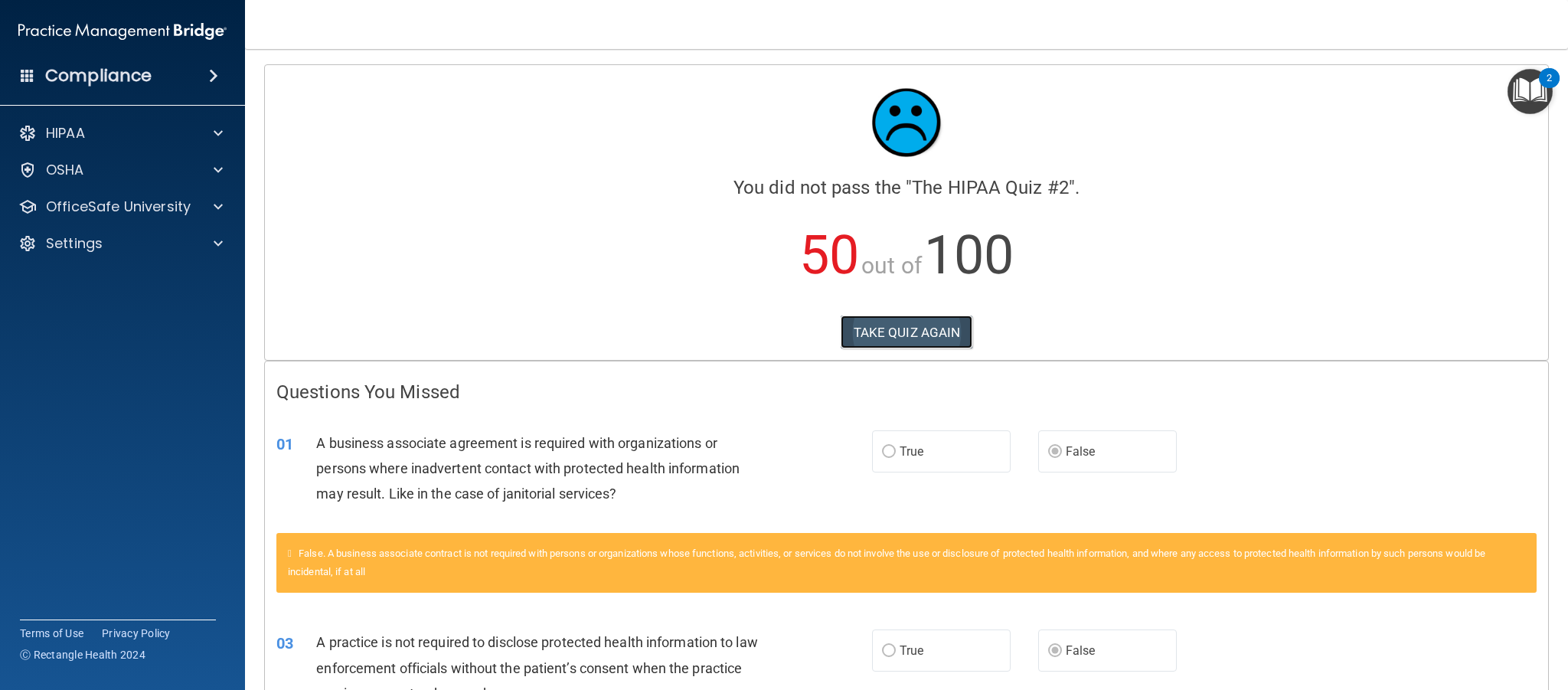
click at [914, 323] on button "TAKE QUIZ AGAIN" at bounding box center [907, 332] width 133 height 34
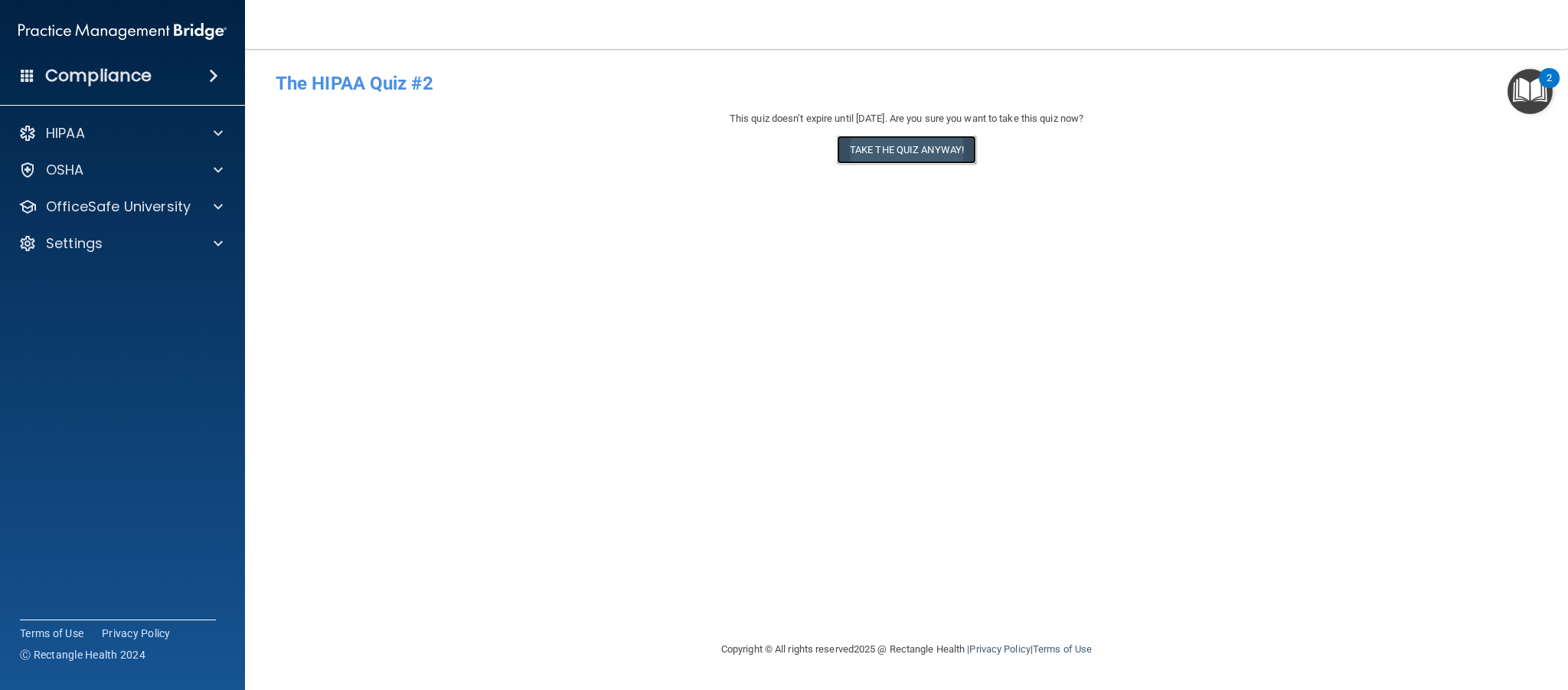
click at [914, 156] on button "Take the quiz anyway!" at bounding box center [907, 149] width 140 height 29
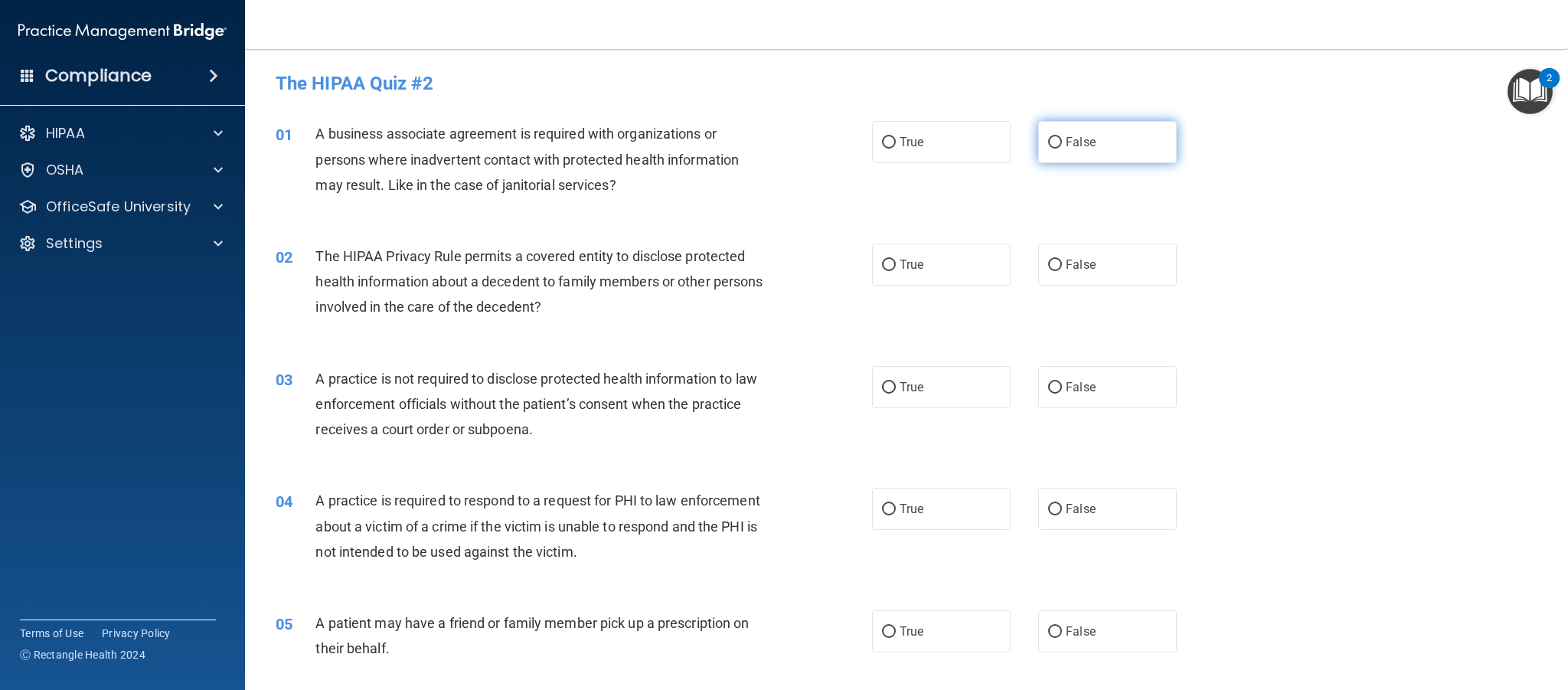
click at [1103, 138] on label "False" at bounding box center [1108, 142] width 139 height 42
click at [1062, 138] on input "False" at bounding box center [1055, 142] width 14 height 11
radio input "true"
click at [940, 253] on label "True" at bounding box center [941, 264] width 139 height 42
click at [896, 259] on input "True" at bounding box center [889, 264] width 14 height 11
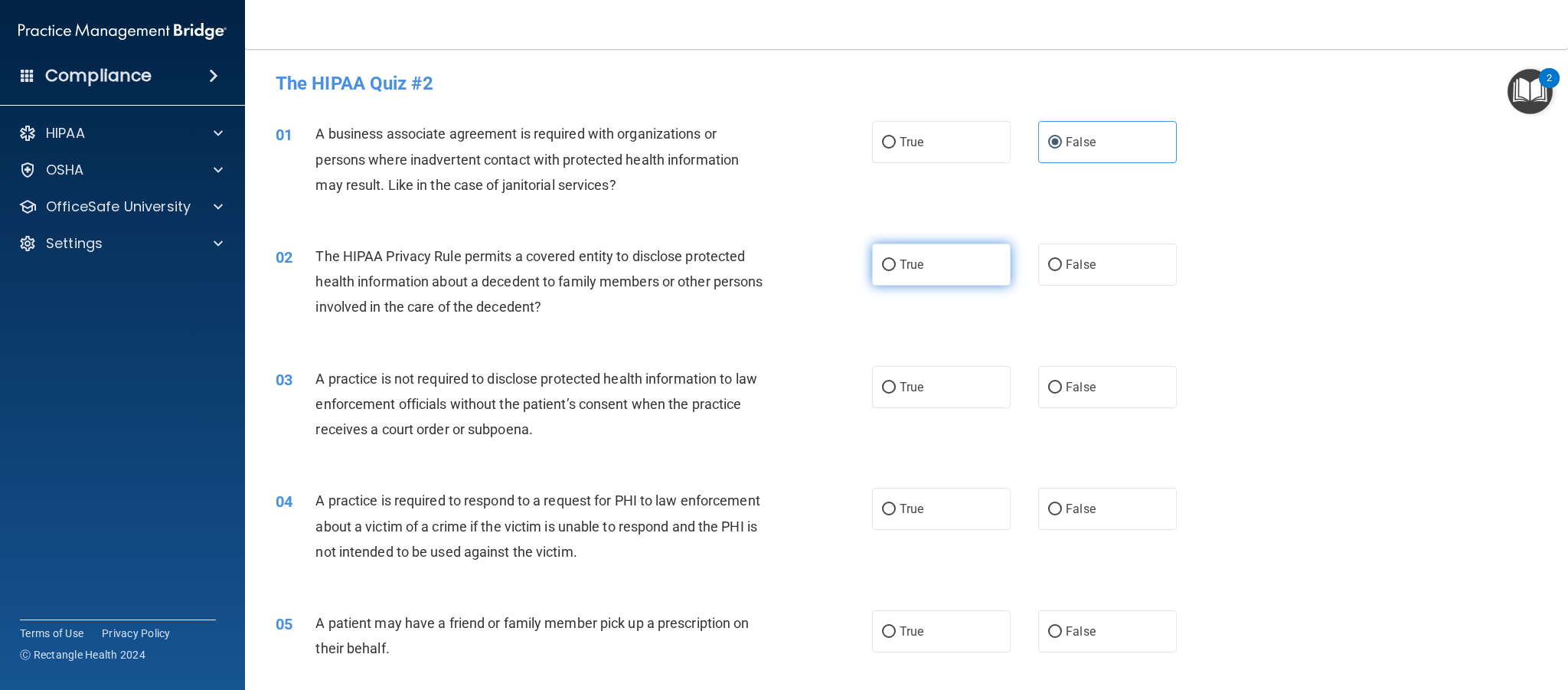
radio input "true"
drag, startPoint x: 1083, startPoint y: 384, endPoint x: 1066, endPoint y: 400, distance: 23.3
click at [1083, 385] on span "False" at bounding box center [1081, 387] width 29 height 15
click at [1062, 385] on input "False" at bounding box center [1055, 387] width 14 height 11
radio input "true"
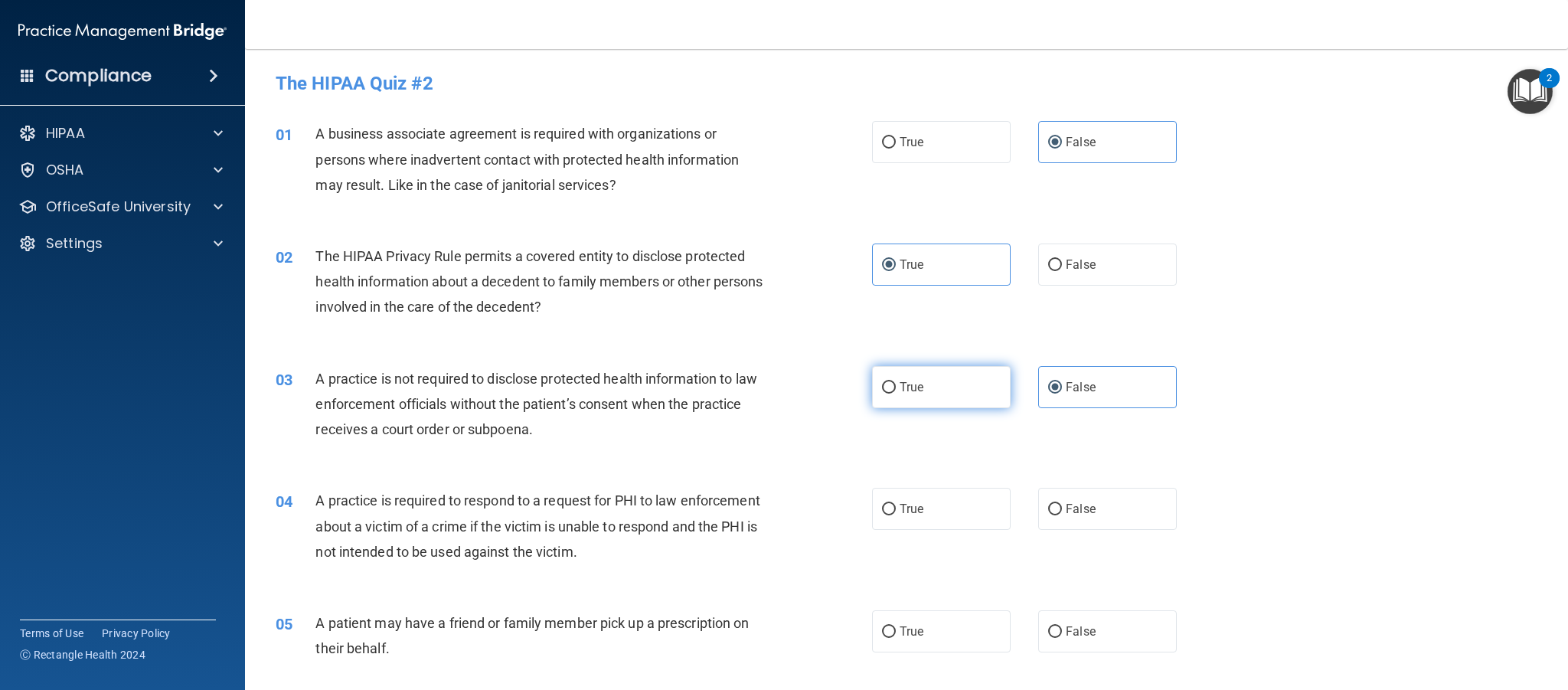
drag, startPoint x: 953, startPoint y: 499, endPoint x: 973, endPoint y: 406, distance: 95.1
click at [953, 498] on label "True" at bounding box center [941, 509] width 139 height 42
click at [896, 504] on input "True" at bounding box center [889, 509] width 14 height 11
radio input "true"
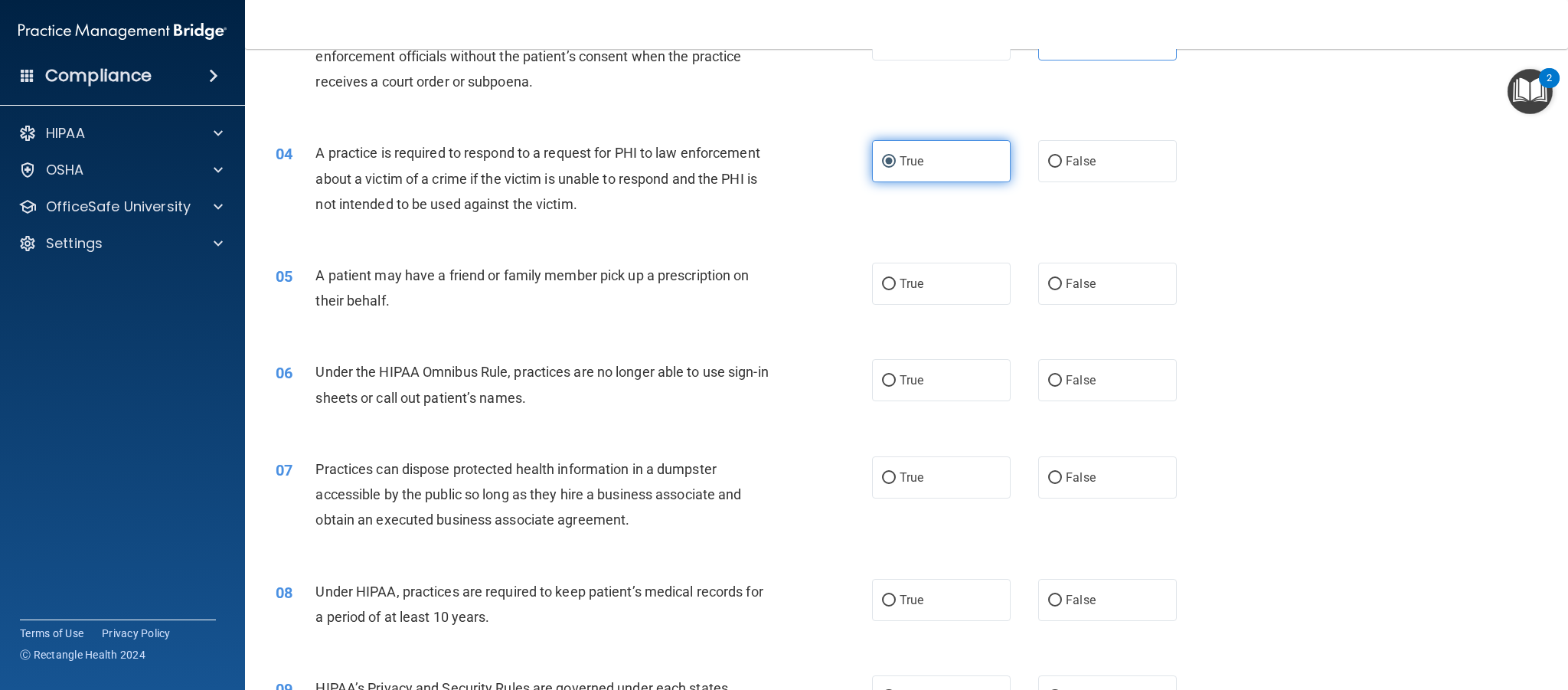
scroll to position [350, 0]
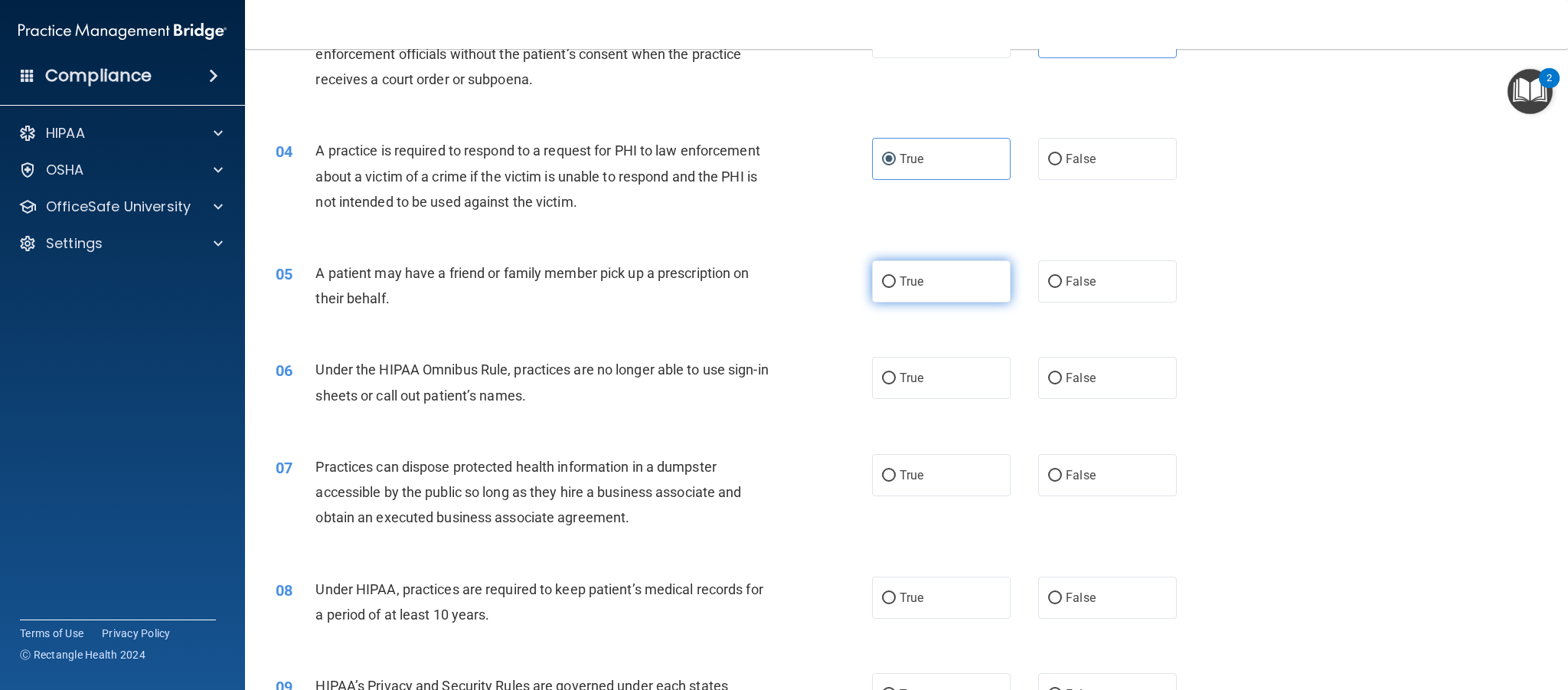
click at [901, 283] on span "True" at bounding box center [911, 281] width 23 height 15
click at [896, 283] on input "True" at bounding box center [889, 282] width 14 height 11
radio input "true"
click at [1061, 374] on input "False" at bounding box center [1055, 378] width 14 height 11
radio input "true"
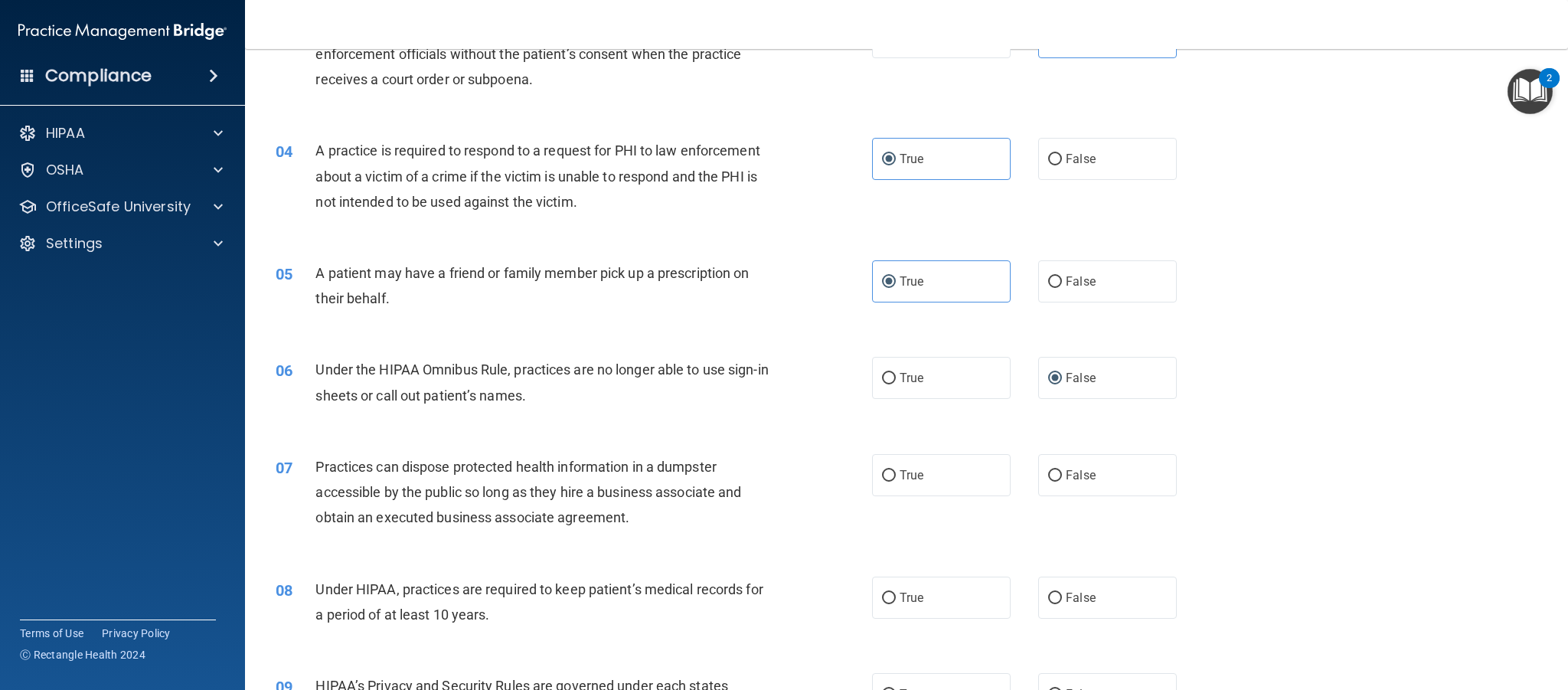
drag, startPoint x: 1088, startPoint y: 475, endPoint x: 1074, endPoint y: 529, distance: 55.8
click at [1087, 477] on span "False" at bounding box center [1081, 475] width 29 height 15
click at [1062, 477] on input "False" at bounding box center [1055, 475] width 14 height 11
radio input "true"
drag, startPoint x: 1077, startPoint y: 601, endPoint x: 1064, endPoint y: 518, distance: 84.0
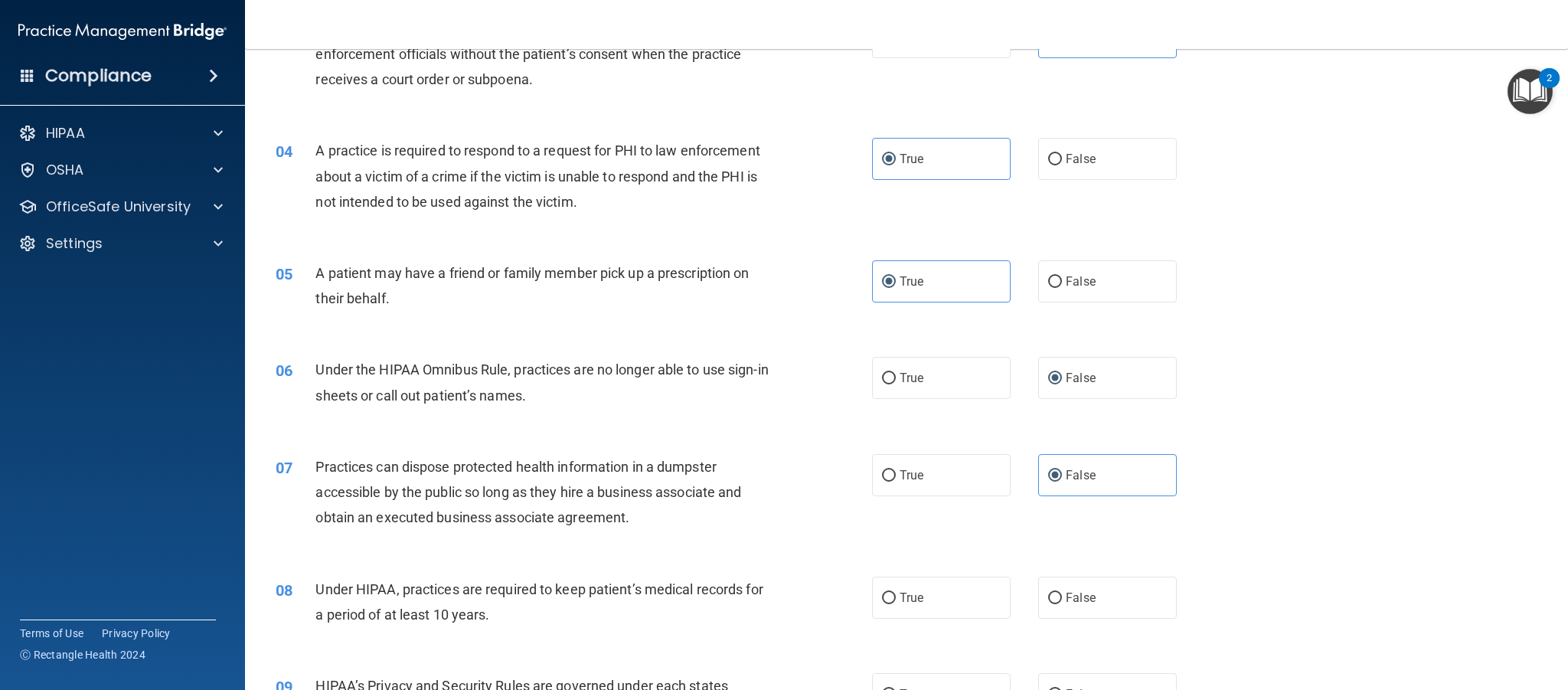
click at [1077, 601] on span "False" at bounding box center [1081, 597] width 29 height 15
click at [1062, 601] on input "False" at bounding box center [1055, 598] width 14 height 11
radio input "true"
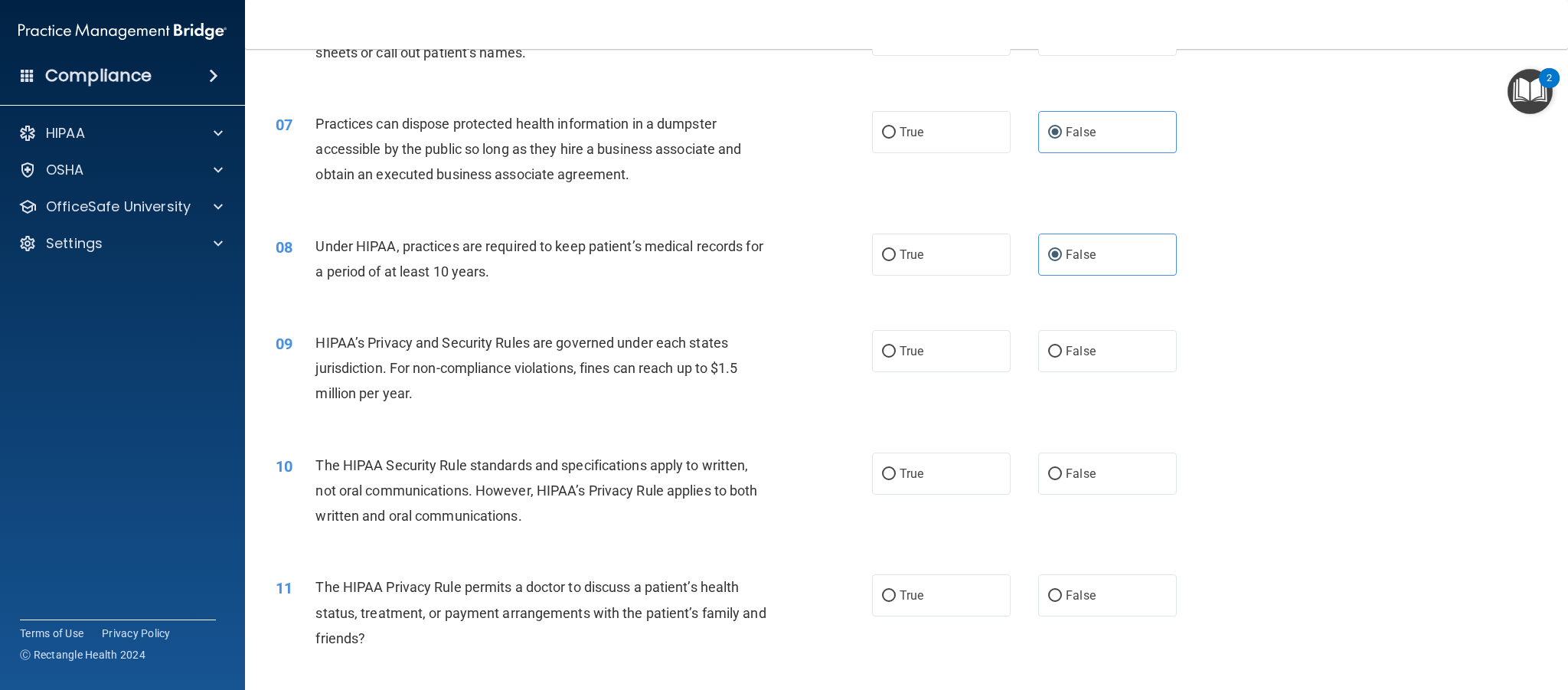
scroll to position [726, 0]
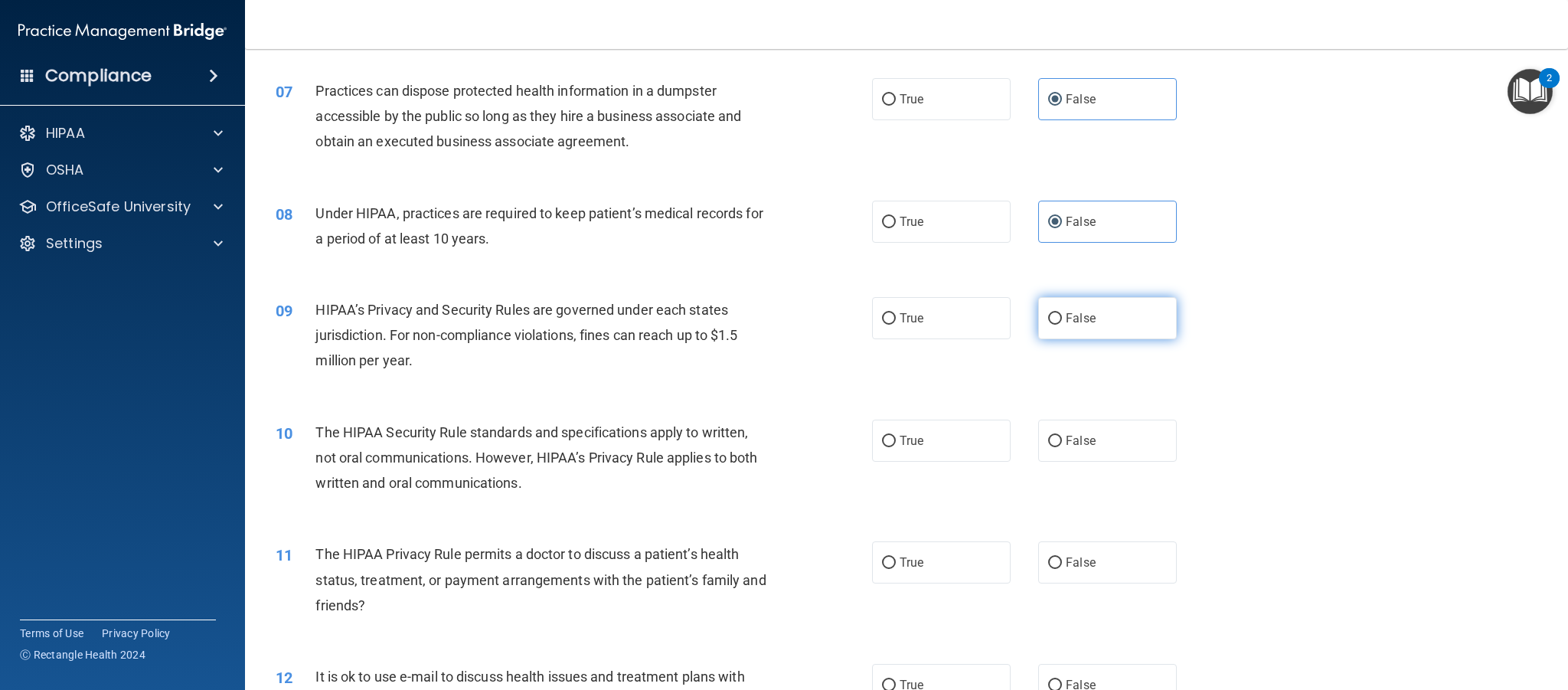
click at [1089, 323] on span "False" at bounding box center [1081, 318] width 29 height 15
click at [1062, 323] on input "False" at bounding box center [1055, 318] width 14 height 11
radio input "true"
drag, startPoint x: 934, startPoint y: 446, endPoint x: 922, endPoint y: 484, distance: 39.8
click at [934, 446] on label "True" at bounding box center [941, 440] width 139 height 42
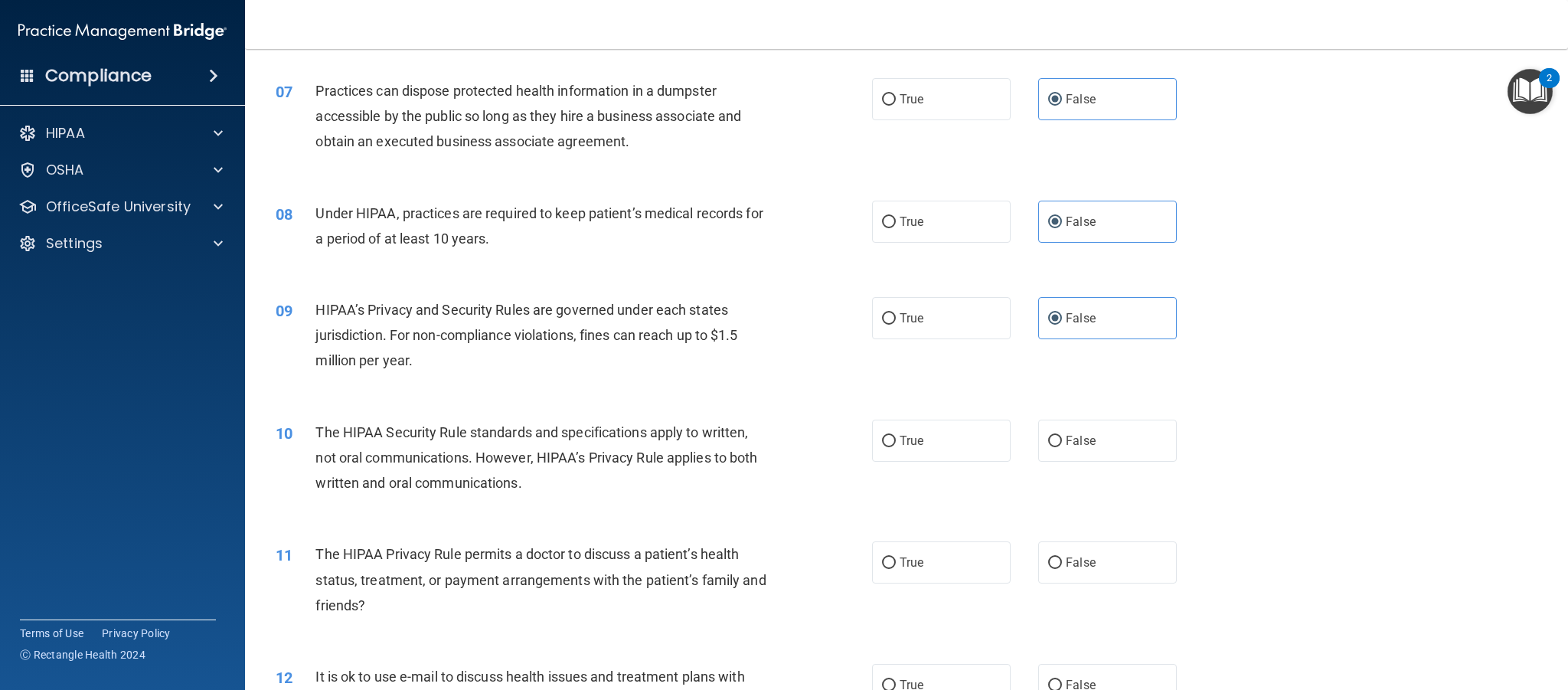
click at [896, 446] on input "True" at bounding box center [889, 441] width 14 height 11
radio input "true"
drag, startPoint x: 914, startPoint y: 558, endPoint x: 959, endPoint y: 461, distance: 106.9
click at [914, 557] on span "True" at bounding box center [911, 562] width 23 height 15
click at [896, 557] on input "True" at bounding box center [889, 563] width 14 height 11
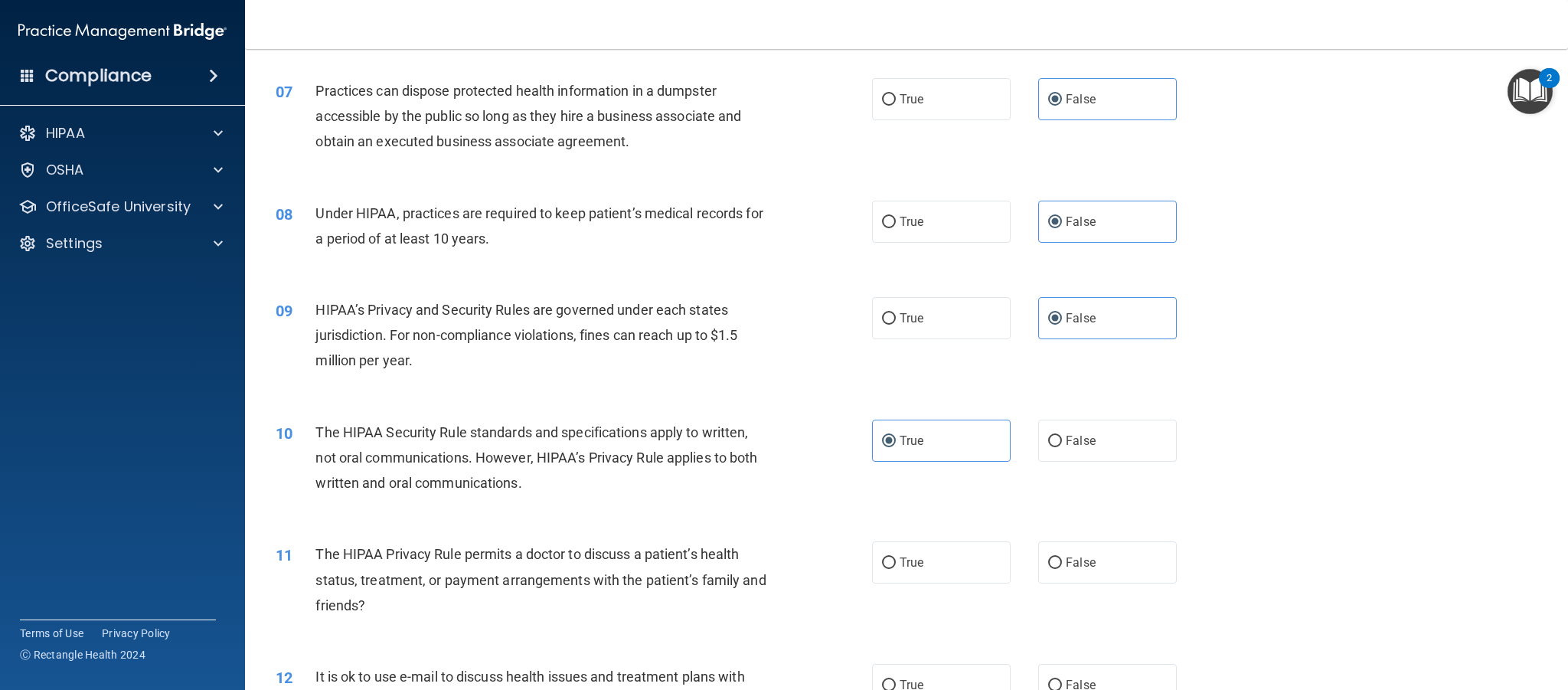
radio input "true"
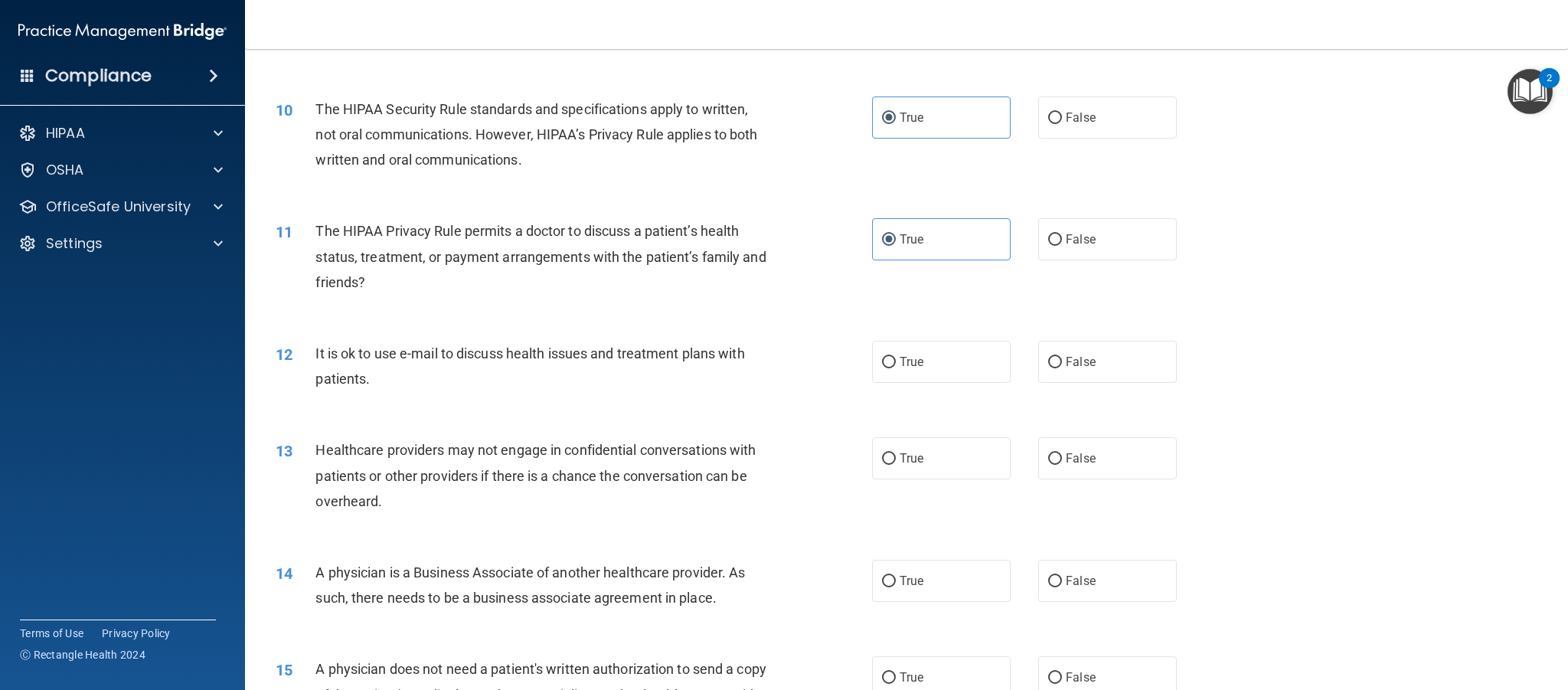
scroll to position [1077, 0]
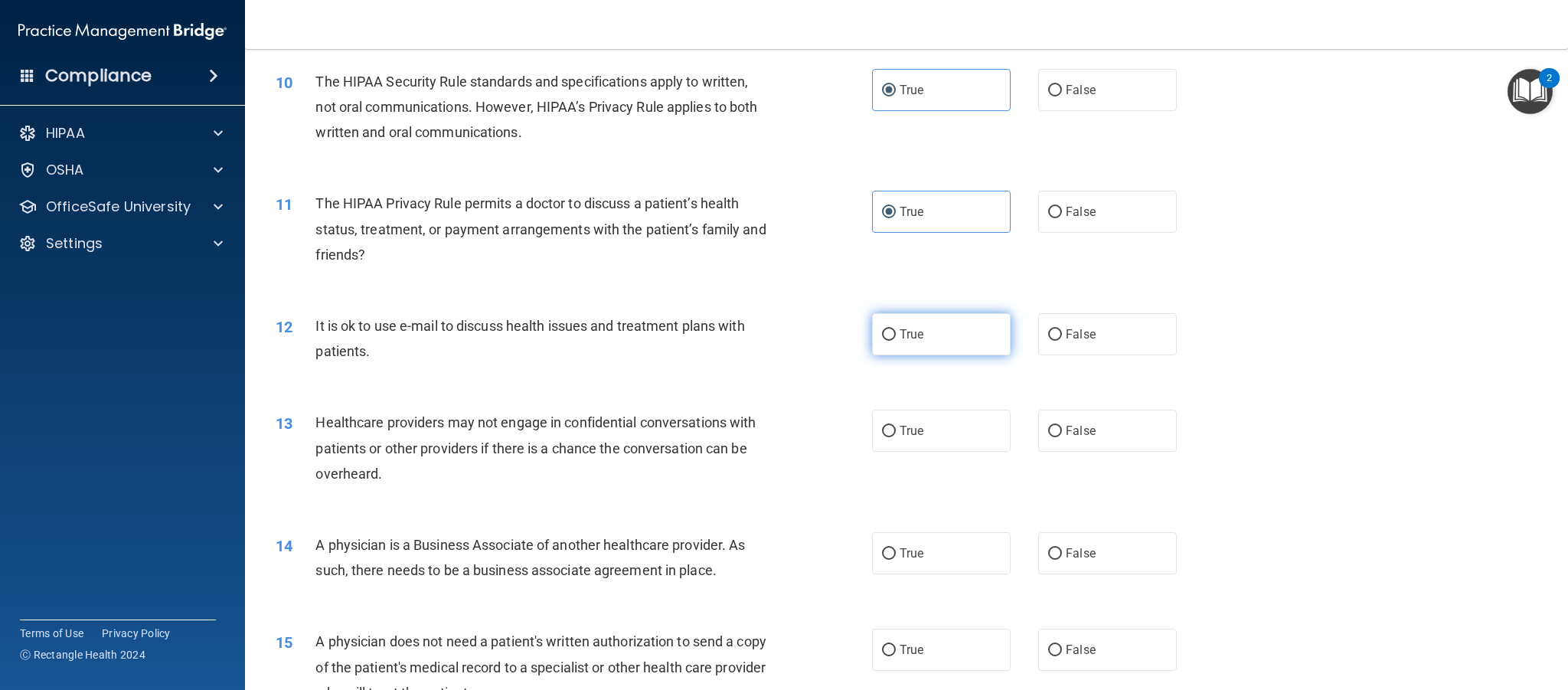
click at [916, 337] on span "True" at bounding box center [911, 334] width 23 height 15
click at [896, 337] on input "True" at bounding box center [889, 335] width 14 height 11
radio input "true"
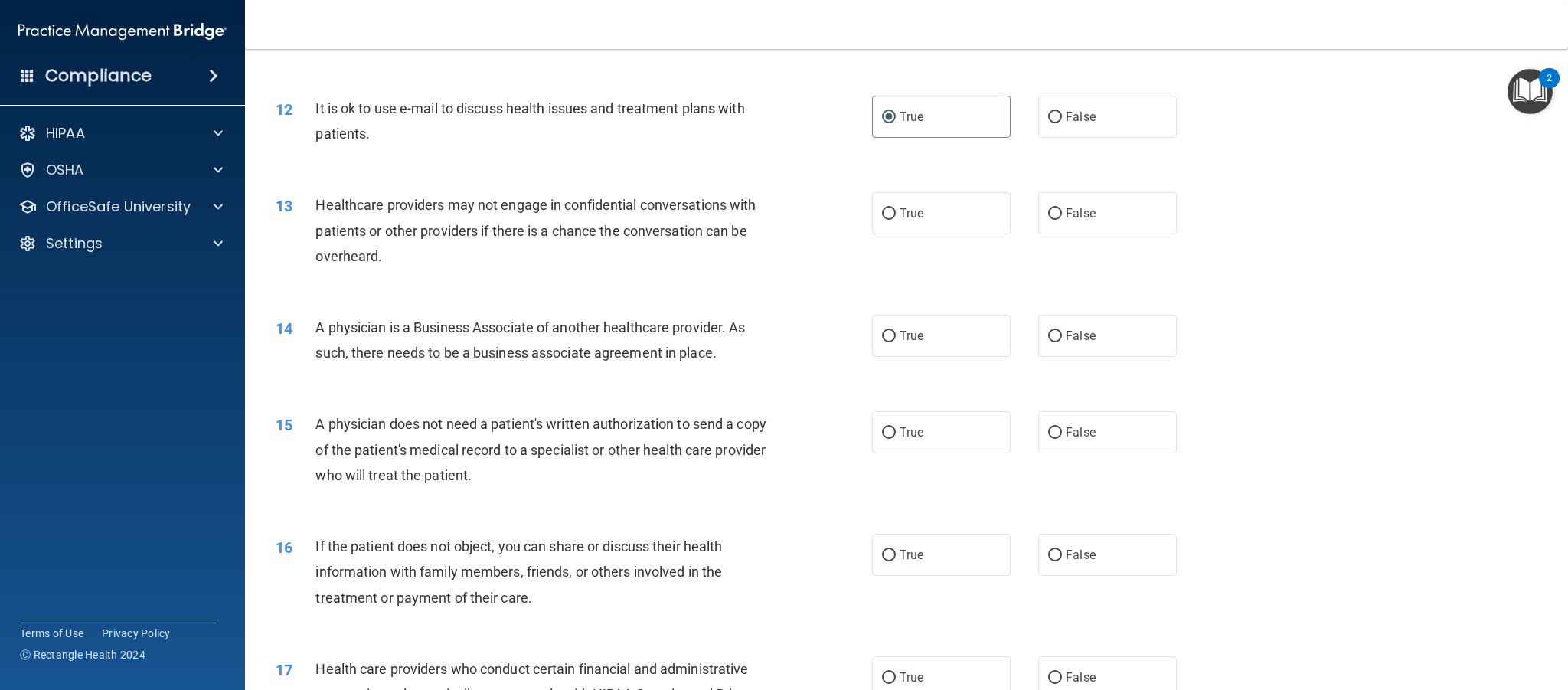
scroll to position [1303, 0]
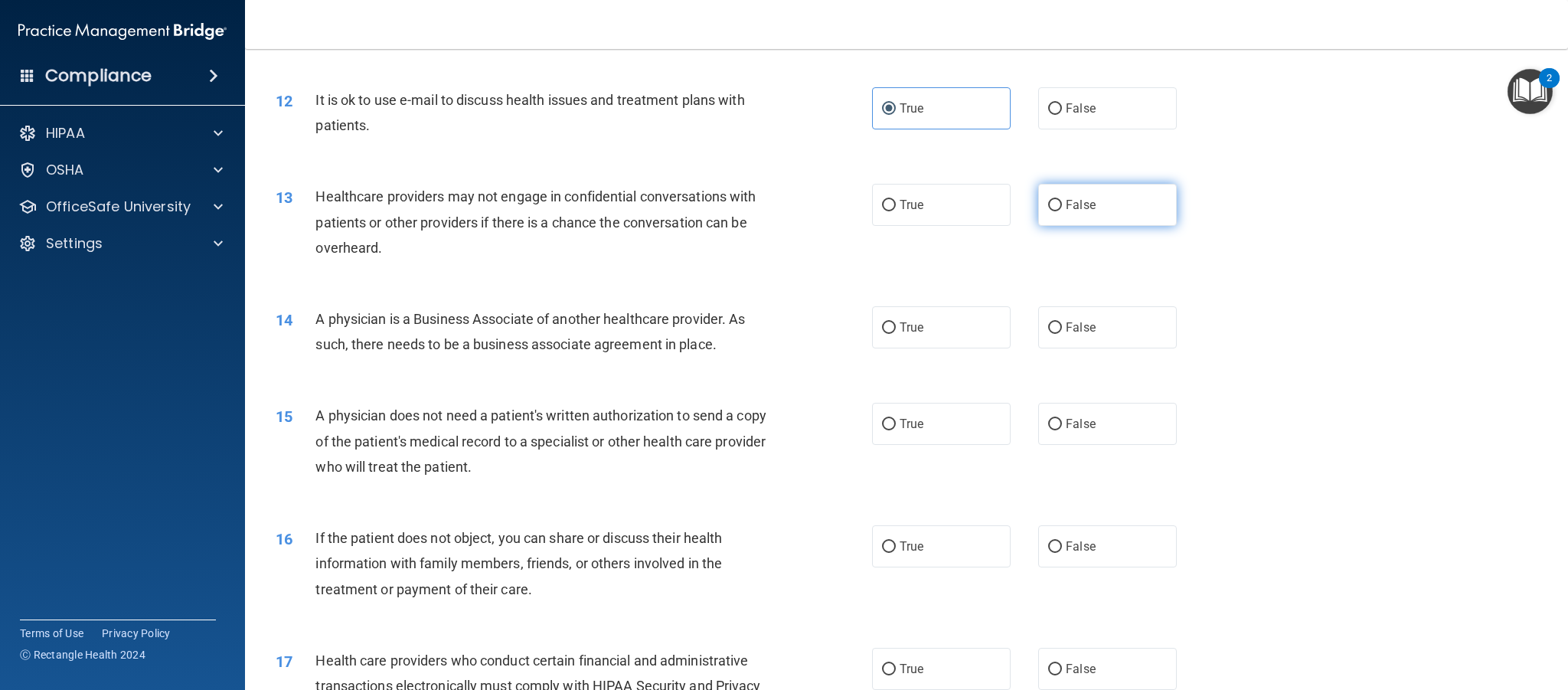
click at [1116, 211] on label "False" at bounding box center [1108, 205] width 139 height 42
click at [1062, 211] on input "False" at bounding box center [1055, 205] width 14 height 11
radio input "true"
click at [1120, 333] on label "False" at bounding box center [1108, 327] width 139 height 42
click at [1062, 333] on input "False" at bounding box center [1055, 328] width 14 height 11
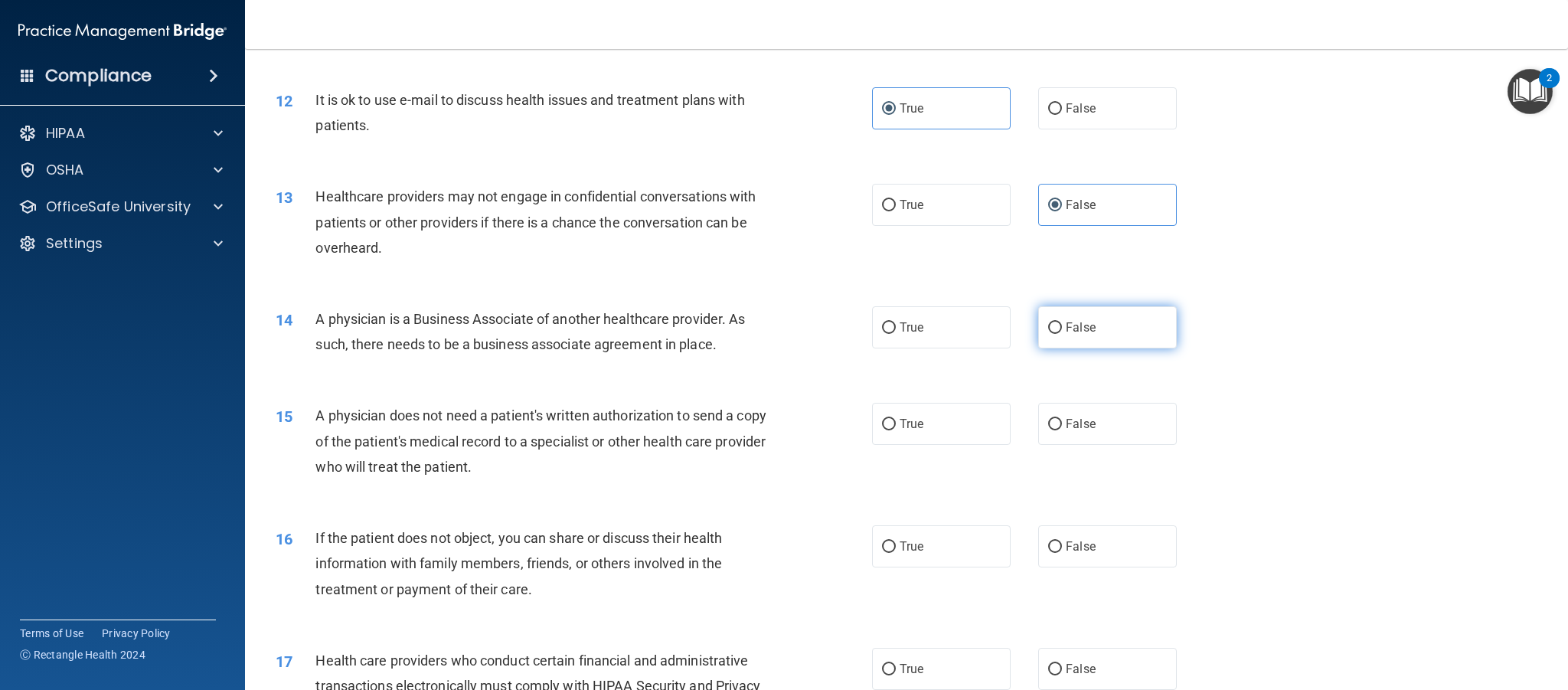
radio input "true"
click at [903, 437] on label "True" at bounding box center [941, 424] width 139 height 42
click at [896, 430] on input "True" at bounding box center [889, 424] width 14 height 11
radio input "true"
drag, startPoint x: 913, startPoint y: 554, endPoint x: 1222, endPoint y: 461, distance: 322.7
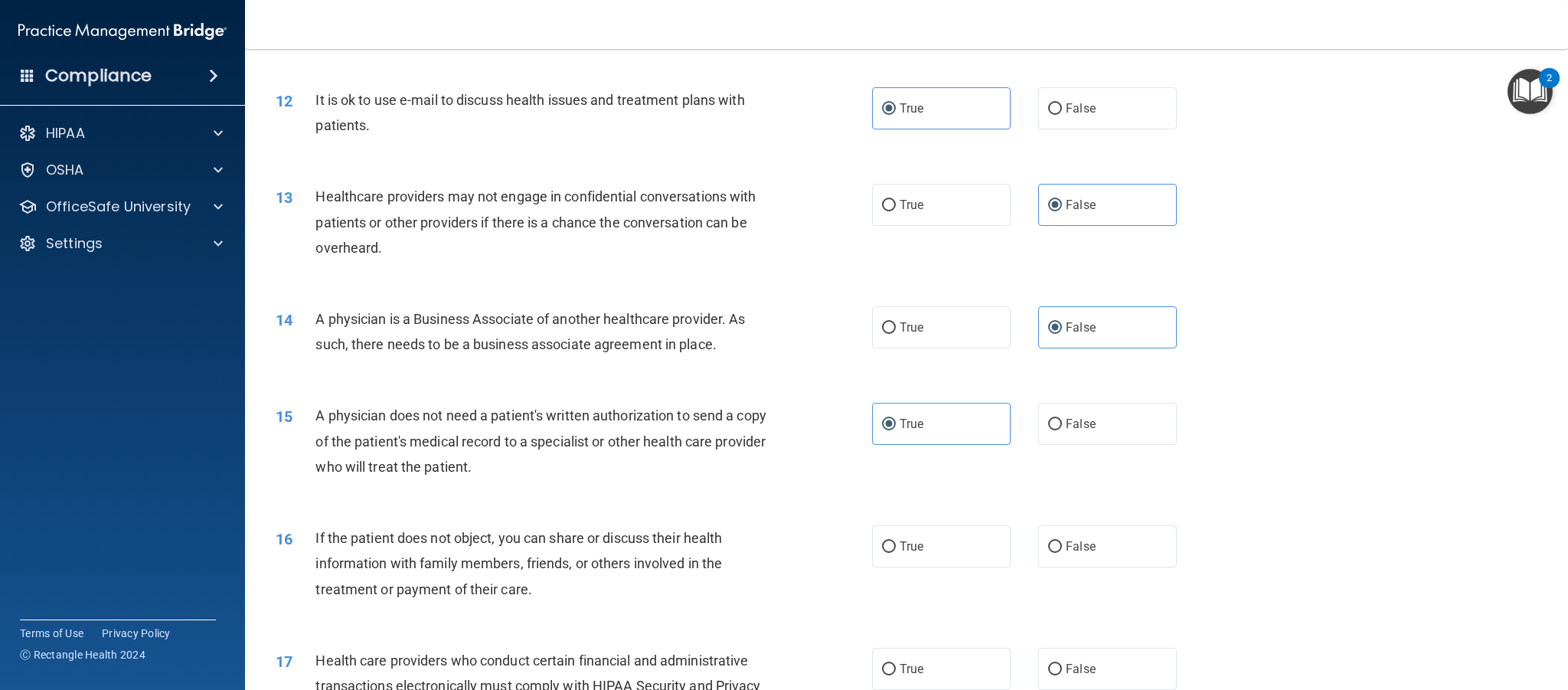
click at [913, 554] on label "True" at bounding box center [941, 546] width 139 height 42
click at [896, 553] on input "True" at bounding box center [889, 547] width 14 height 11
radio input "true"
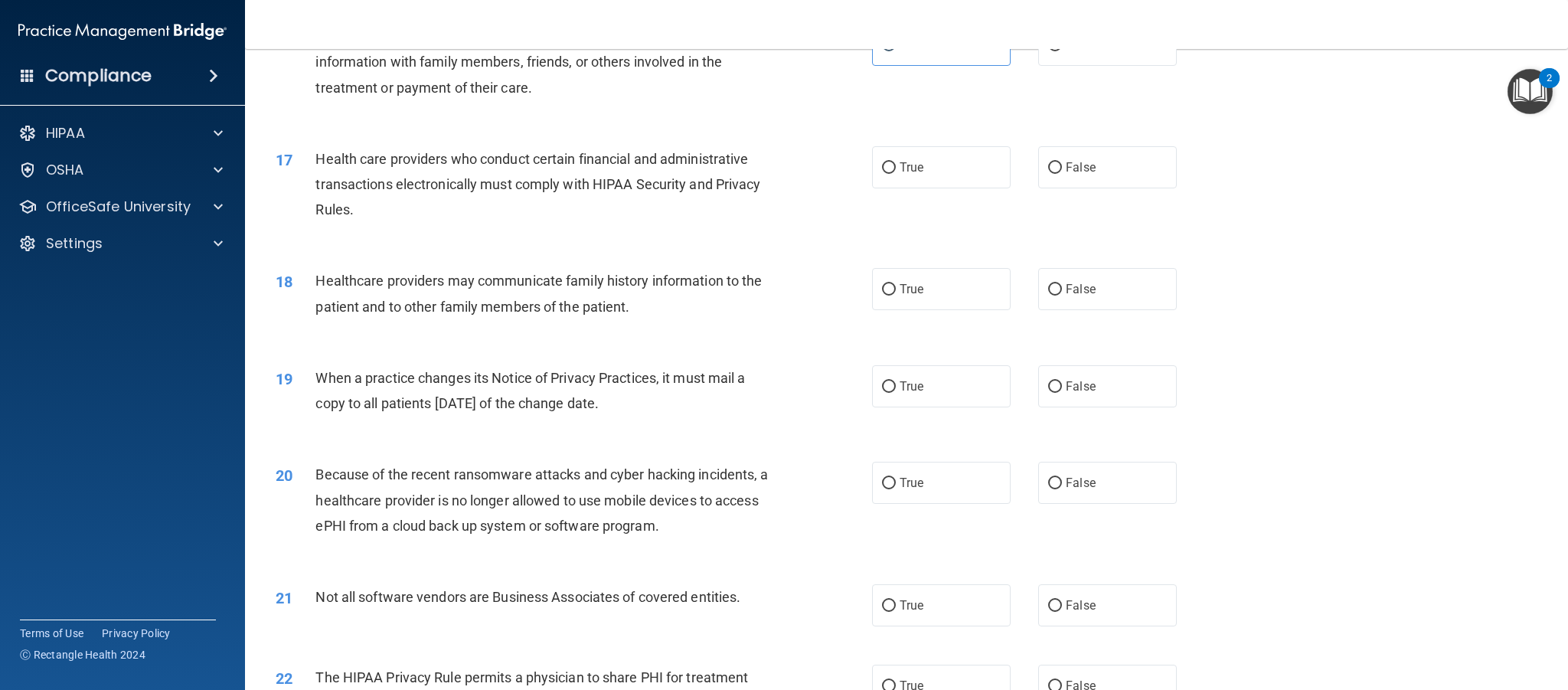
scroll to position [1821, 0]
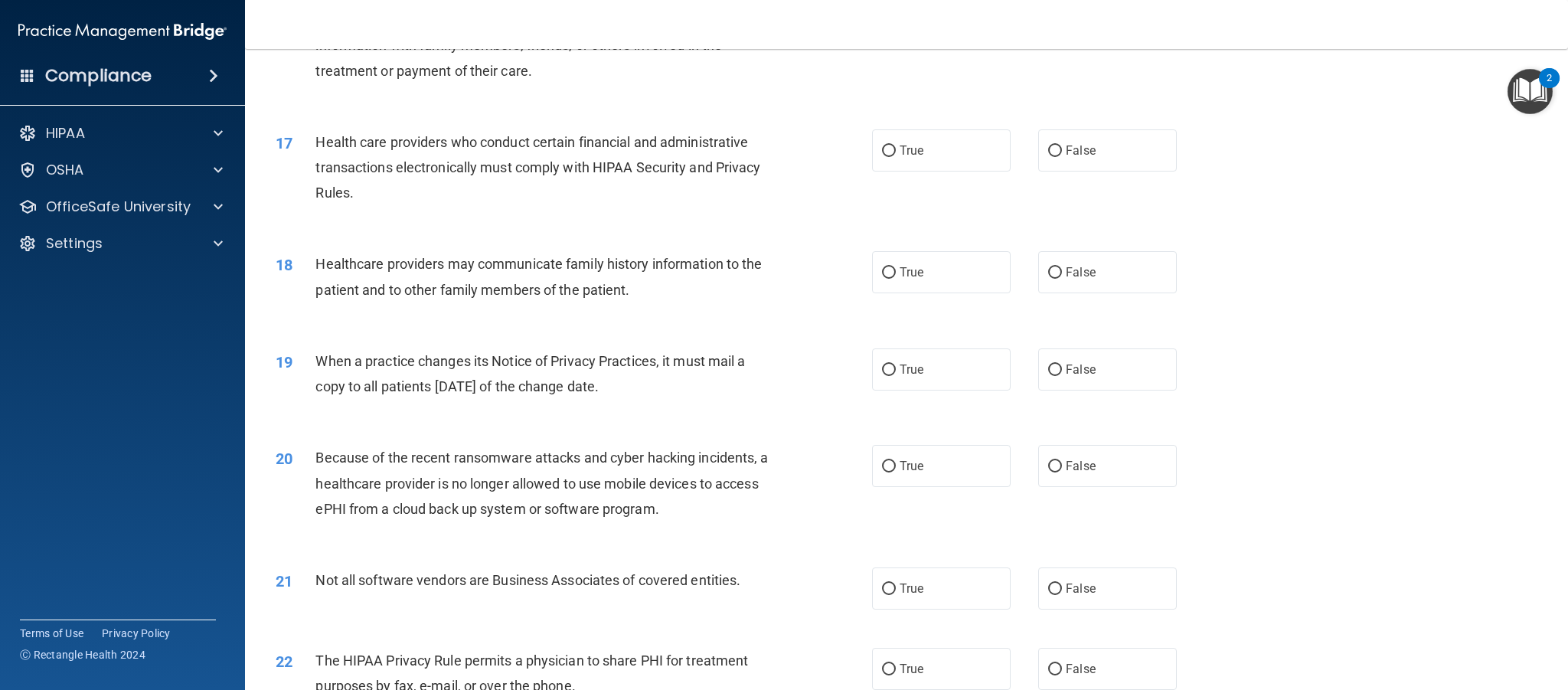
drag, startPoint x: 903, startPoint y: 275, endPoint x: 949, endPoint y: 309, distance: 57.2
click at [903, 275] on span "True" at bounding box center [911, 272] width 23 height 15
click at [896, 275] on input "True" at bounding box center [889, 272] width 14 height 11
radio input "true"
drag, startPoint x: 1074, startPoint y: 374, endPoint x: 1080, endPoint y: 418, distance: 44.4
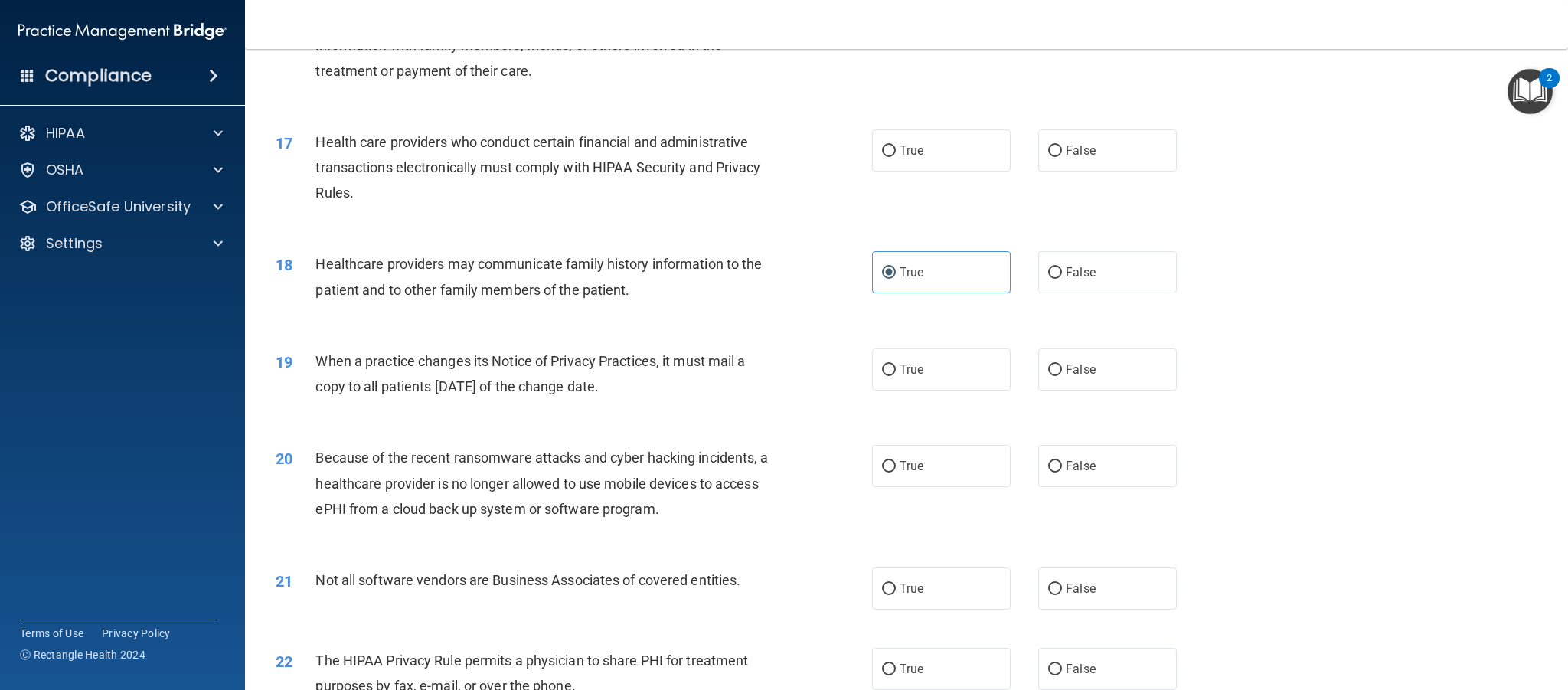
click at [1074, 374] on span "False" at bounding box center [1081, 369] width 29 height 15
click at [1062, 374] on input "False" at bounding box center [1055, 369] width 14 height 11
radio input "true"
click at [1087, 465] on span "False" at bounding box center [1081, 465] width 29 height 15
click at [1062, 465] on input "False" at bounding box center [1055, 466] width 14 height 11
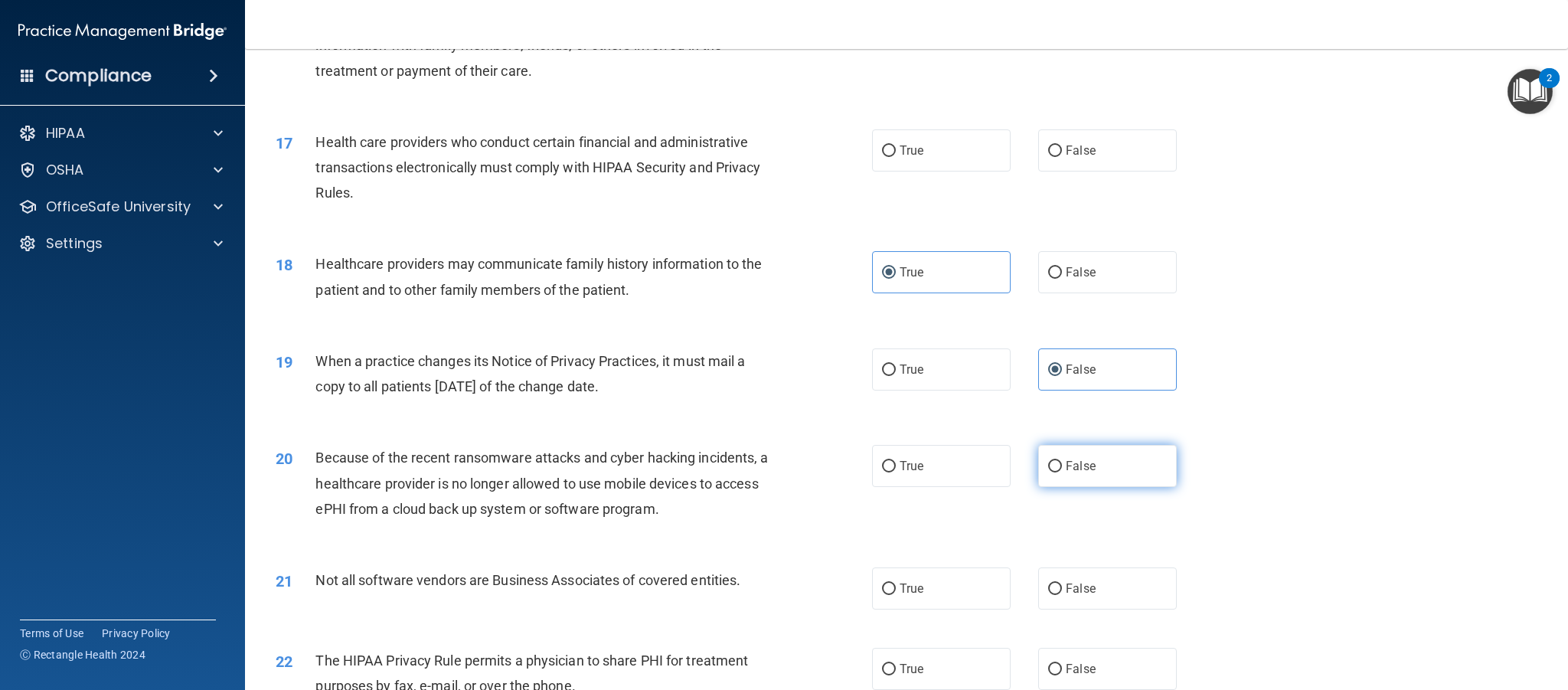
radio input "true"
drag, startPoint x: 1097, startPoint y: 588, endPoint x: 1072, endPoint y: 557, distance: 39.8
click at [1097, 588] on label "False" at bounding box center [1108, 589] width 139 height 42
click at [1062, 588] on input "False" at bounding box center [1055, 589] width 14 height 11
radio input "true"
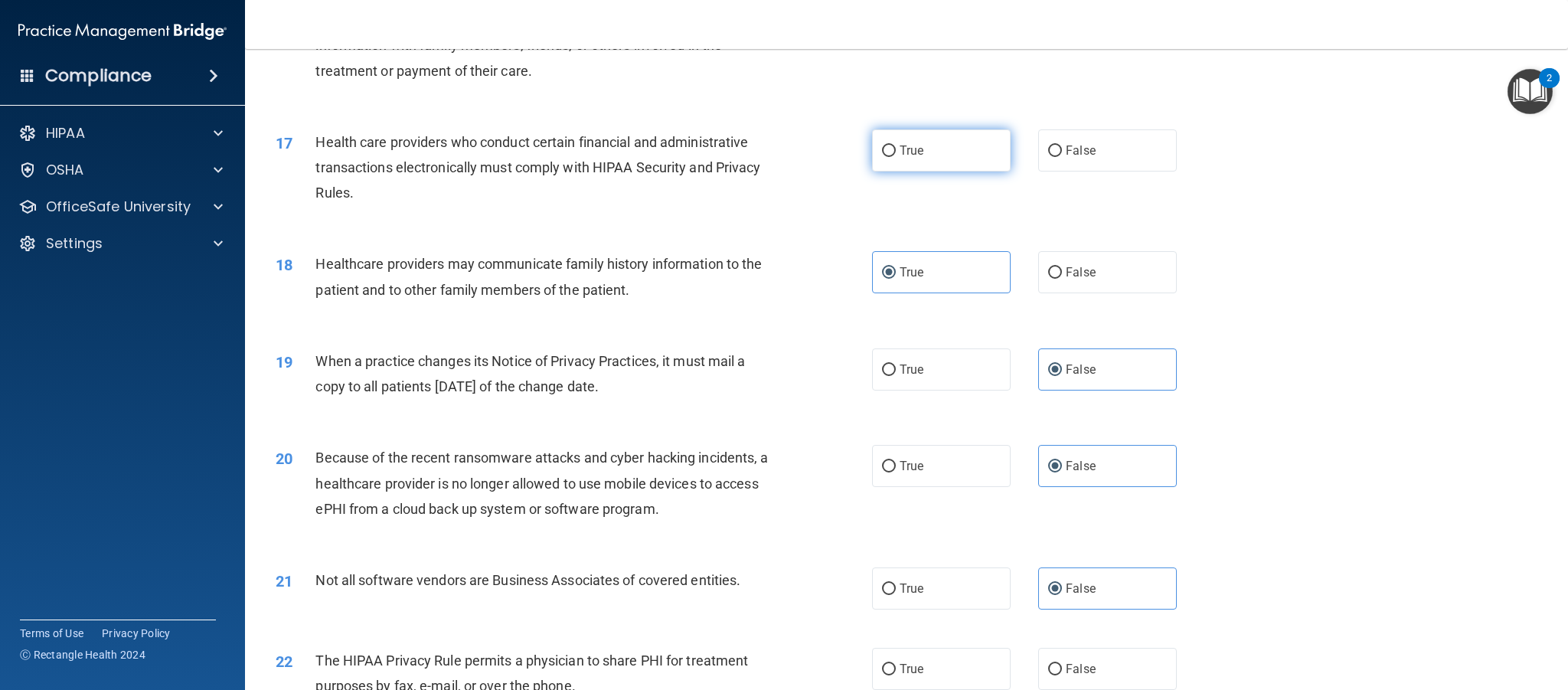
click at [934, 149] on label "True" at bounding box center [941, 150] width 139 height 42
click at [896, 149] on input "True" at bounding box center [889, 151] width 14 height 11
radio input "true"
click at [1070, 266] on span "False" at bounding box center [1081, 272] width 29 height 15
click at [1062, 267] on input "False" at bounding box center [1055, 272] width 14 height 11
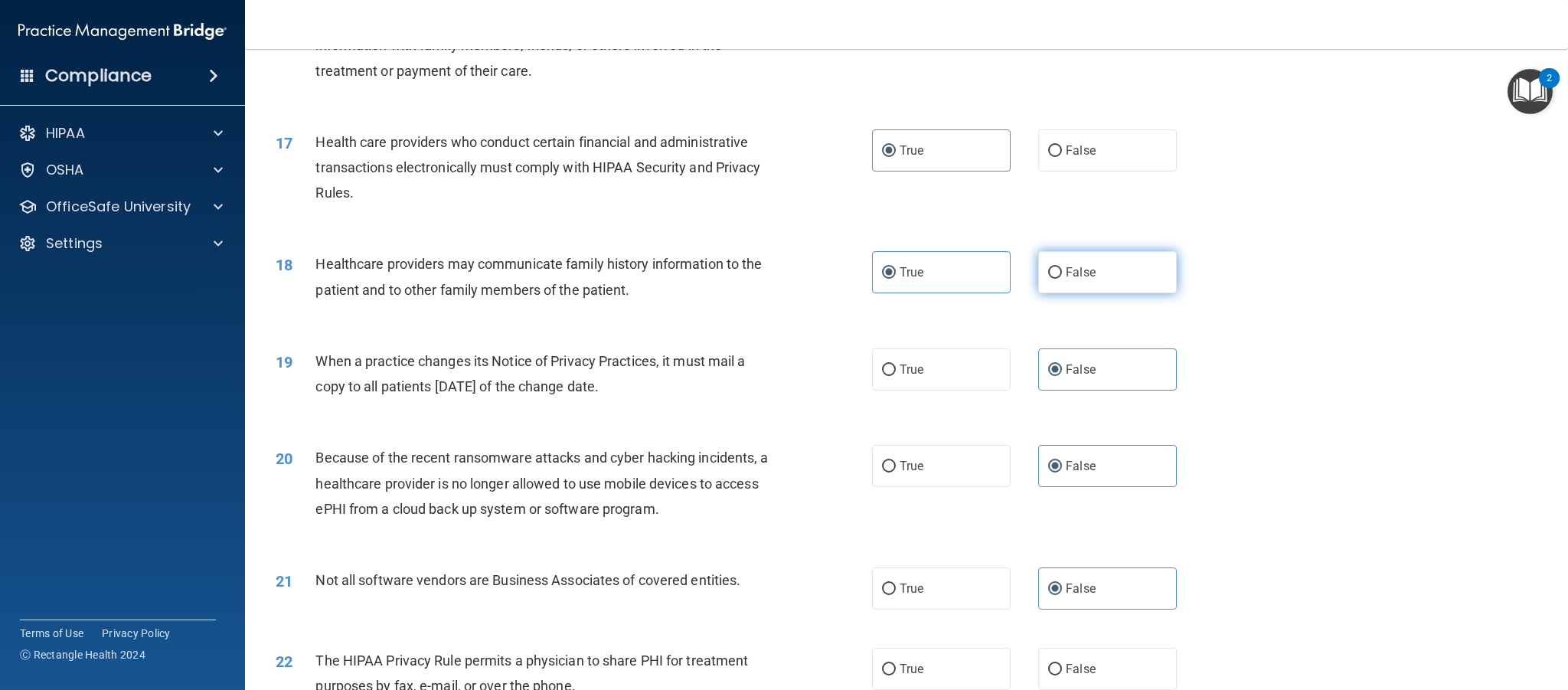
radio input "true"
radio input "false"
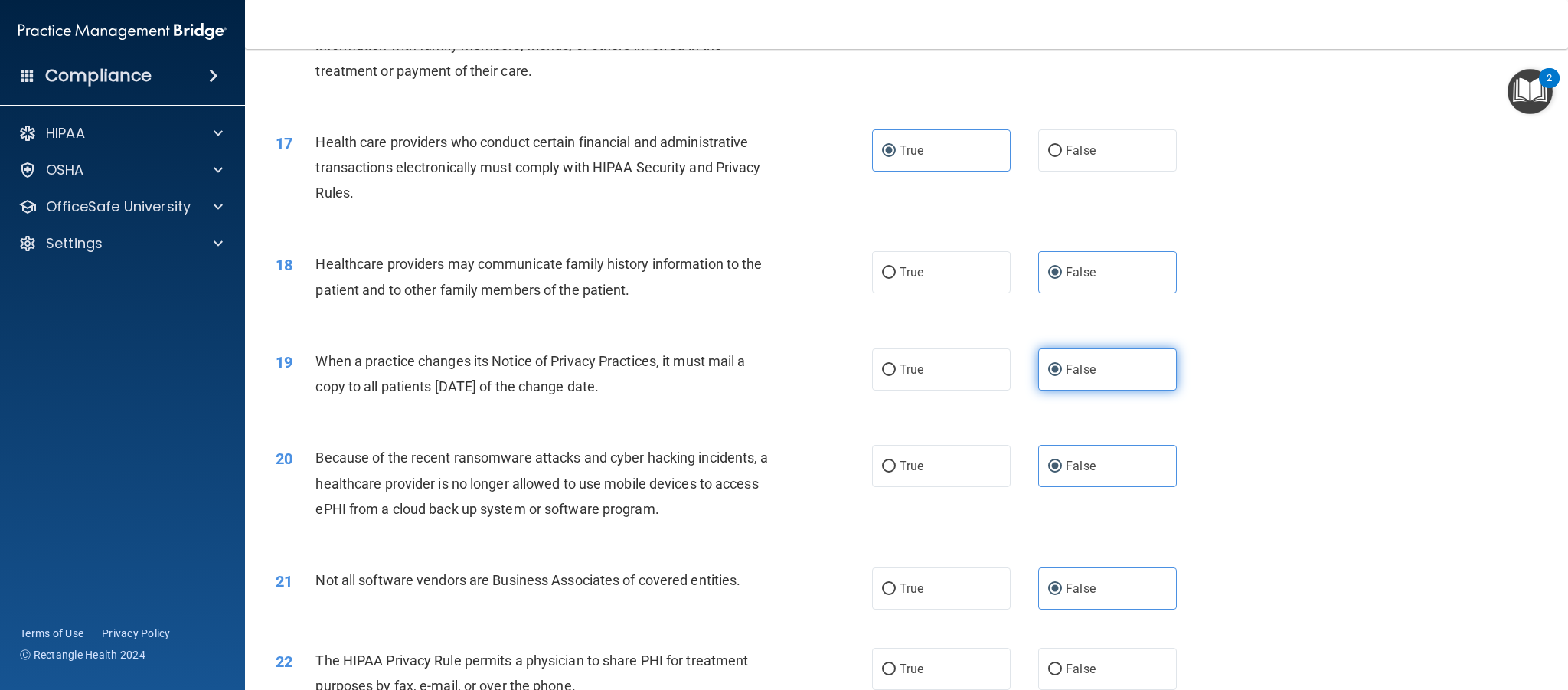
click at [1116, 365] on label "False" at bounding box center [1108, 369] width 139 height 42
click at [1062, 365] on input "False" at bounding box center [1055, 369] width 14 height 11
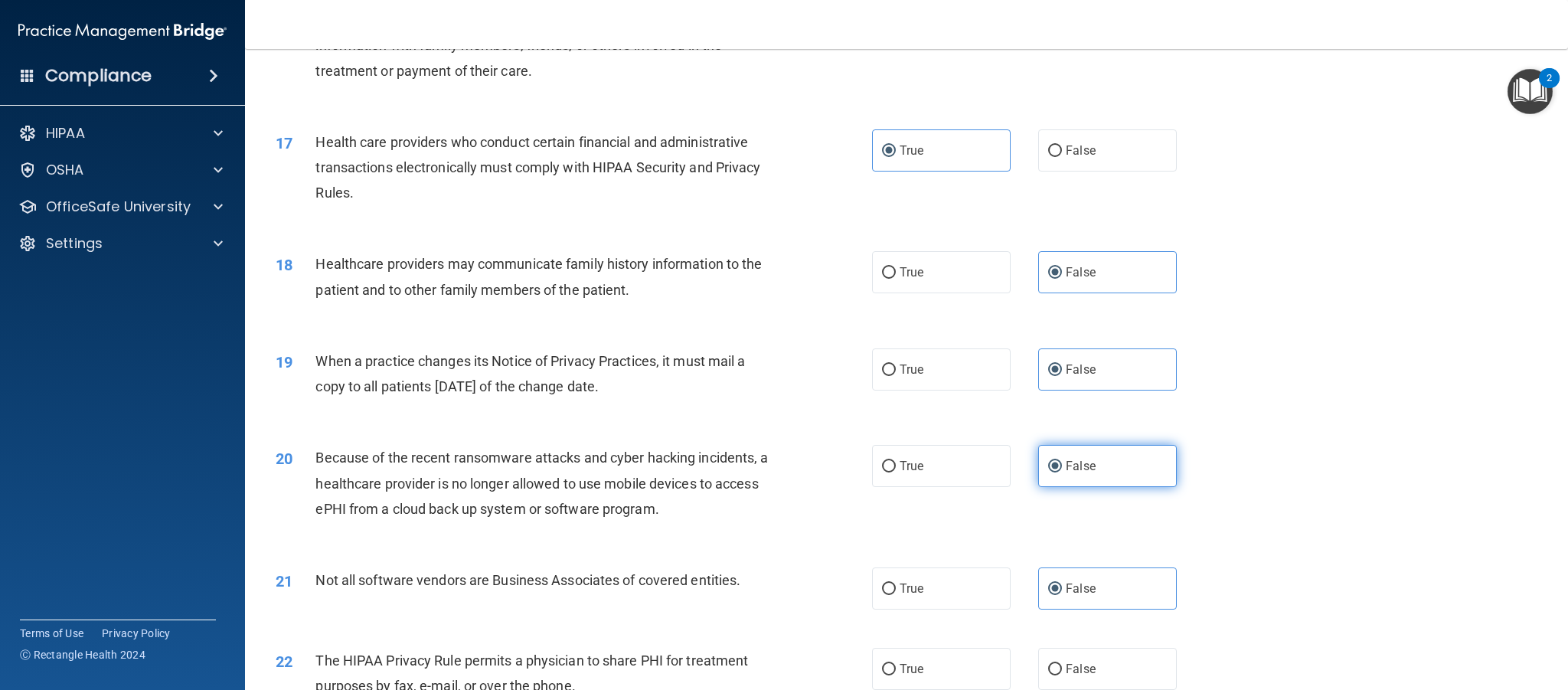
click at [1101, 463] on label "False" at bounding box center [1108, 465] width 139 height 42
click at [1062, 463] on input "False" at bounding box center [1055, 466] width 14 height 11
click at [951, 600] on label "True" at bounding box center [941, 589] width 139 height 42
click at [896, 595] on input "True" at bounding box center [889, 589] width 14 height 11
radio input "true"
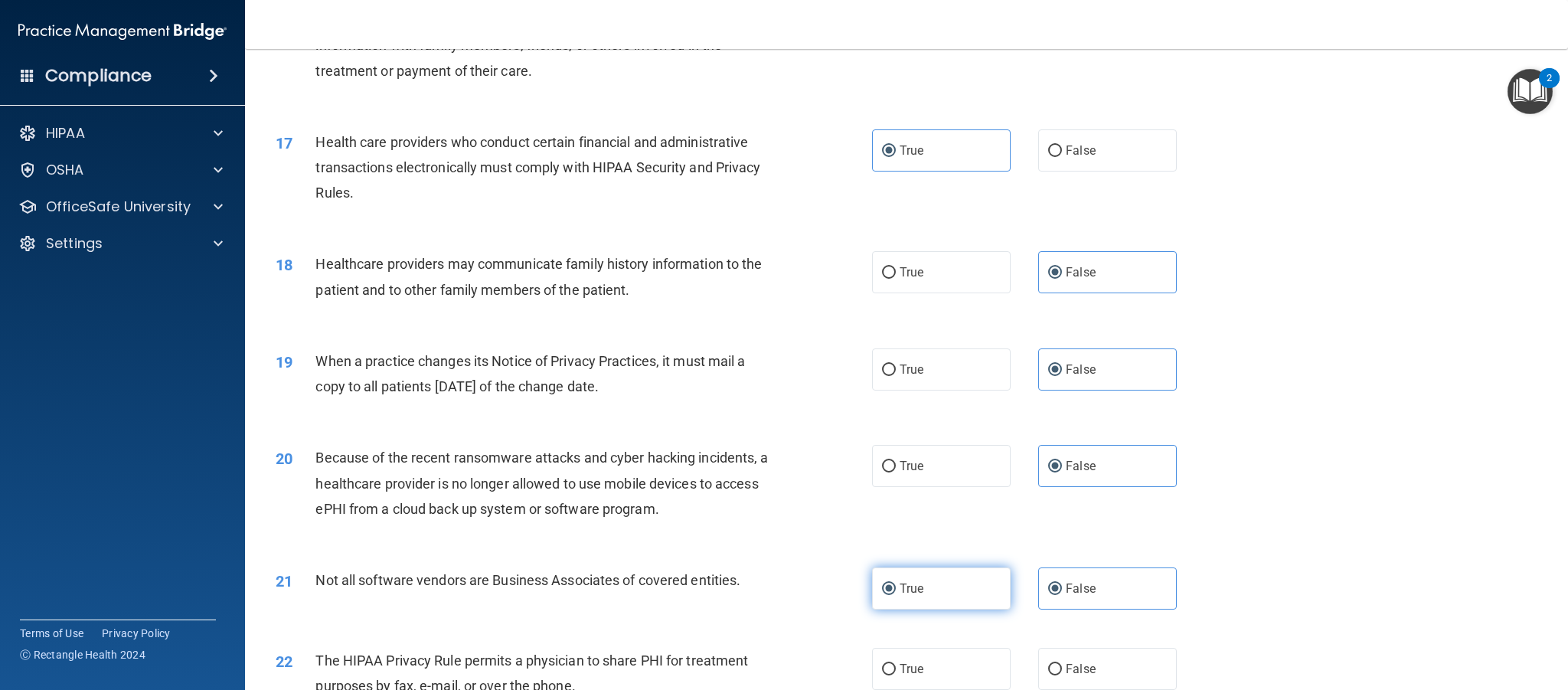
radio input "false"
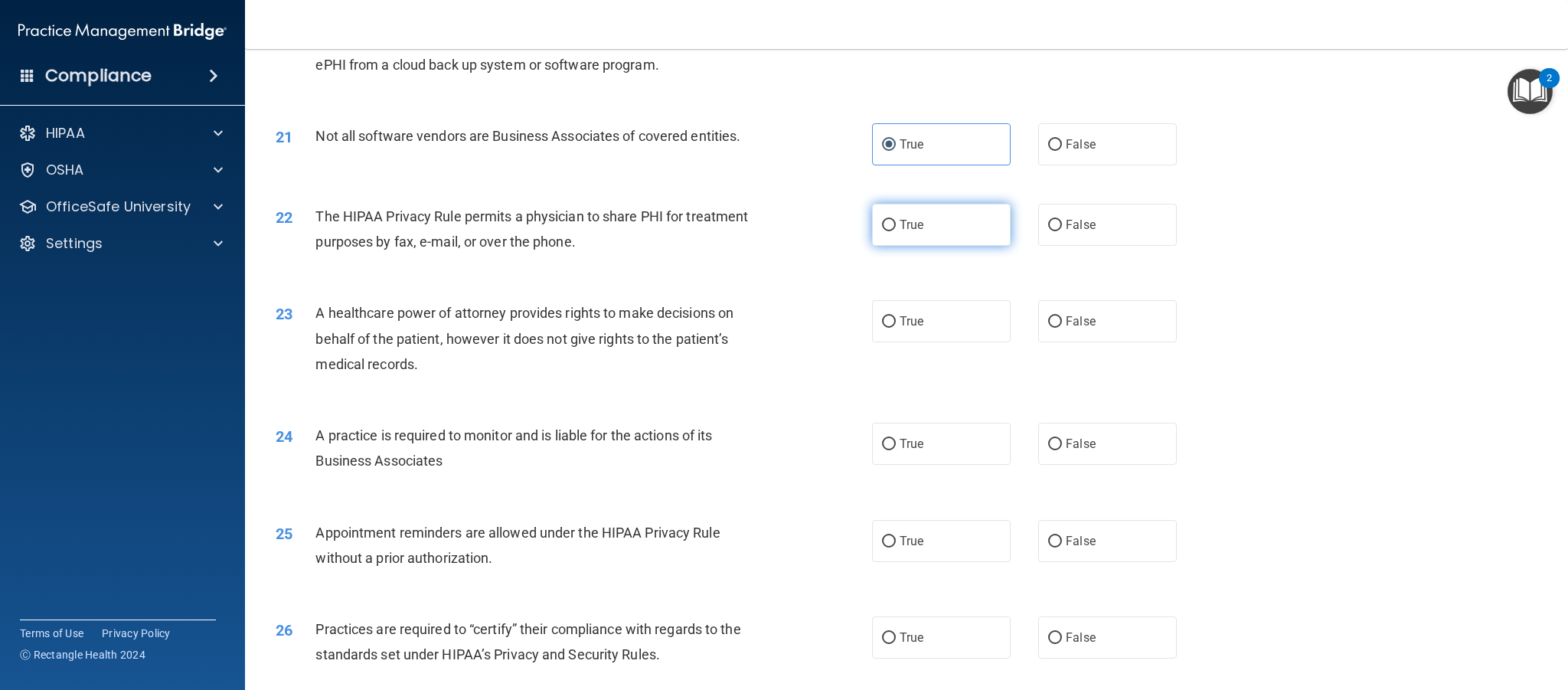
scroll to position [2271, 0]
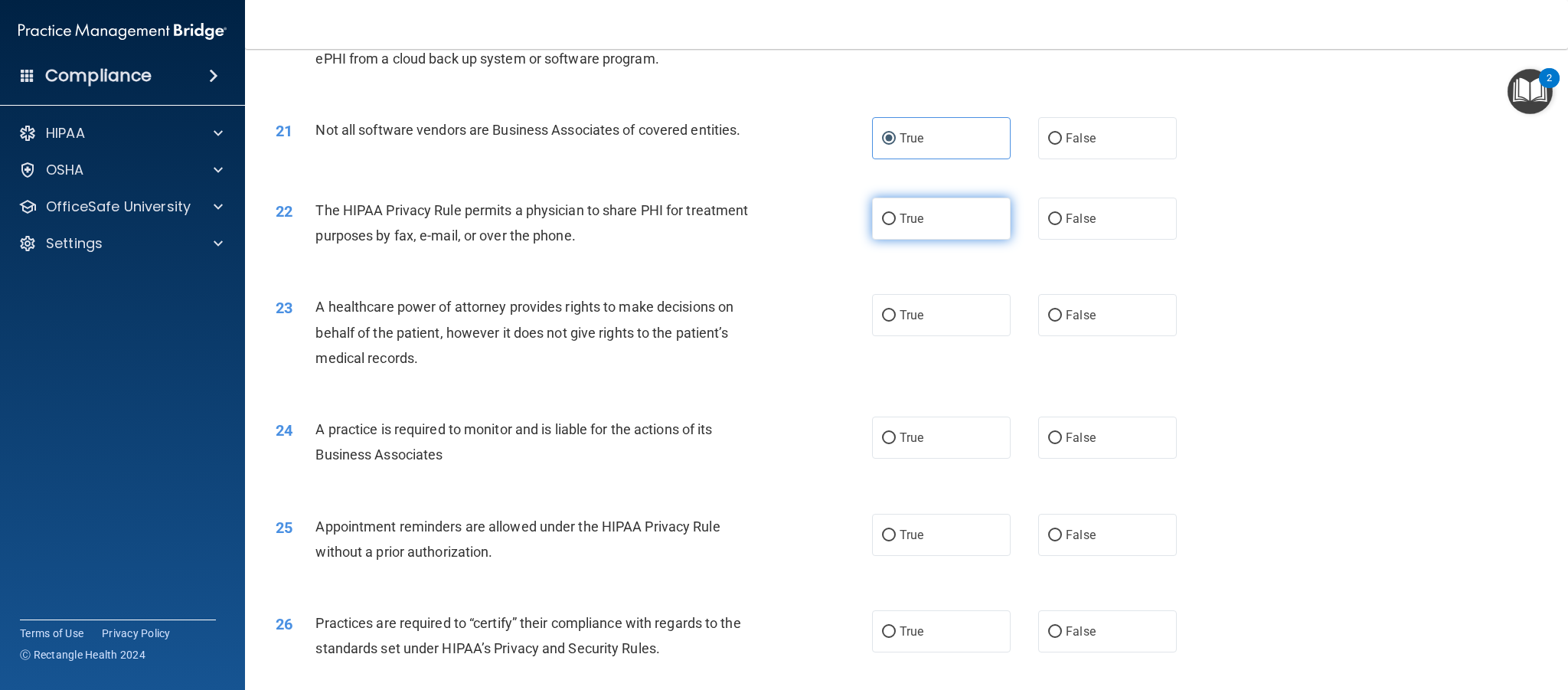
click at [914, 220] on span "True" at bounding box center [911, 218] width 23 height 15
click at [896, 220] on input "True" at bounding box center [889, 218] width 14 height 11
radio input "true"
click at [1065, 316] on label "False" at bounding box center [1108, 315] width 139 height 42
click at [1062, 316] on input "False" at bounding box center [1055, 316] width 14 height 11
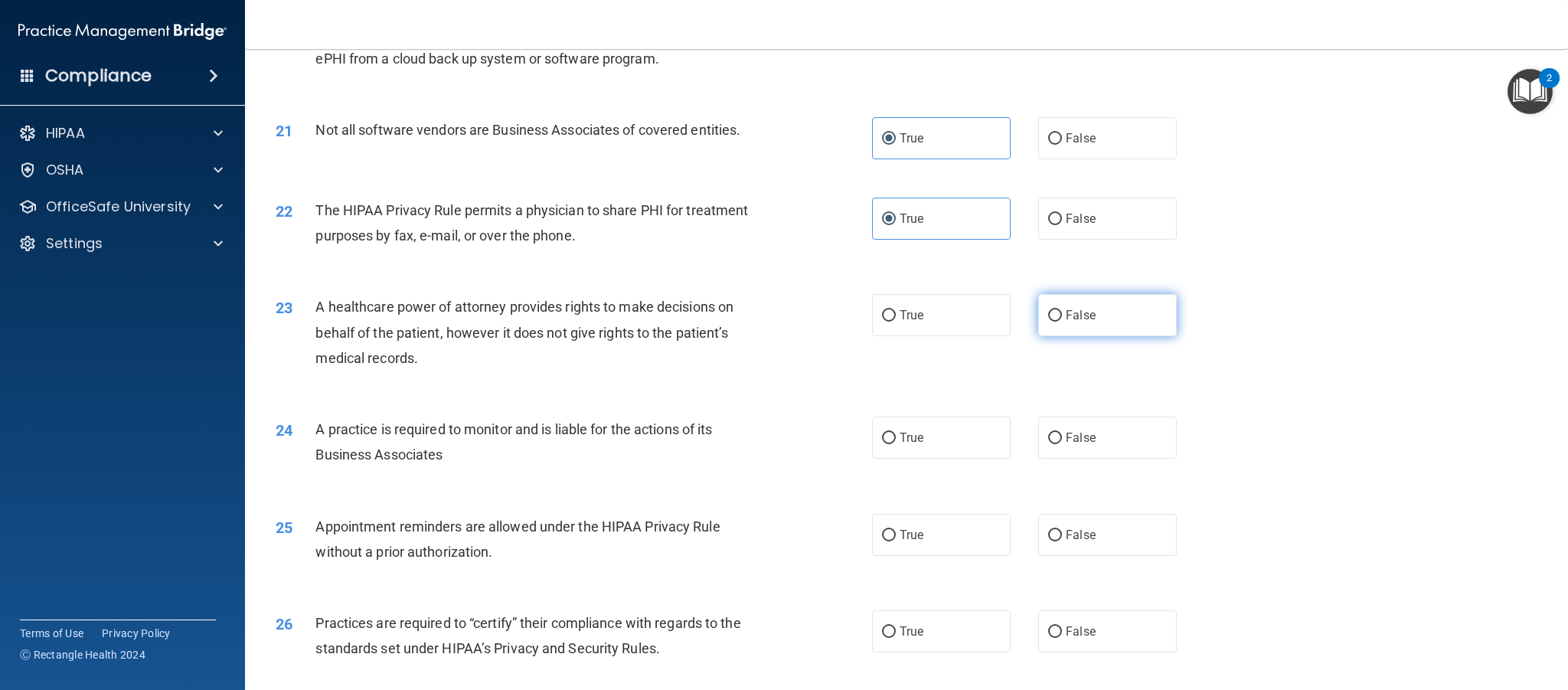
radio input "true"
click at [1136, 437] on label "False" at bounding box center [1108, 438] width 139 height 42
click at [1062, 437] on input "False" at bounding box center [1055, 438] width 14 height 11
radio input "true"
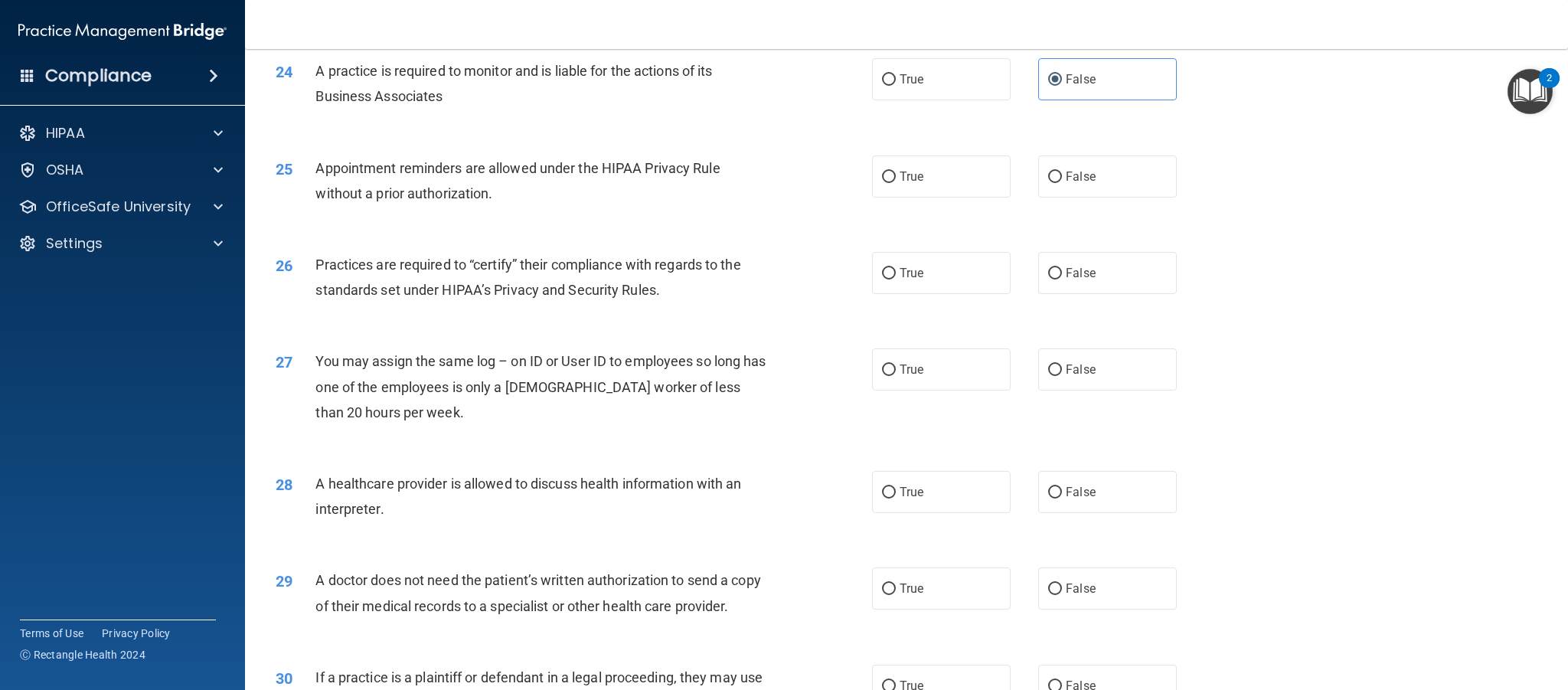
scroll to position [2633, 0]
click at [895, 175] on input "True" at bounding box center [889, 173] width 14 height 11
radio input "true"
click at [1113, 268] on label "False" at bounding box center [1108, 270] width 139 height 42
click at [1062, 268] on input "False" at bounding box center [1055, 270] width 14 height 11
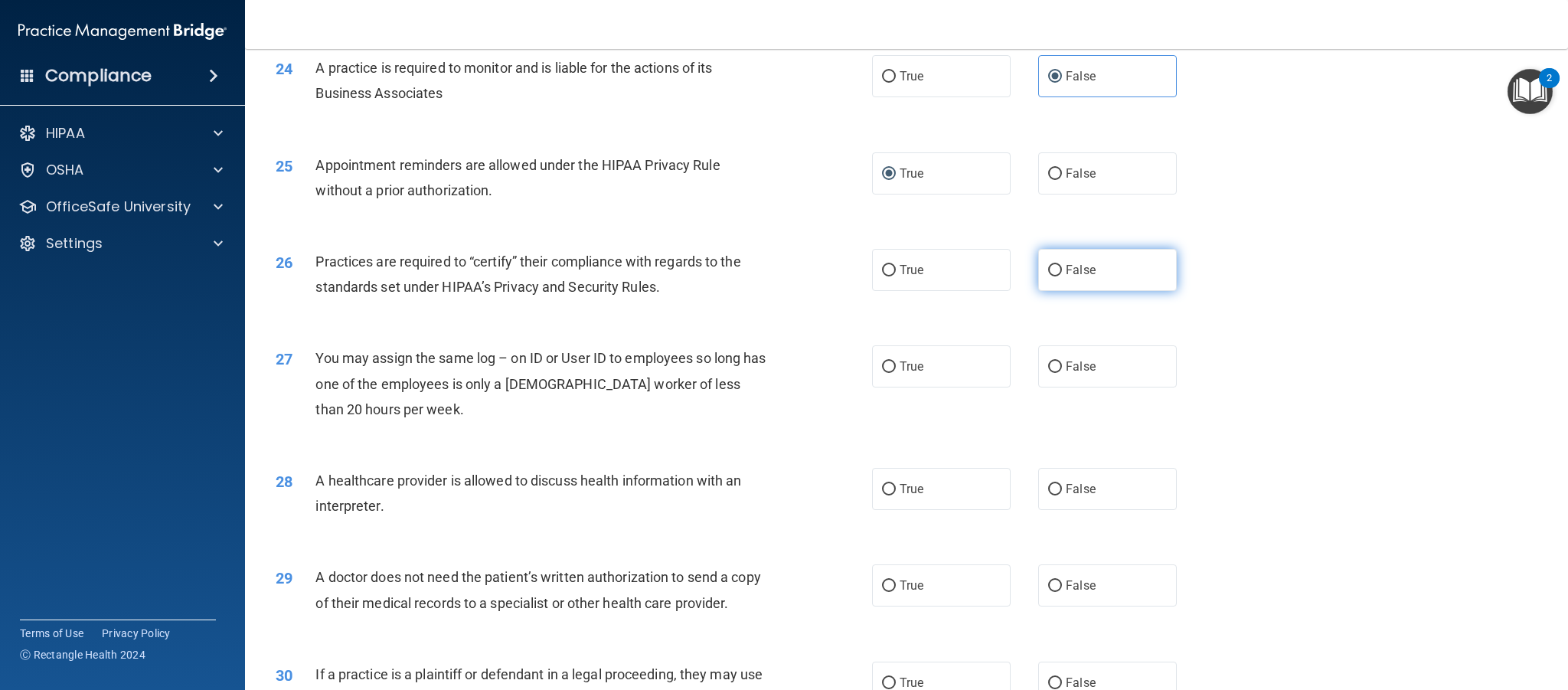
radio input "true"
drag, startPoint x: 1111, startPoint y: 376, endPoint x: 1119, endPoint y: 374, distance: 8.2
click at [1111, 376] on label "False" at bounding box center [1108, 366] width 139 height 42
click at [1062, 373] on input "False" at bounding box center [1055, 367] width 14 height 11
radio input "true"
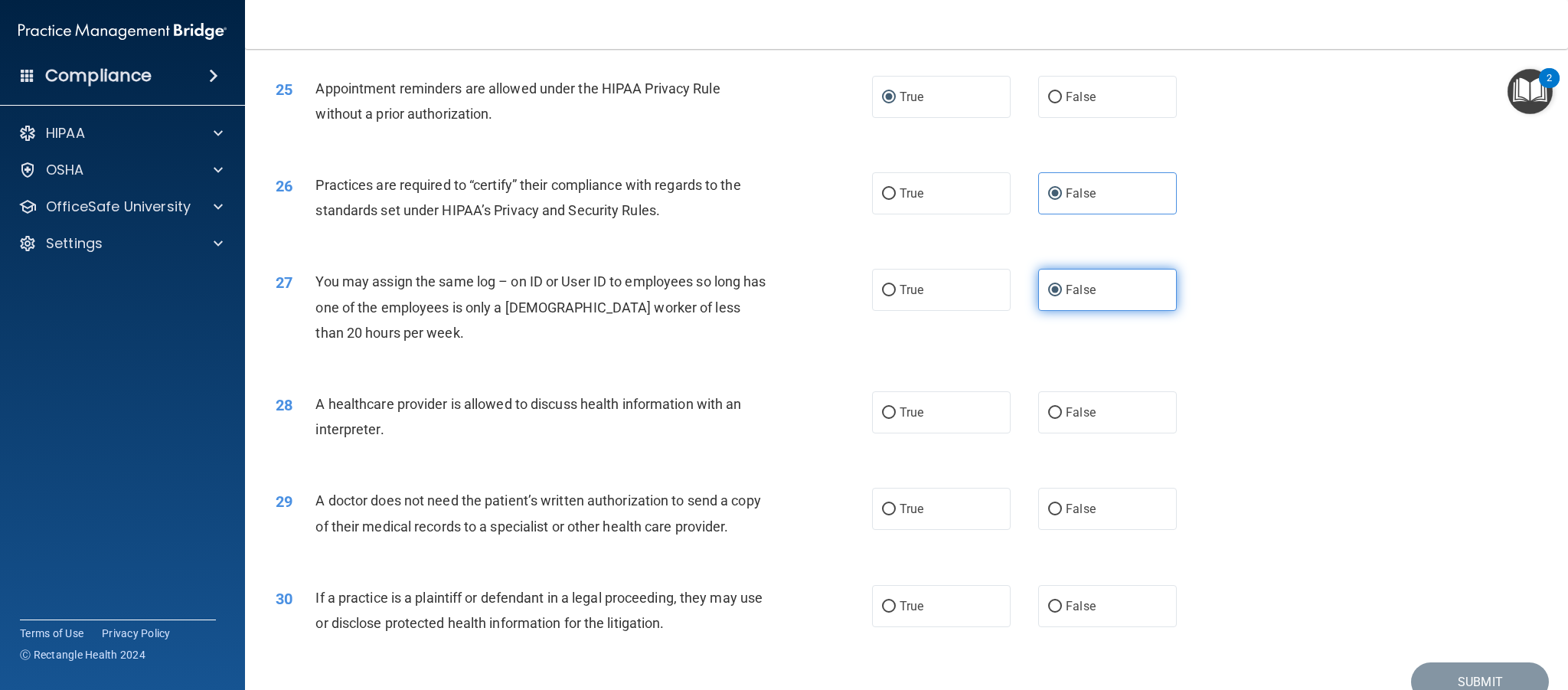
scroll to position [2782, 0]
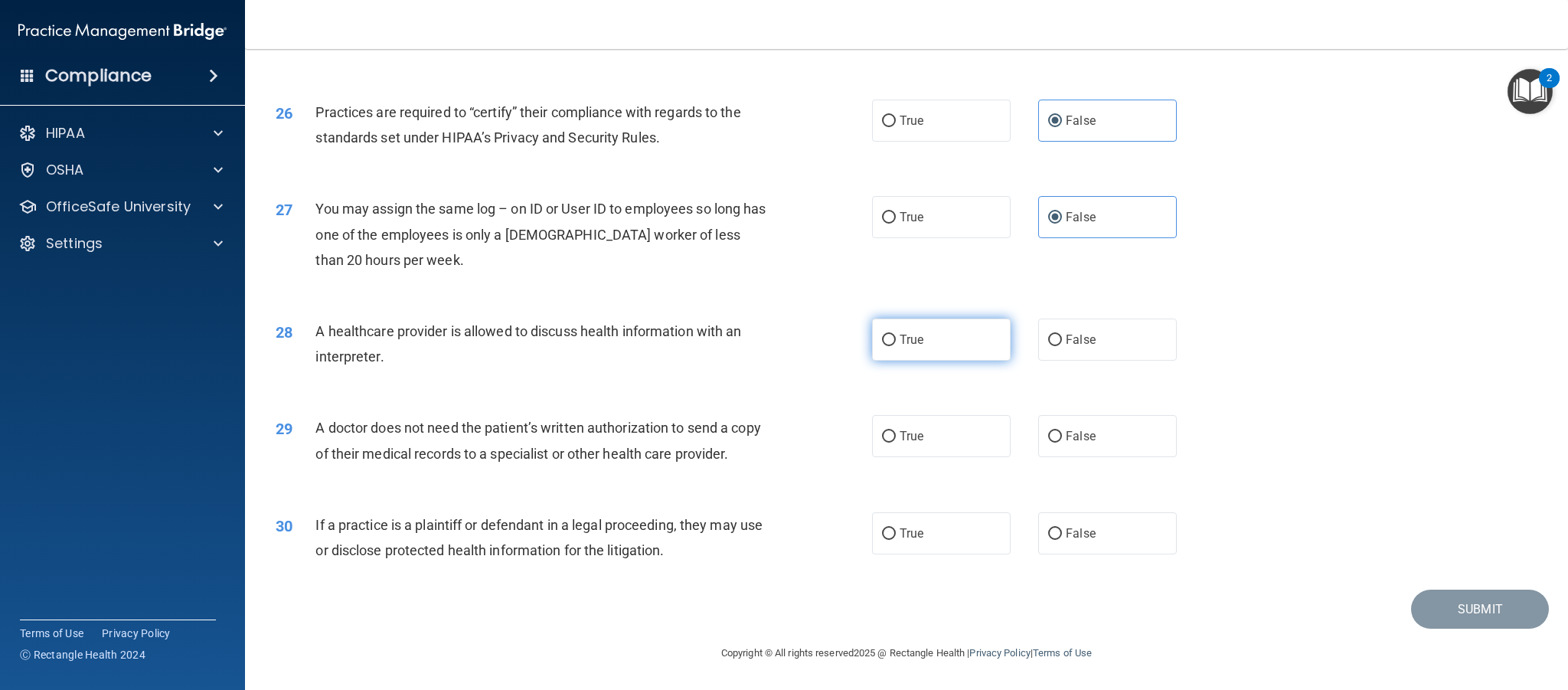
click at [890, 338] on input "True" at bounding box center [889, 340] width 14 height 11
radio input "true"
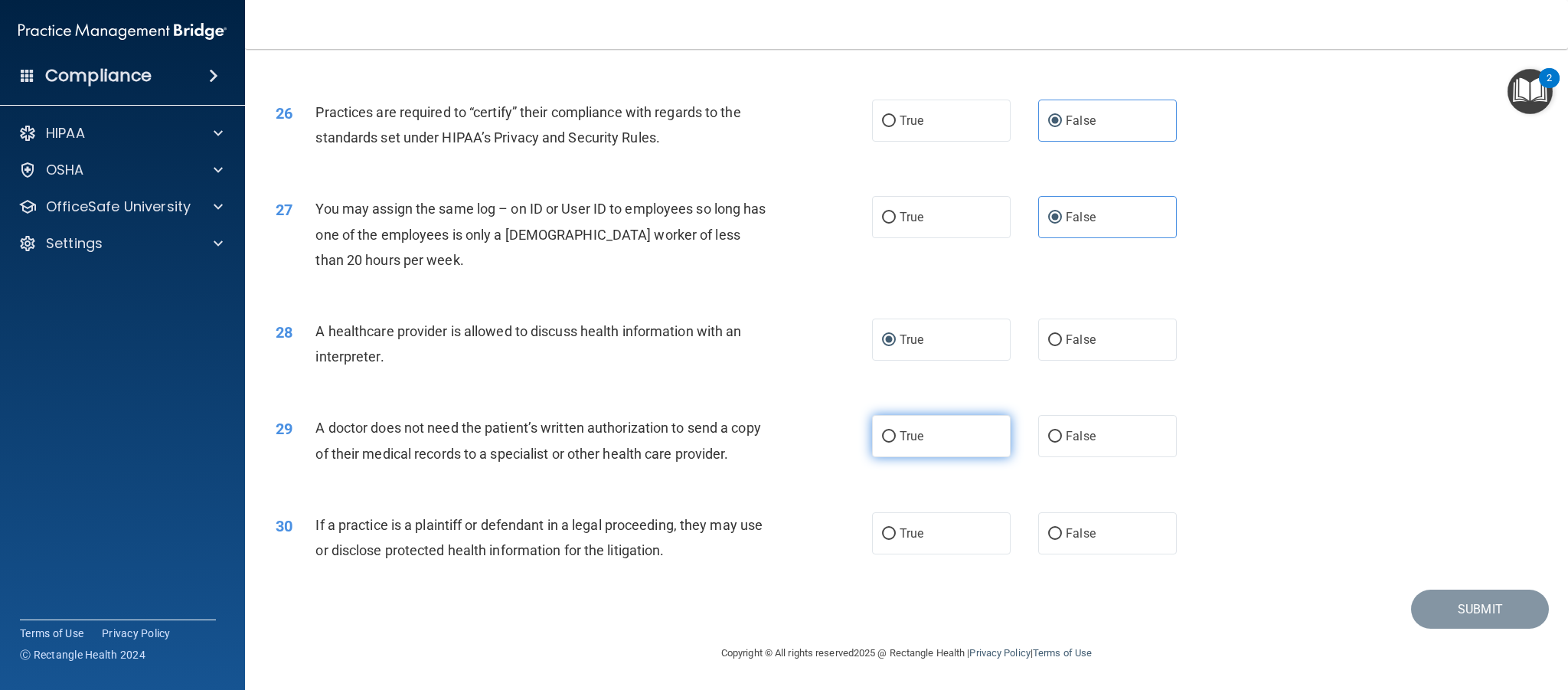
drag, startPoint x: 949, startPoint y: 433, endPoint x: 945, endPoint y: 449, distance: 16.5
click at [949, 433] on label "True" at bounding box center [941, 436] width 139 height 42
click at [896, 433] on input "True" at bounding box center [889, 436] width 14 height 11
radio input "true"
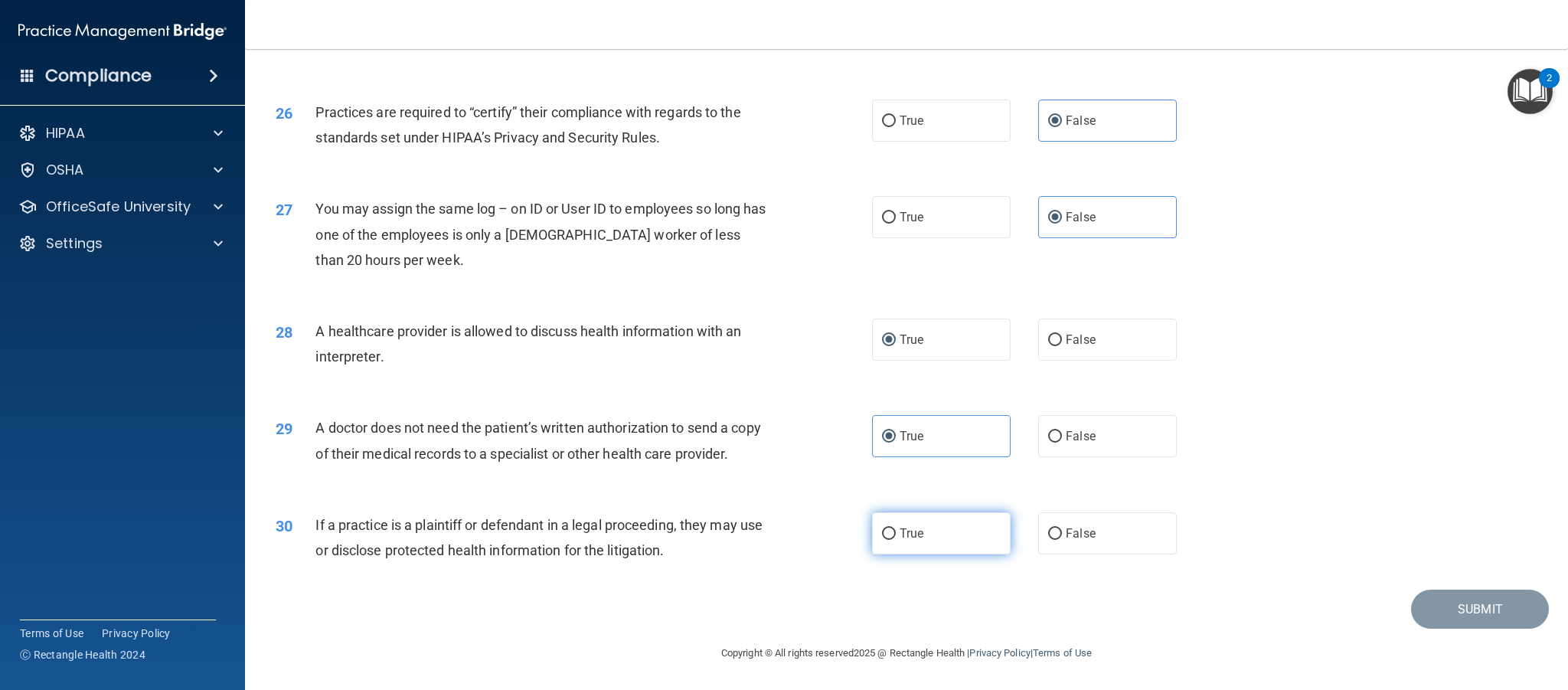
click at [927, 534] on label "True" at bounding box center [941, 533] width 139 height 42
click at [896, 534] on input "True" at bounding box center [889, 534] width 14 height 11
radio input "true"
click at [1441, 612] on button "Submit" at bounding box center [1480, 609] width 138 height 39
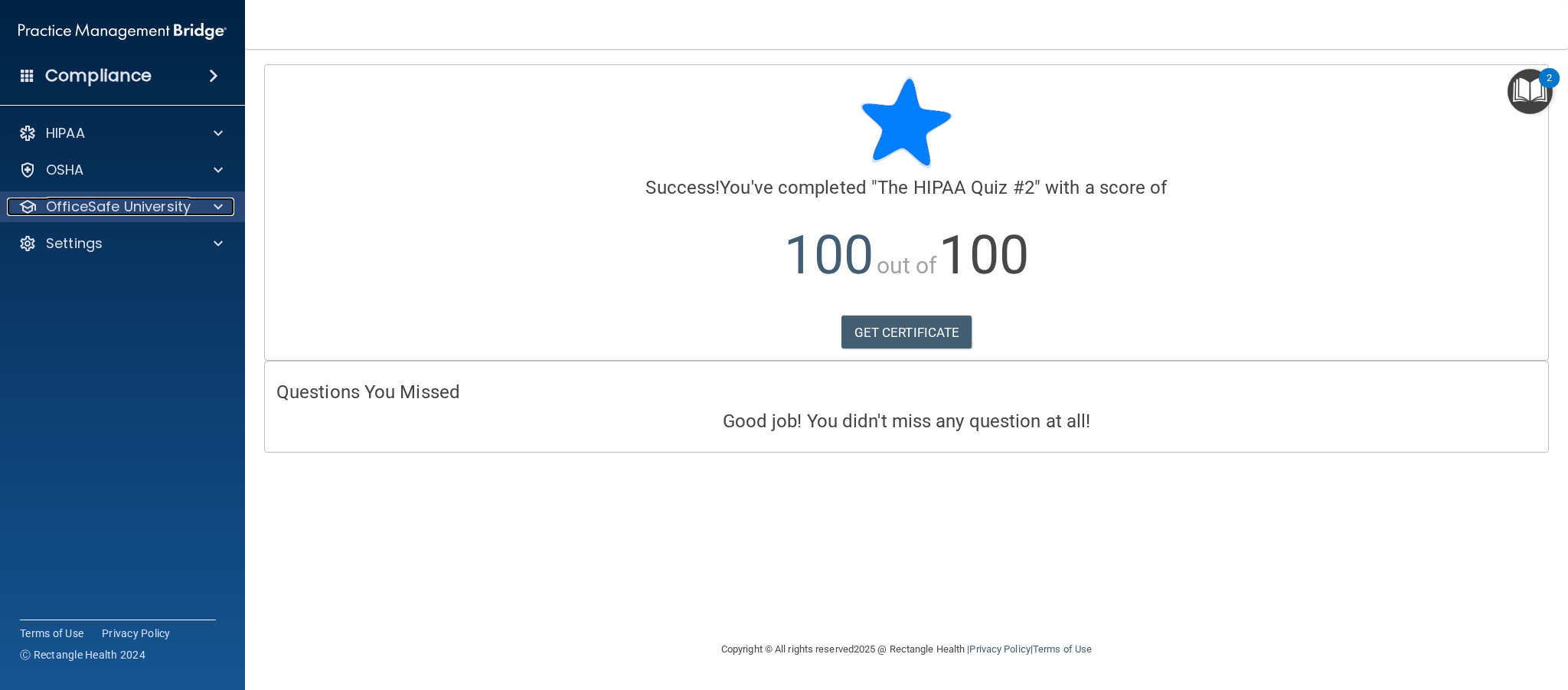
click at [62, 201] on p "OfficeSafe University" at bounding box center [118, 206] width 145 height 18
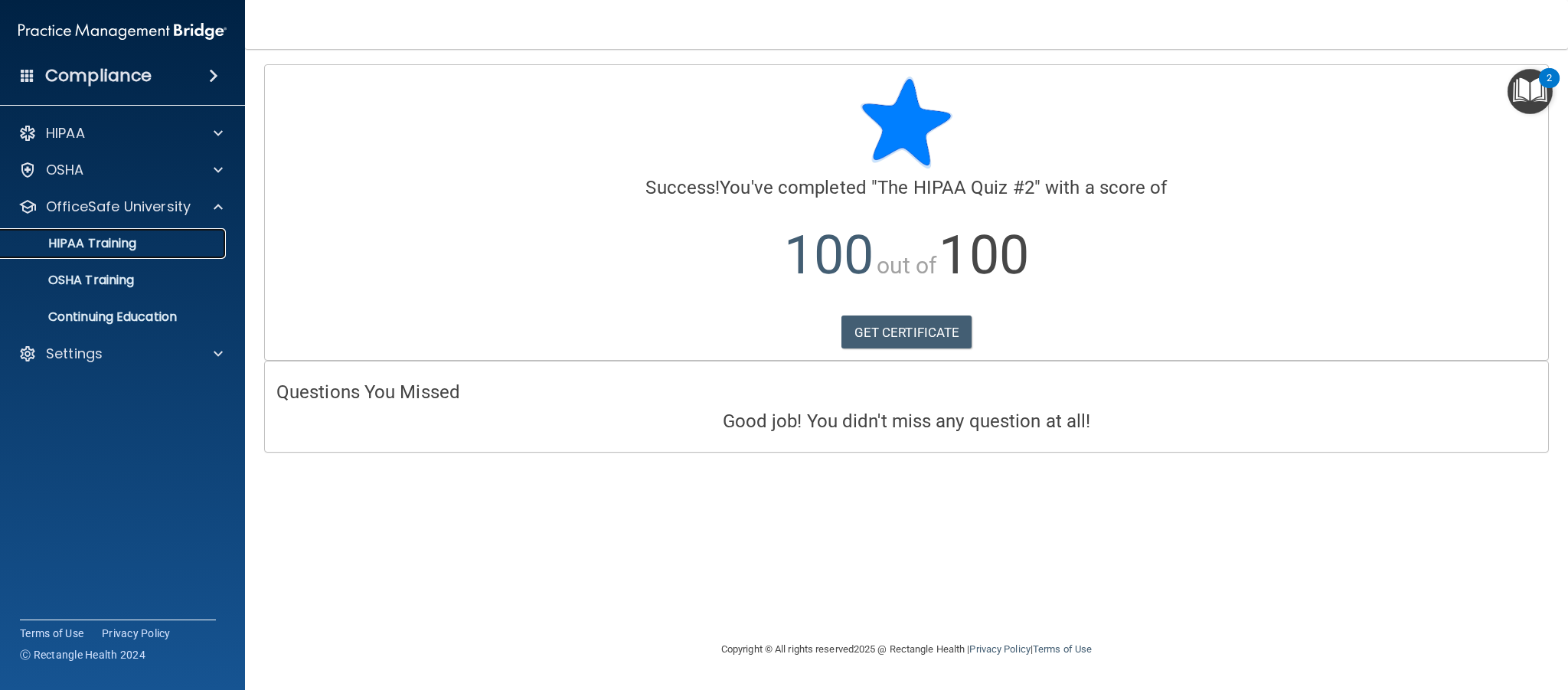
click at [134, 244] on p "HIPAA Training" at bounding box center [73, 244] width 127 height 16
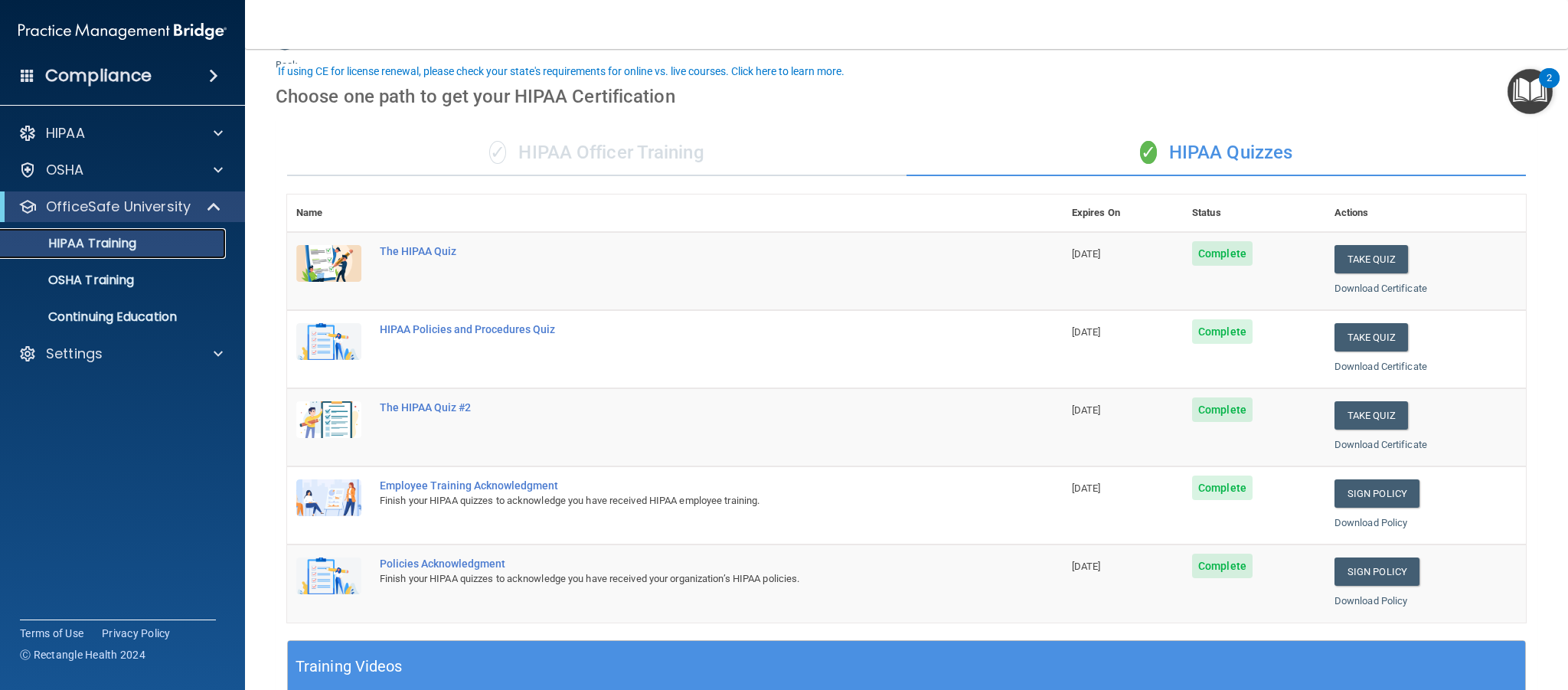
scroll to position [91, 0]
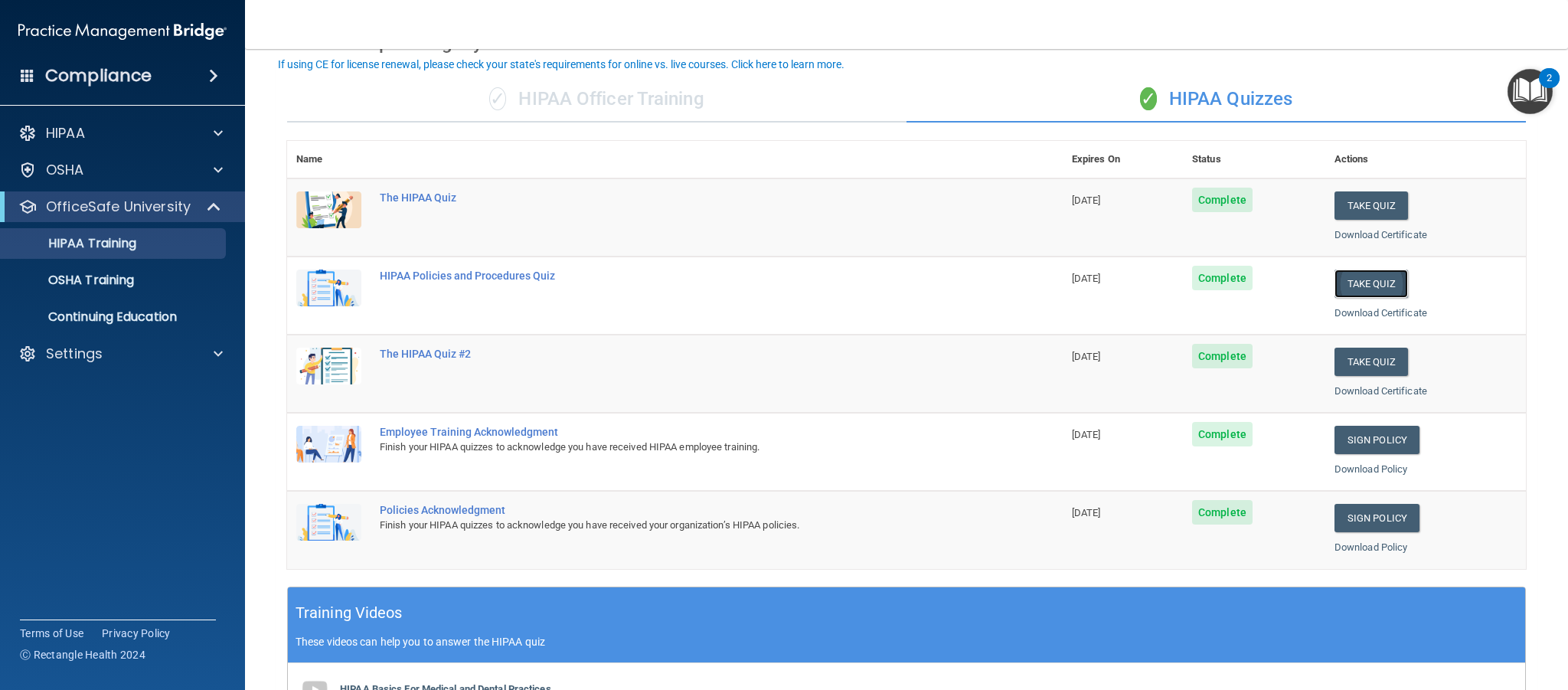
click at [1351, 285] on button "Take Quiz" at bounding box center [1371, 283] width 74 height 29
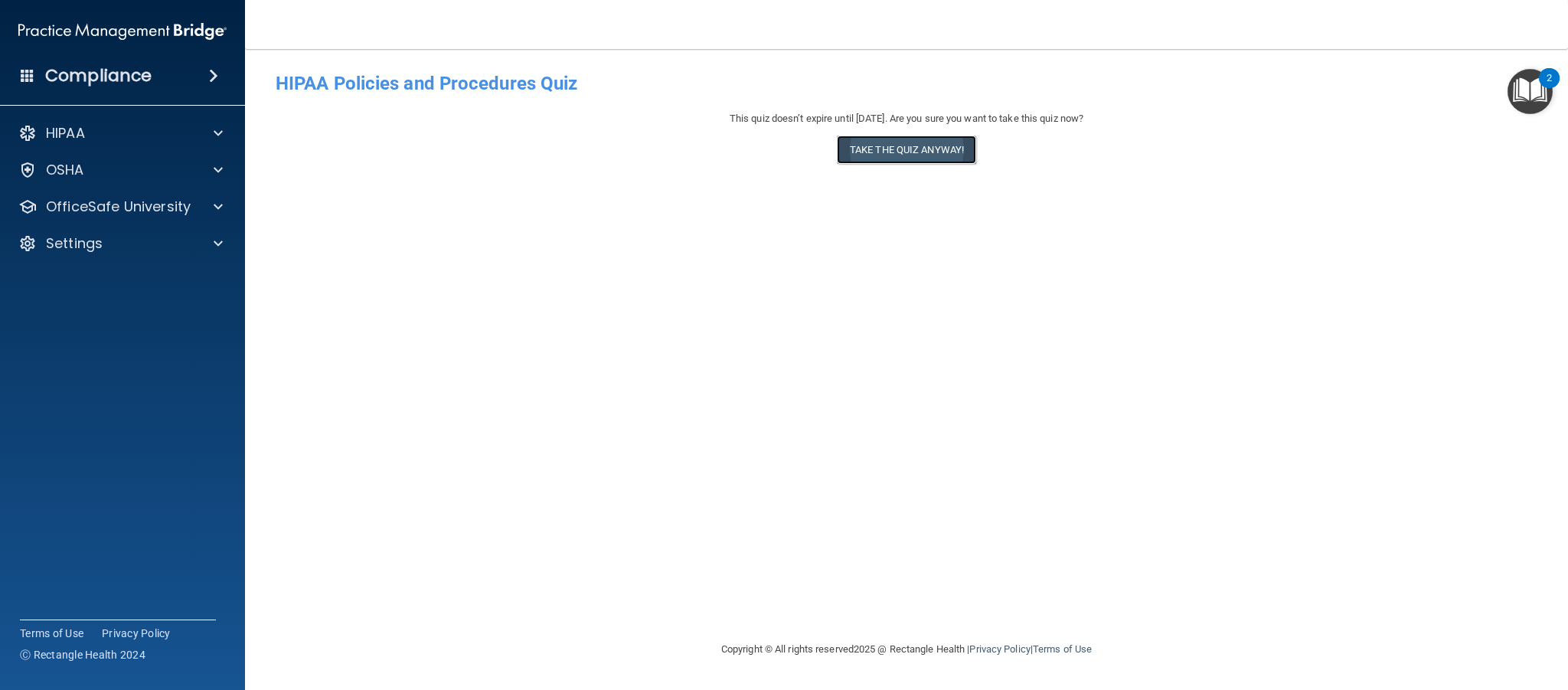
click at [939, 159] on button "Take the quiz anyway!" at bounding box center [907, 149] width 140 height 29
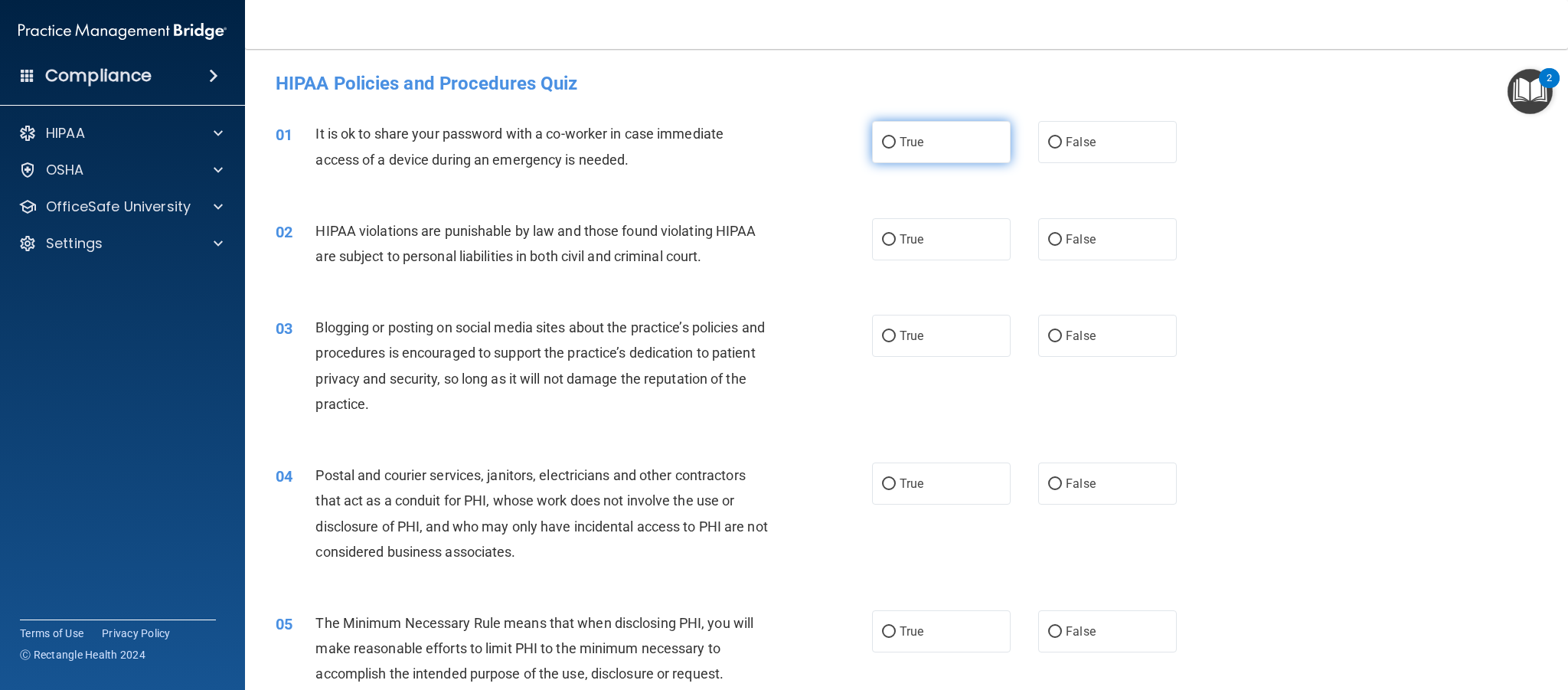
click at [970, 153] on label "True" at bounding box center [941, 142] width 139 height 42
click at [896, 148] on input "True" at bounding box center [889, 142] width 14 height 11
radio input "true"
drag, startPoint x: 952, startPoint y: 232, endPoint x: 946, endPoint y: 286, distance: 54.3
click at [952, 233] on label "True" at bounding box center [941, 239] width 139 height 42
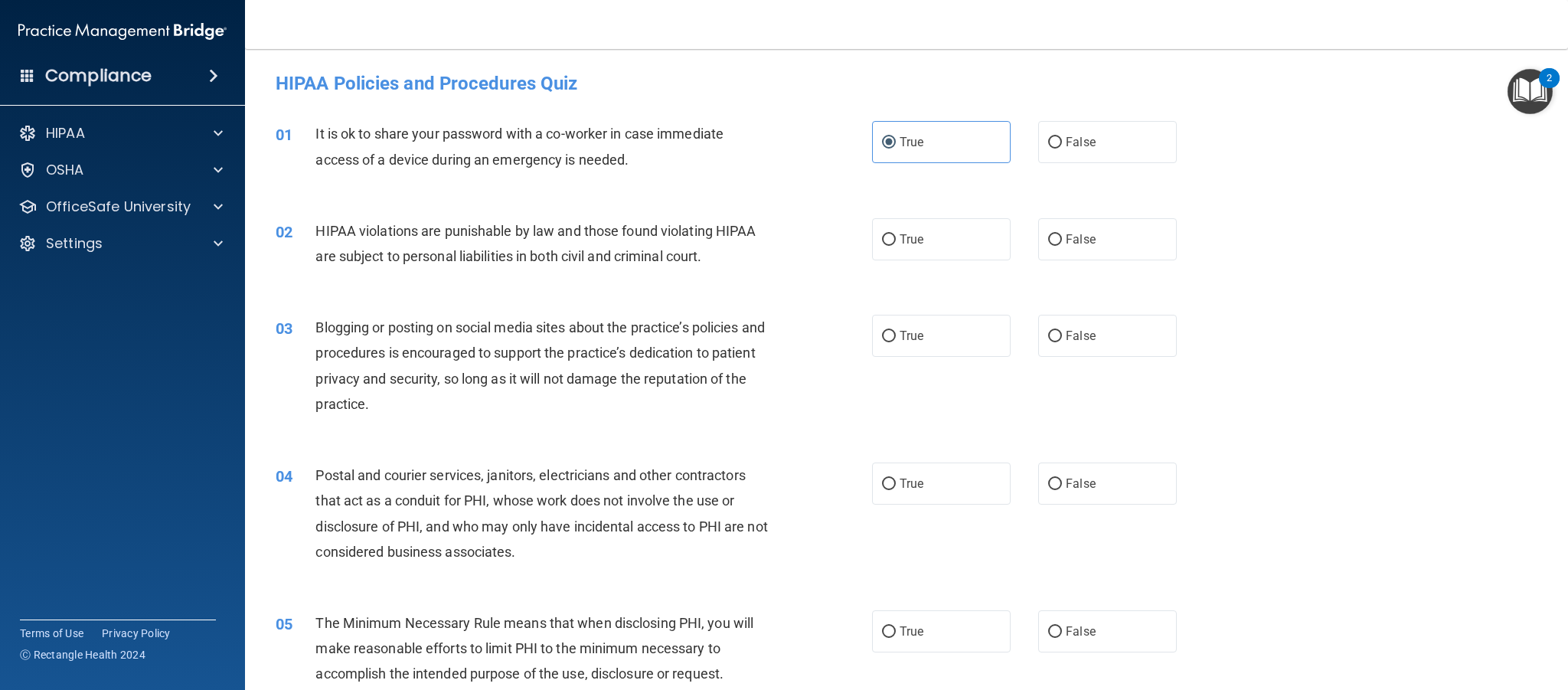
click at [896, 234] on input "True" at bounding box center [889, 239] width 14 height 11
radio input "true"
click at [940, 342] on label "True" at bounding box center [941, 335] width 139 height 42
click at [896, 342] on input "True" at bounding box center [889, 336] width 14 height 11
radio input "true"
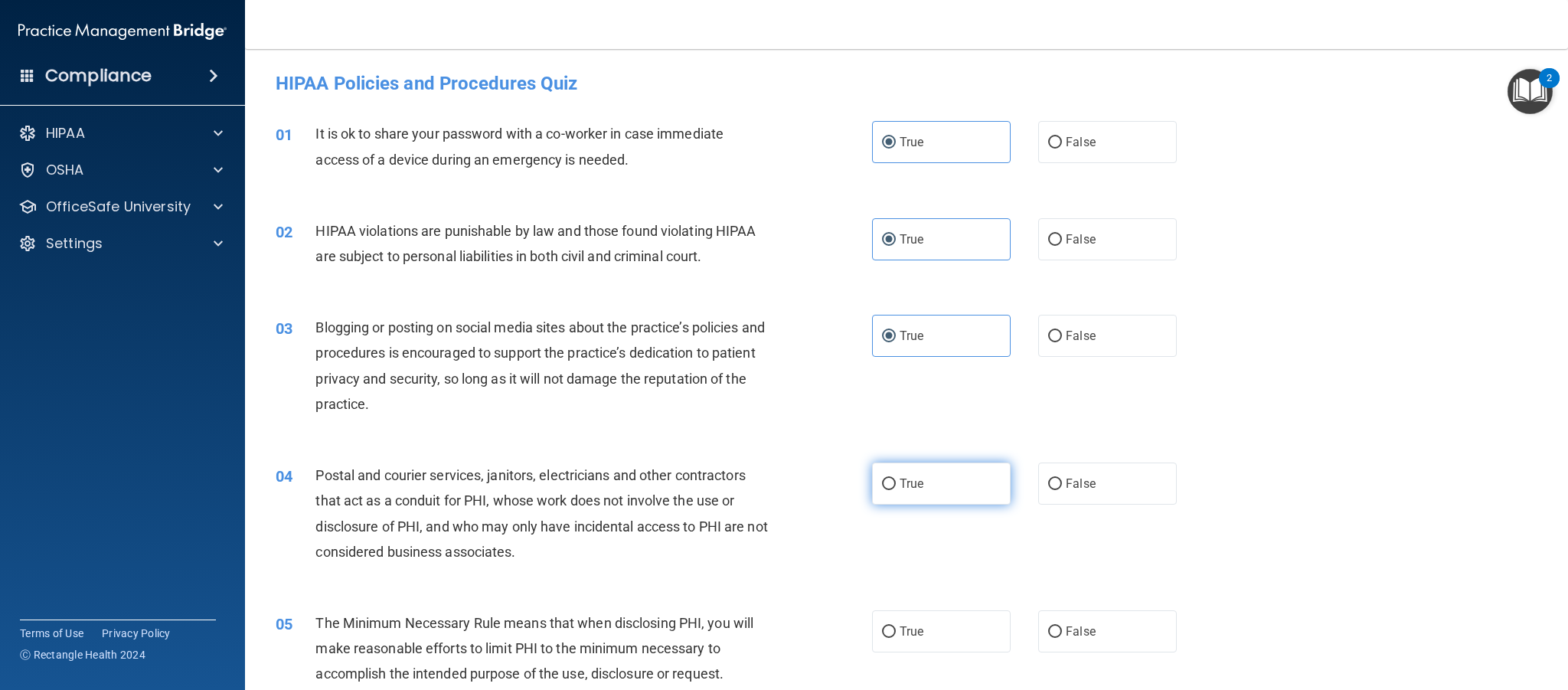
click at [934, 471] on label "True" at bounding box center [941, 484] width 139 height 42
click at [896, 478] on input "True" at bounding box center [889, 484] width 14 height 11
radio input "true"
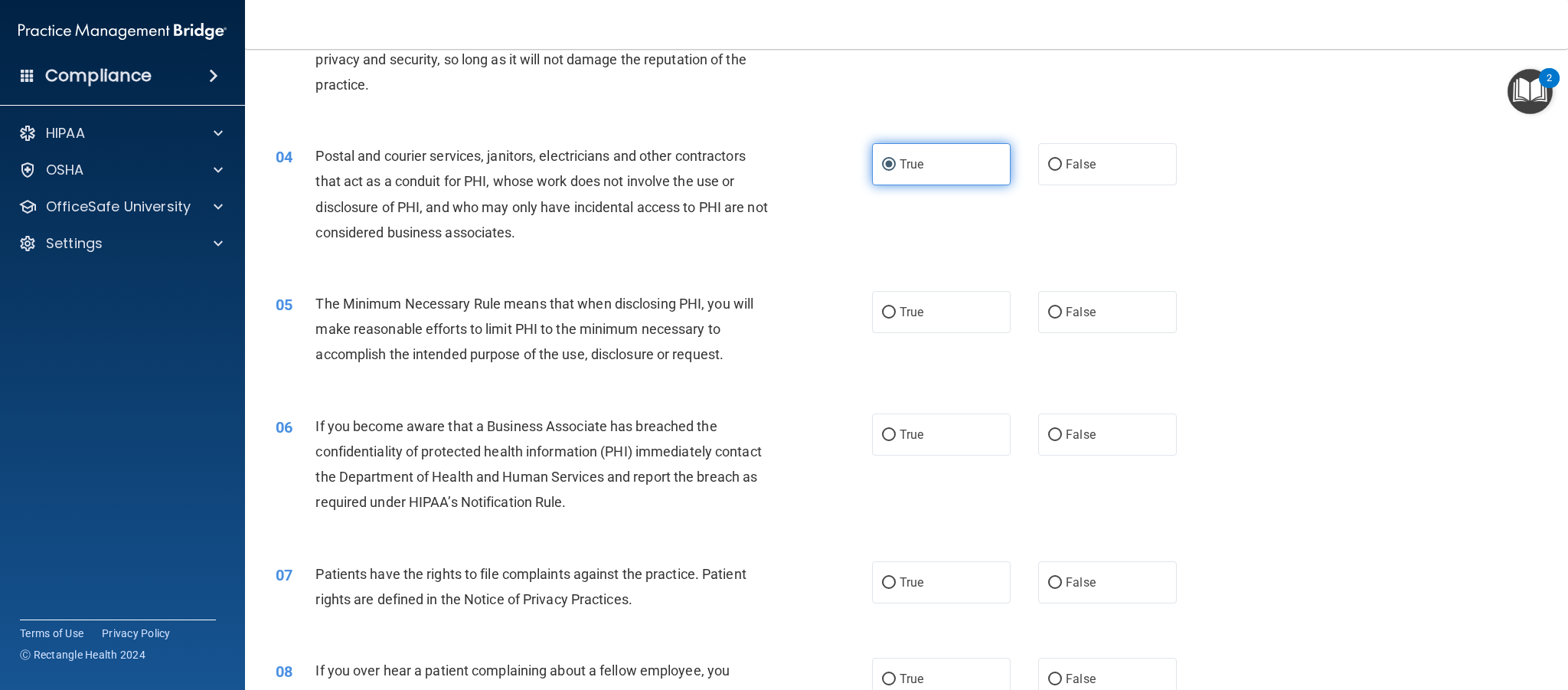
scroll to position [335, 0]
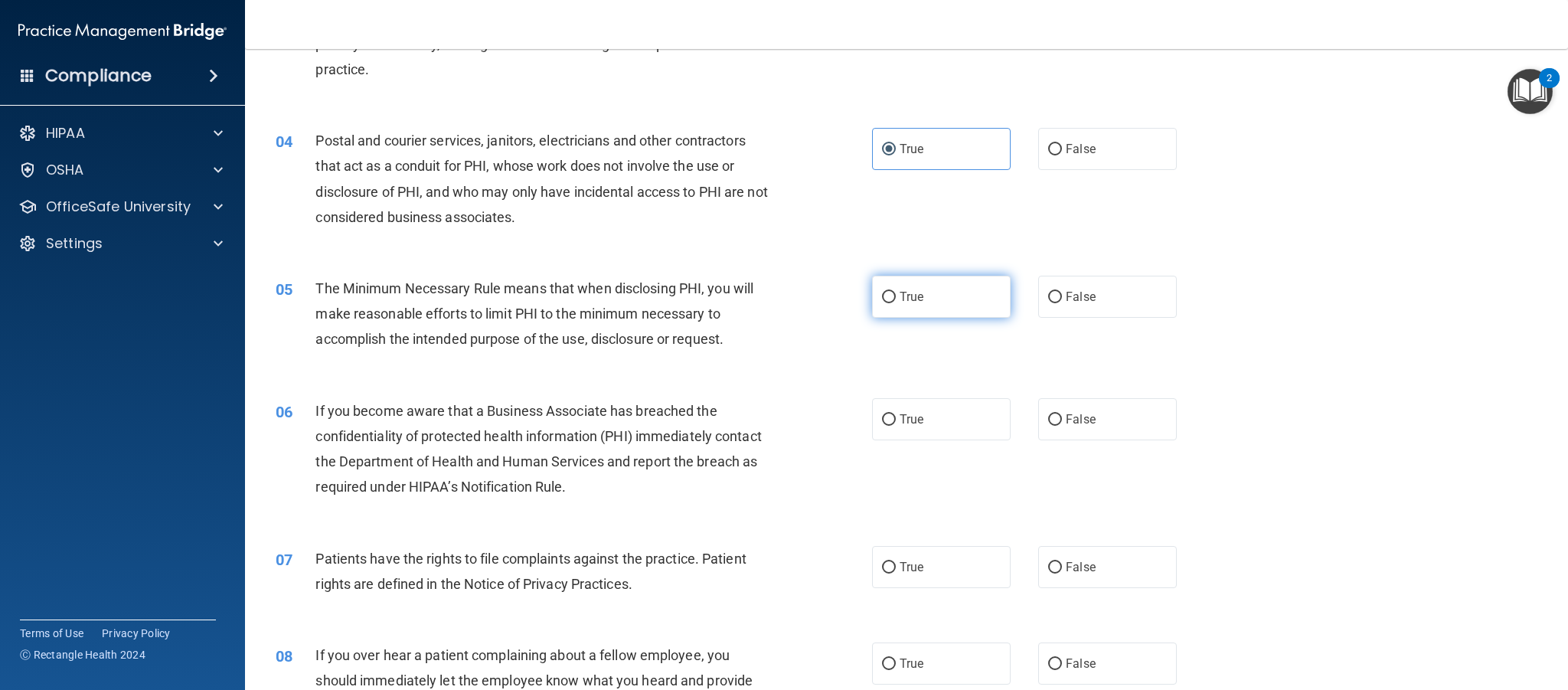
click at [965, 292] on label "True" at bounding box center [941, 296] width 139 height 42
click at [896, 292] on input "True" at bounding box center [889, 297] width 14 height 11
radio input "true"
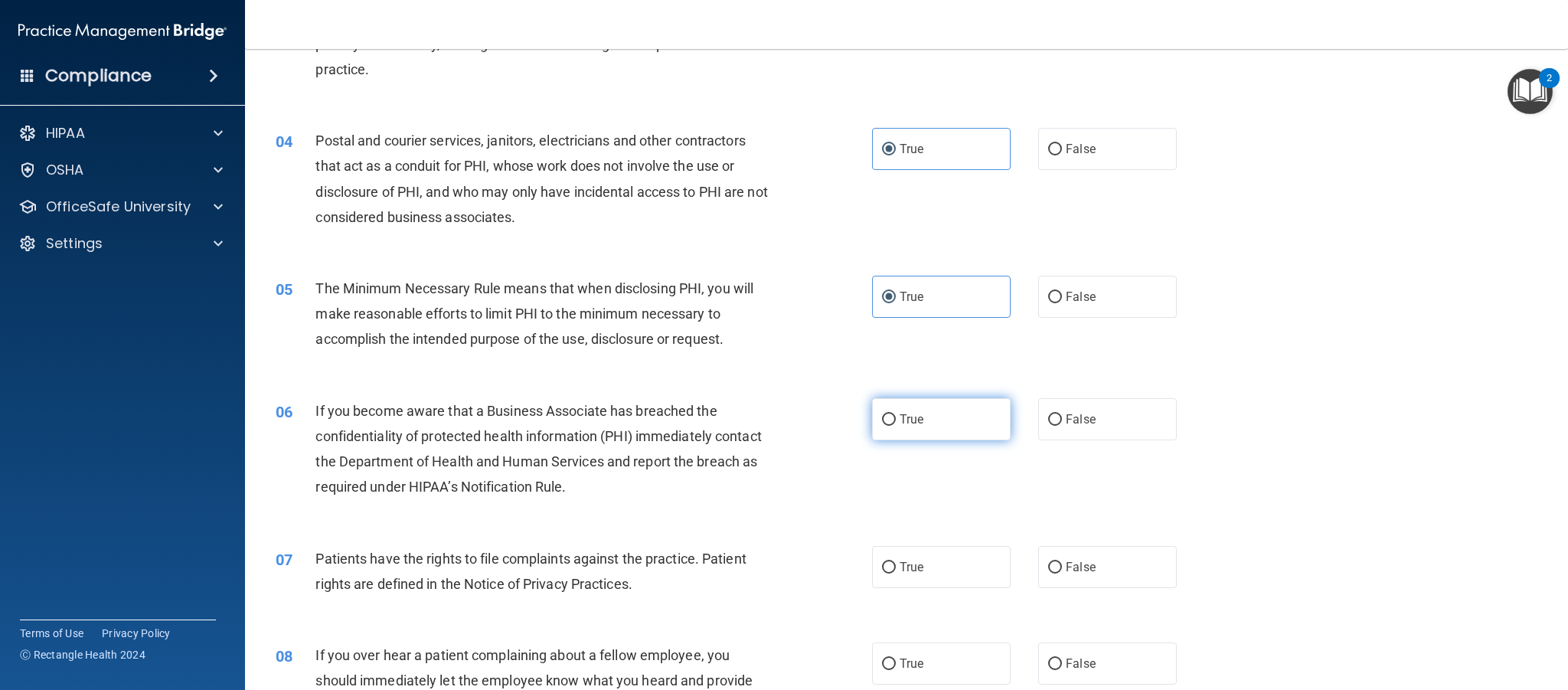
click at [956, 418] on label "True" at bounding box center [941, 419] width 139 height 42
click at [896, 418] on input "True" at bounding box center [889, 420] width 14 height 11
radio input "true"
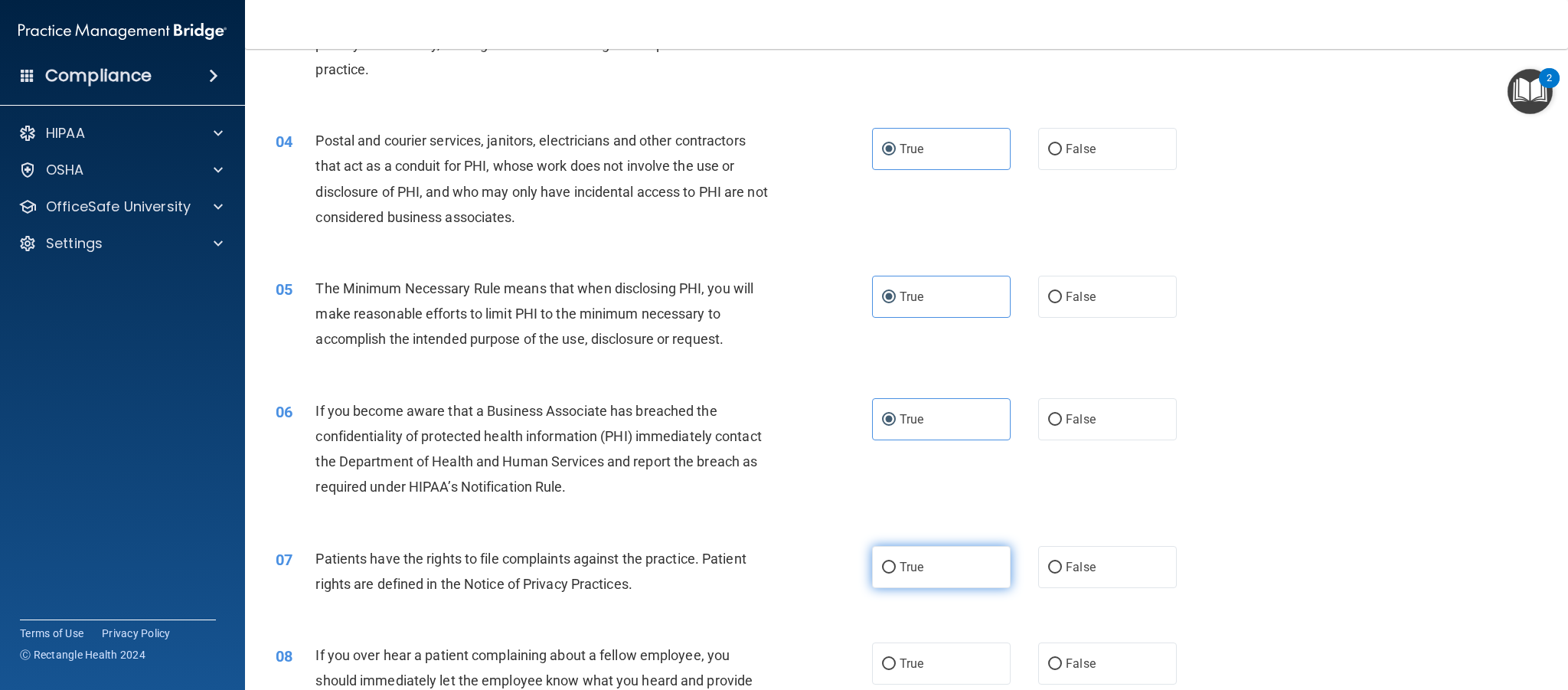
click at [955, 568] on label "True" at bounding box center [941, 567] width 139 height 42
click at [896, 568] on input "True" at bounding box center [889, 567] width 14 height 11
radio input "true"
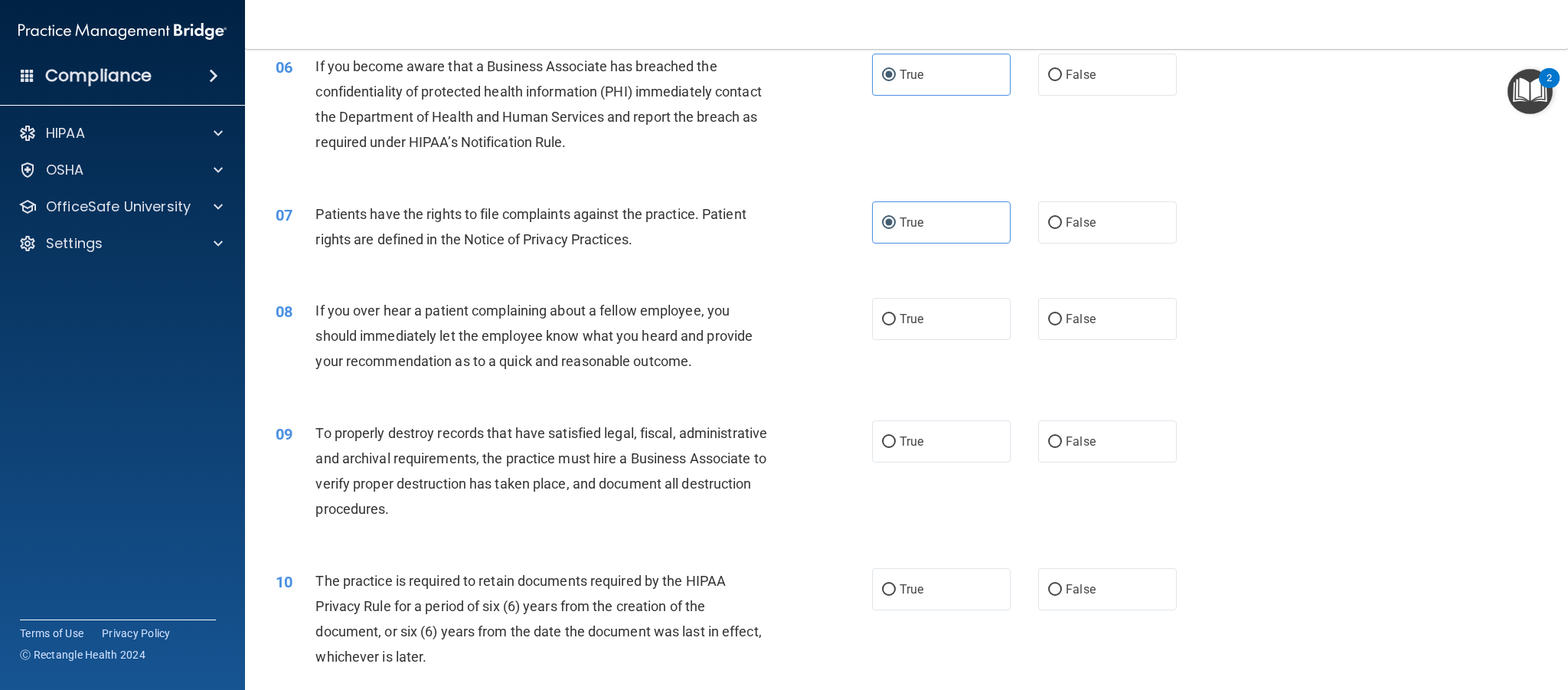
scroll to position [687, 0]
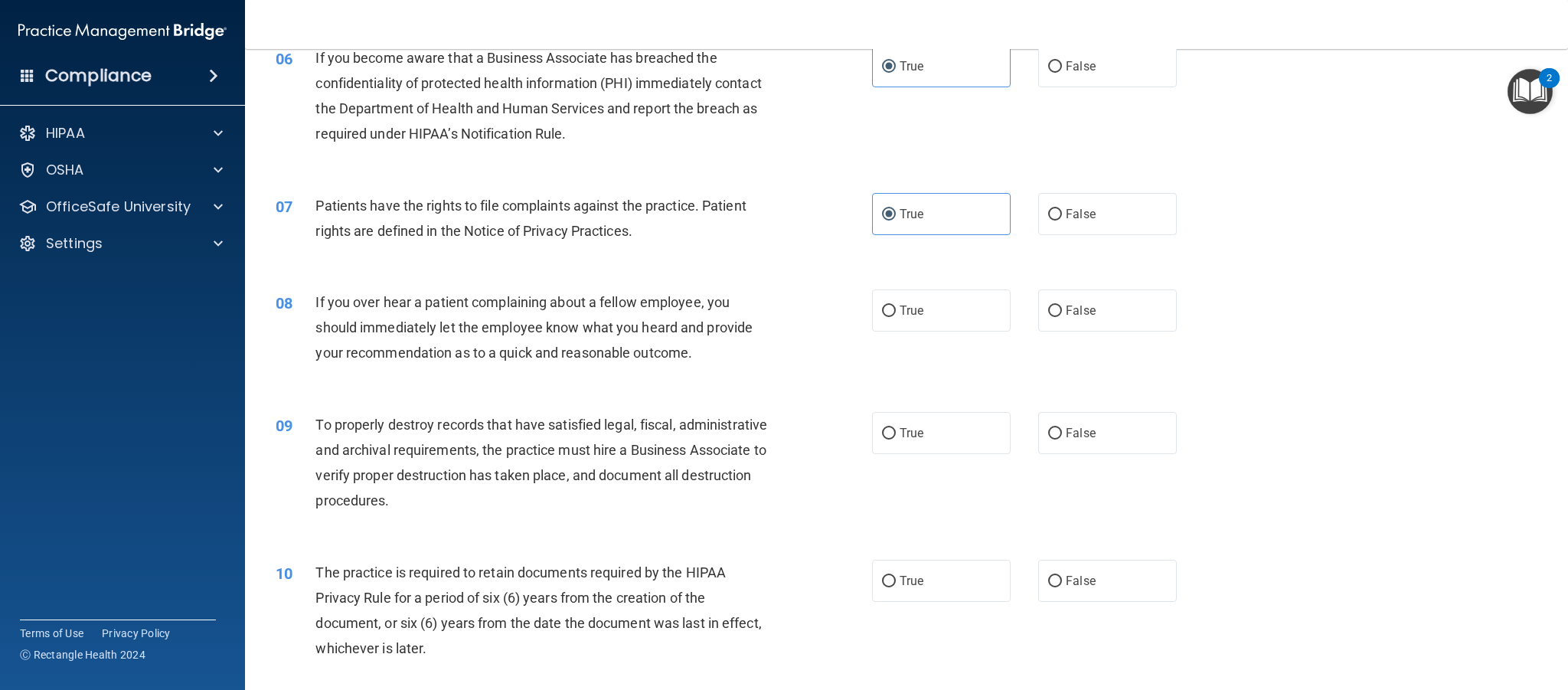
drag, startPoint x: 983, startPoint y: 320, endPoint x: 975, endPoint y: 394, distance: 74.4
click at [983, 320] on label "True" at bounding box center [941, 310] width 139 height 42
click at [896, 317] on input "True" at bounding box center [889, 310] width 14 height 11
radio input "true"
drag, startPoint x: 968, startPoint y: 429, endPoint x: 970, endPoint y: 463, distance: 34.1
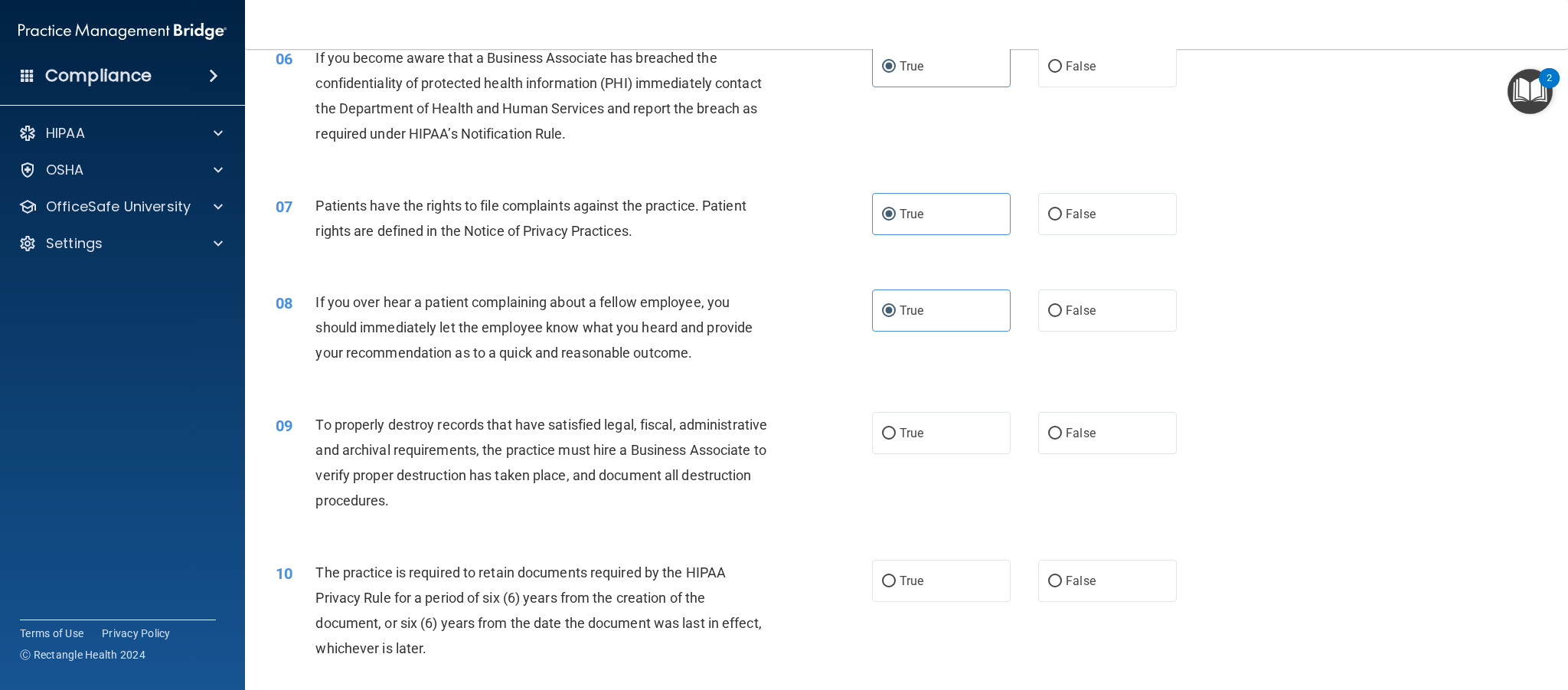
click at [968, 429] on label "True" at bounding box center [941, 433] width 139 height 42
click at [896, 429] on input "True" at bounding box center [889, 433] width 14 height 11
radio input "true"
drag, startPoint x: 968, startPoint y: 583, endPoint x: 970, endPoint y: 562, distance: 21.1
click at [968, 582] on label "True" at bounding box center [941, 581] width 139 height 42
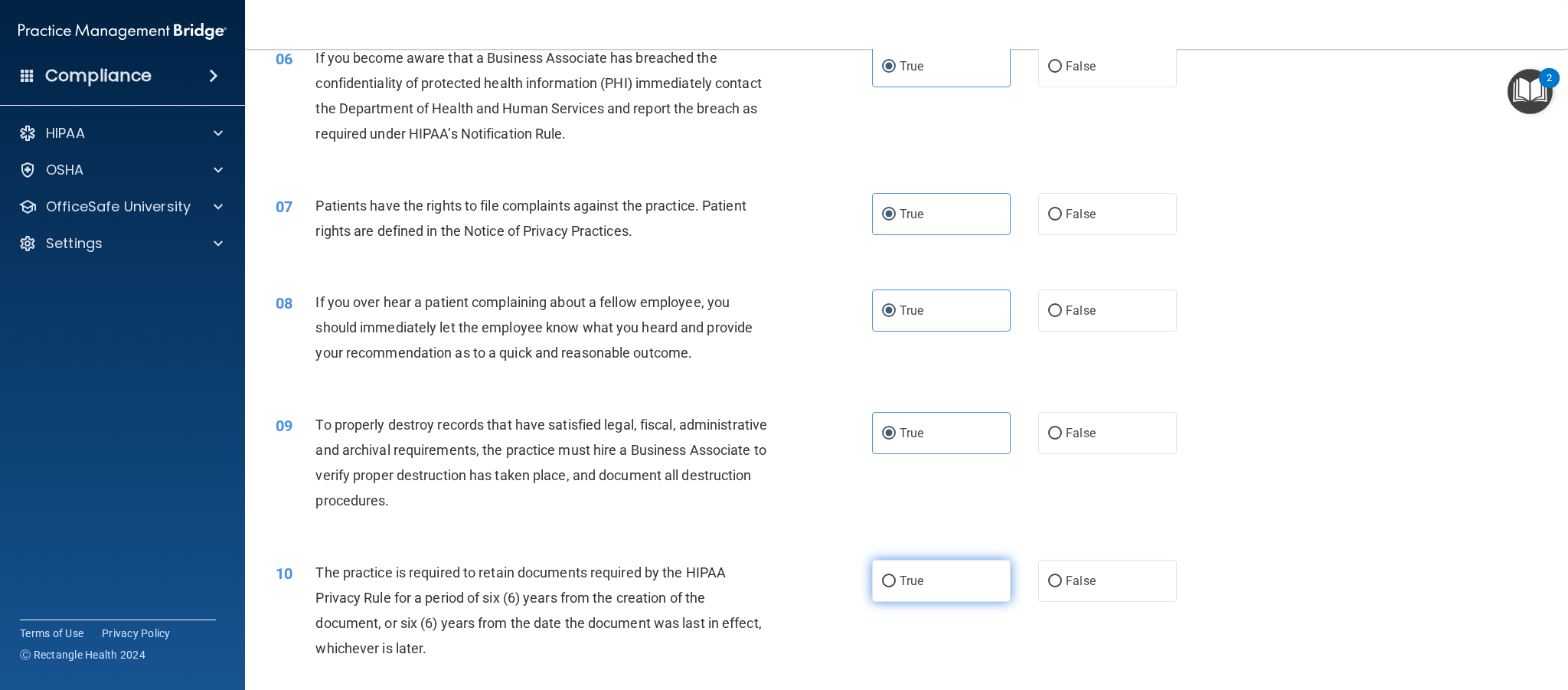
click at [896, 582] on input "True" at bounding box center [889, 581] width 14 height 11
radio input "true"
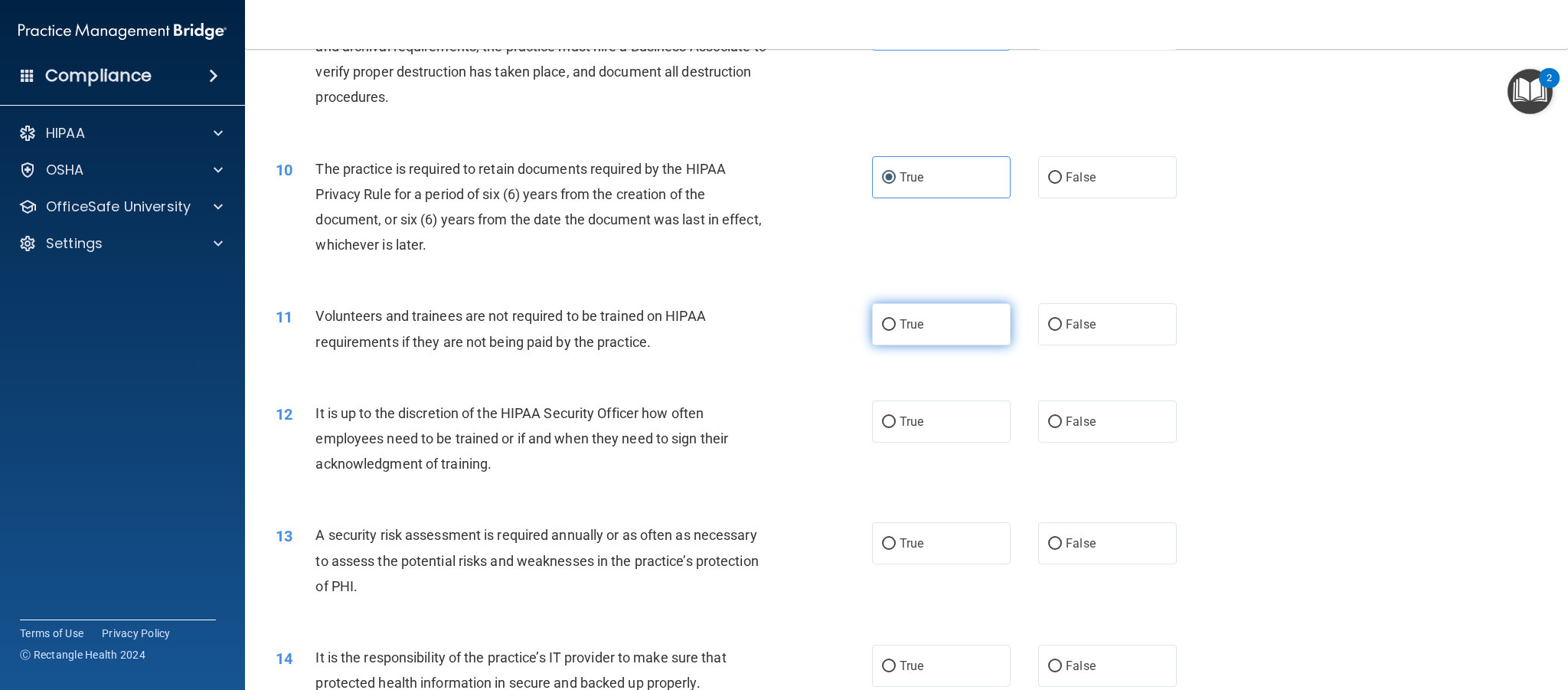
scroll to position [1108, 0]
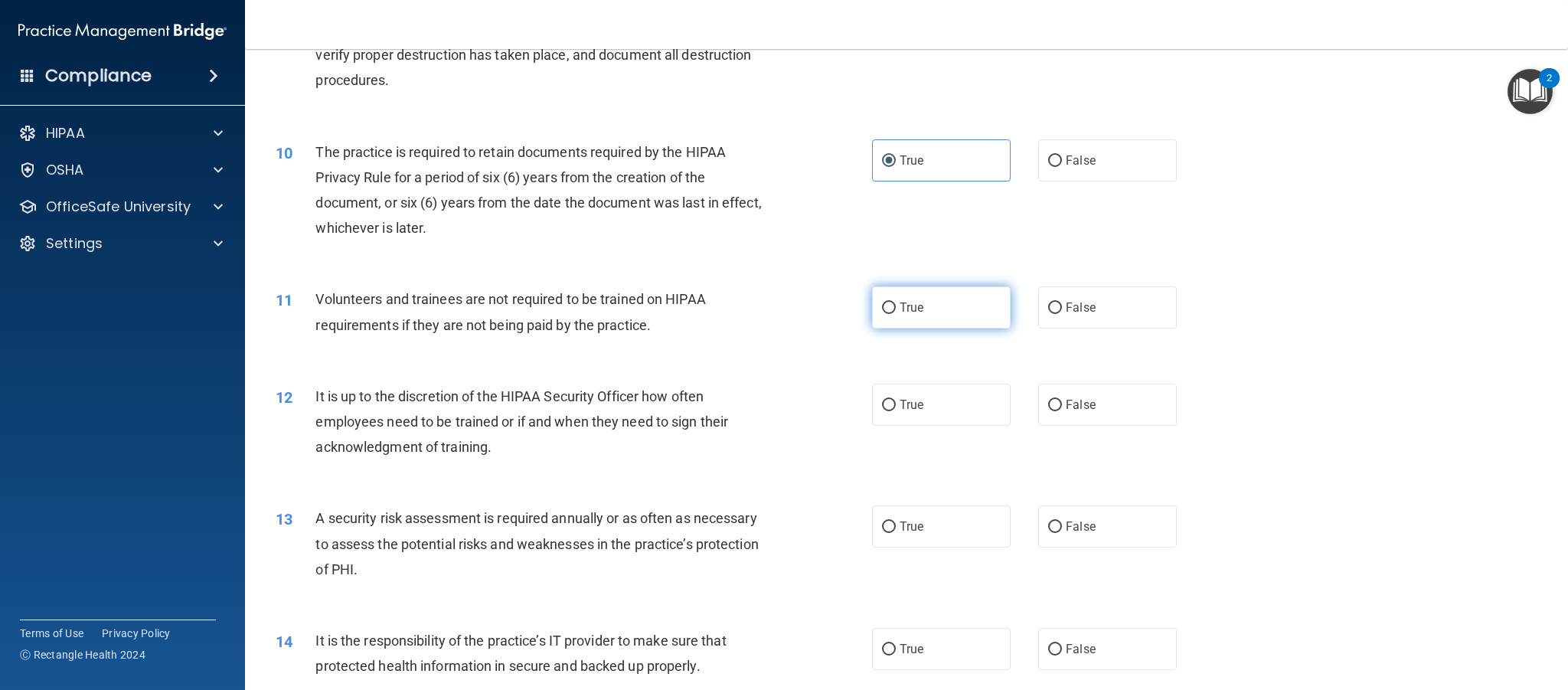
click at [966, 305] on label "True" at bounding box center [941, 307] width 139 height 42
click at [896, 305] on input "True" at bounding box center [889, 308] width 14 height 11
radio input "true"
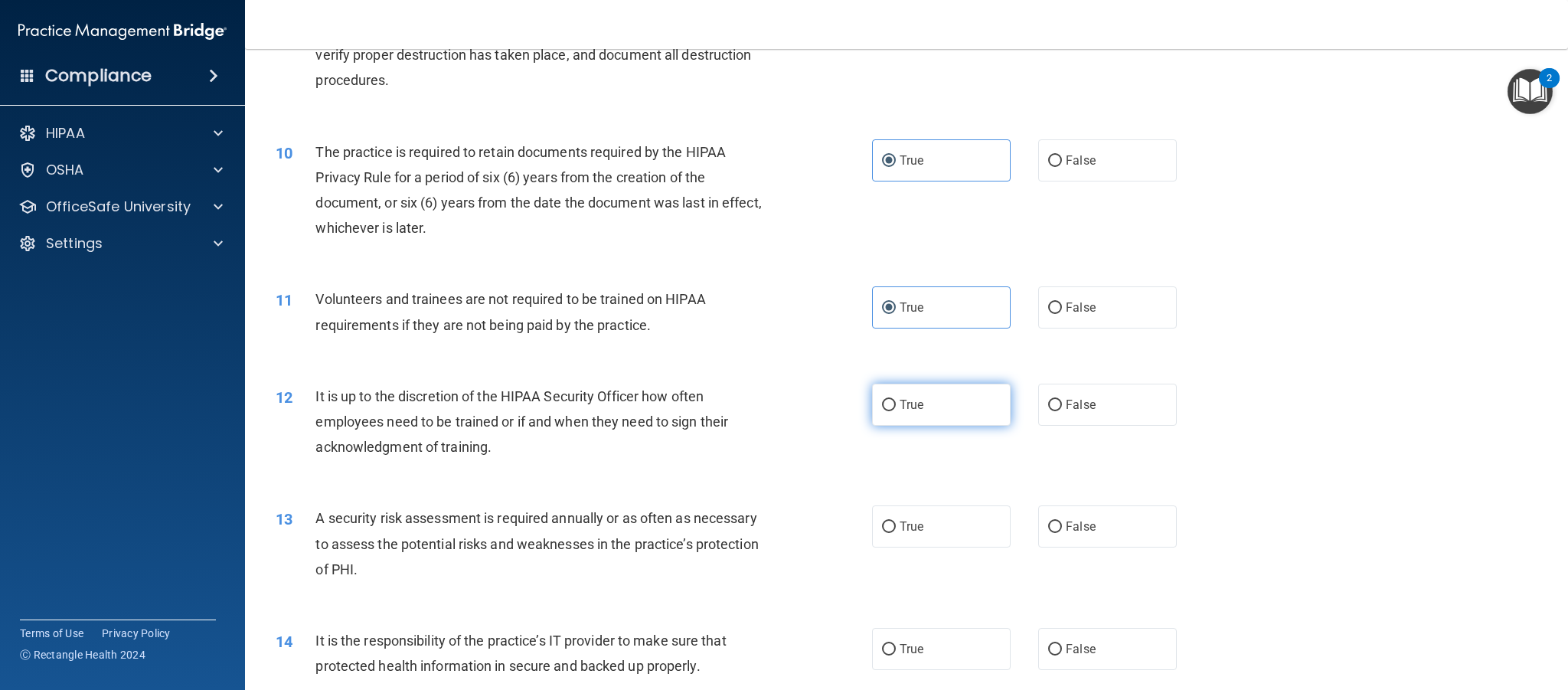
click at [955, 413] on label "True" at bounding box center [941, 405] width 139 height 42
click at [896, 411] on input "True" at bounding box center [889, 405] width 14 height 11
radio input "true"
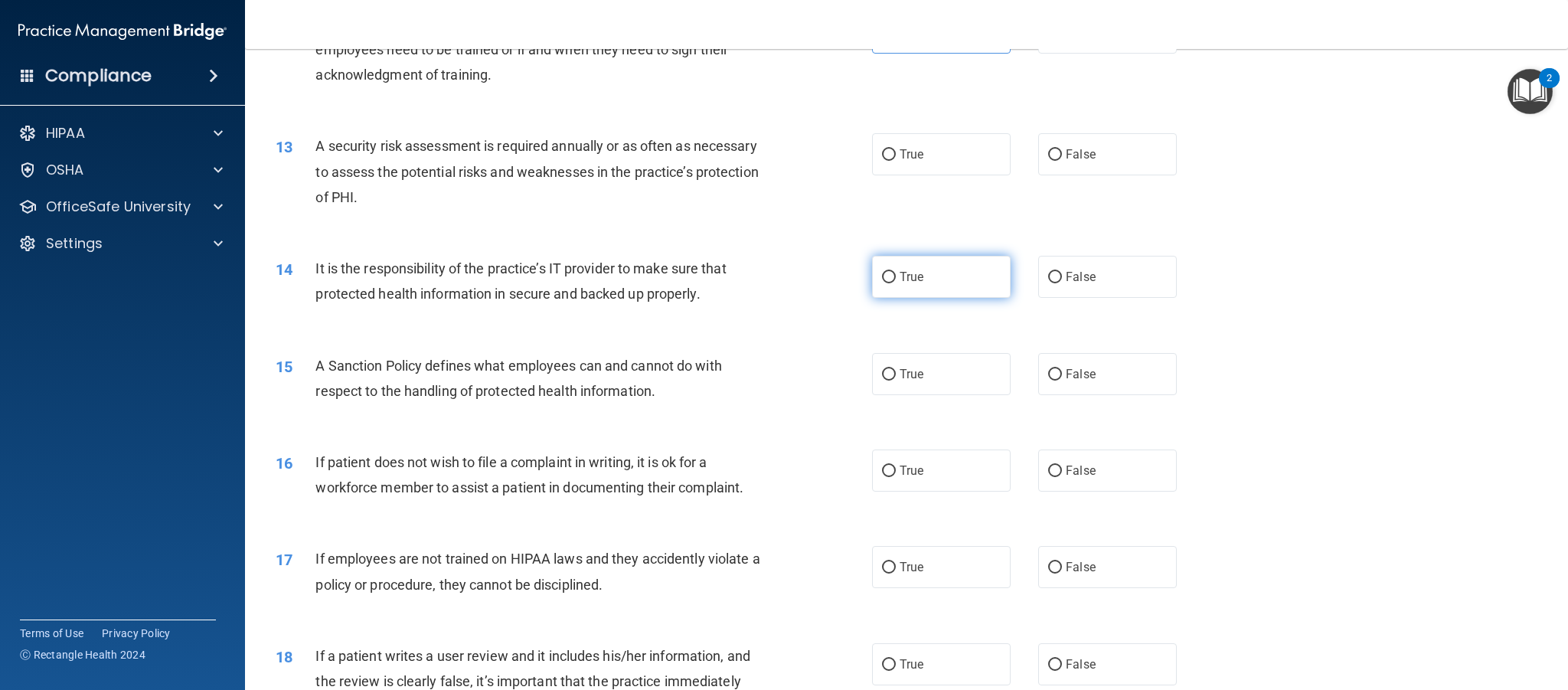
scroll to position [1494, 0]
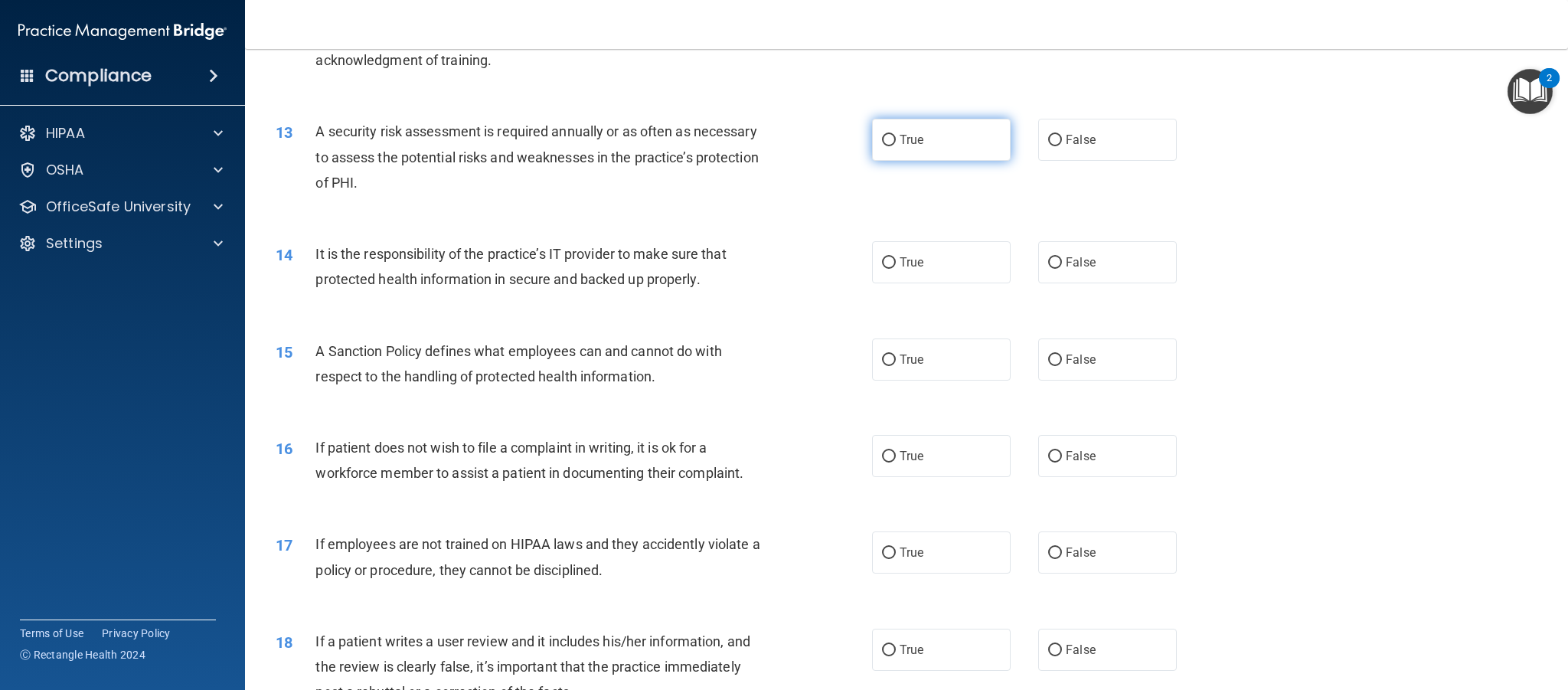
click at [934, 150] on label "True" at bounding box center [941, 140] width 139 height 42
click at [896, 146] on input "True" at bounding box center [889, 140] width 14 height 11
radio input "true"
click at [940, 272] on label "True" at bounding box center [941, 262] width 139 height 42
click at [896, 269] on input "True" at bounding box center [889, 263] width 14 height 11
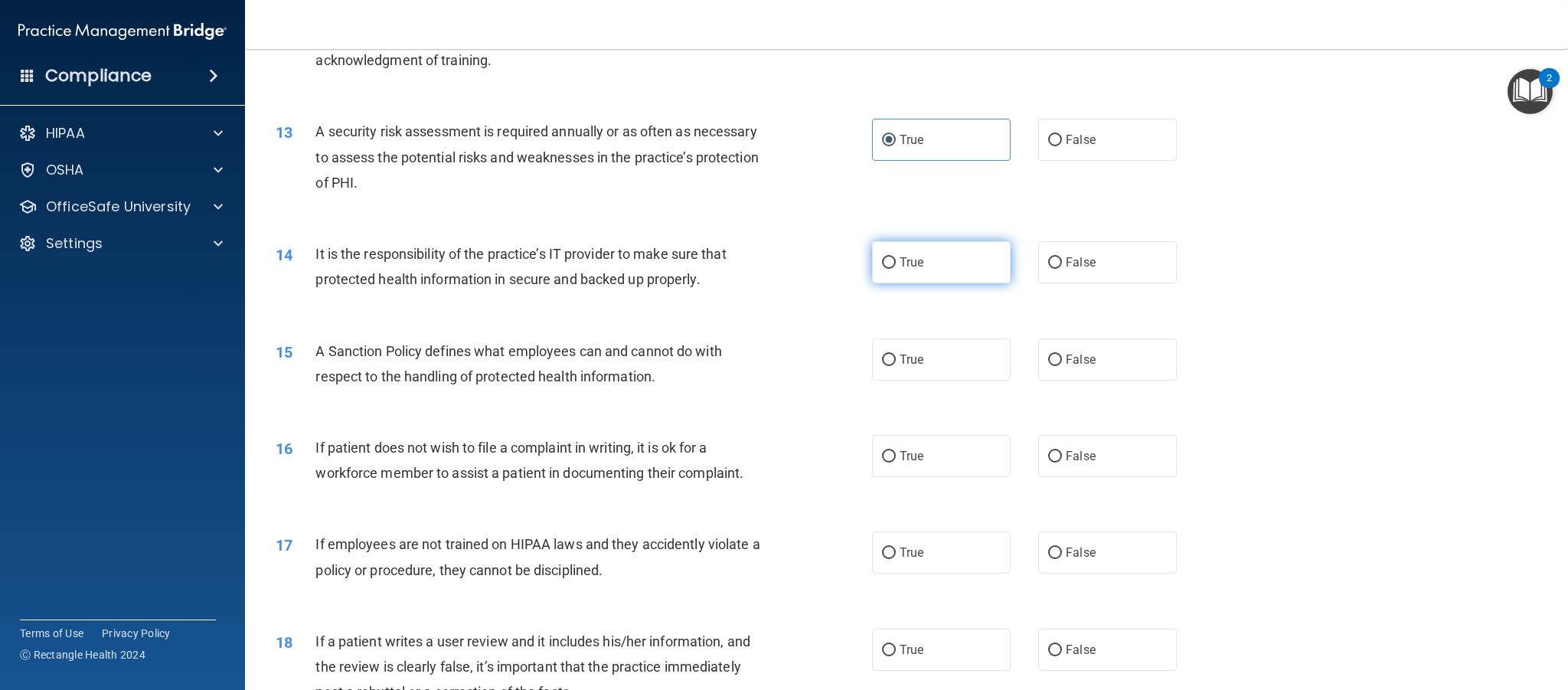
radio input "true"
drag, startPoint x: 942, startPoint y: 361, endPoint x: 945, endPoint y: 441, distance: 80.1
click at [942, 361] on label "True" at bounding box center [941, 359] width 139 height 42
click at [896, 361] on input "True" at bounding box center [889, 360] width 14 height 11
radio input "true"
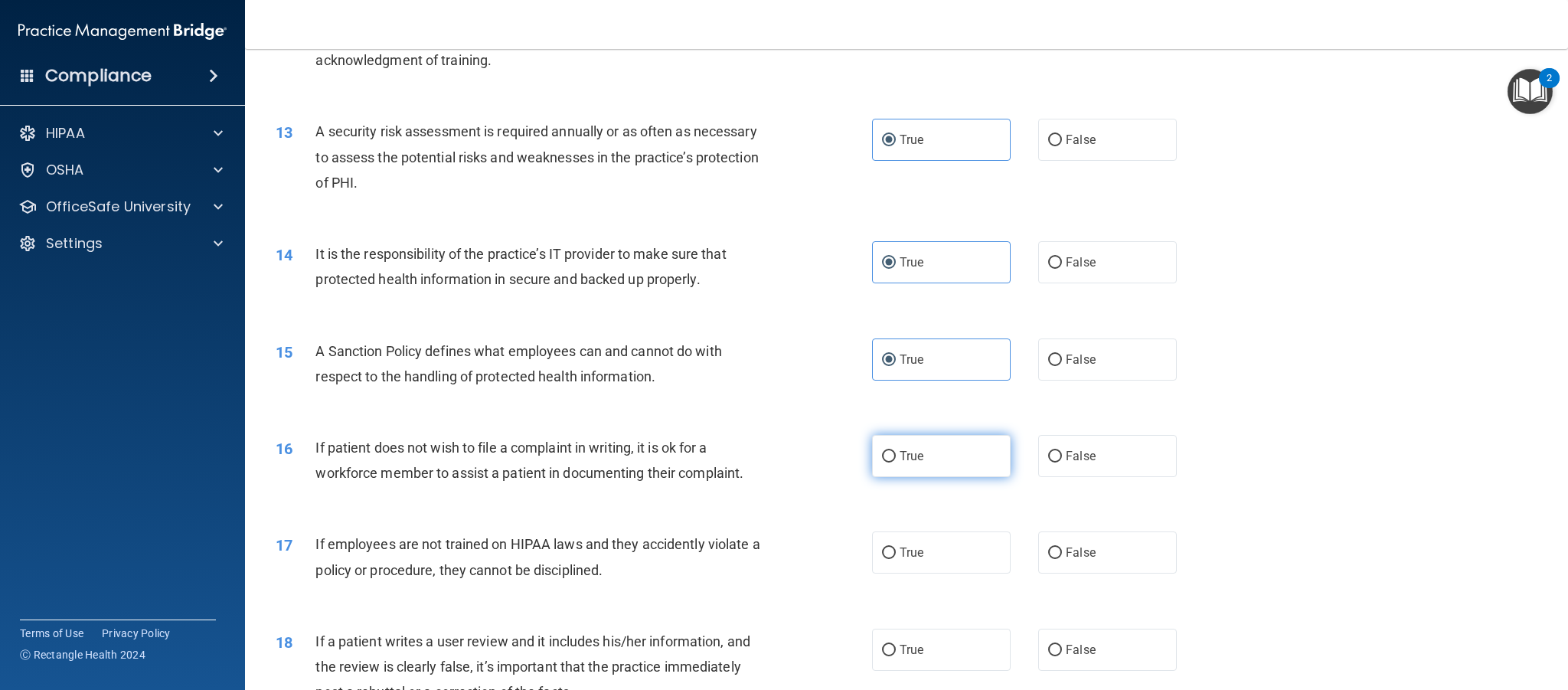
click at [941, 473] on label "True" at bounding box center [941, 456] width 139 height 42
click at [896, 463] on input "True" at bounding box center [889, 456] width 14 height 11
radio input "true"
click at [939, 561] on label "True" at bounding box center [941, 552] width 139 height 42
click at [896, 559] on input "True" at bounding box center [889, 553] width 14 height 11
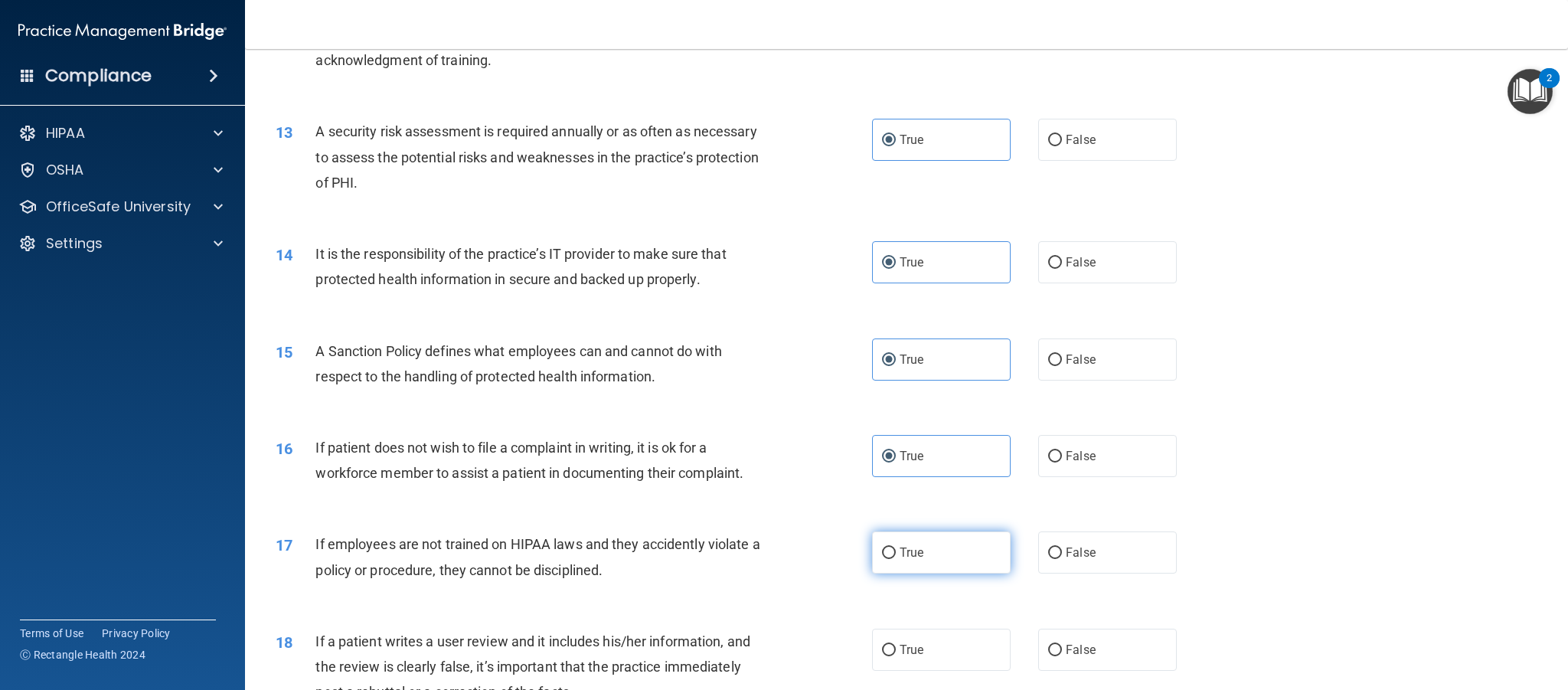
radio input "true"
drag, startPoint x: 934, startPoint y: 651, endPoint x: 942, endPoint y: 516, distance: 135.2
click at [934, 650] on label "True" at bounding box center [941, 649] width 139 height 42
click at [896, 650] on input "True" at bounding box center [889, 650] width 14 height 11
radio input "true"
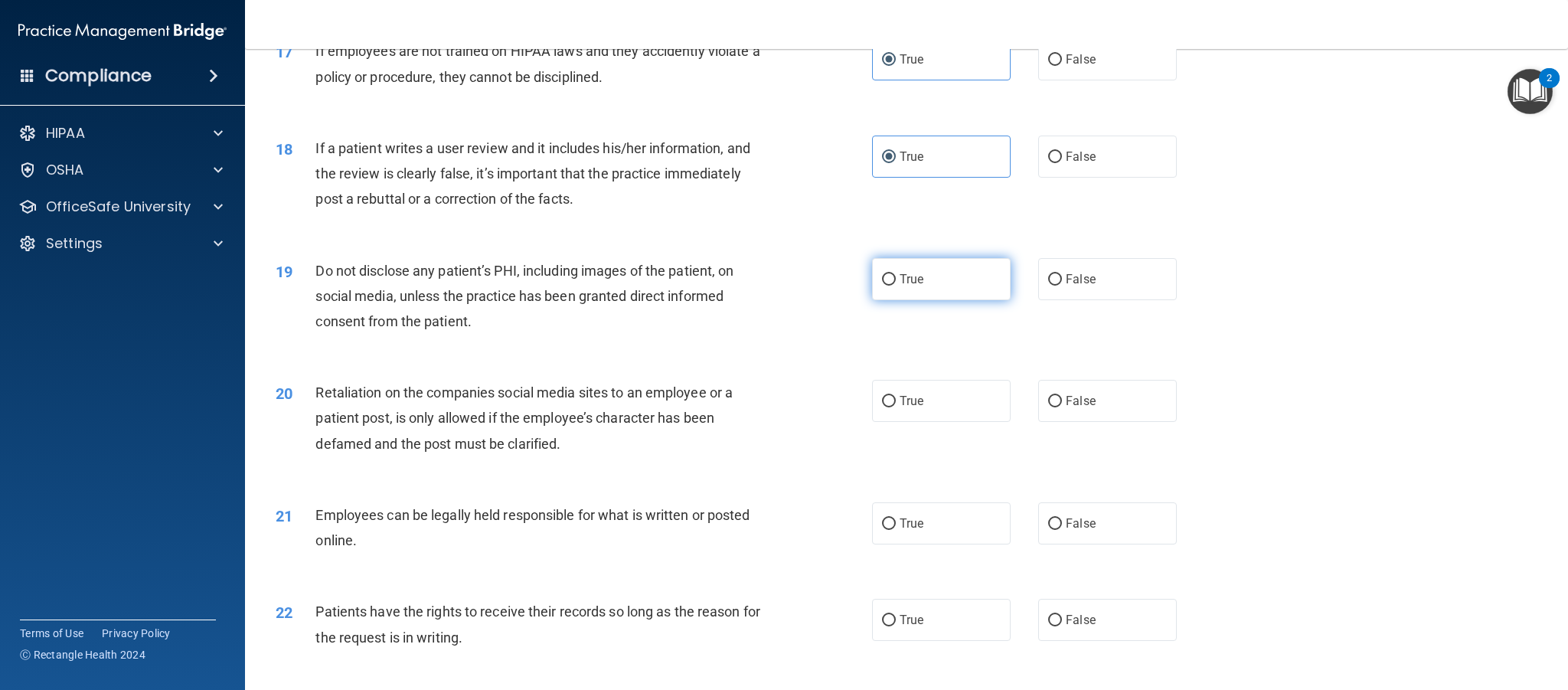
scroll to position [1993, 0]
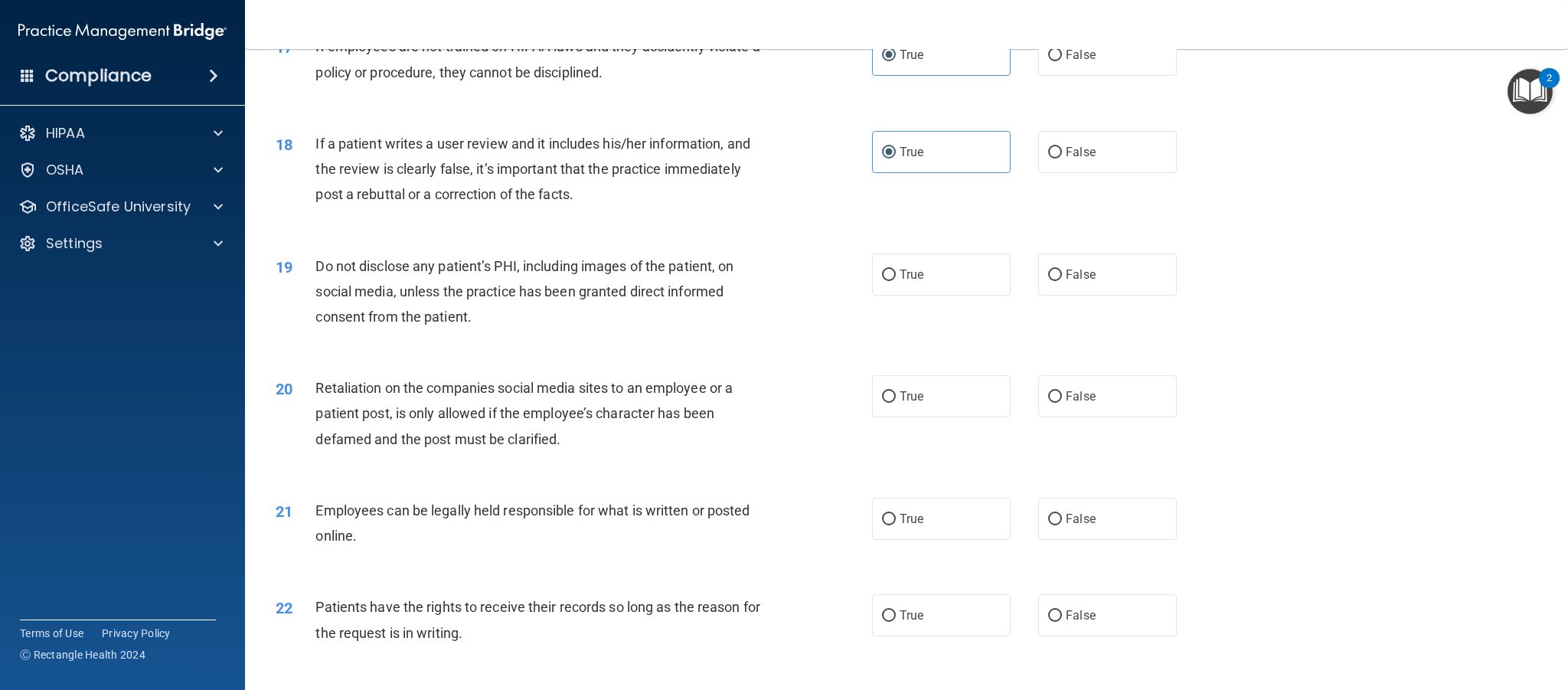
drag, startPoint x: 956, startPoint y: 280, endPoint x: 953, endPoint y: 350, distance: 70.1
click at [956, 280] on label "True" at bounding box center [941, 274] width 139 height 42
click at [896, 280] on input "True" at bounding box center [889, 275] width 14 height 11
radio input "true"
drag, startPoint x: 949, startPoint y: 394, endPoint x: 945, endPoint y: 433, distance: 39.2
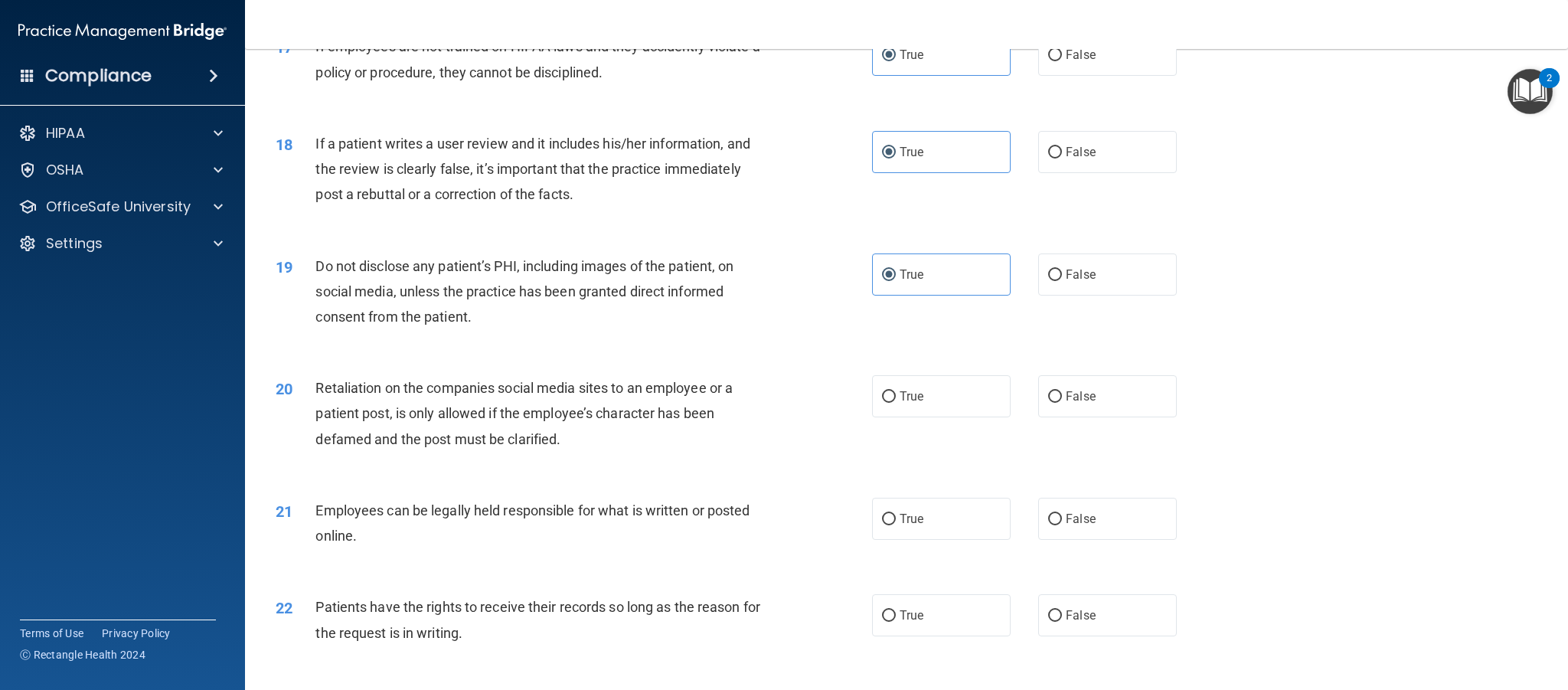
click at [948, 394] on label "True" at bounding box center [941, 396] width 139 height 42
click at [896, 394] on input "True" at bounding box center [889, 396] width 14 height 11
radio input "true"
drag, startPoint x: 953, startPoint y: 529, endPoint x: 937, endPoint y: 515, distance: 21.3
click at [953, 529] on label "True" at bounding box center [941, 518] width 139 height 42
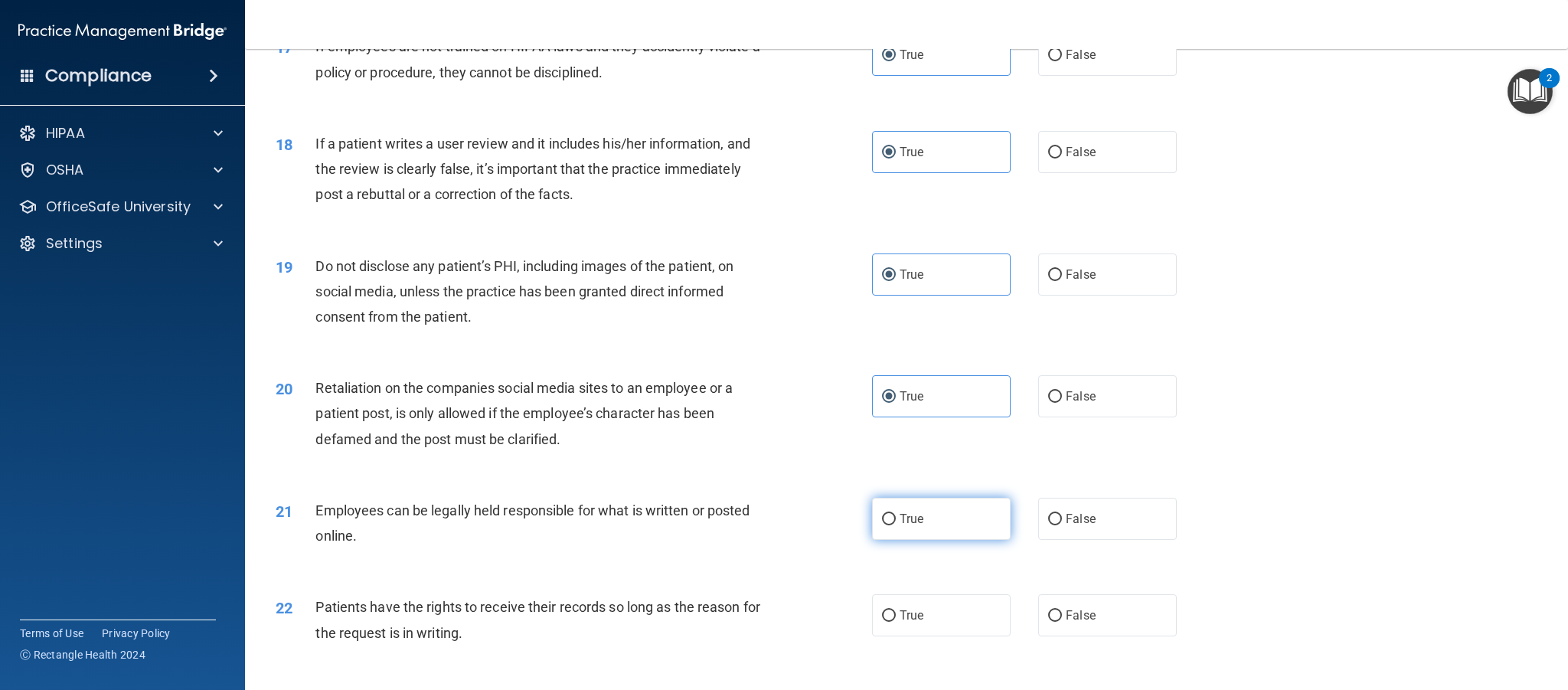
click at [896, 525] on input "True" at bounding box center [889, 519] width 14 height 11
radio input "true"
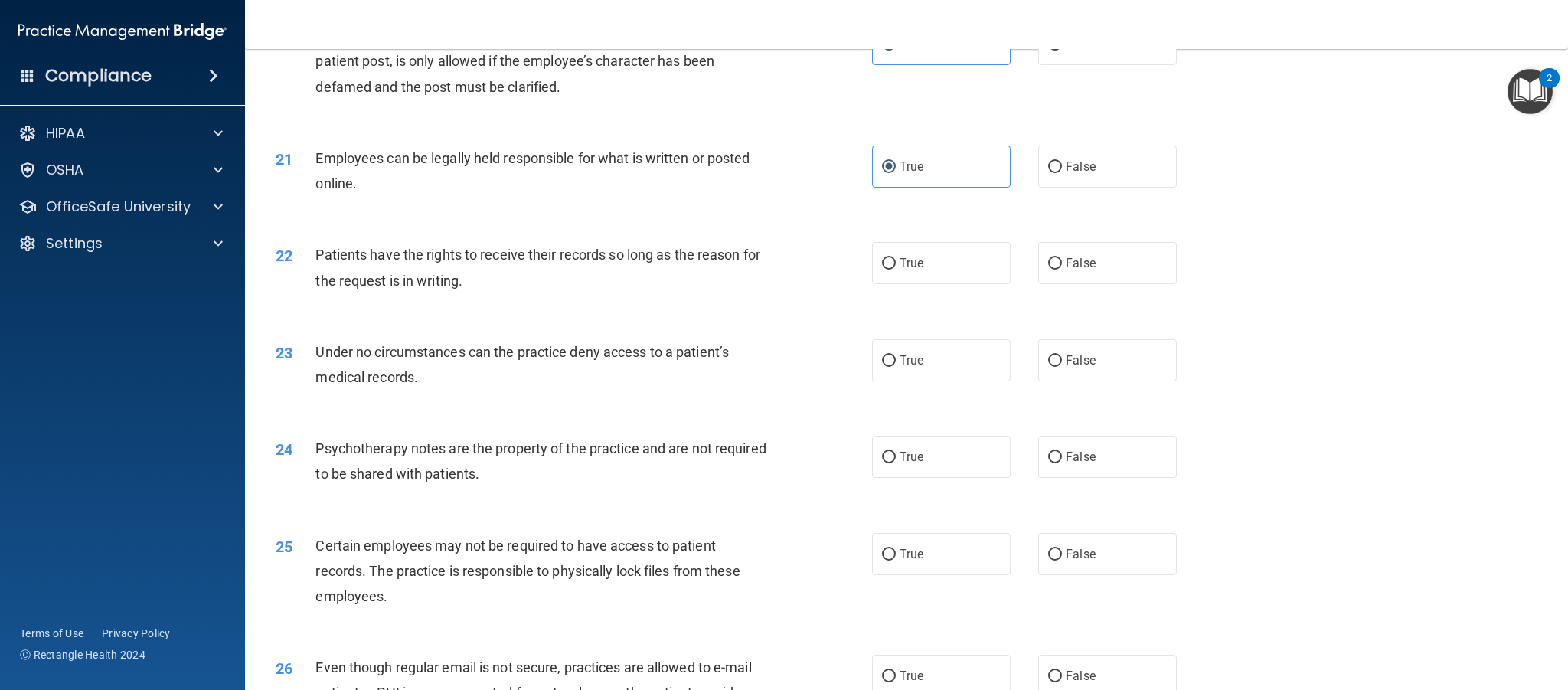
scroll to position [2347, 0]
click at [949, 272] on label "True" at bounding box center [941, 260] width 139 height 42
click at [896, 266] on input "True" at bounding box center [889, 260] width 14 height 11
radio input "true"
drag, startPoint x: 945, startPoint y: 351, endPoint x: 943, endPoint y: 387, distance: 36.1
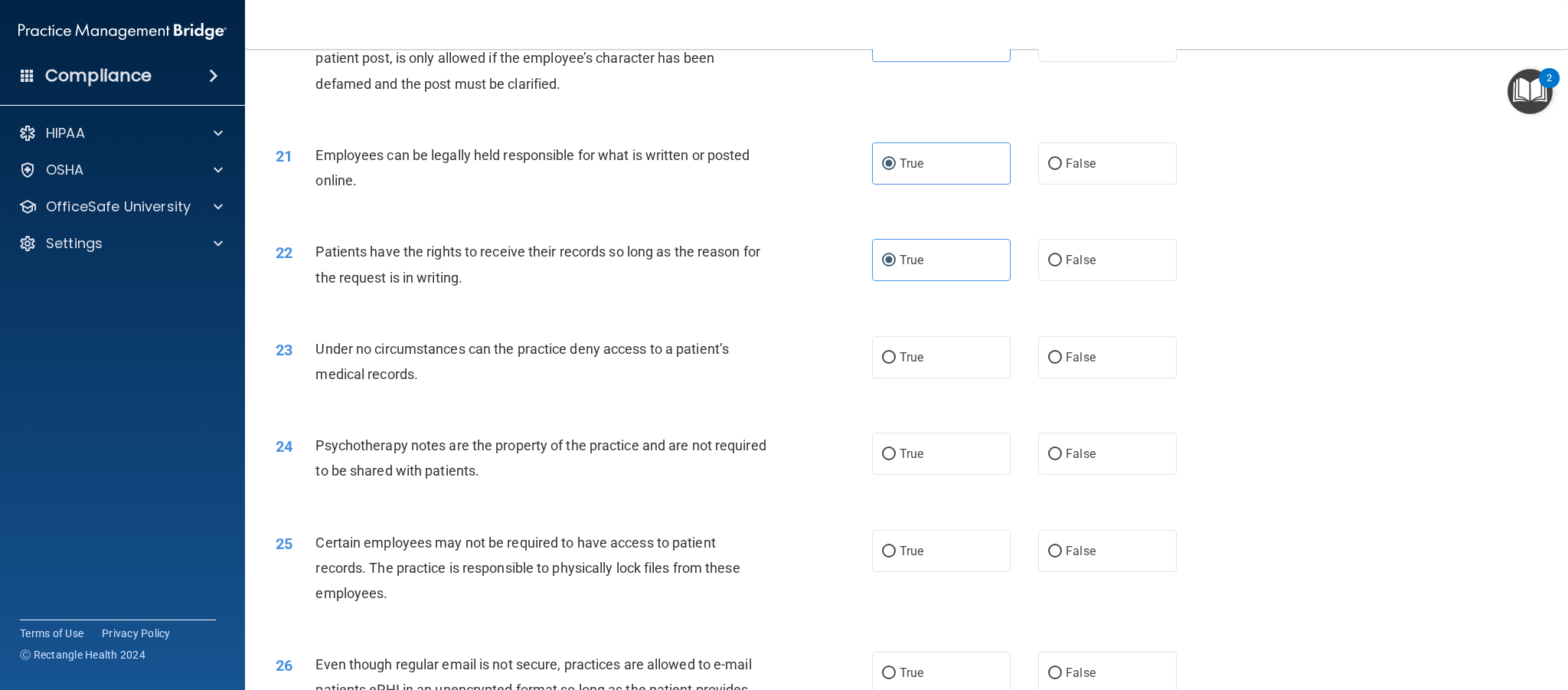
click at [945, 351] on label "True" at bounding box center [941, 357] width 139 height 42
click at [896, 352] on input "True" at bounding box center [889, 357] width 14 height 11
radio input "true"
click at [938, 468] on label "True" at bounding box center [941, 453] width 139 height 42
click at [896, 460] on input "True" at bounding box center [889, 454] width 14 height 11
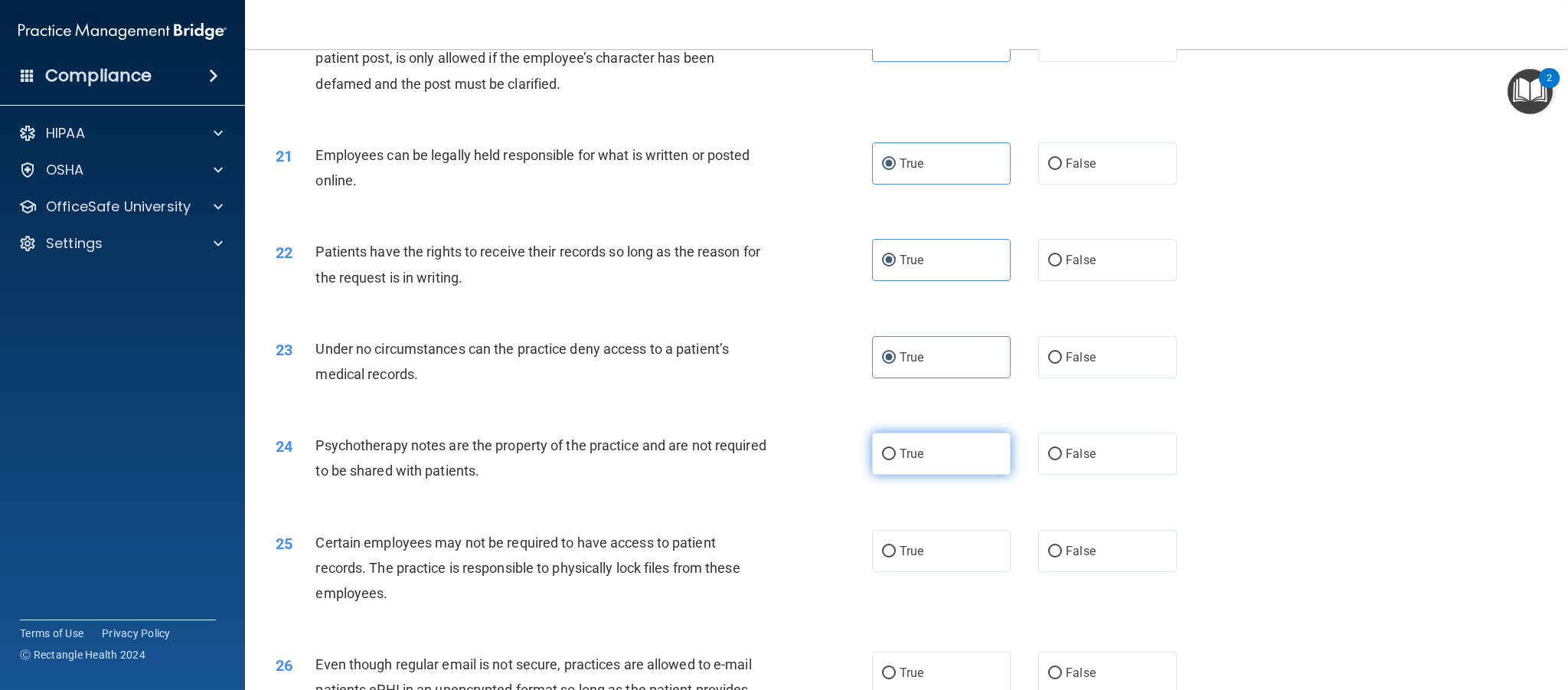
radio input "true"
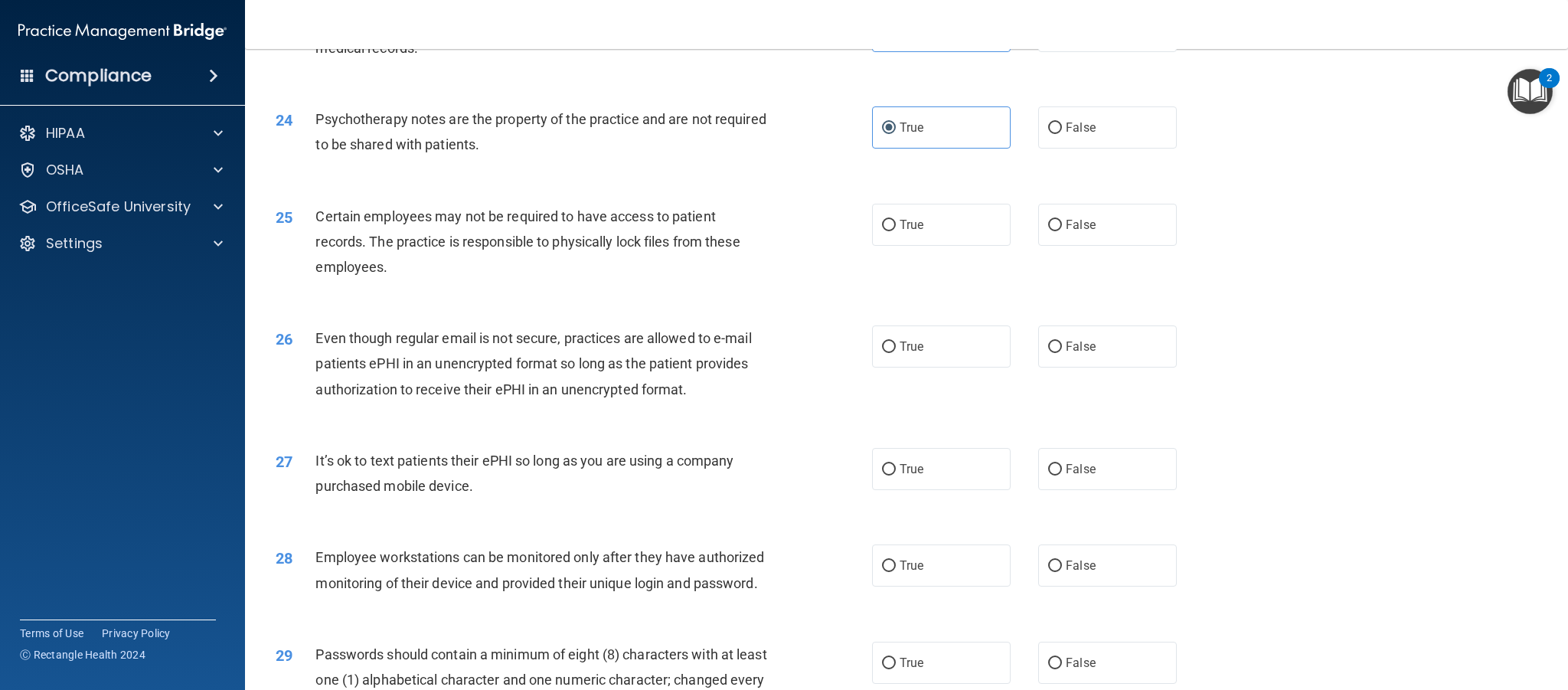
scroll to position [2680, 0]
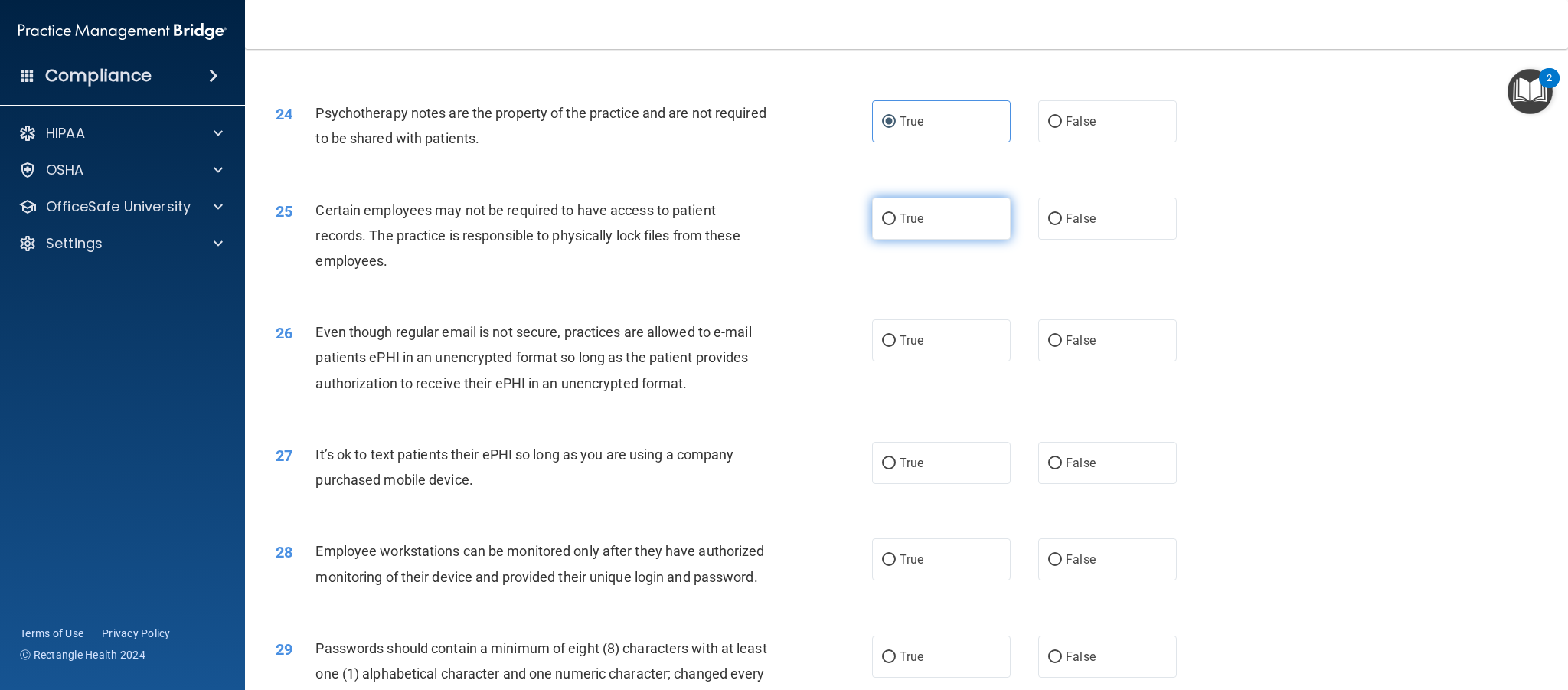
click at [966, 212] on label "True" at bounding box center [941, 218] width 139 height 42
click at [896, 213] on input "True" at bounding box center [889, 218] width 14 height 11
radio input "true"
click at [937, 349] on label "True" at bounding box center [941, 340] width 139 height 42
click at [896, 347] on input "True" at bounding box center [889, 341] width 14 height 11
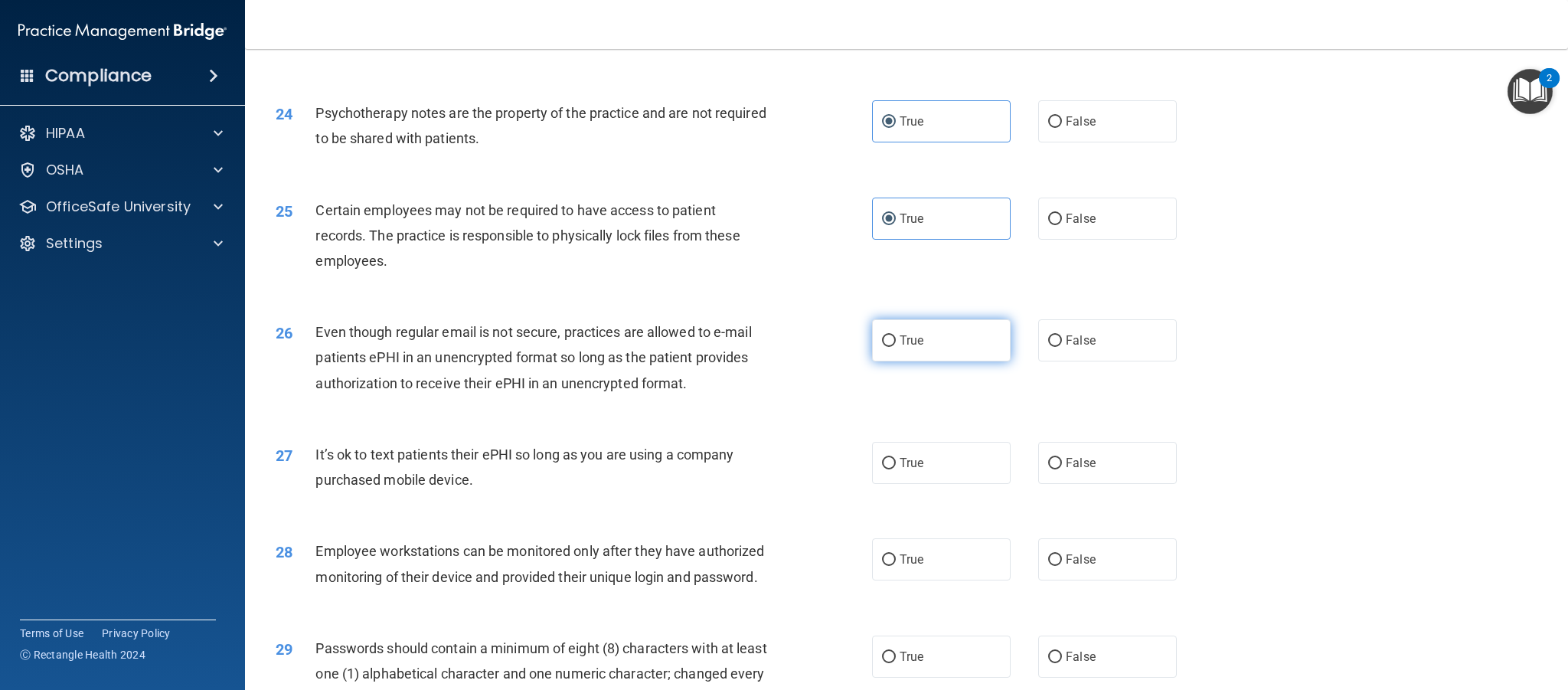
radio input "true"
click at [934, 476] on label "True" at bounding box center [941, 463] width 139 height 42
click at [896, 470] on input "True" at bounding box center [889, 463] width 14 height 11
radio input "true"
drag, startPoint x: 914, startPoint y: 562, endPoint x: 947, endPoint y: 483, distance: 85.6
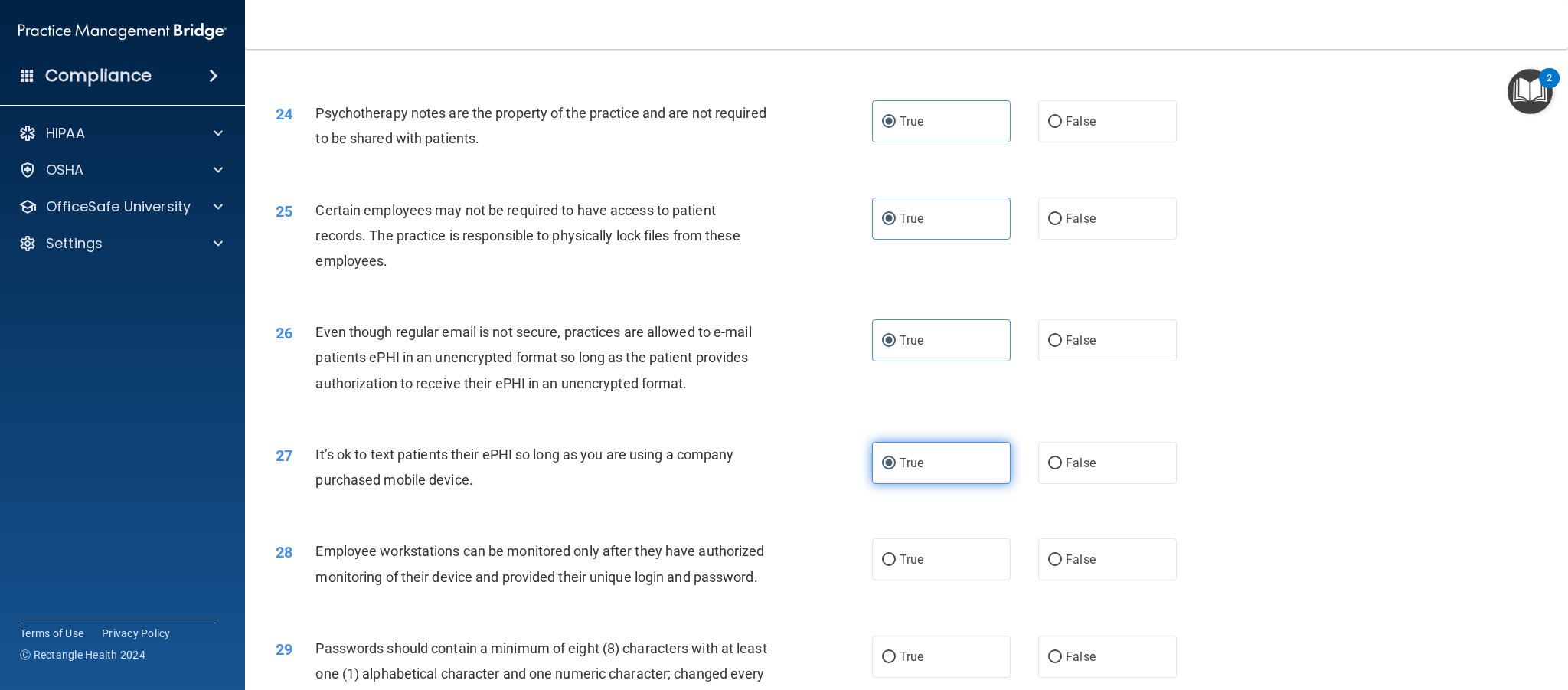
click at [916, 560] on span "True" at bounding box center [911, 559] width 23 height 15
click at [896, 560] on input "True" at bounding box center [889, 560] width 14 height 11
radio input "true"
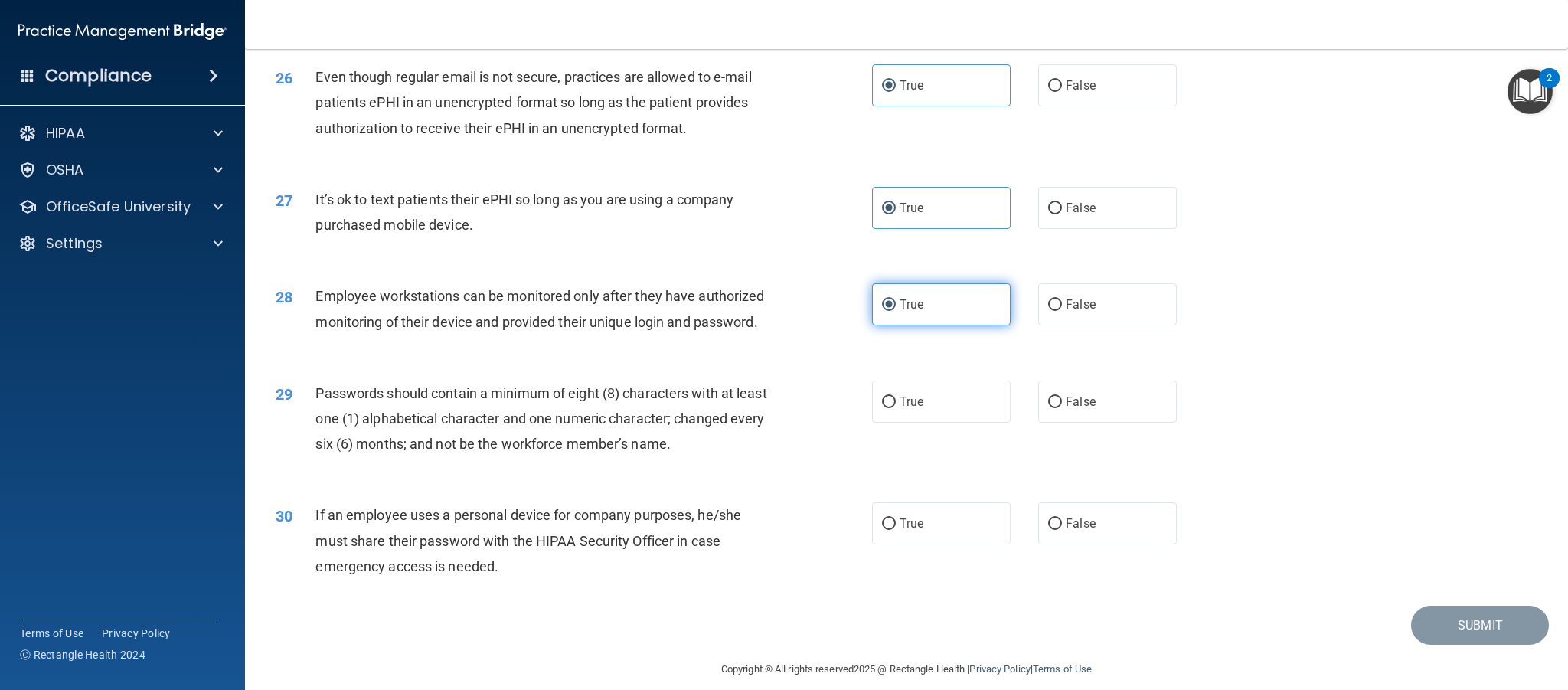
scroll to position [2952, 0]
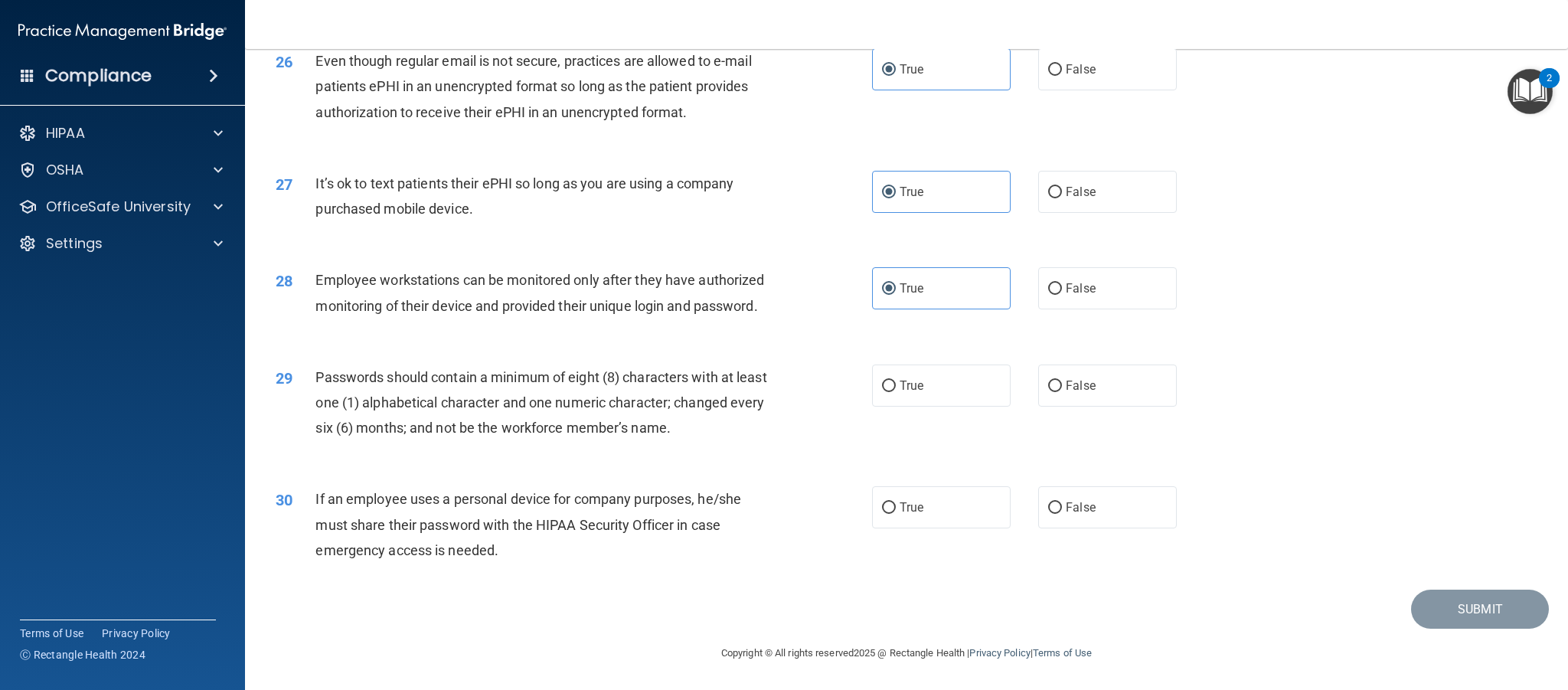
drag, startPoint x: 948, startPoint y: 384, endPoint x: 947, endPoint y: 407, distance: 23.0
click at [948, 384] on label "True" at bounding box center [941, 385] width 139 height 42
click at [896, 384] on input "True" at bounding box center [889, 386] width 14 height 11
radio input "true"
click at [942, 509] on label "True" at bounding box center [941, 507] width 139 height 42
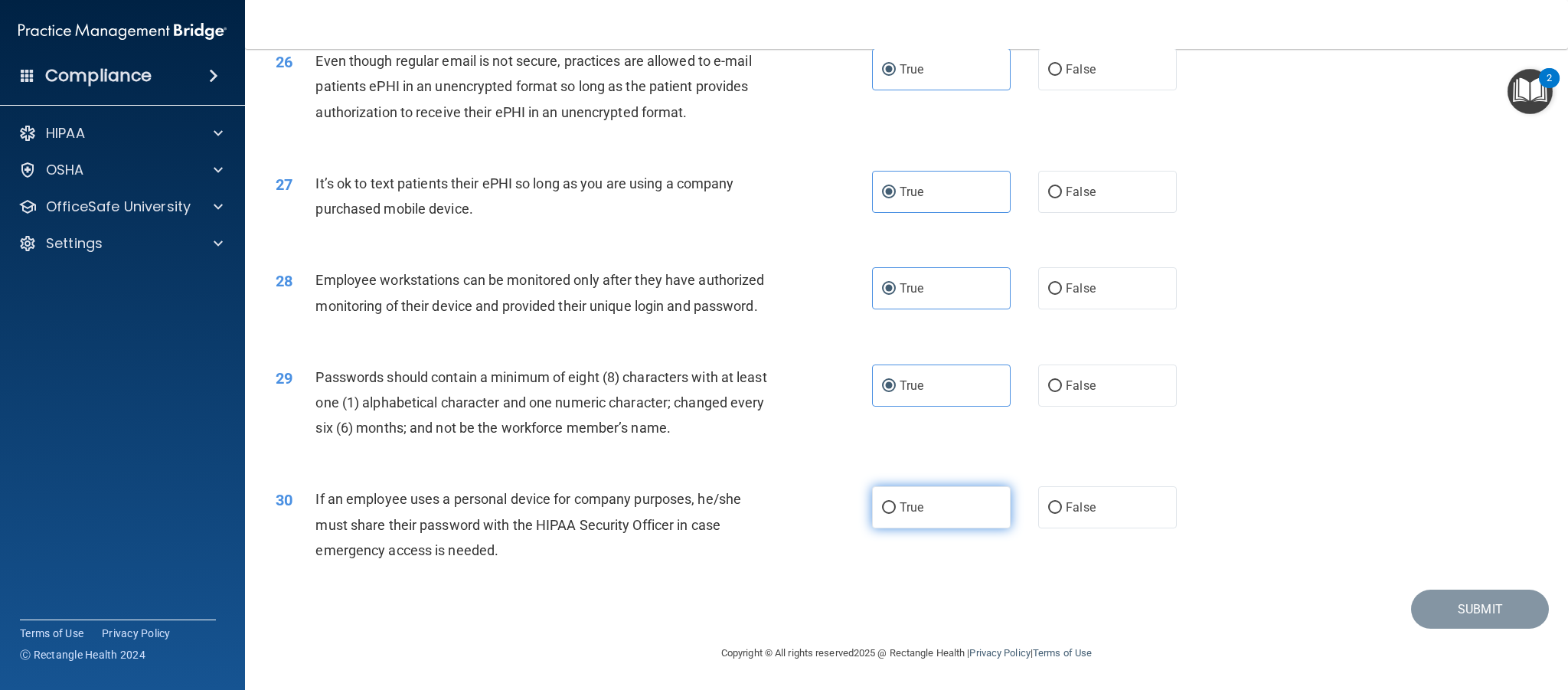
click at [896, 509] on input "True" at bounding box center [889, 508] width 14 height 11
radio input "true"
drag, startPoint x: 1428, startPoint y: 615, endPoint x: 1311, endPoint y: 544, distance: 136.9
click at [1428, 614] on button "Submit" at bounding box center [1480, 609] width 138 height 39
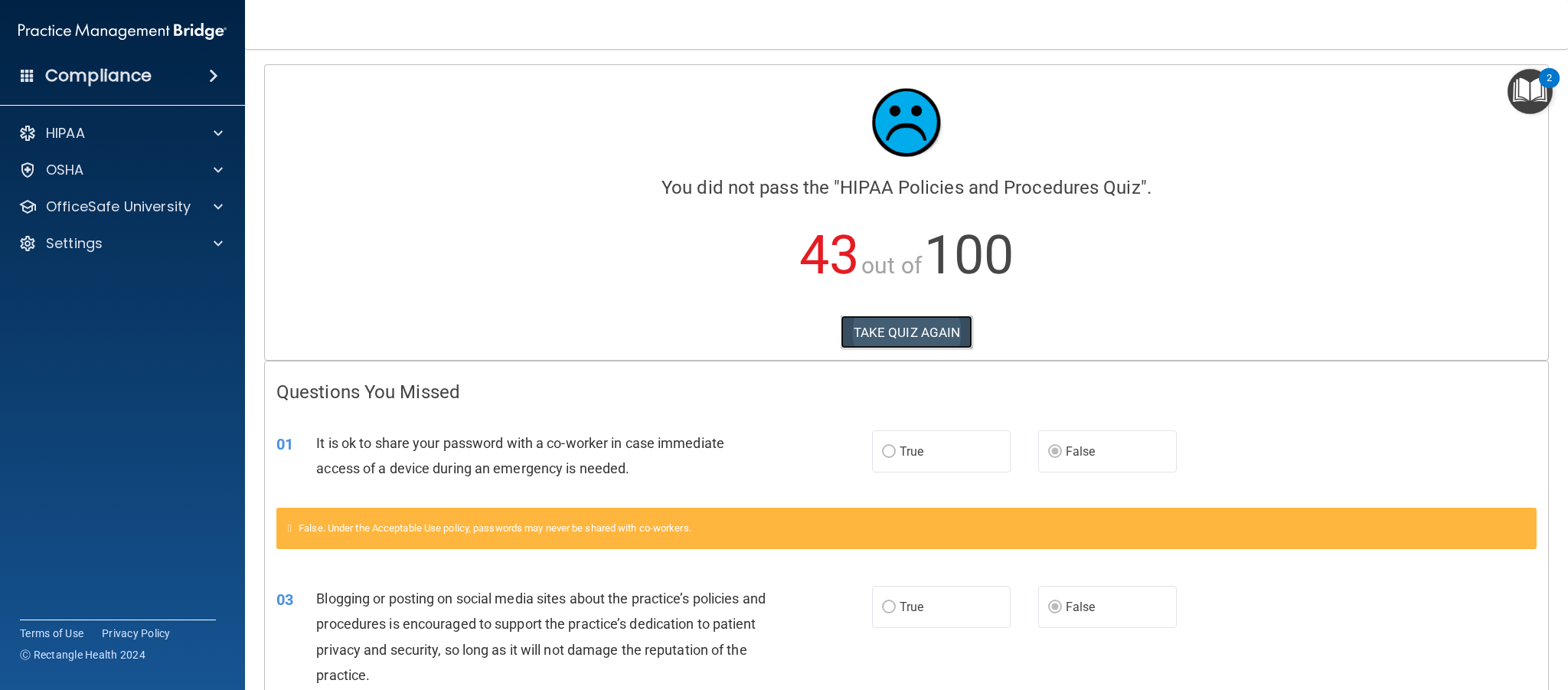
click at [942, 329] on button "TAKE QUIZ AGAIN" at bounding box center [907, 332] width 133 height 34
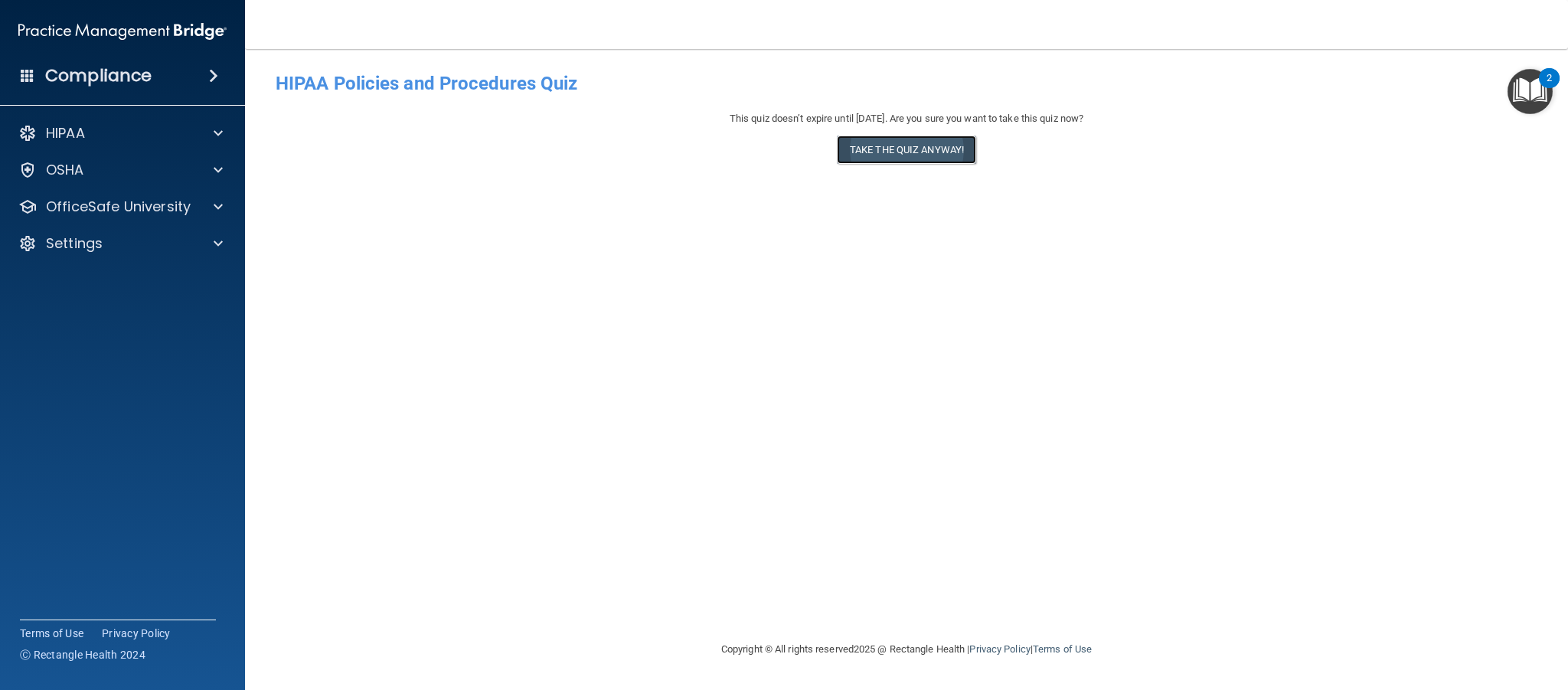
click at [942, 156] on button "Take the quiz anyway!" at bounding box center [907, 149] width 140 height 29
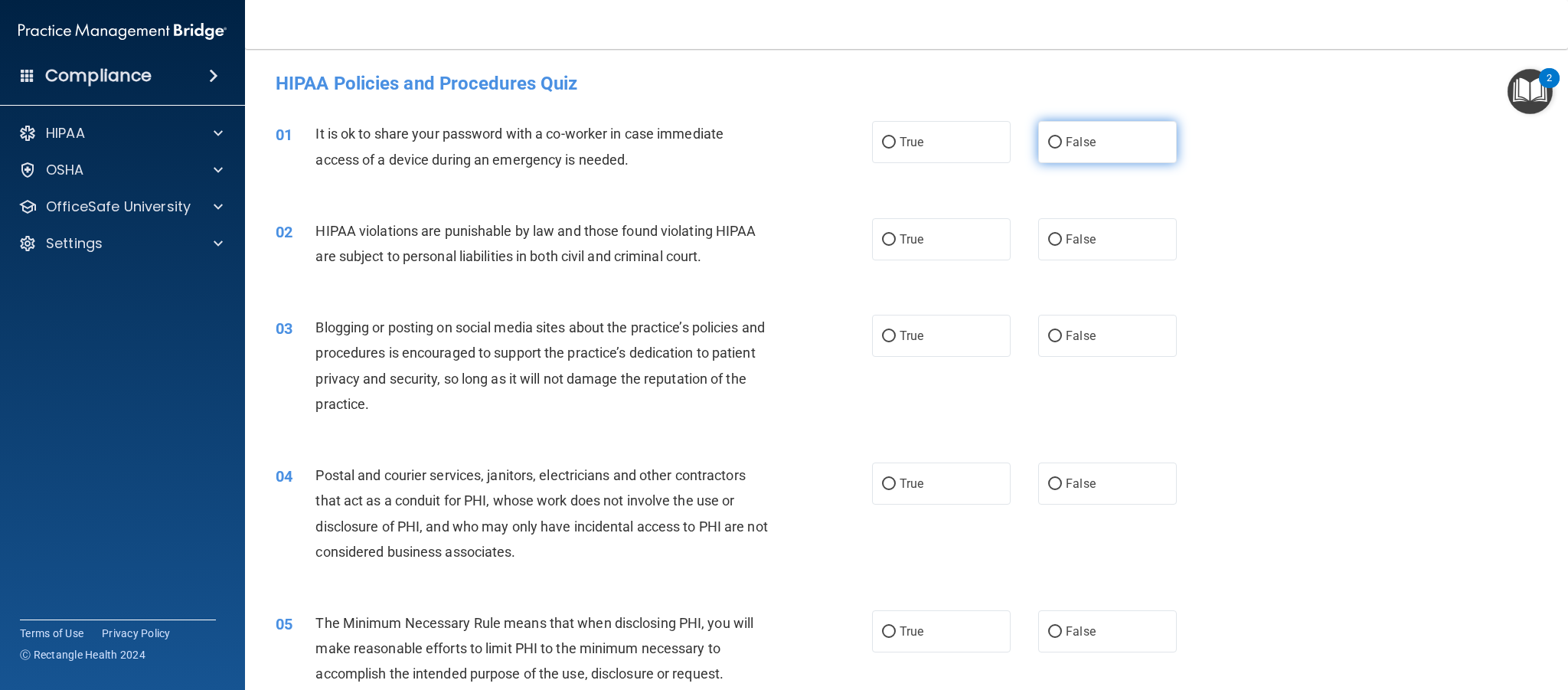
click at [1096, 150] on label "False" at bounding box center [1108, 142] width 139 height 42
click at [1062, 148] on input "False" at bounding box center [1055, 142] width 14 height 11
radio input "true"
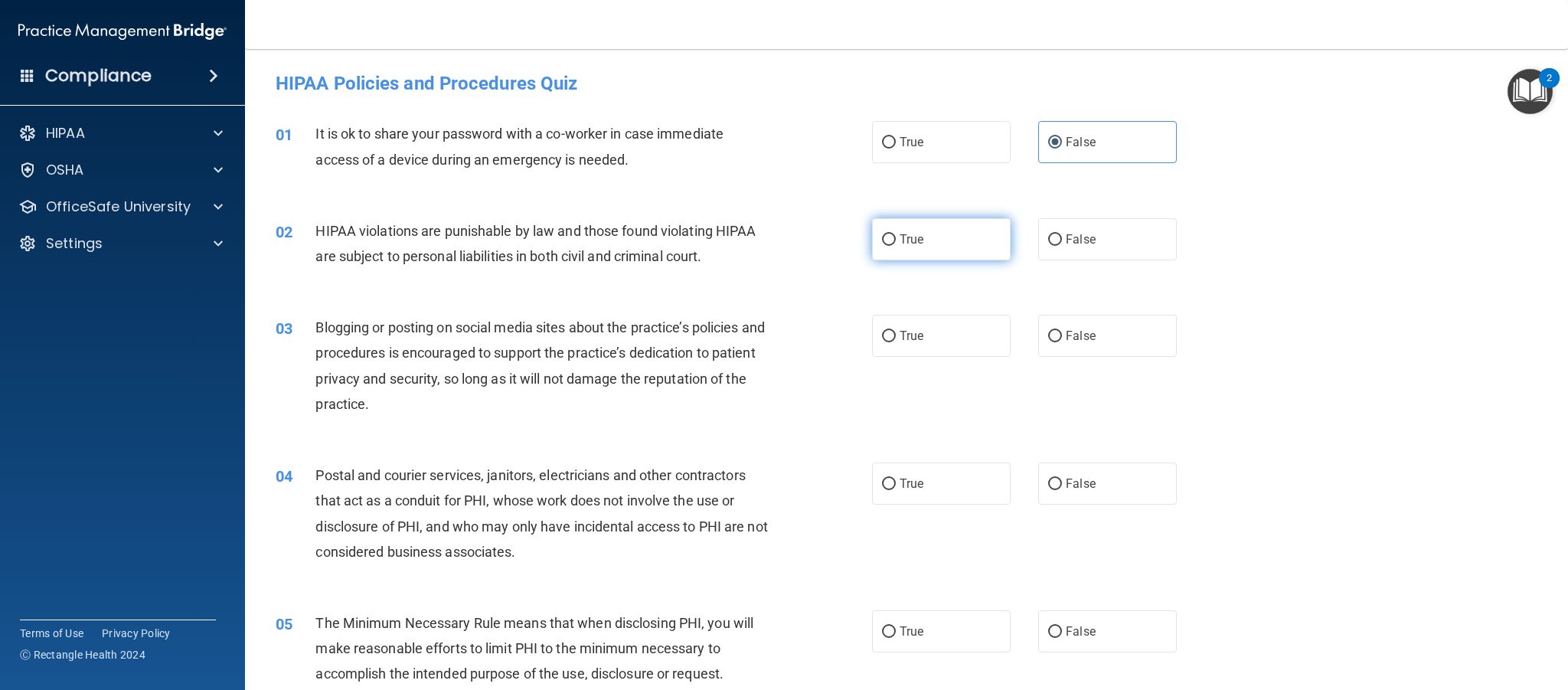
click at [940, 232] on label "True" at bounding box center [941, 239] width 139 height 42
click at [896, 234] on input "True" at bounding box center [889, 239] width 14 height 11
radio input "true"
drag, startPoint x: 1063, startPoint y: 337, endPoint x: 1055, endPoint y: 345, distance: 11.3
click at [1063, 338] on label "False" at bounding box center [1108, 335] width 139 height 42
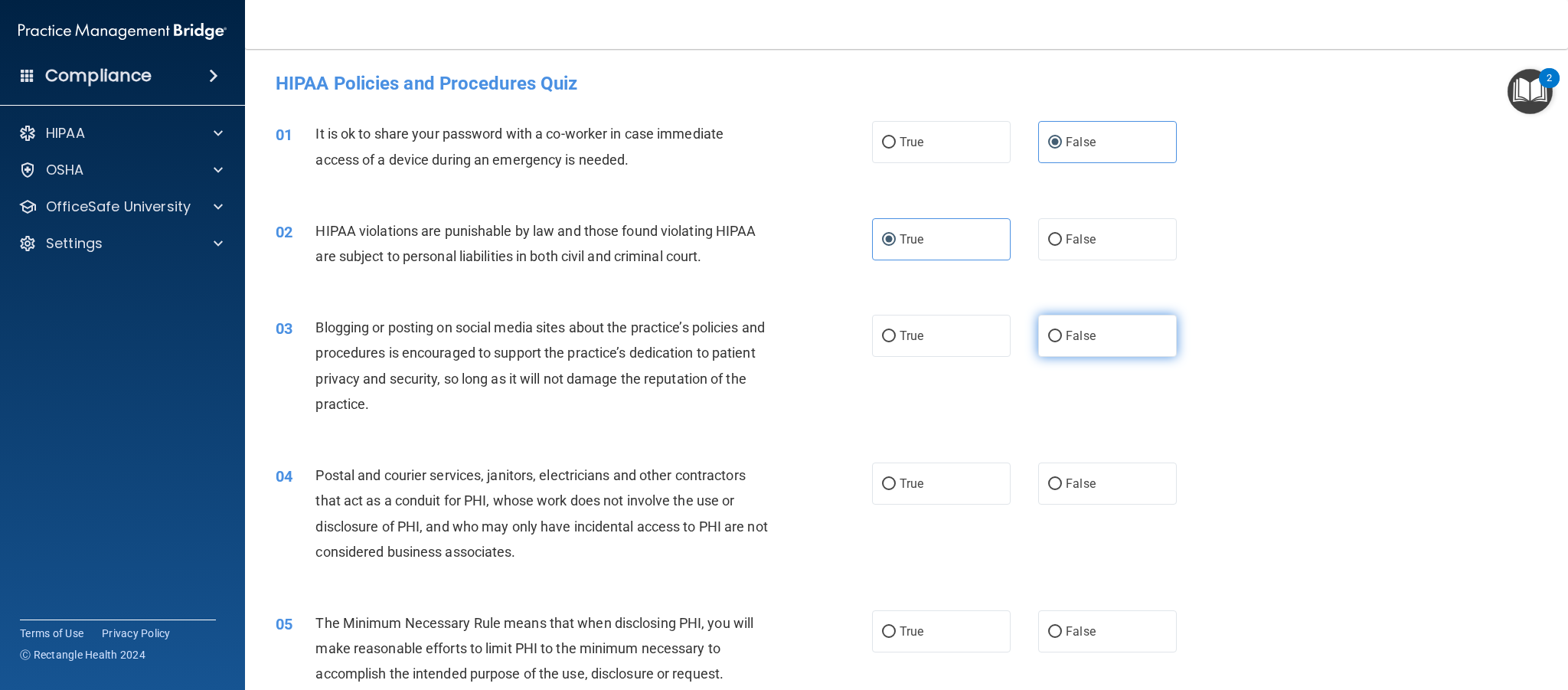
click at [1062, 338] on input "False" at bounding box center [1055, 336] width 14 height 11
radio input "true"
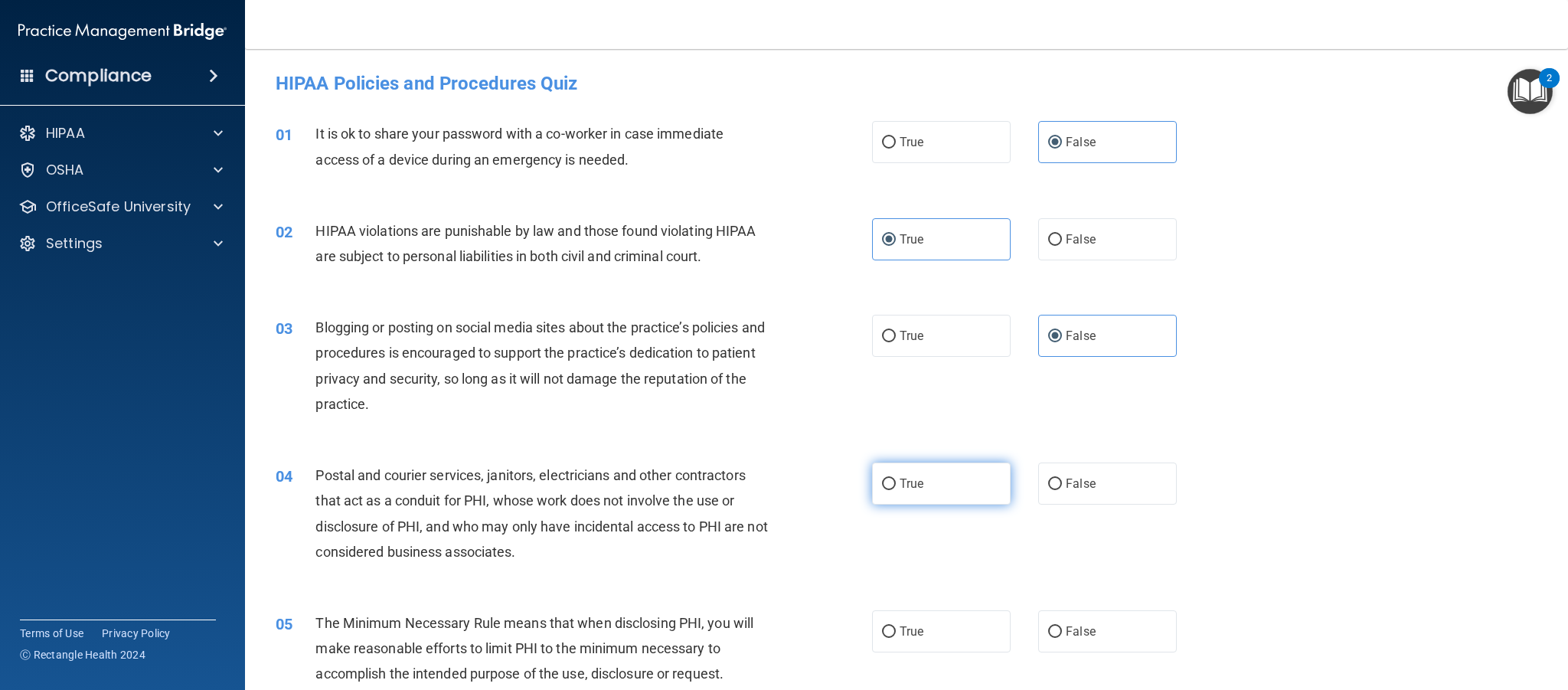
click at [914, 489] on span "True" at bounding box center [911, 483] width 23 height 15
click at [896, 489] on input "True" at bounding box center [889, 484] width 14 height 11
radio input "true"
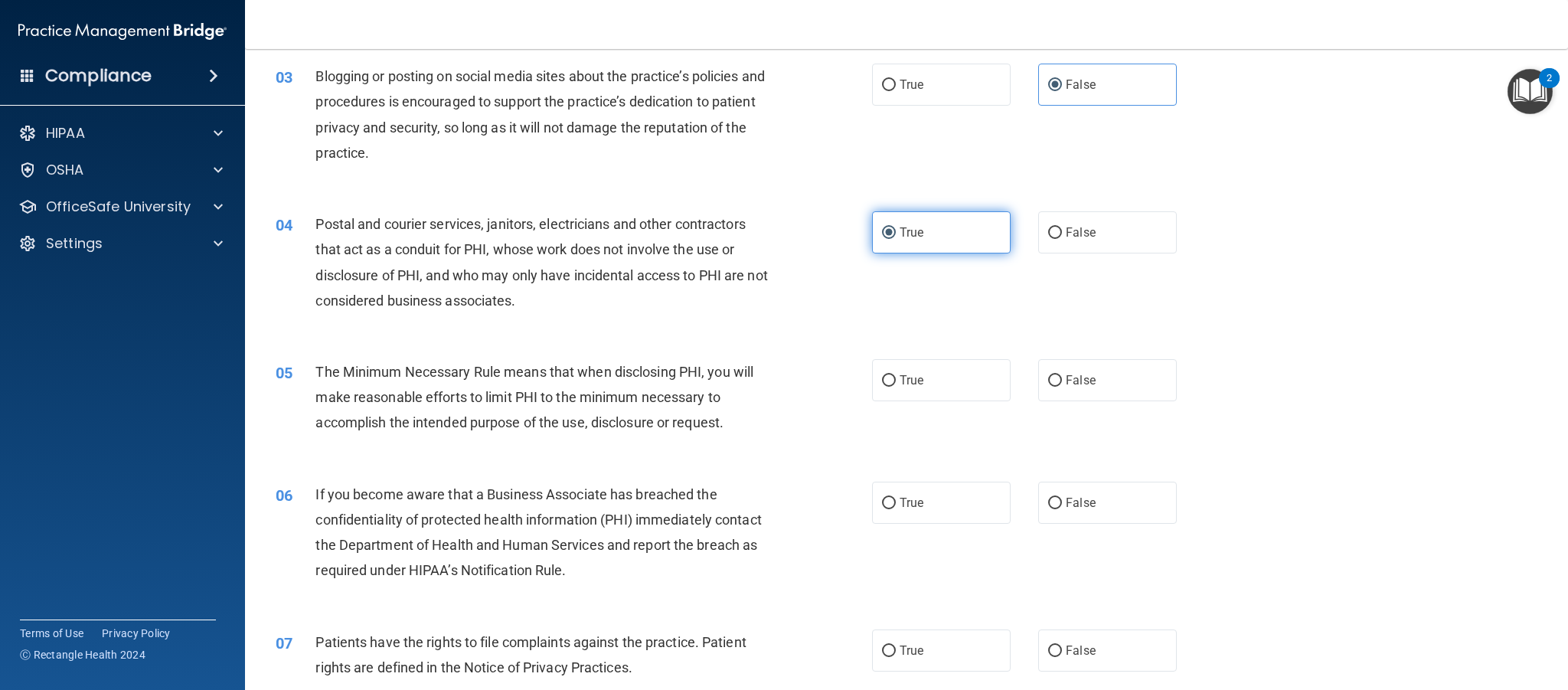
scroll to position [257, 0]
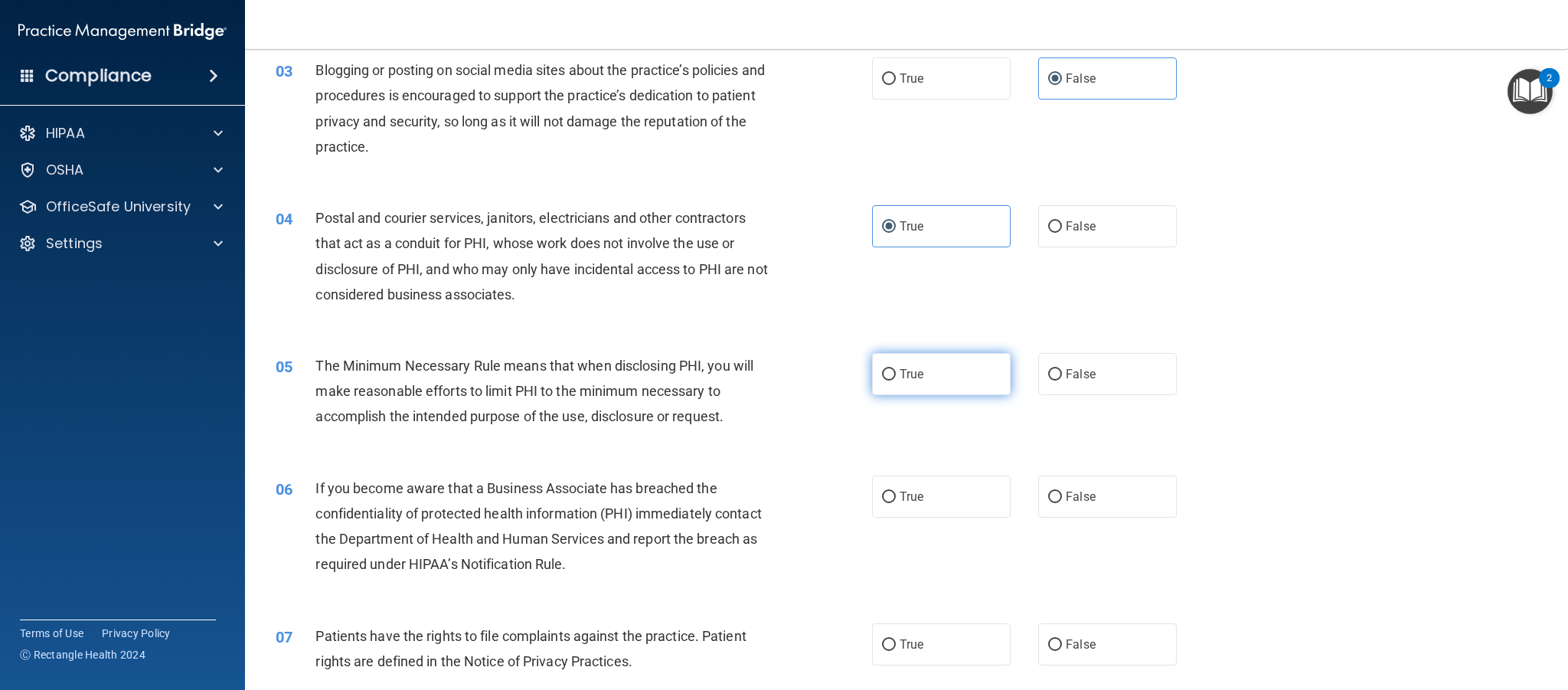
click at [913, 381] on label "True" at bounding box center [941, 374] width 139 height 42
click at [896, 381] on input "True" at bounding box center [889, 374] width 14 height 11
radio input "true"
click at [1097, 498] on label "False" at bounding box center [1108, 497] width 139 height 42
click at [1062, 498] on input "False" at bounding box center [1055, 497] width 14 height 11
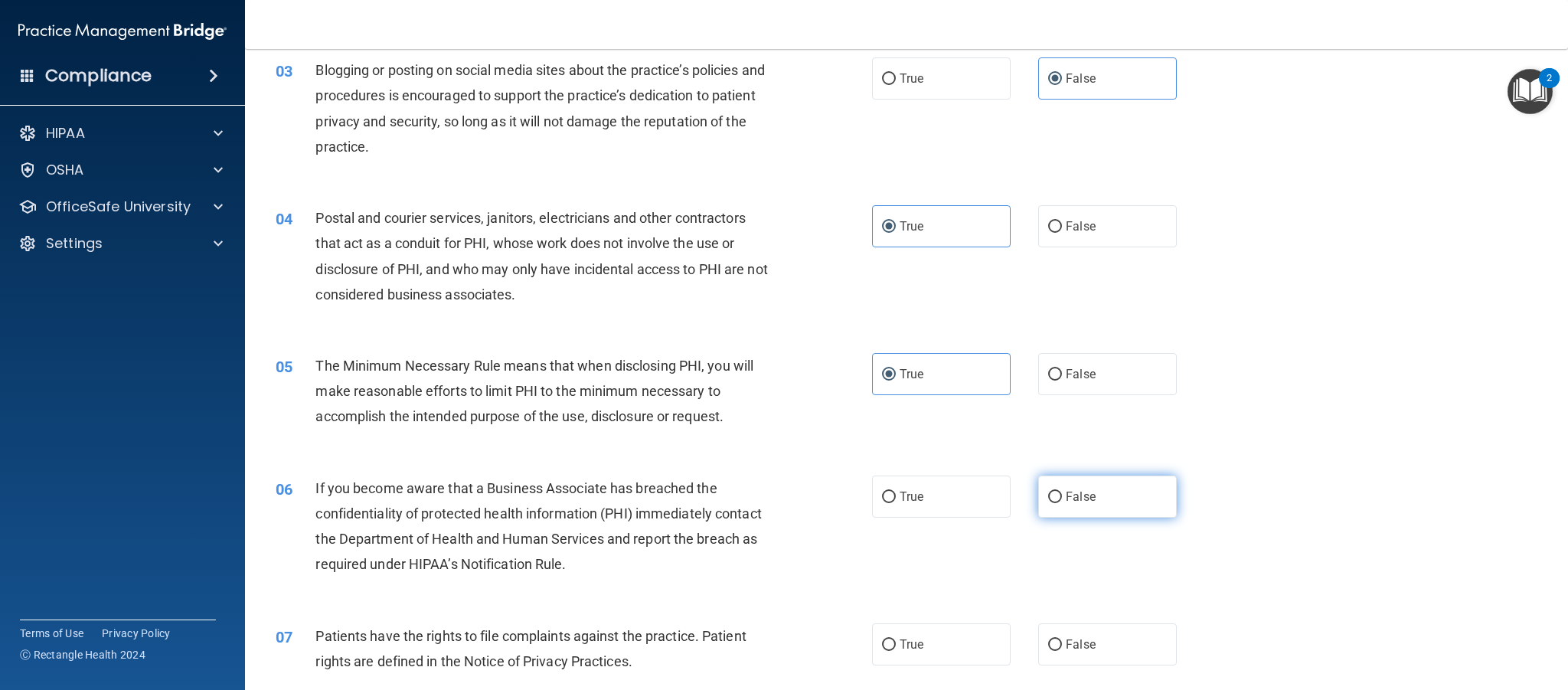
radio input "true"
click at [955, 647] on label "True" at bounding box center [941, 644] width 139 height 42
click at [896, 647] on input "True" at bounding box center [889, 645] width 14 height 11
radio input "true"
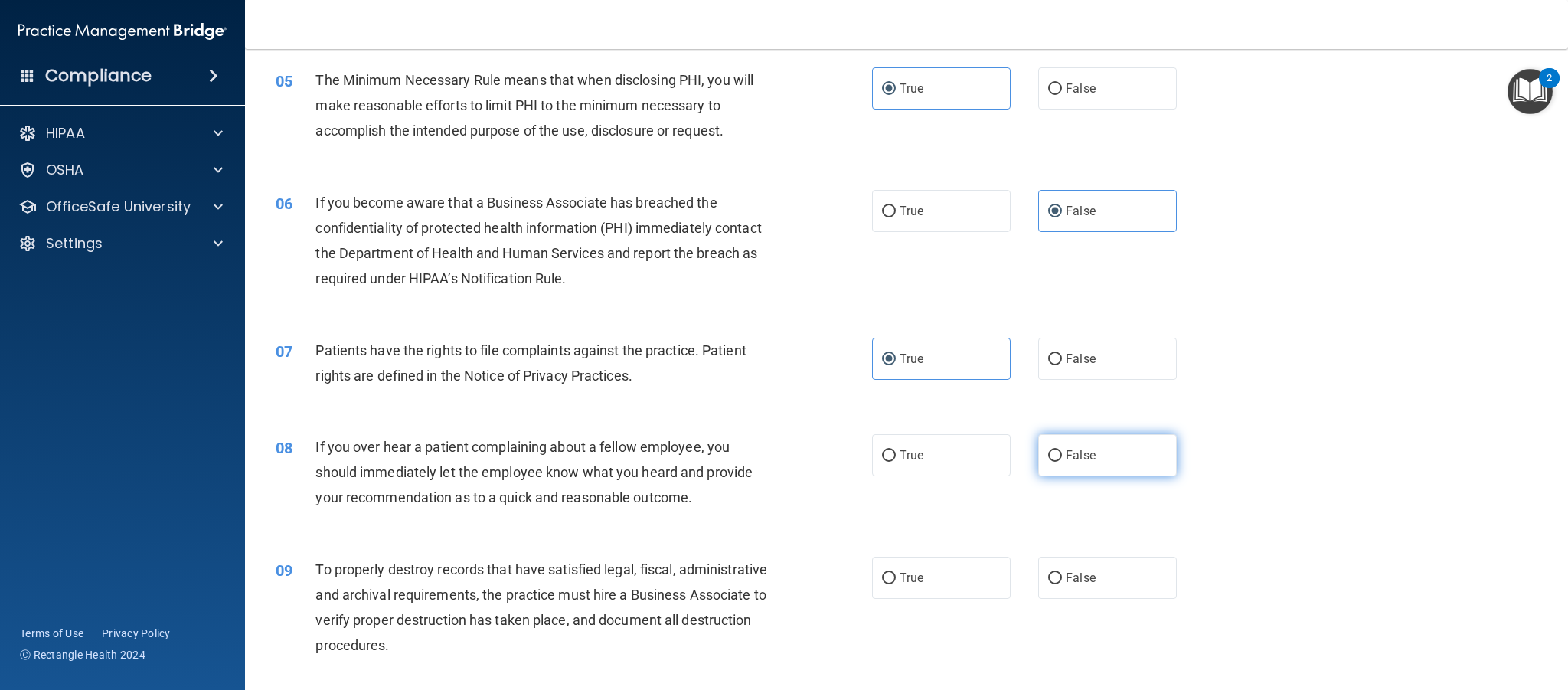
scroll to position [563, 0]
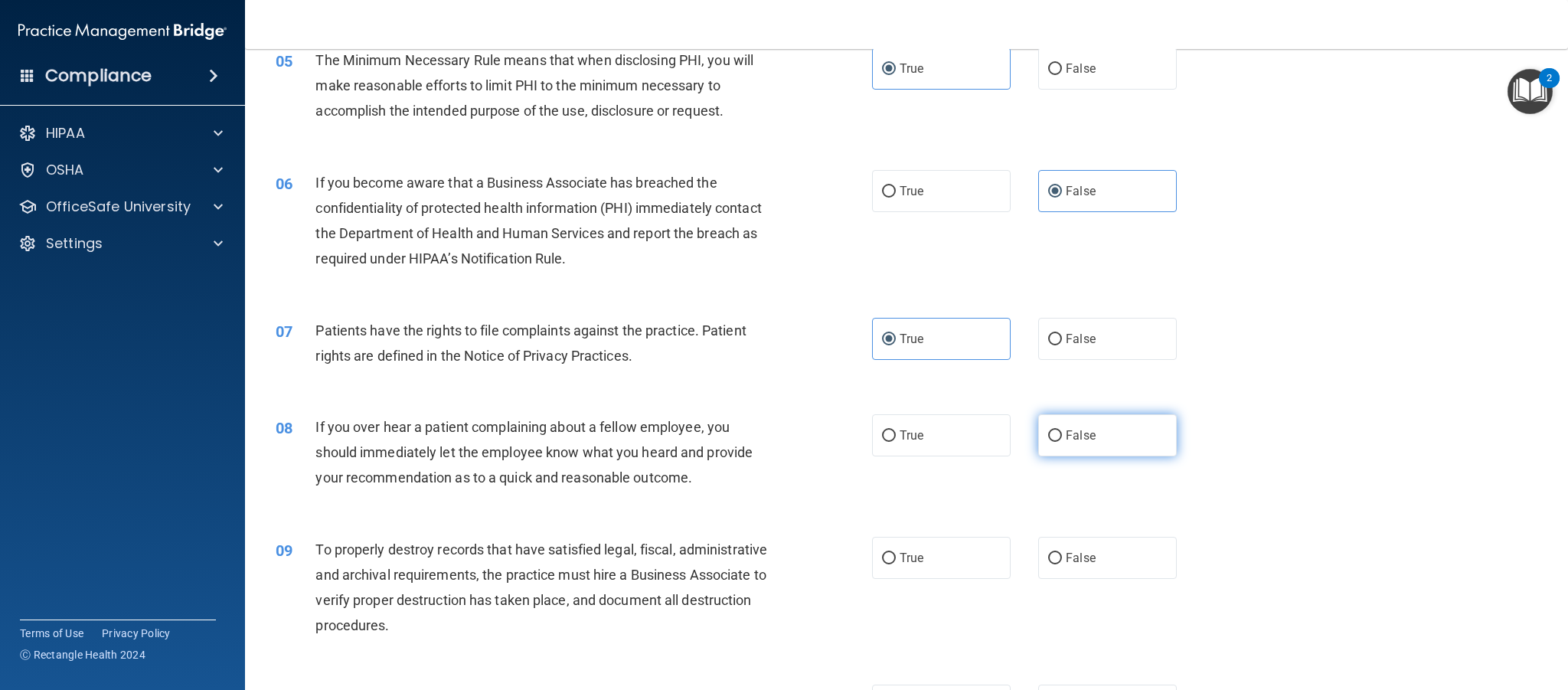
drag, startPoint x: 1122, startPoint y: 433, endPoint x: 1129, endPoint y: 439, distance: 9.2
click at [1122, 433] on label "False" at bounding box center [1108, 435] width 139 height 42
click at [1062, 433] on input "False" at bounding box center [1055, 435] width 14 height 11
radio input "true"
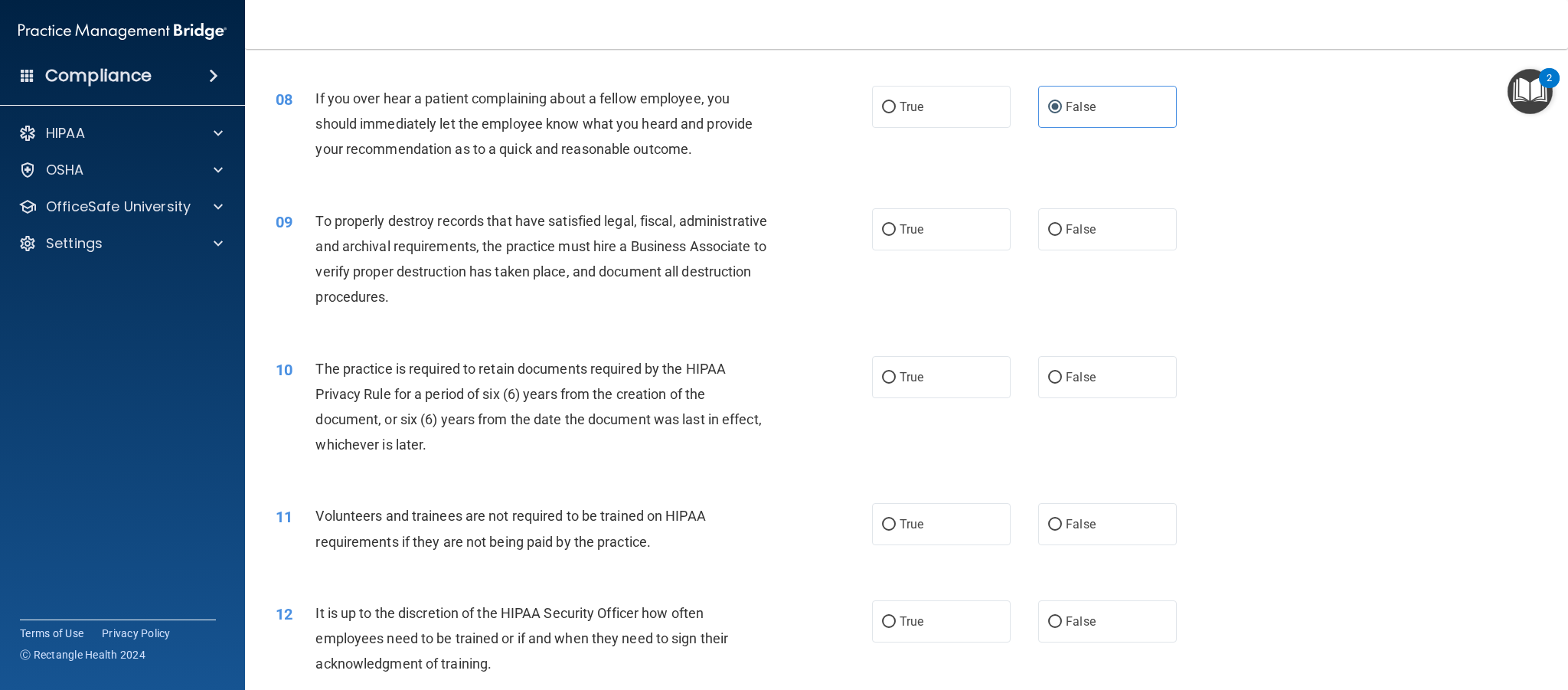
scroll to position [899, 0]
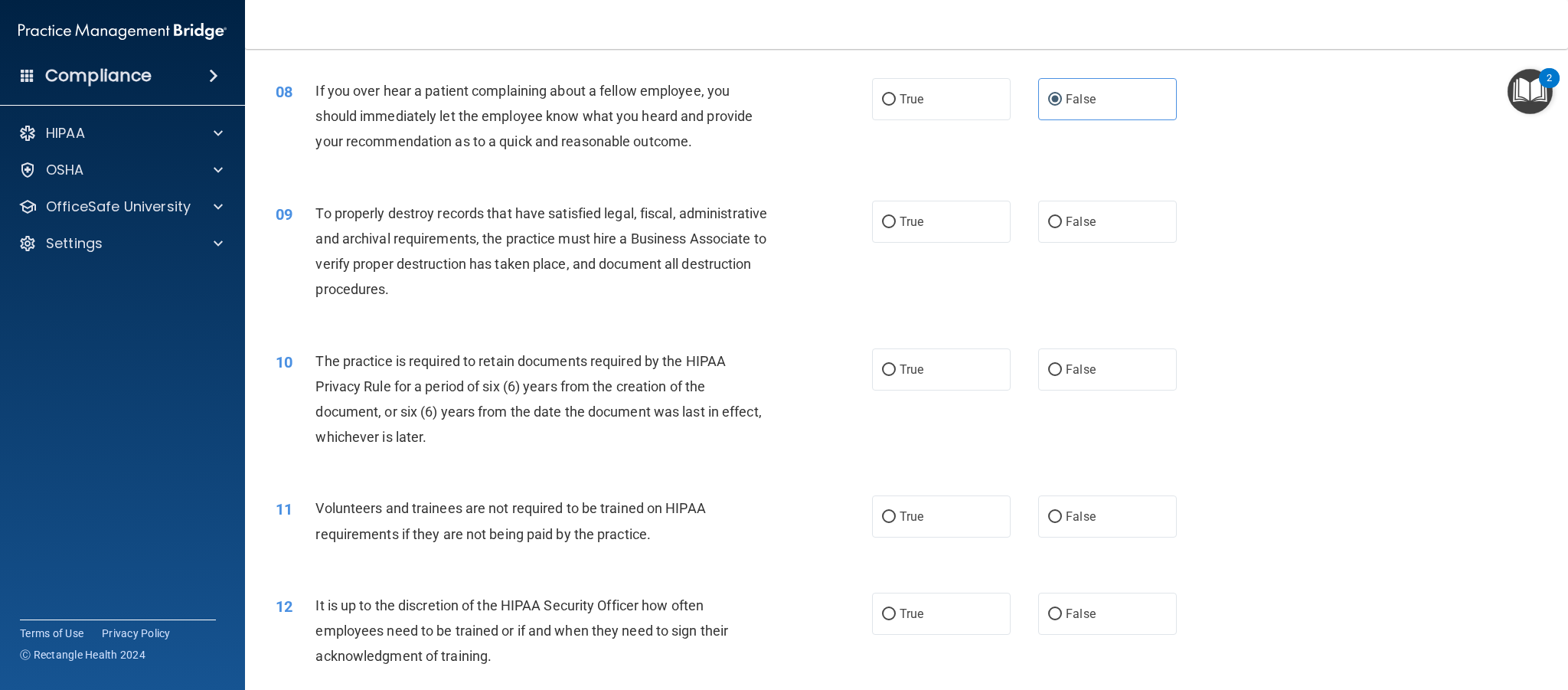
drag, startPoint x: 1139, startPoint y: 226, endPoint x: 1091, endPoint y: 252, distance: 54.6
click at [1139, 226] on label "False" at bounding box center [1108, 221] width 139 height 42
click at [1062, 226] on input "False" at bounding box center [1055, 222] width 14 height 11
radio input "true"
click at [899, 377] on label "True" at bounding box center [941, 369] width 139 height 42
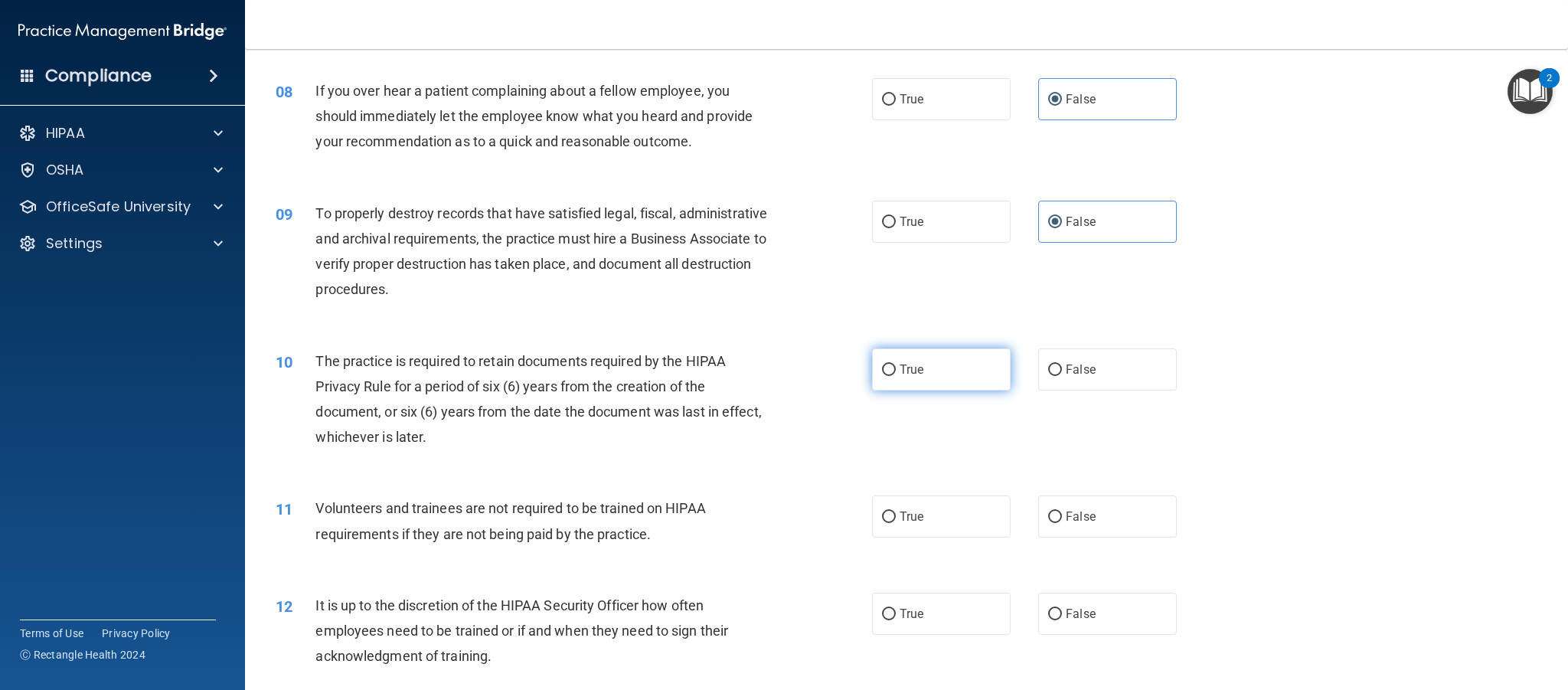
click at [896, 376] on input "True" at bounding box center [889, 369] width 14 height 11
radio input "true"
click at [1074, 510] on span "False" at bounding box center [1081, 516] width 29 height 15
click at [1062, 511] on input "False" at bounding box center [1055, 517] width 14 height 11
radio input "true"
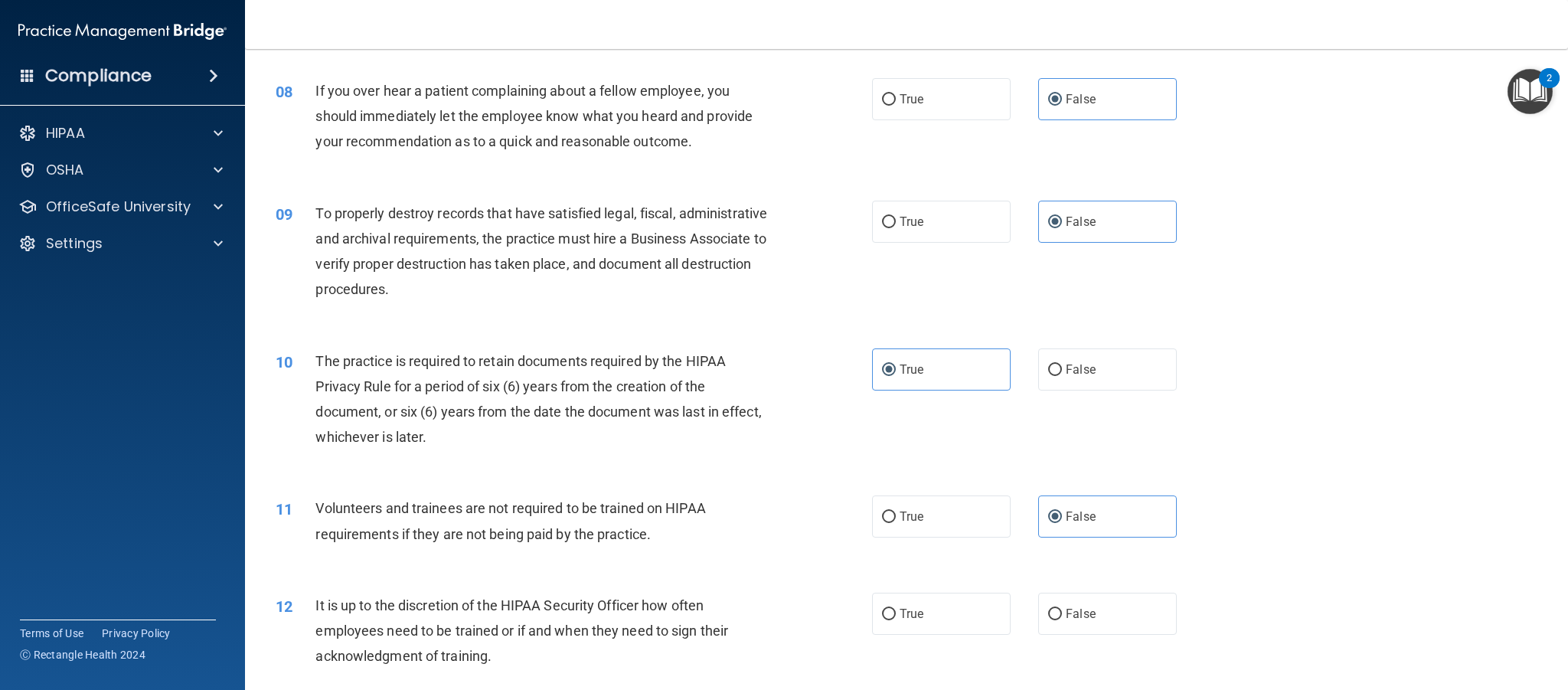
drag, startPoint x: 1096, startPoint y: 623, endPoint x: 1158, endPoint y: 588, distance: 71.2
click at [1096, 622] on label "False" at bounding box center [1108, 614] width 139 height 42
click at [1062, 621] on input "False" at bounding box center [1055, 614] width 14 height 11
radio input "true"
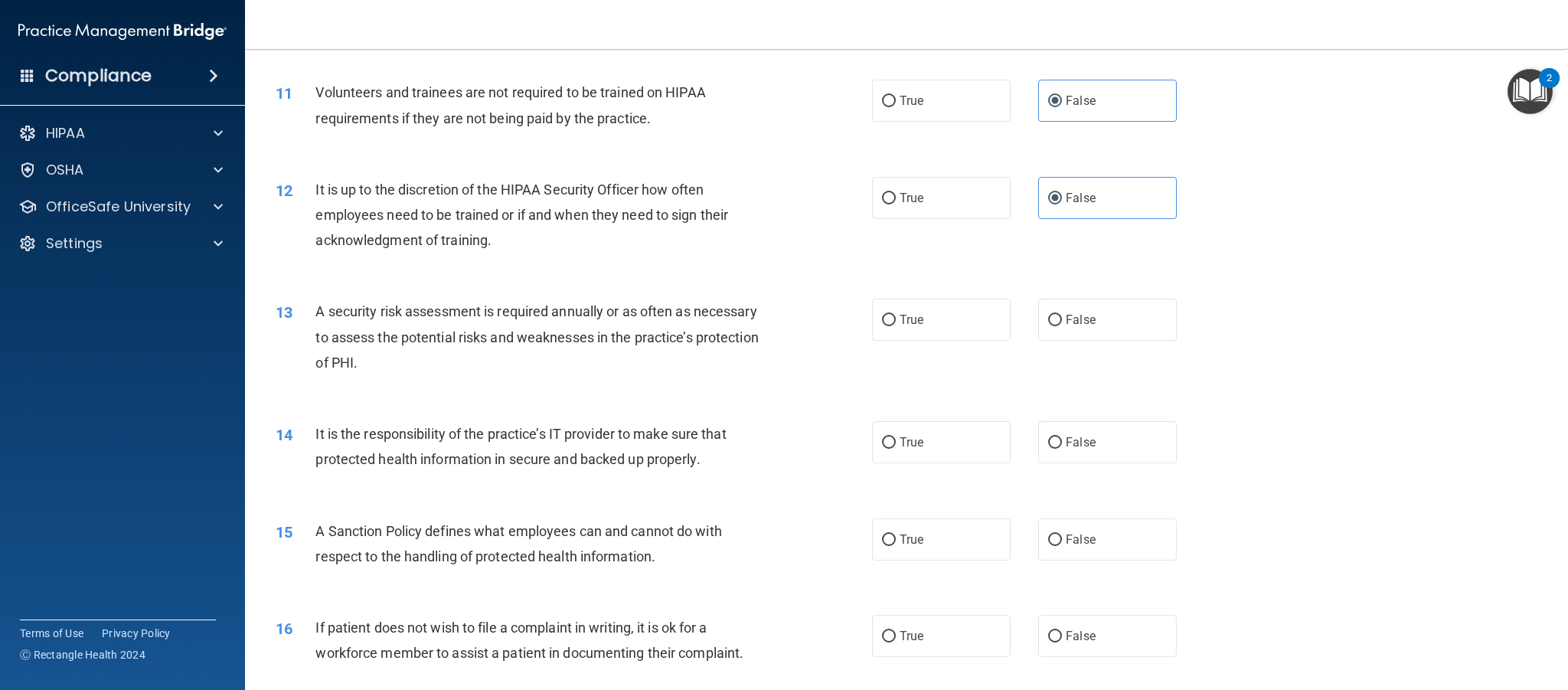
scroll to position [1320, 0]
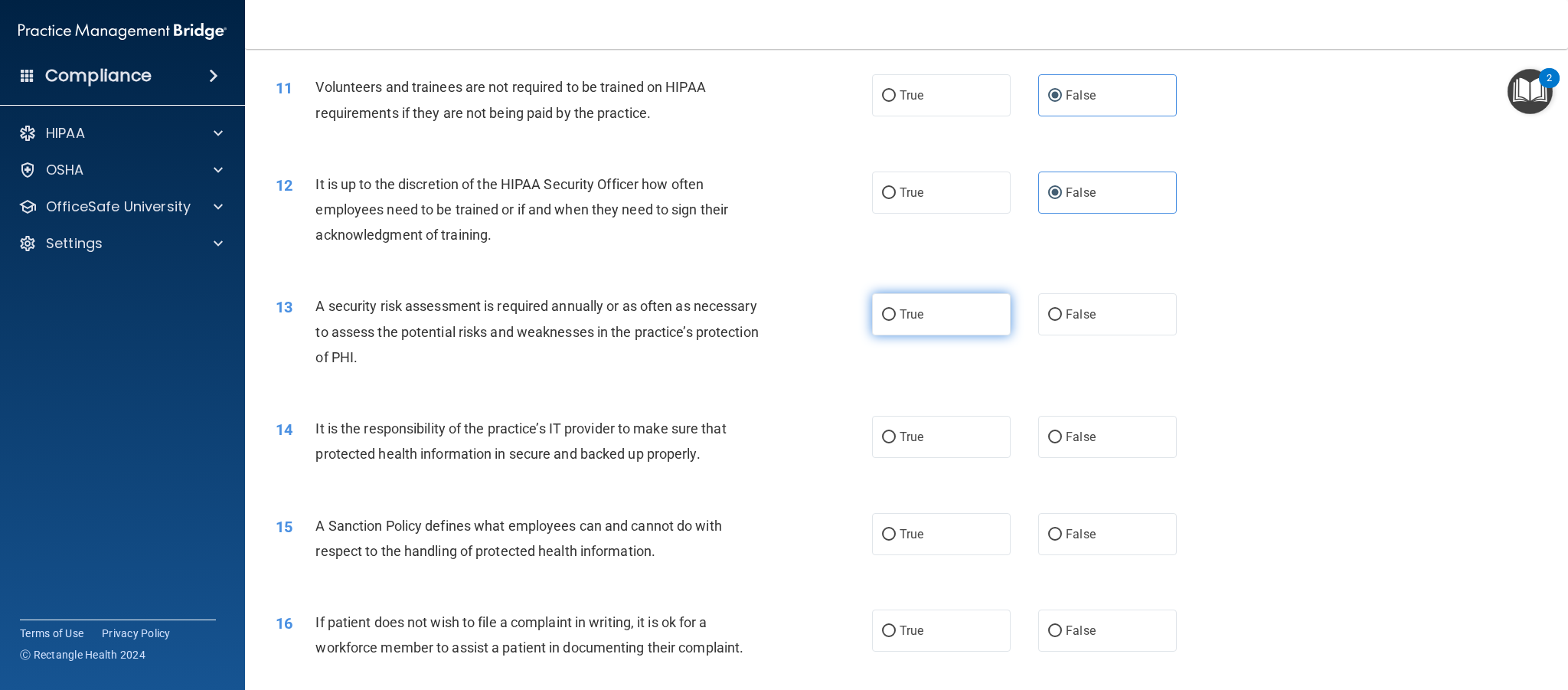
click at [933, 324] on label "True" at bounding box center [941, 314] width 139 height 42
click at [896, 321] on input "True" at bounding box center [889, 315] width 14 height 11
radio input "true"
click at [1085, 444] on label "False" at bounding box center [1108, 437] width 139 height 42
click at [1062, 443] on input "False" at bounding box center [1055, 437] width 14 height 11
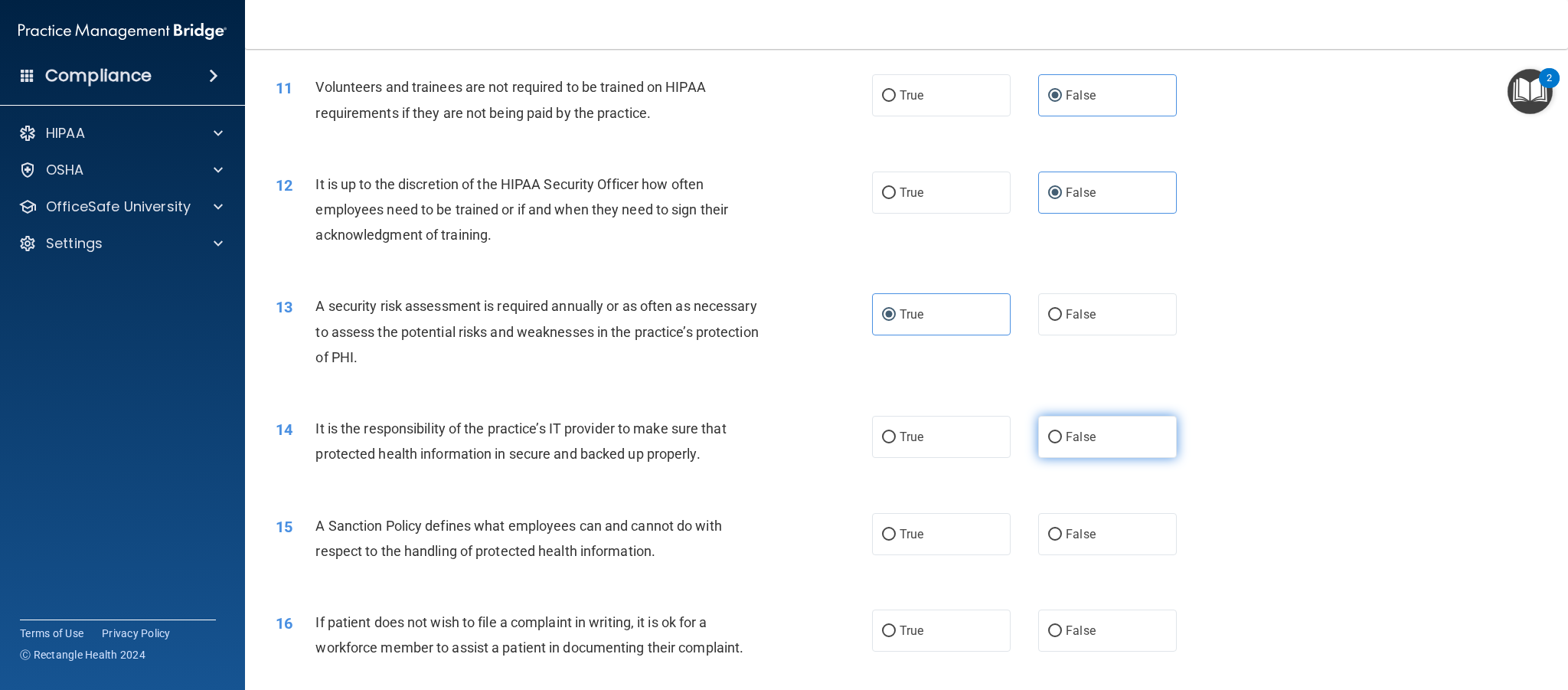
radio input "true"
click at [1100, 529] on label "False" at bounding box center [1108, 534] width 139 height 42
click at [1062, 529] on input "False" at bounding box center [1055, 534] width 14 height 11
radio input "true"
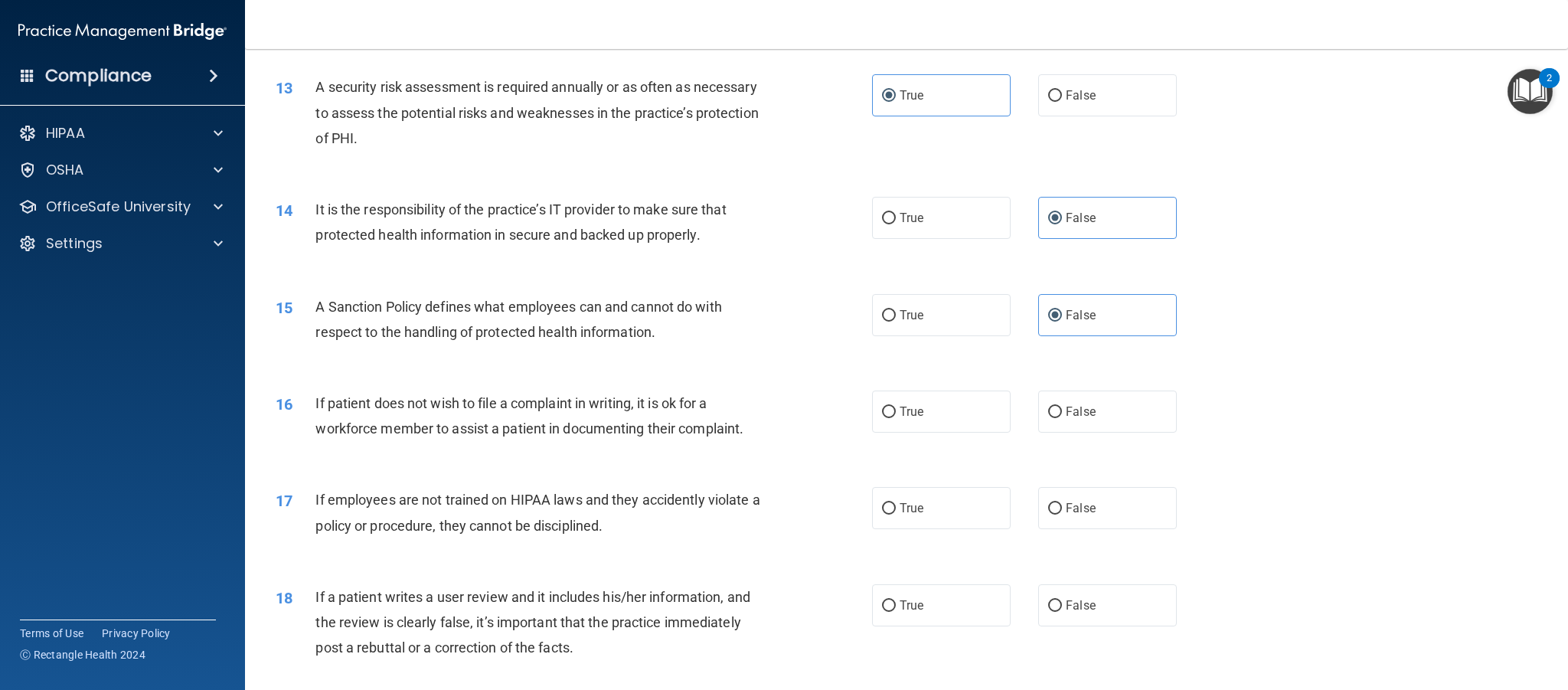
scroll to position [1540, 0]
click at [924, 411] on label "True" at bounding box center [941, 411] width 139 height 42
click at [896, 411] on input "True" at bounding box center [889, 411] width 14 height 11
radio input "true"
click at [1064, 500] on label "False" at bounding box center [1108, 507] width 139 height 42
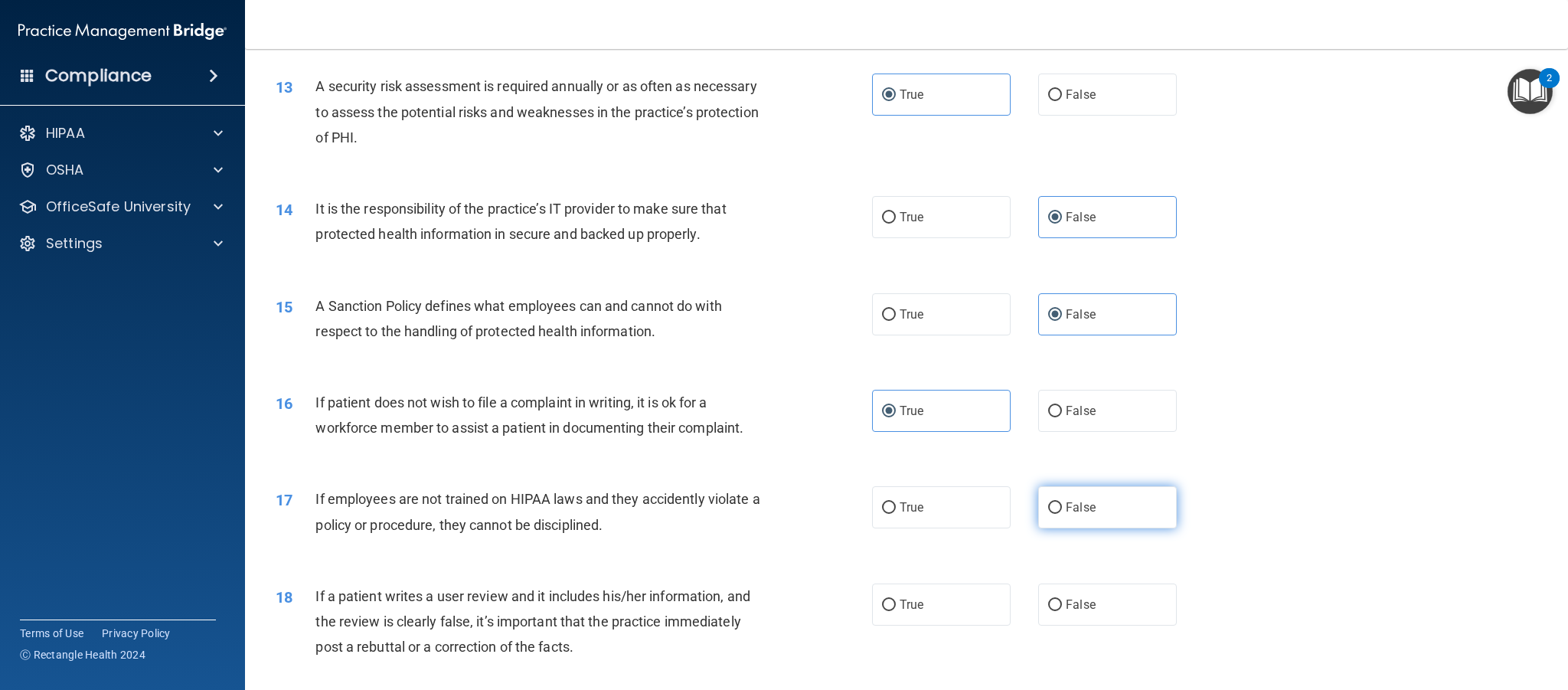
click at [1062, 503] on input "False" at bounding box center [1055, 508] width 14 height 11
radio input "true"
click at [1098, 602] on label "False" at bounding box center [1108, 604] width 139 height 42
click at [1062, 602] on input "False" at bounding box center [1055, 605] width 14 height 11
radio input "true"
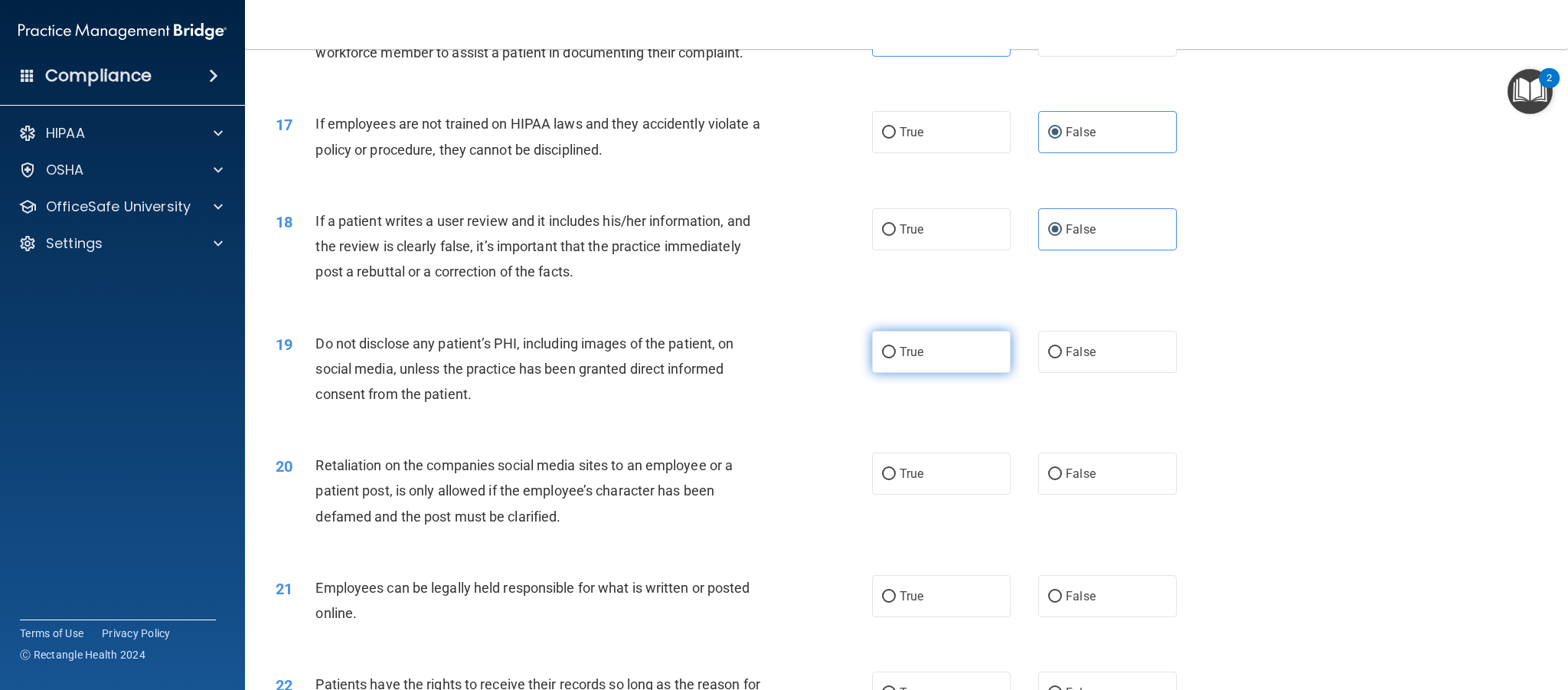
scroll to position [1917, 0]
click at [924, 358] on label "True" at bounding box center [941, 349] width 139 height 42
click at [896, 356] on input "True" at bounding box center [889, 350] width 14 height 11
radio input "true"
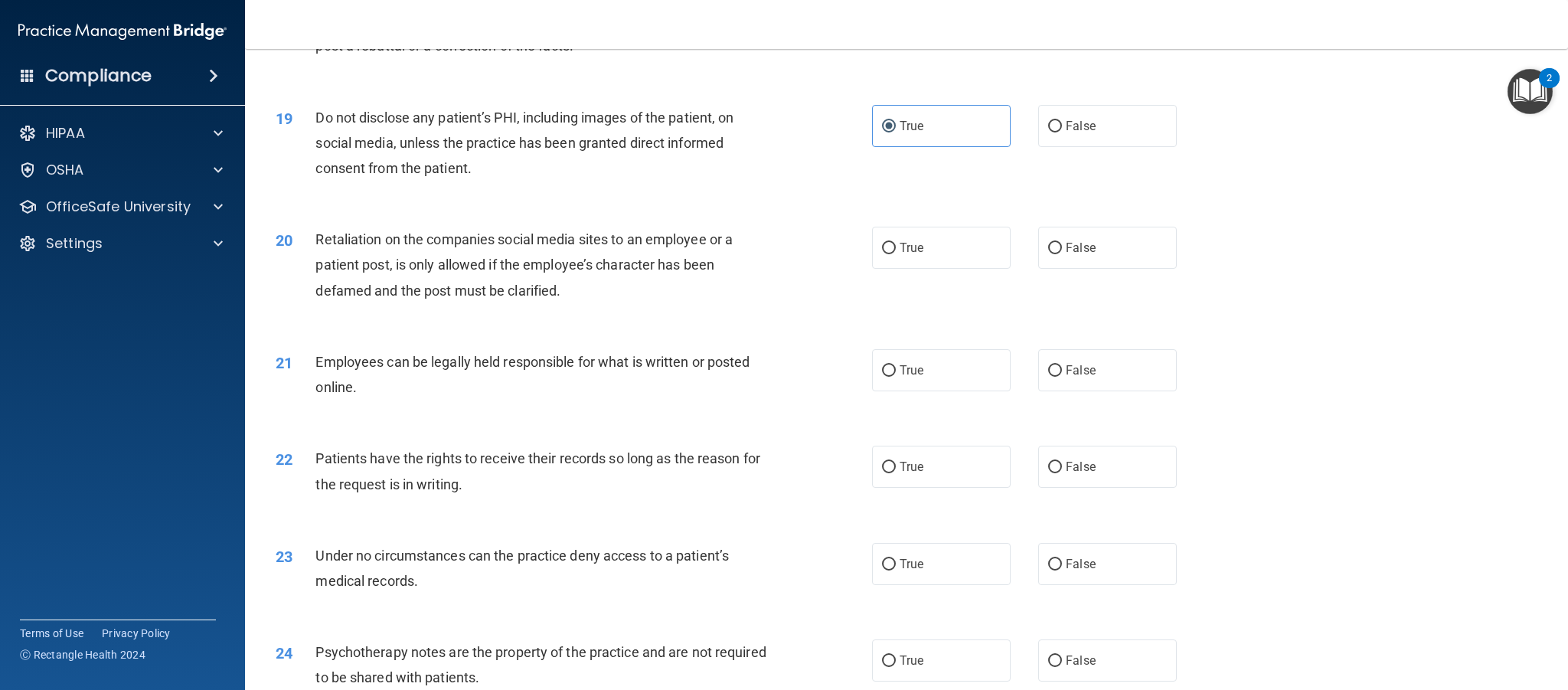
scroll to position [2142, 0]
click at [1077, 253] on span "False" at bounding box center [1081, 247] width 29 height 15
click at [1062, 253] on input "False" at bounding box center [1055, 247] width 14 height 11
radio input "true"
click at [937, 368] on label "True" at bounding box center [941, 369] width 139 height 42
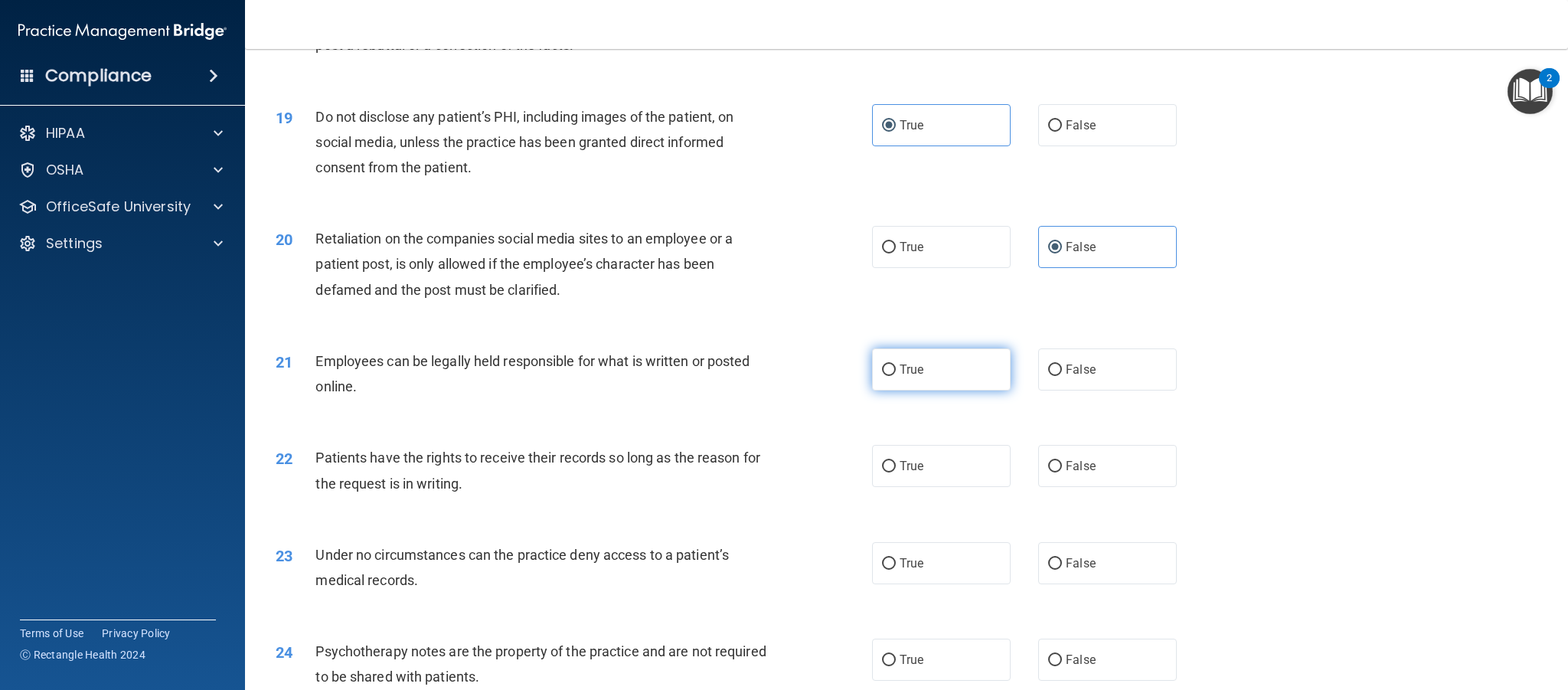
click at [896, 368] on input "True" at bounding box center [889, 369] width 14 height 11
radio input "true"
click at [1064, 470] on label "False" at bounding box center [1108, 465] width 139 height 42
click at [1062, 470] on input "False" at bounding box center [1055, 466] width 14 height 11
radio input "true"
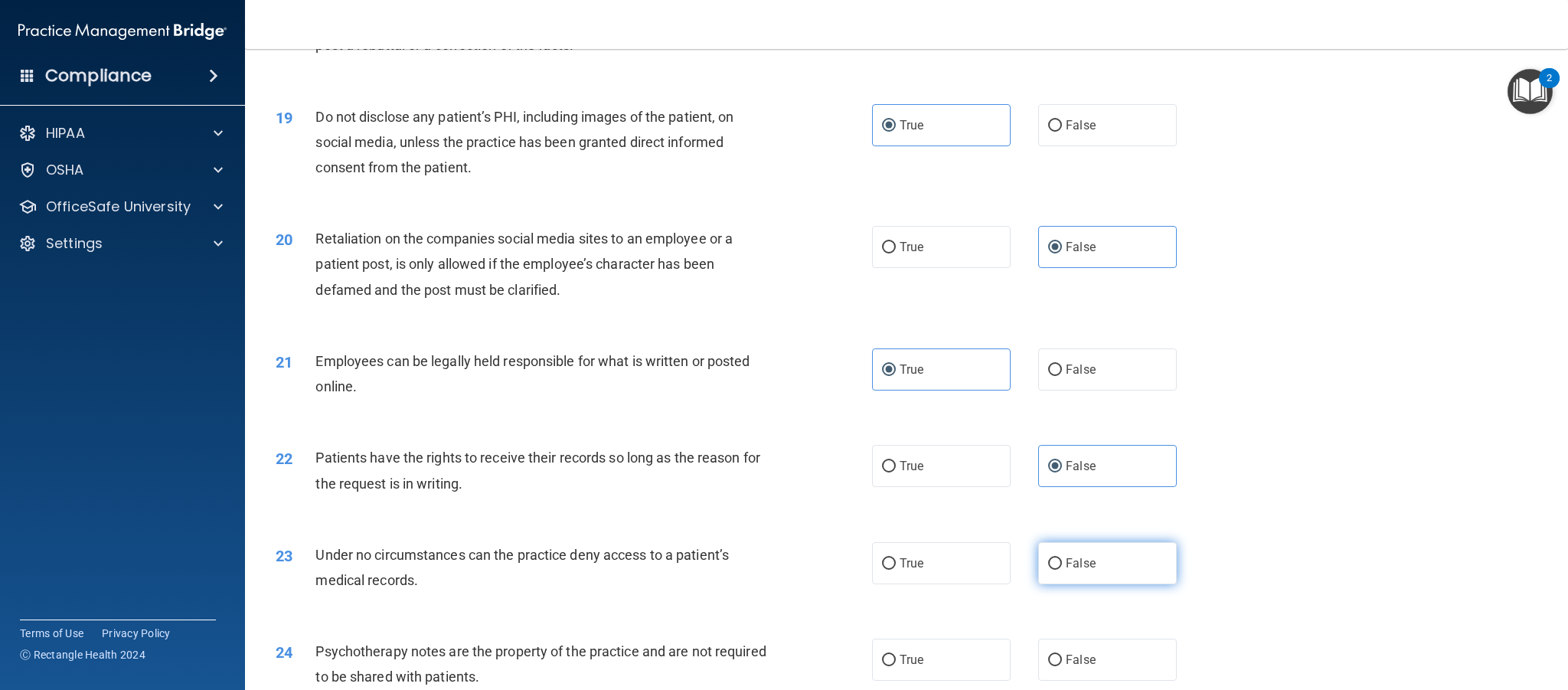
click at [1106, 563] on label "False" at bounding box center [1108, 563] width 139 height 42
click at [1062, 563] on input "False" at bounding box center [1055, 563] width 14 height 11
radio input "true"
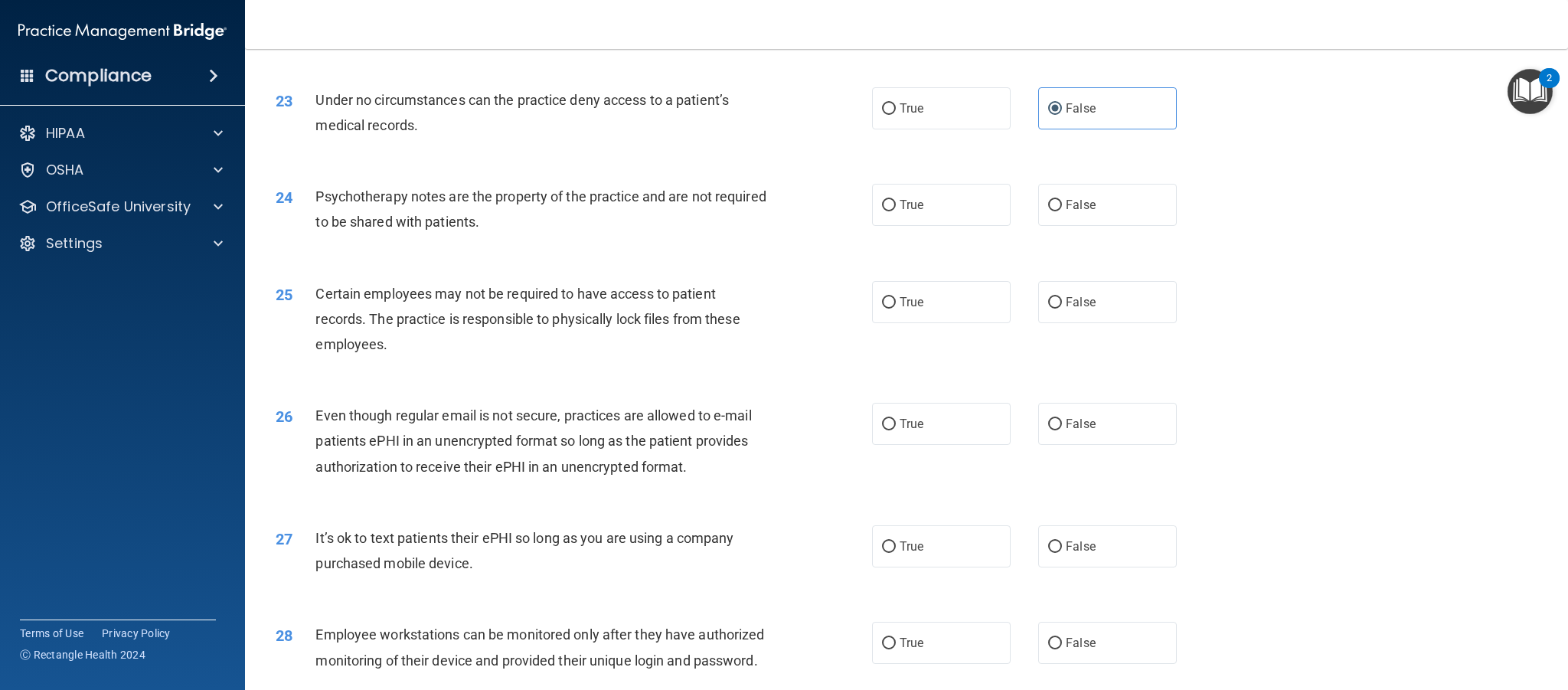
scroll to position [2604, 0]
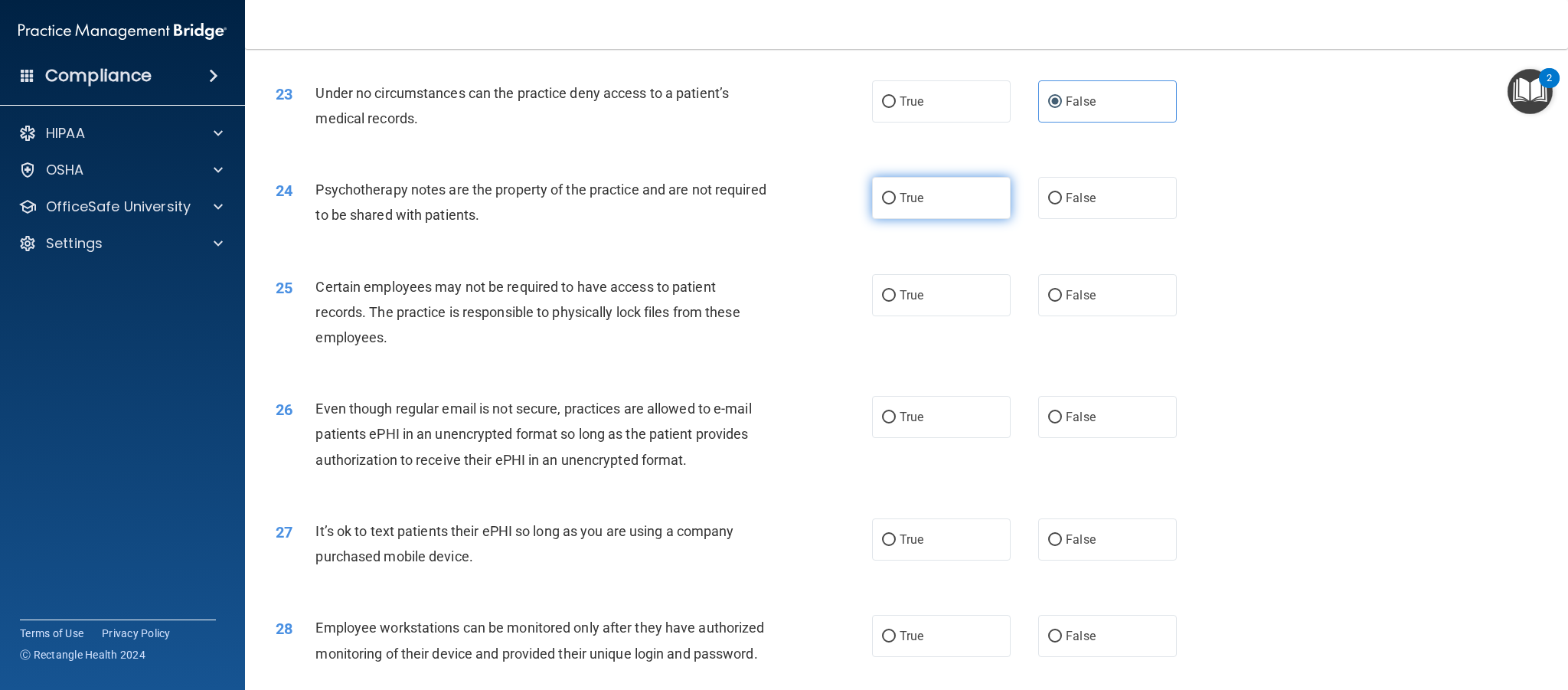
click at [955, 212] on label "True" at bounding box center [941, 198] width 139 height 42
click at [896, 205] on input "True" at bounding box center [889, 199] width 14 height 11
radio input "true"
click at [945, 292] on label "True" at bounding box center [941, 295] width 139 height 42
click at [896, 292] on input "True" at bounding box center [889, 296] width 14 height 11
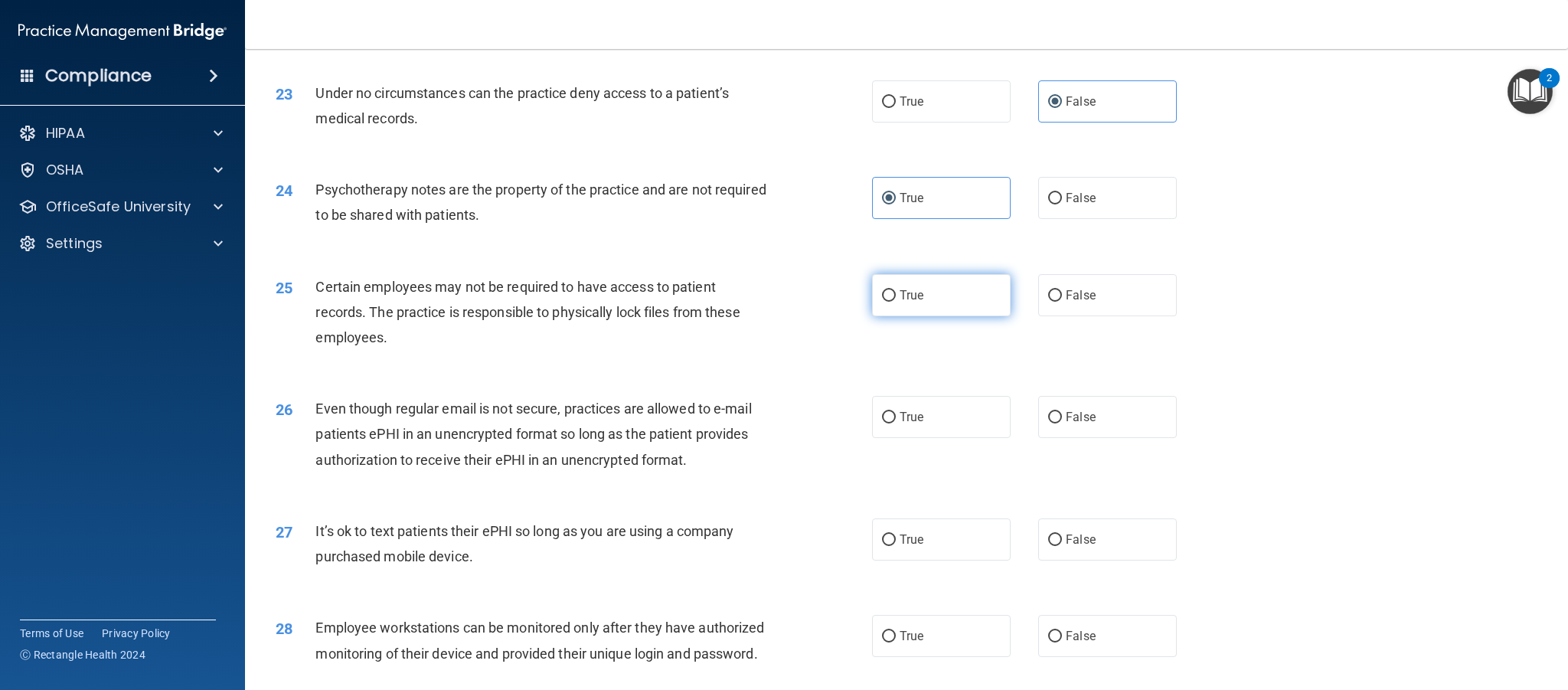
radio input "true"
drag, startPoint x: 927, startPoint y: 425, endPoint x: 941, endPoint y: 461, distance: 38.6
click at [927, 425] on label "True" at bounding box center [941, 417] width 139 height 42
click at [896, 424] on input "True" at bounding box center [889, 417] width 14 height 11
radio input "true"
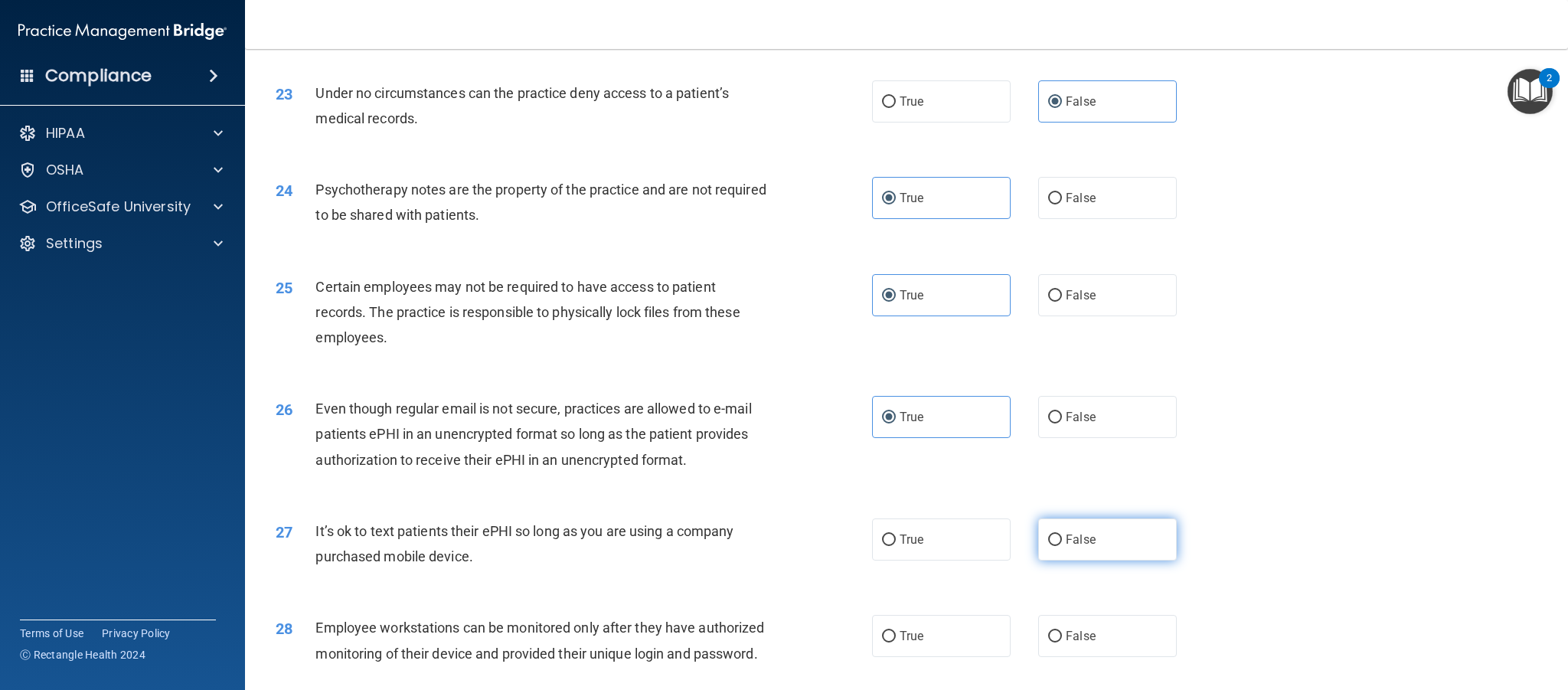
click at [1095, 544] on span "False" at bounding box center [1081, 539] width 29 height 15
click at [1062, 544] on input "False" at bounding box center [1055, 540] width 14 height 11
radio input "true"
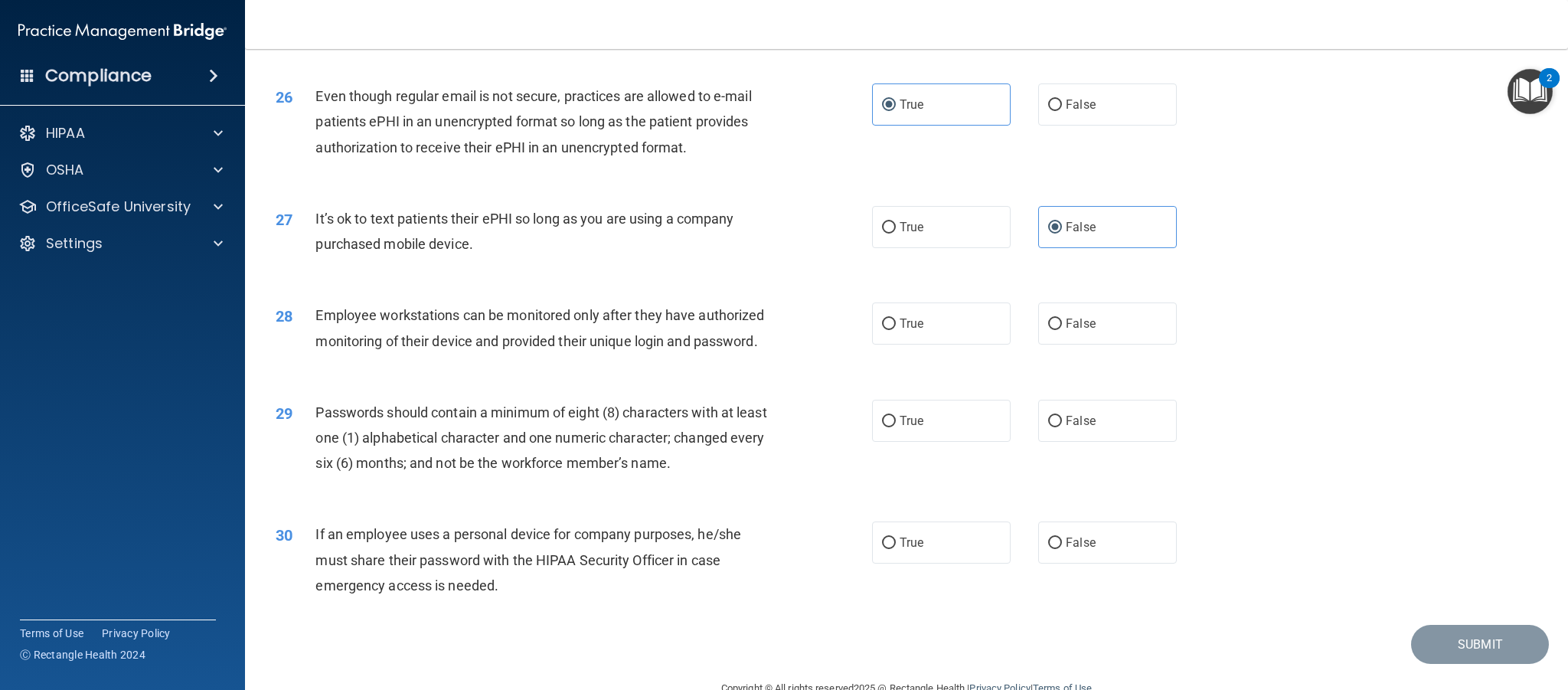
scroll to position [2922, 0]
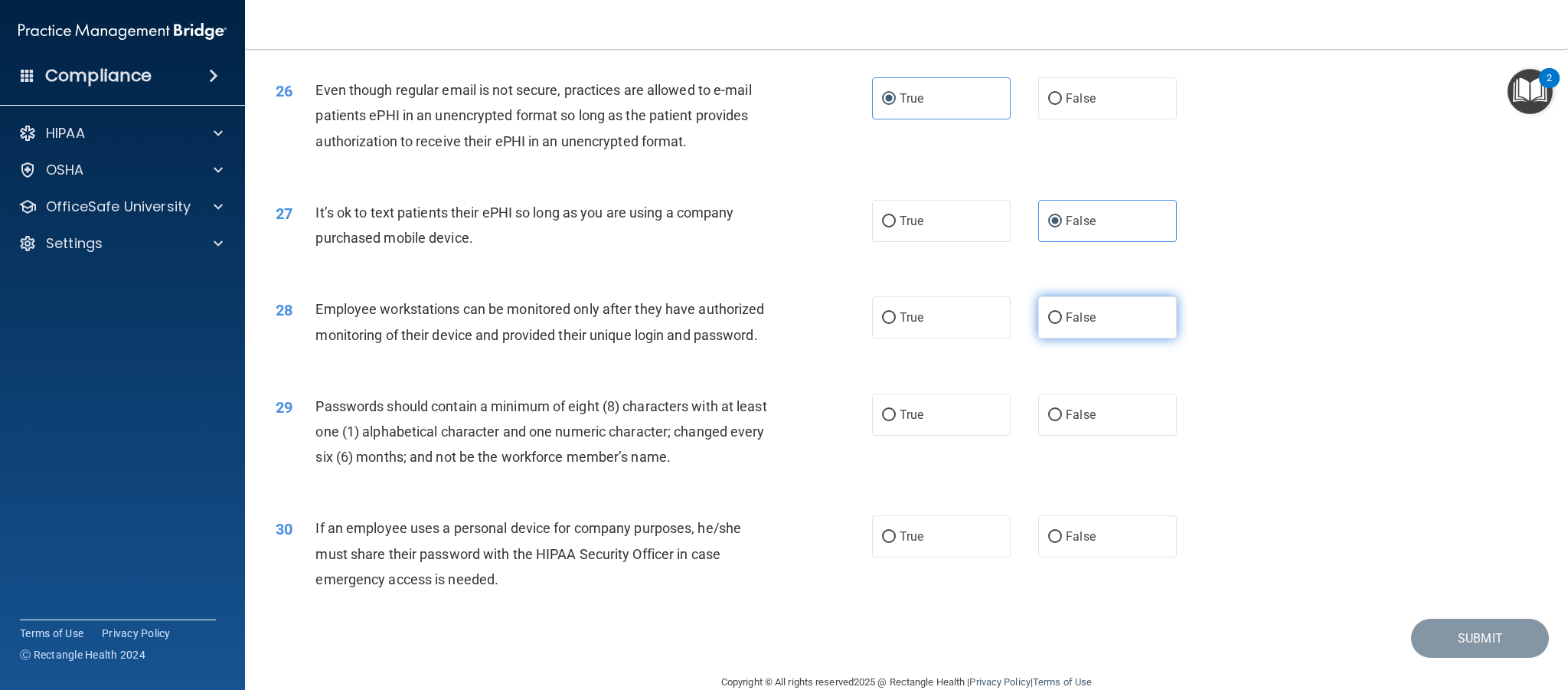
click at [1086, 321] on span "False" at bounding box center [1081, 317] width 29 height 15
click at [1062, 321] on input "False" at bounding box center [1055, 317] width 14 height 11
radio input "true"
click at [946, 414] on label "True" at bounding box center [941, 414] width 139 height 42
click at [896, 414] on input "True" at bounding box center [889, 415] width 14 height 11
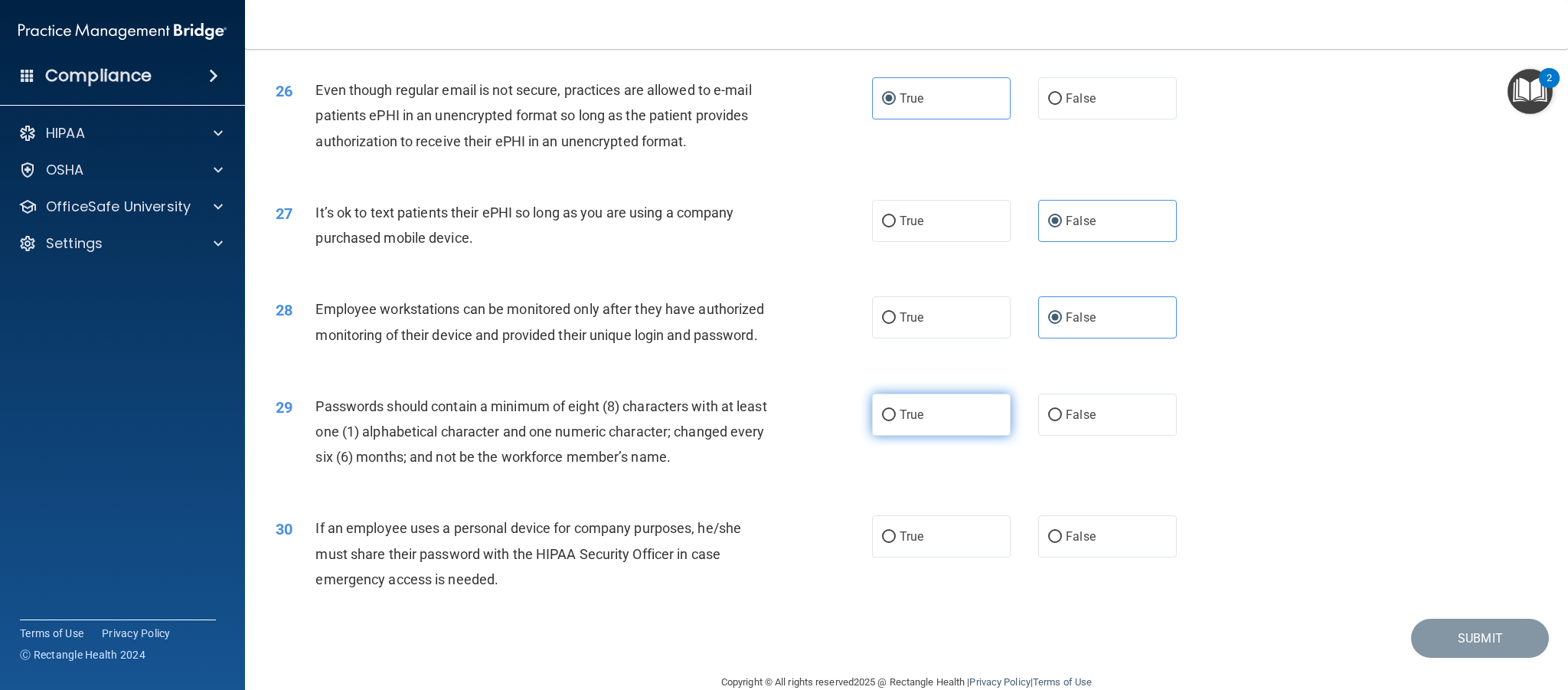
radio input "true"
click at [1080, 549] on label "False" at bounding box center [1108, 537] width 139 height 42
click at [1062, 543] on input "False" at bounding box center [1055, 537] width 14 height 11
radio input "true"
click at [1474, 648] on button "Submit" at bounding box center [1480, 638] width 138 height 39
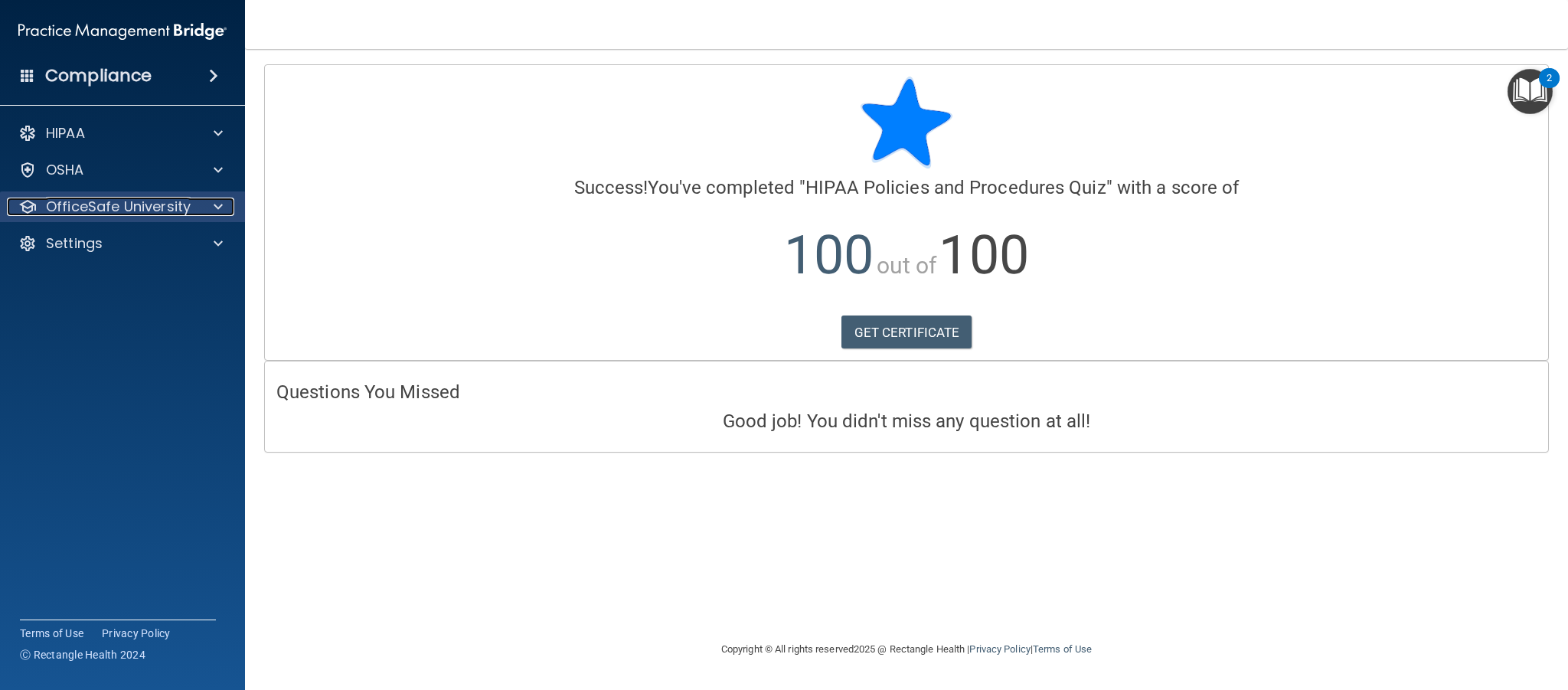
click at [127, 211] on p "OfficeSafe University" at bounding box center [118, 206] width 145 height 18
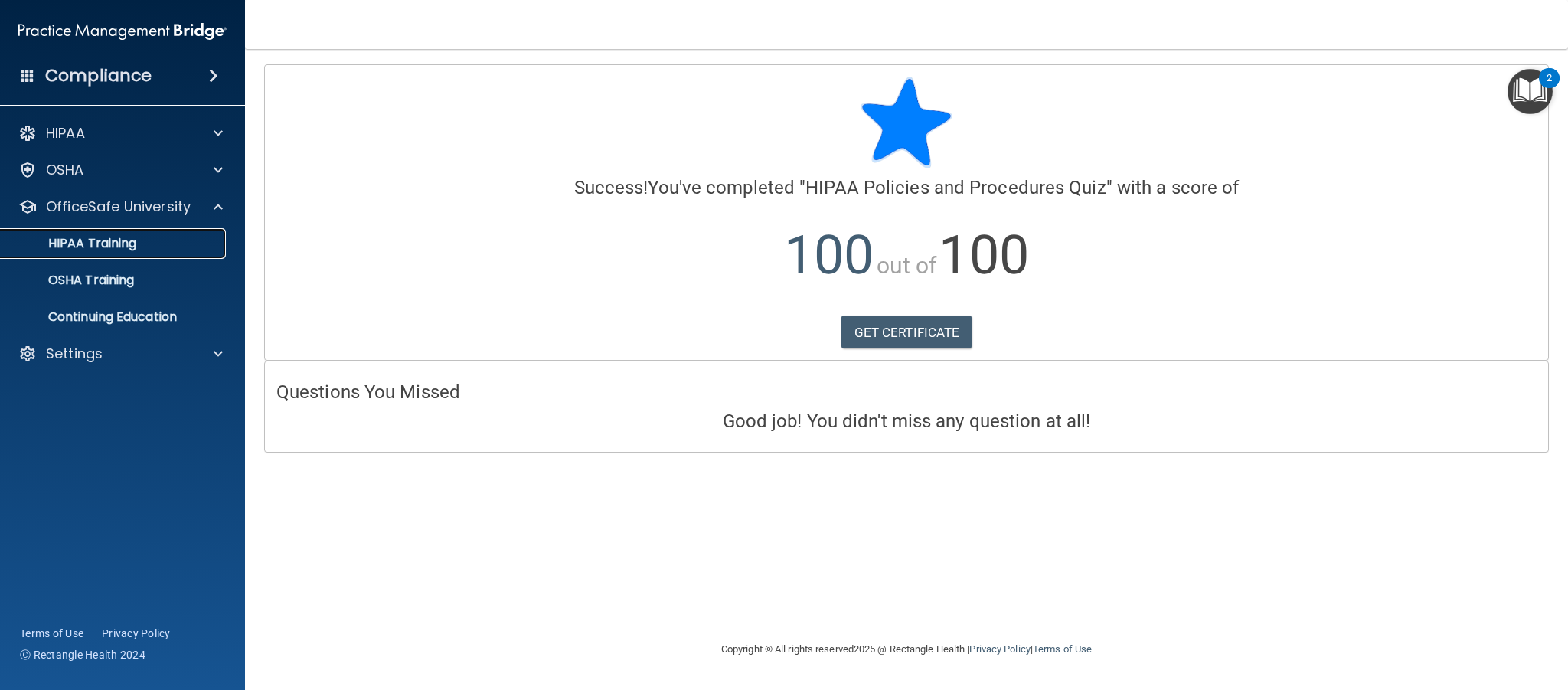
click at [115, 246] on p "HIPAA Training" at bounding box center [73, 244] width 127 height 16
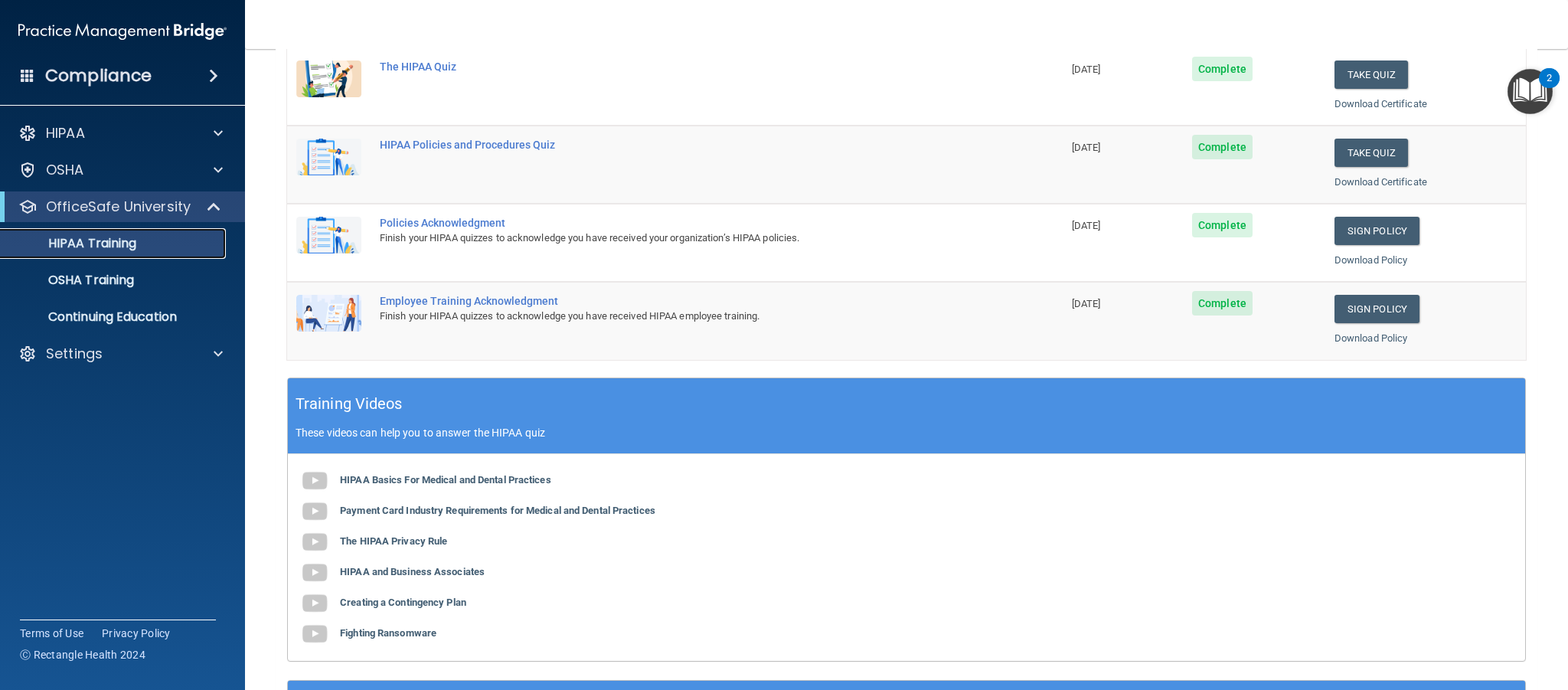
scroll to position [301, 0]
click at [1377, 229] on link "Sign Policy" at bounding box center [1377, 230] width 85 height 29
click at [1381, 302] on link "Sign Policy" at bounding box center [1377, 308] width 85 height 29
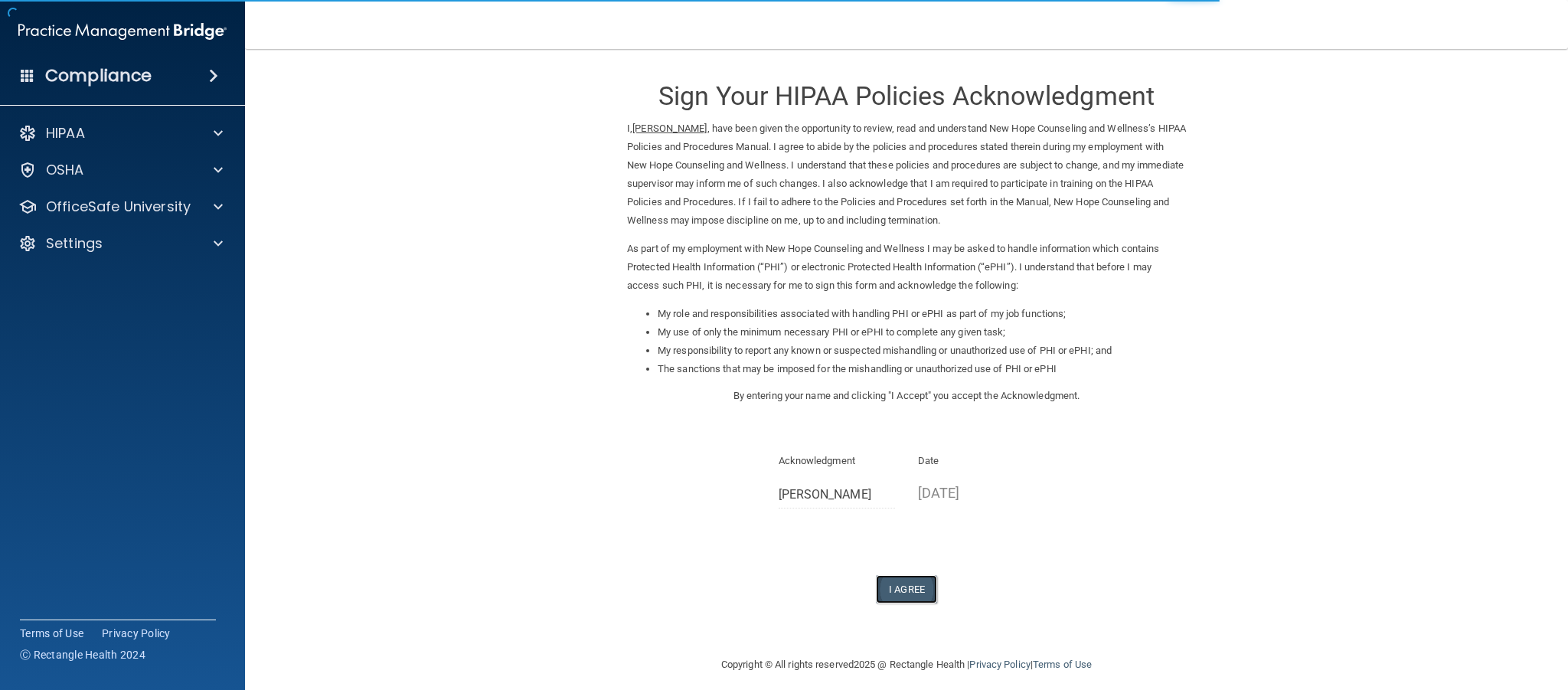
click at [912, 595] on button "I Agree" at bounding box center [907, 589] width 62 height 29
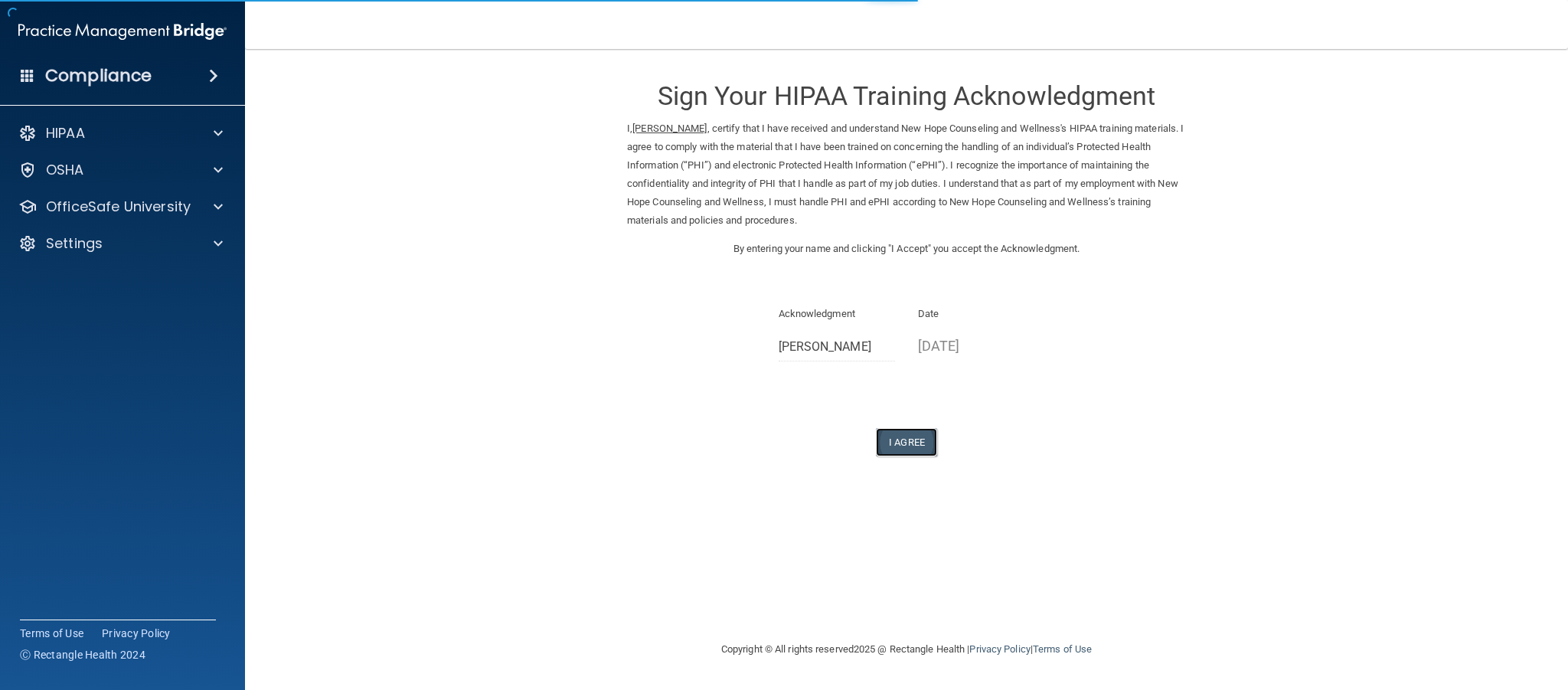
click at [912, 447] on button "I Agree" at bounding box center [907, 442] width 62 height 29
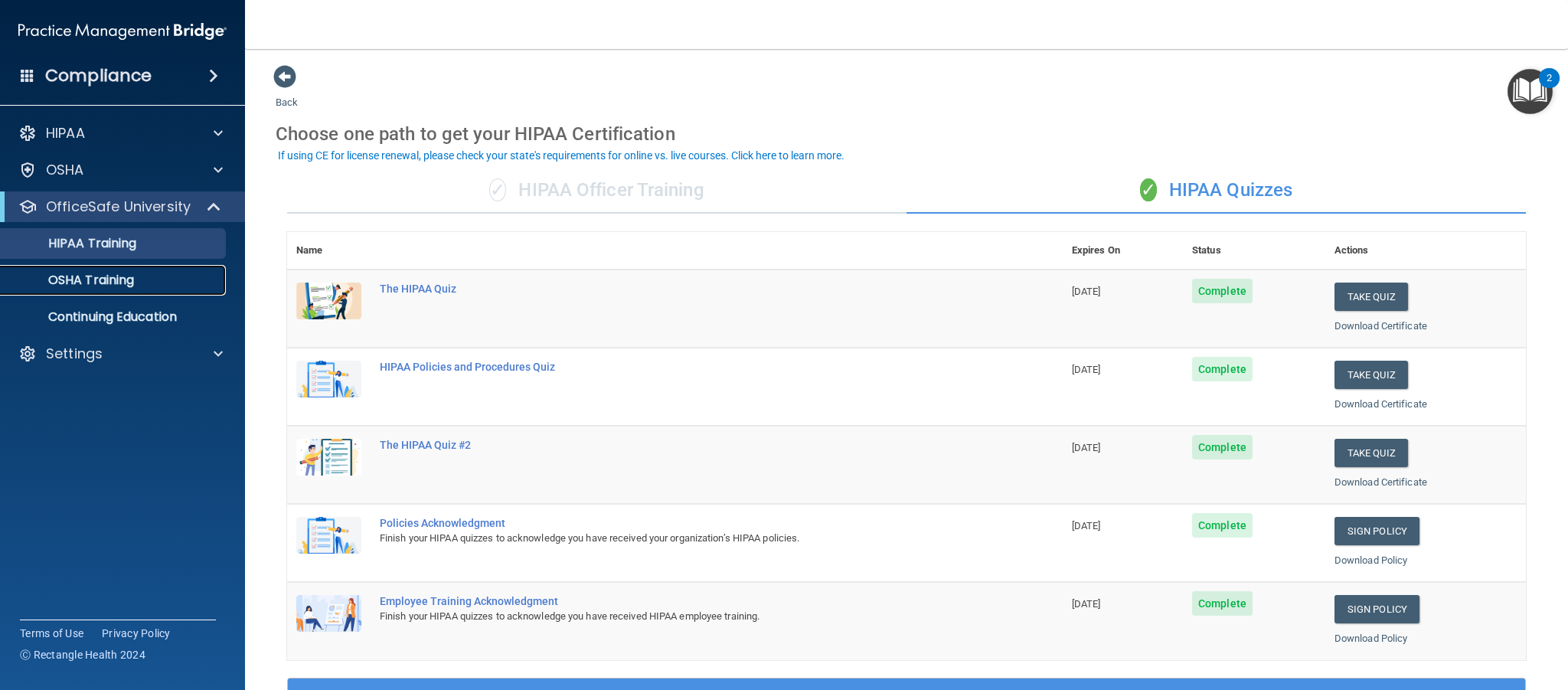
click at [147, 287] on div "OSHA Training" at bounding box center [114, 280] width 209 height 16
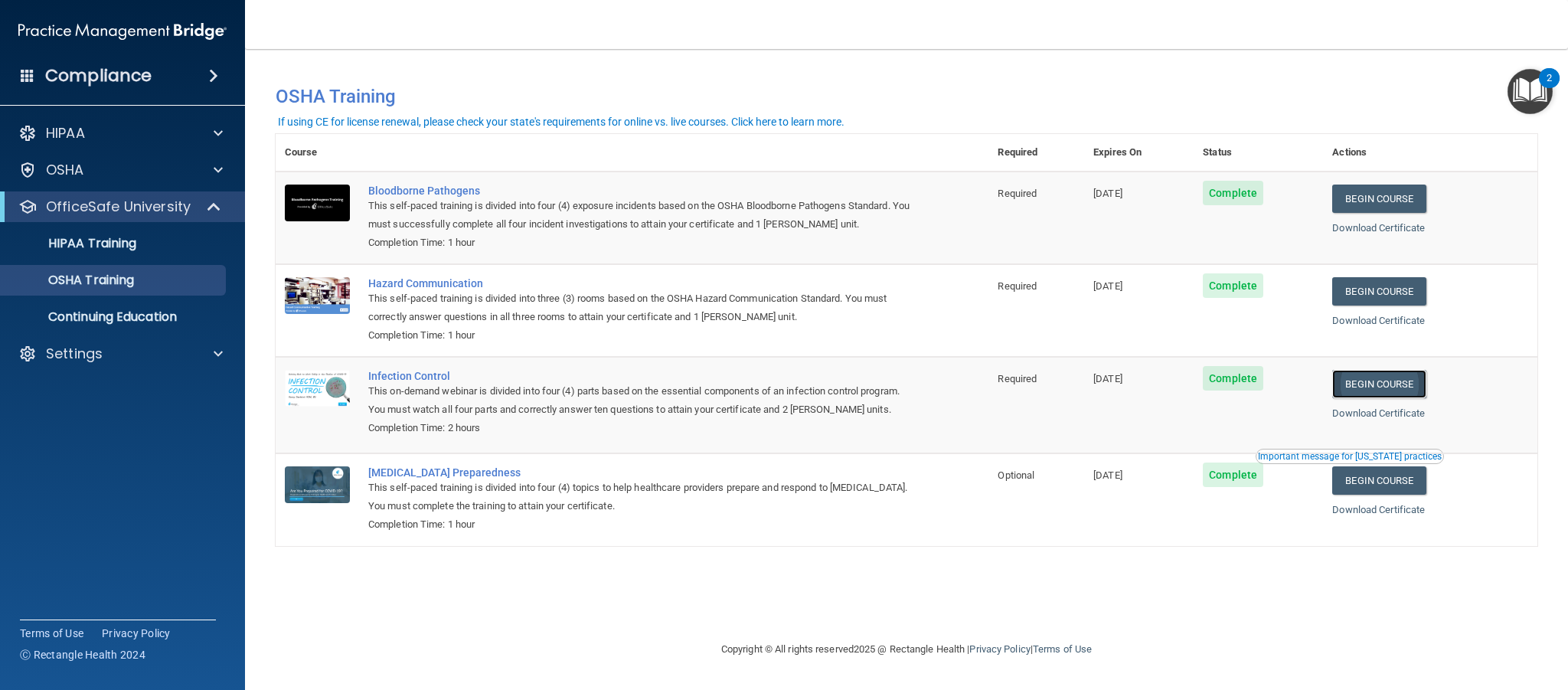
click at [1415, 389] on link "Begin Course" at bounding box center [1379, 384] width 94 height 29
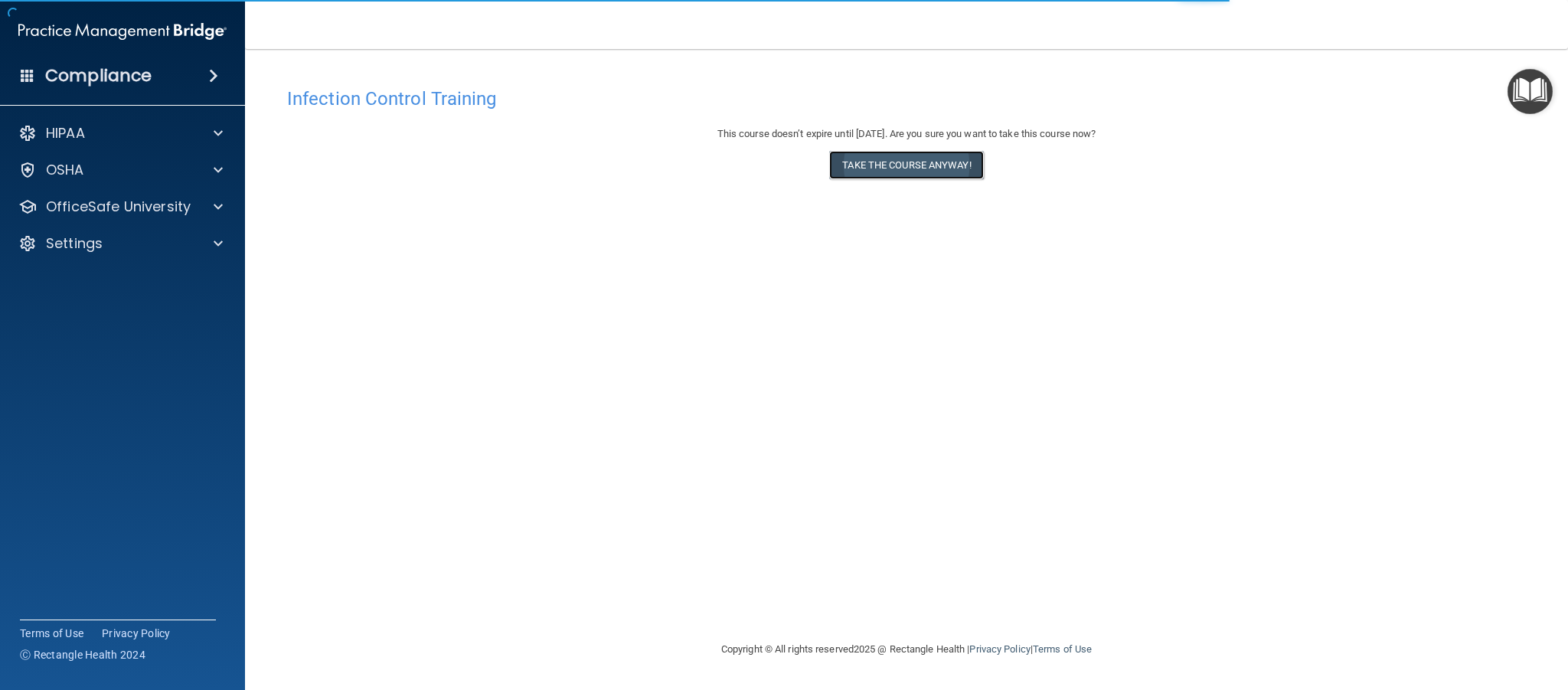
click at [921, 166] on button "Take the course anyway!" at bounding box center [907, 165] width 154 height 29
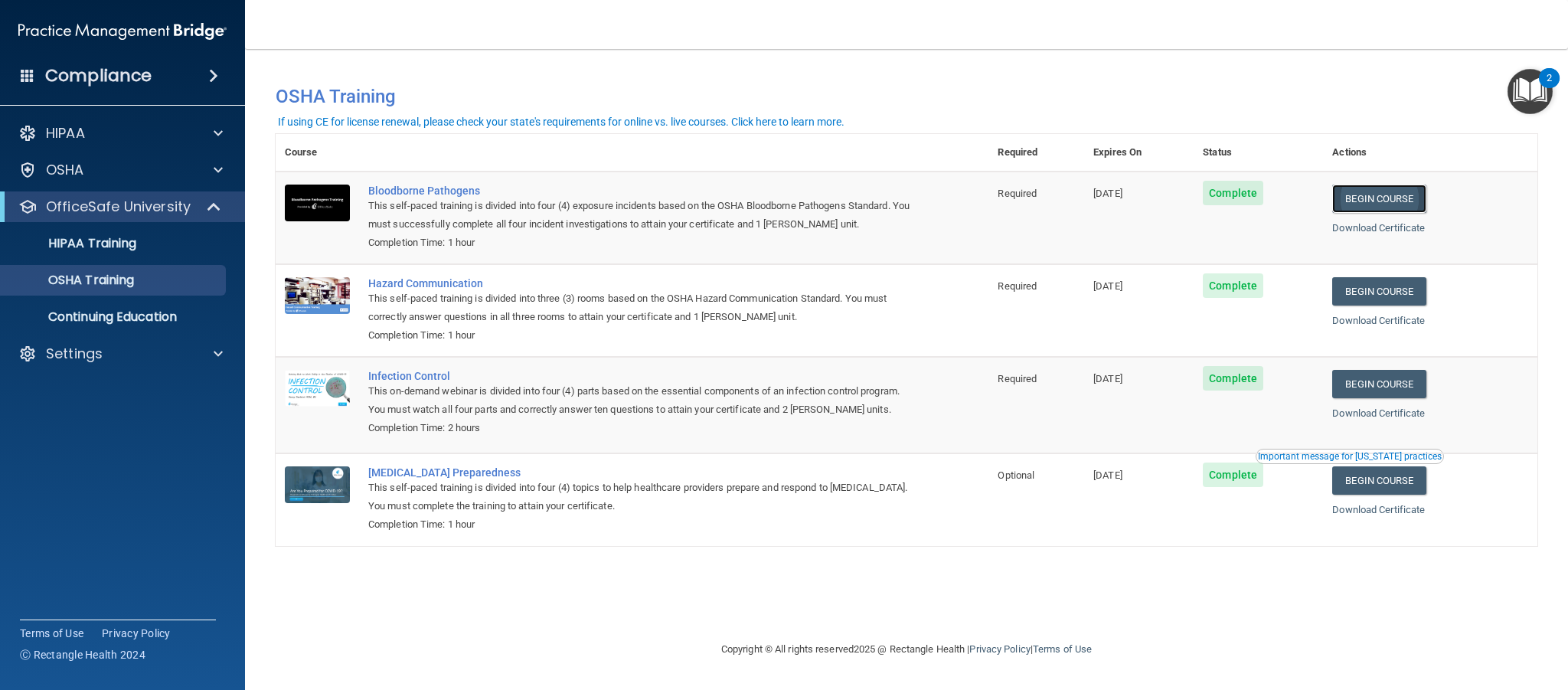
click at [1403, 200] on link "Begin Course" at bounding box center [1379, 199] width 94 height 29
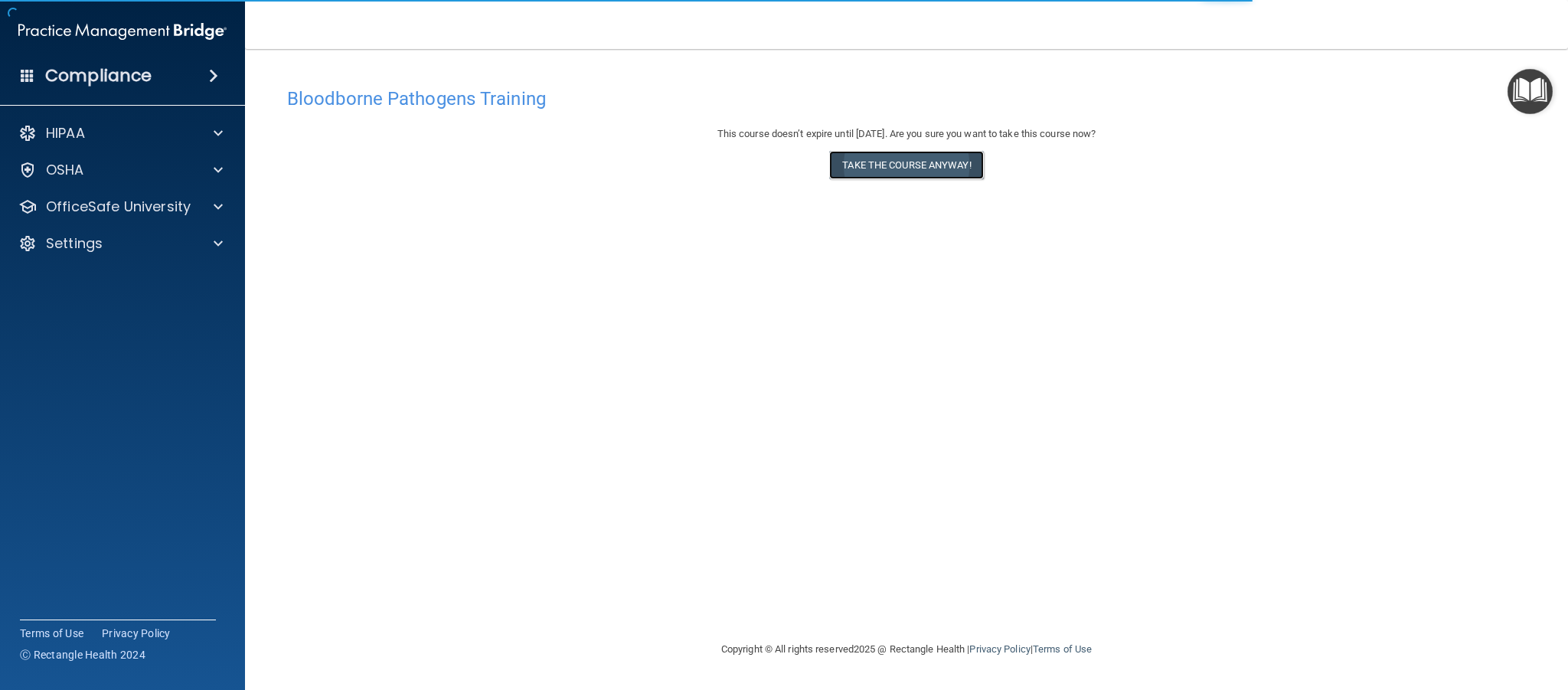
click at [916, 163] on button "Take the course anyway!" at bounding box center [907, 165] width 154 height 29
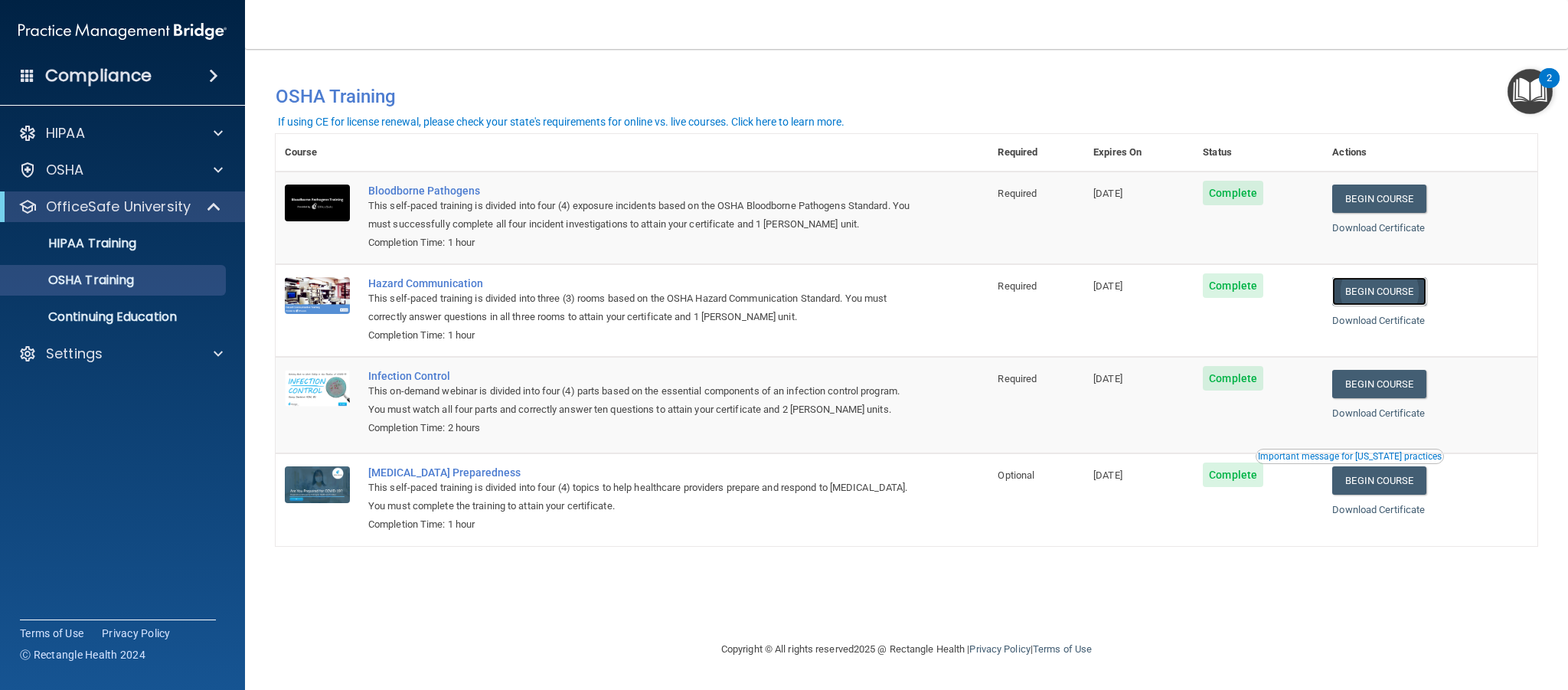
click at [1383, 286] on link "Begin Course" at bounding box center [1379, 291] width 94 height 29
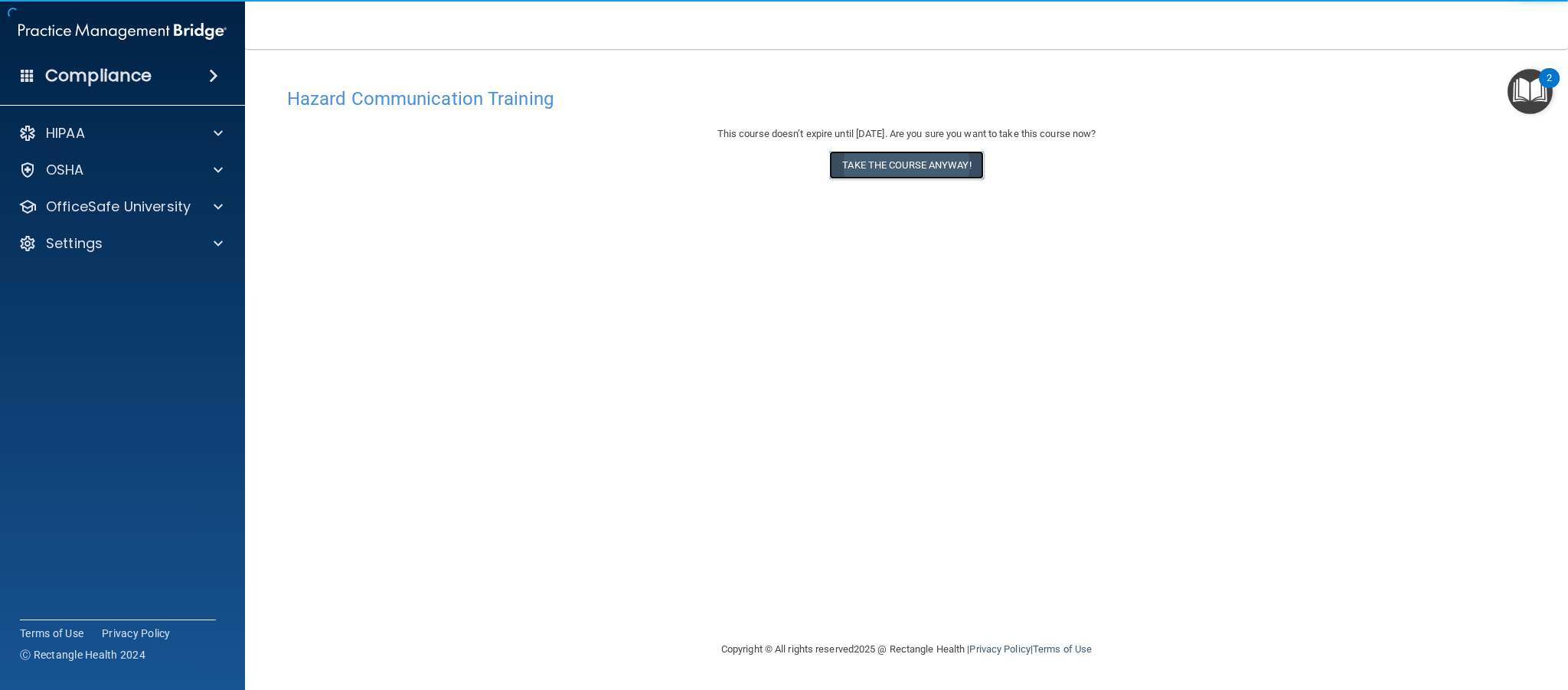
click at [918, 167] on button "Take the course anyway!" at bounding box center [907, 165] width 154 height 29
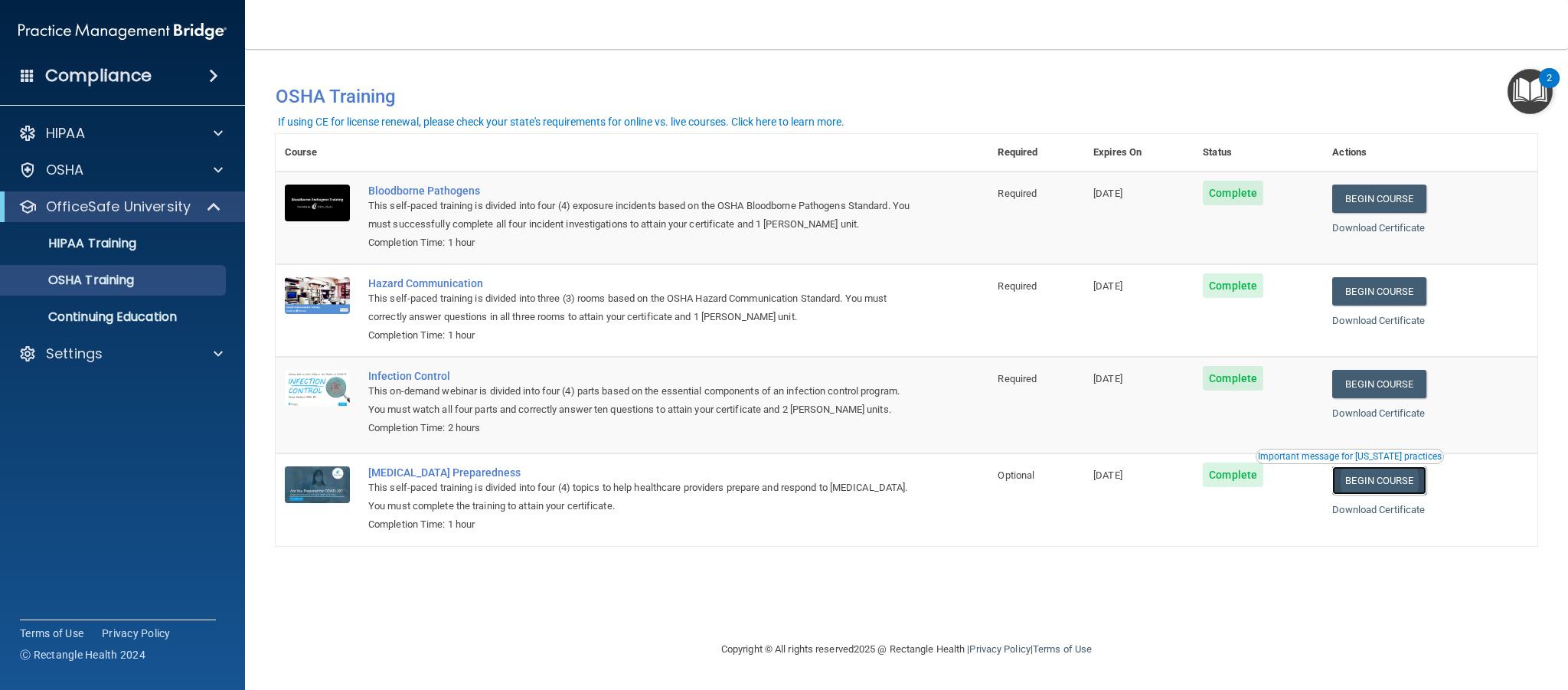
click at [1416, 487] on link "Begin Course" at bounding box center [1379, 480] width 94 height 29
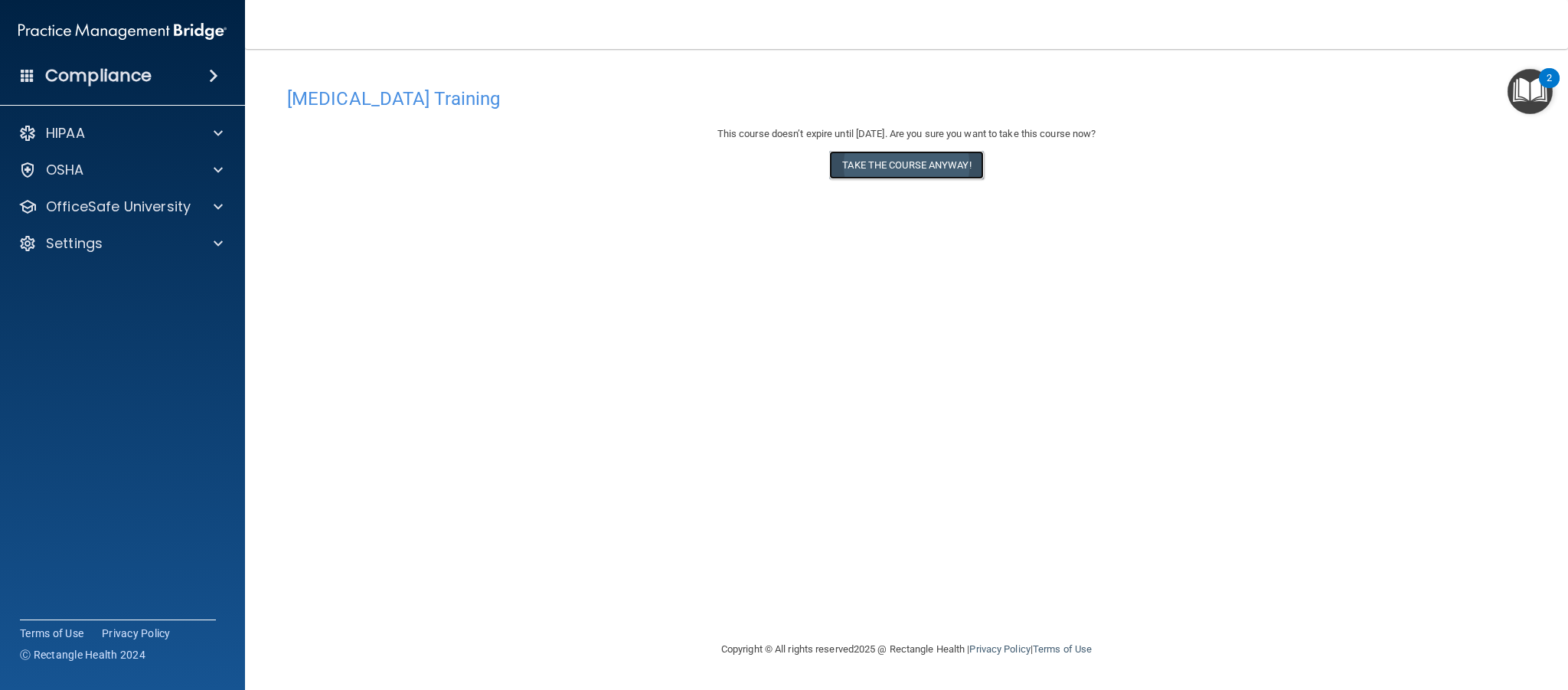
click at [866, 161] on button "Take the course anyway!" at bounding box center [907, 165] width 154 height 29
